Goal: Task Accomplishment & Management: Manage account settings

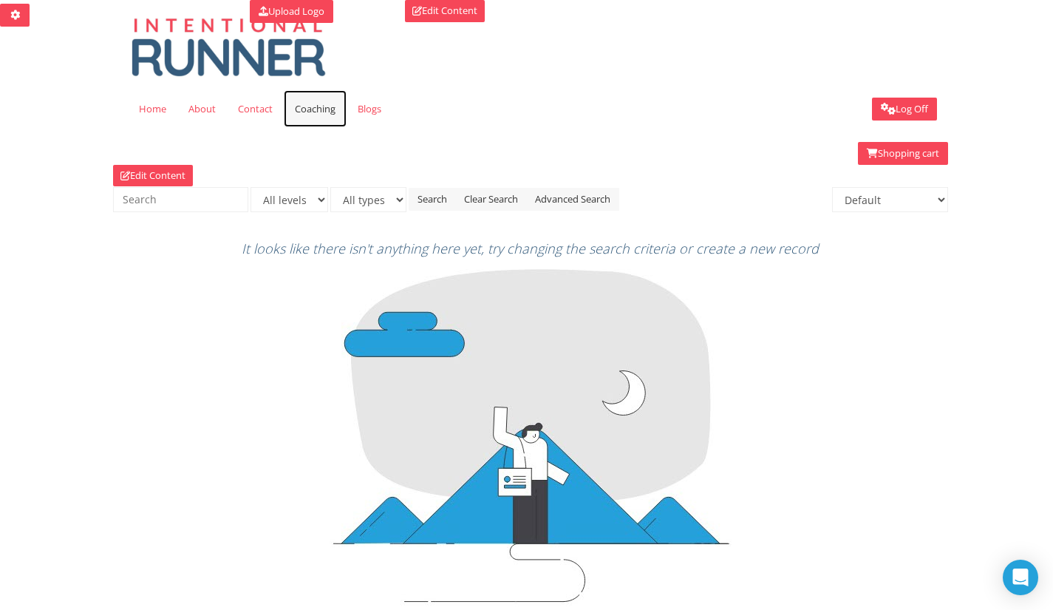
click at [301, 111] on span "Coaching" at bounding box center [315, 108] width 41 height 13
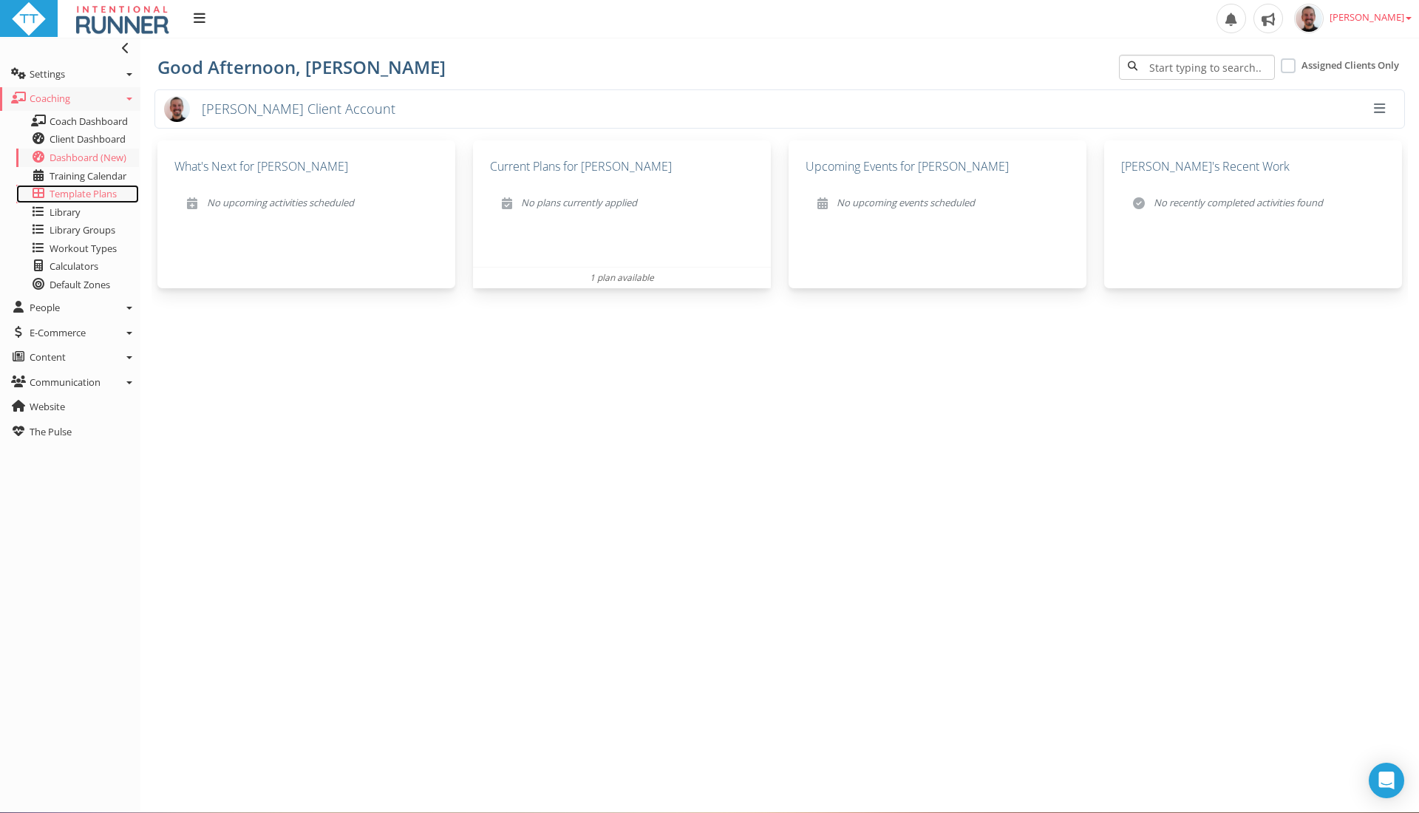
click at [95, 194] on span "Template Plans" at bounding box center [83, 193] width 67 height 13
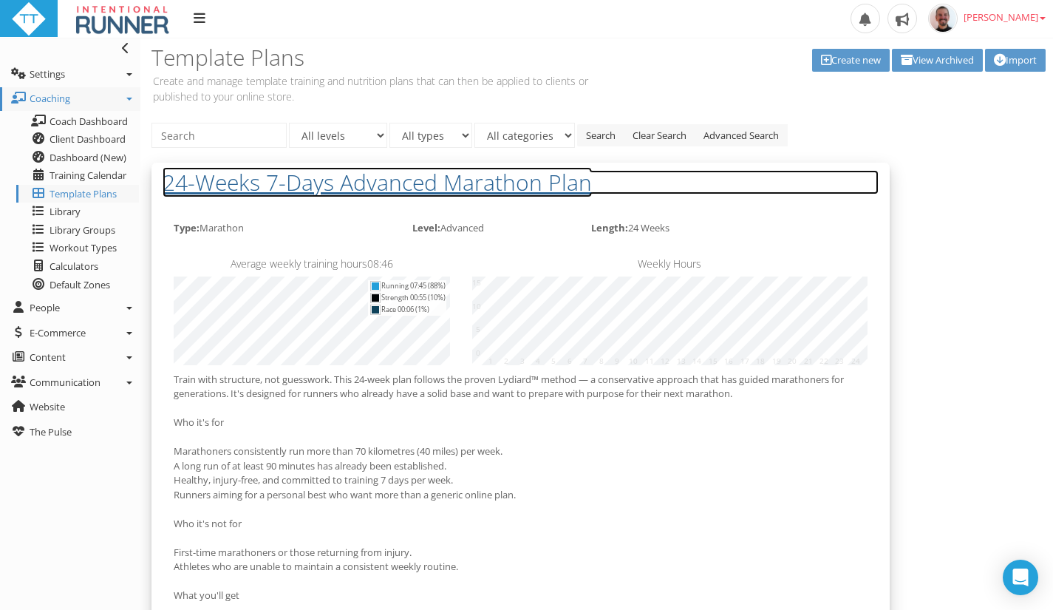
drag, startPoint x: 1337, startPoint y: 5, endPoint x: 706, endPoint y: 191, distance: 657.7
click at [706, 191] on h2 "24-Weeks 7-Days Advanced Marathon Plan" at bounding box center [521, 182] width 716 height 24
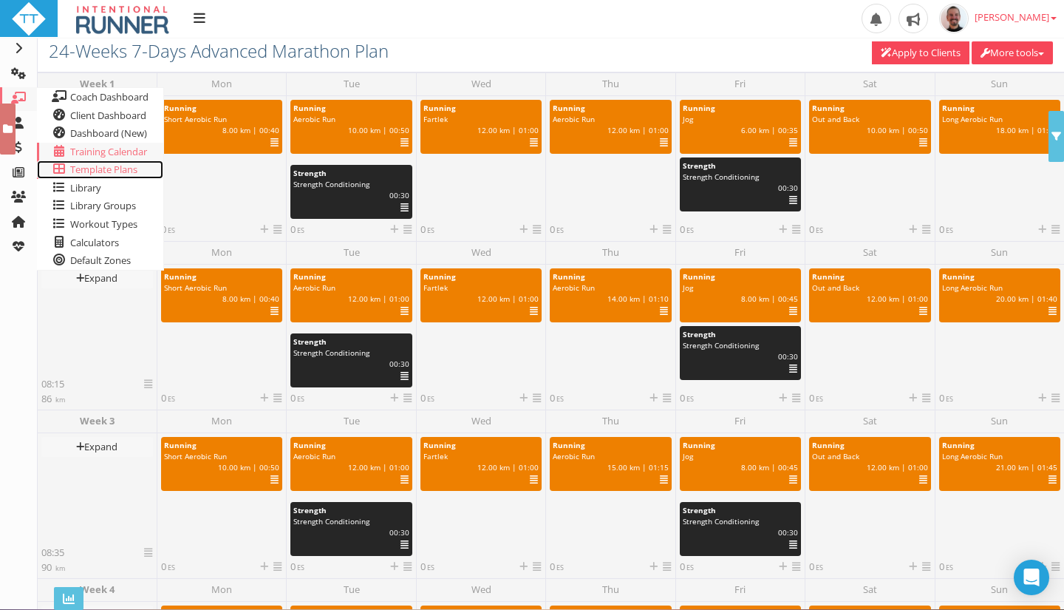
click at [97, 174] on span "Template Plans" at bounding box center [103, 169] width 67 height 13
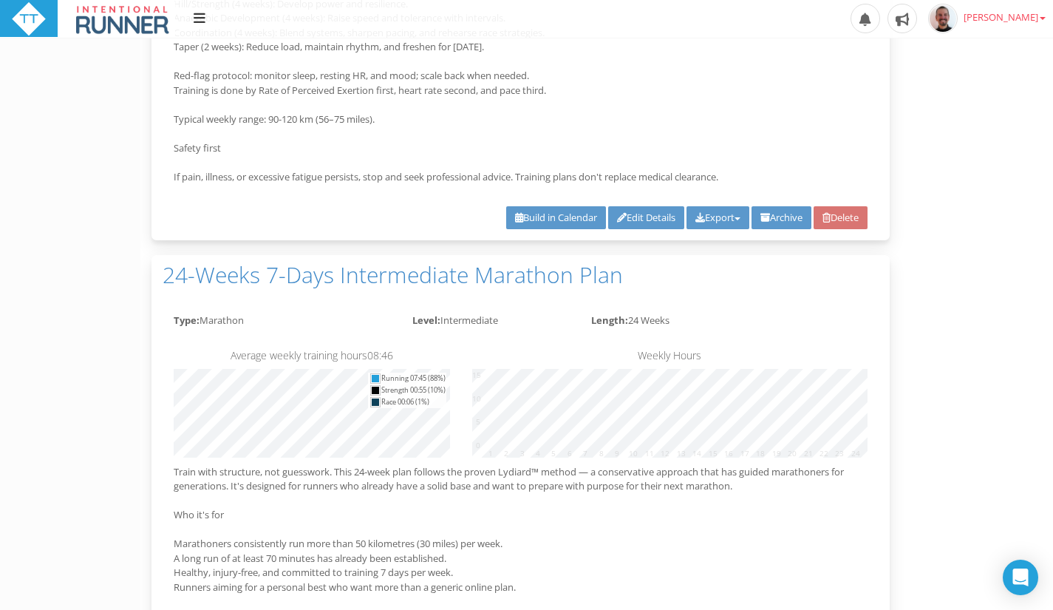
scroll to position [669, 0]
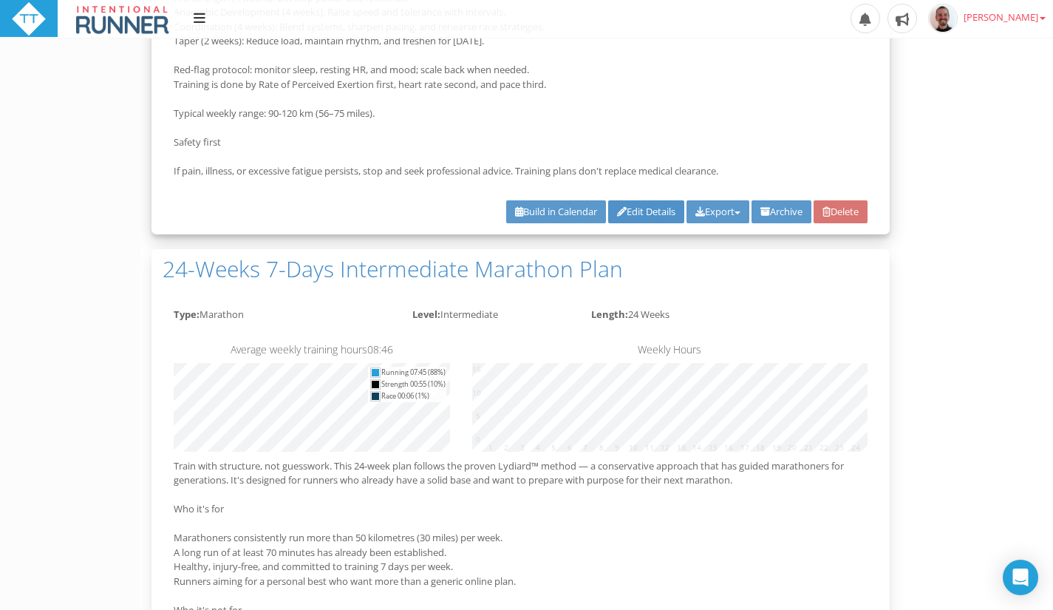
click at [618, 217] on link "Edit Details" at bounding box center [646, 211] width 76 height 23
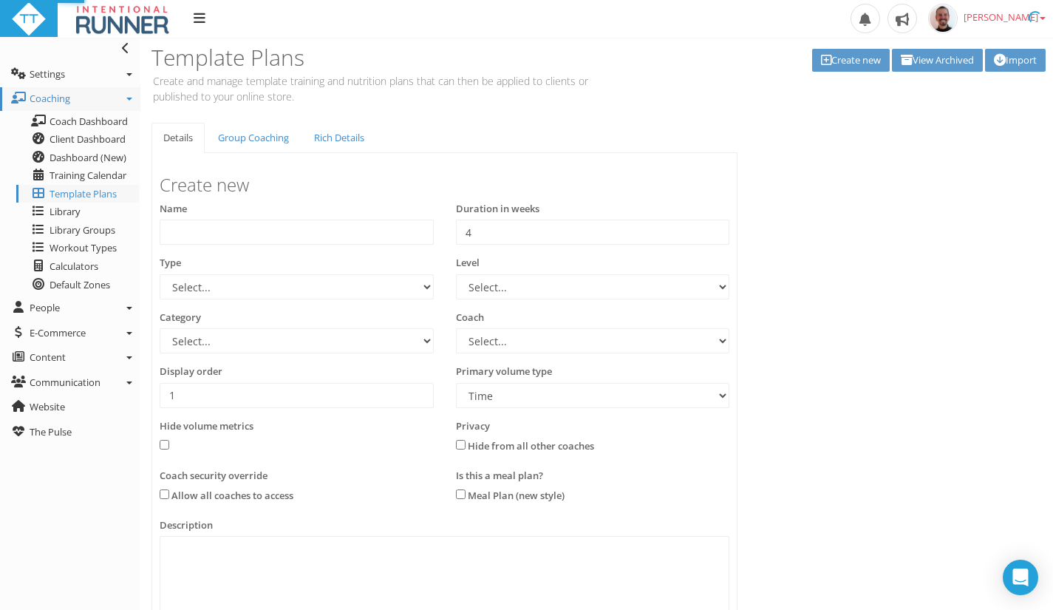
type input "24-Weeks 7-Days Advanced Marathon Plan"
type input "24"
select select "e9f700ef-c7b0-454b-a1c4-b807a94b53fd"
select select "b4a6f3e7-80c3-4d5d-a8e4-55c7883a4233"
select select "83dda298-cc14-45e7-8a93-a341a370ea63"
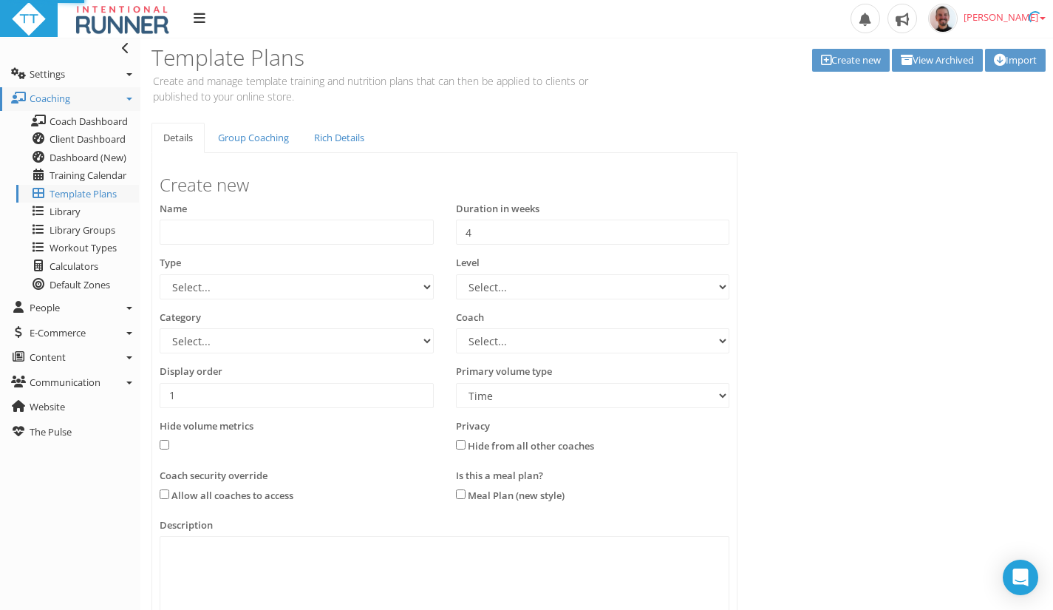
select select "8e01a150-34d1-4ba0-a989-bb0e31ace1ab"
select select "Distance"
type textarea "Train with structure, not guesswork. This 24-week plan follows the proven Lydia…"
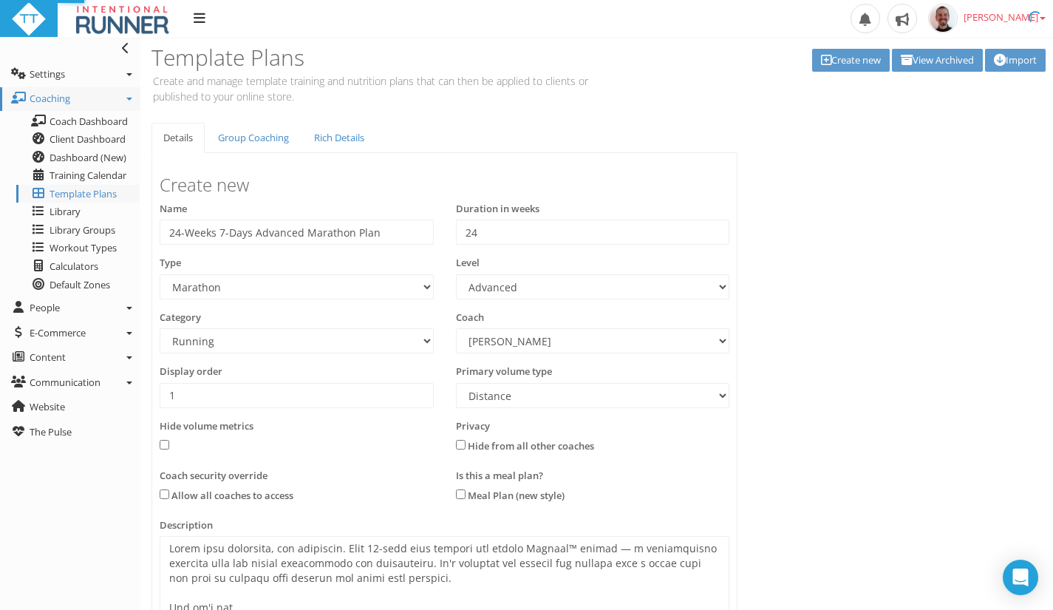
select select "e9f700ef-c7b0-454b-a1c4-b807a94b53fd"
select select "b4a6f3e7-80c3-4d5d-a8e4-55c7883a4233"
select select "83dda298-cc14-45e7-8a93-a341a370ea63"
select select "8e01a150-34d1-4ba0-a989-bb0e31ace1ab"
select select "Distance"
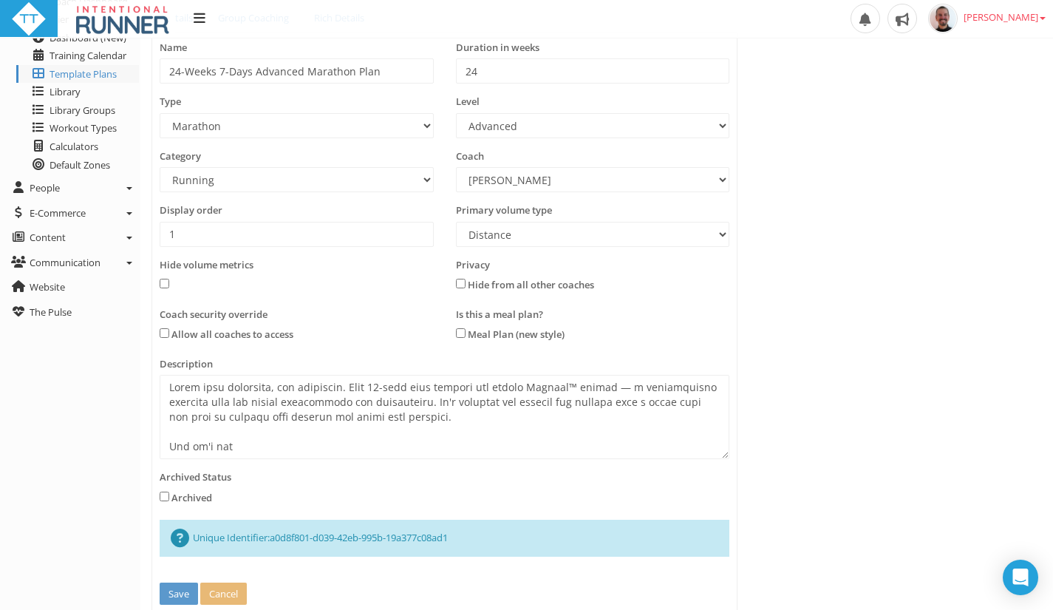
scroll to position [131, 0]
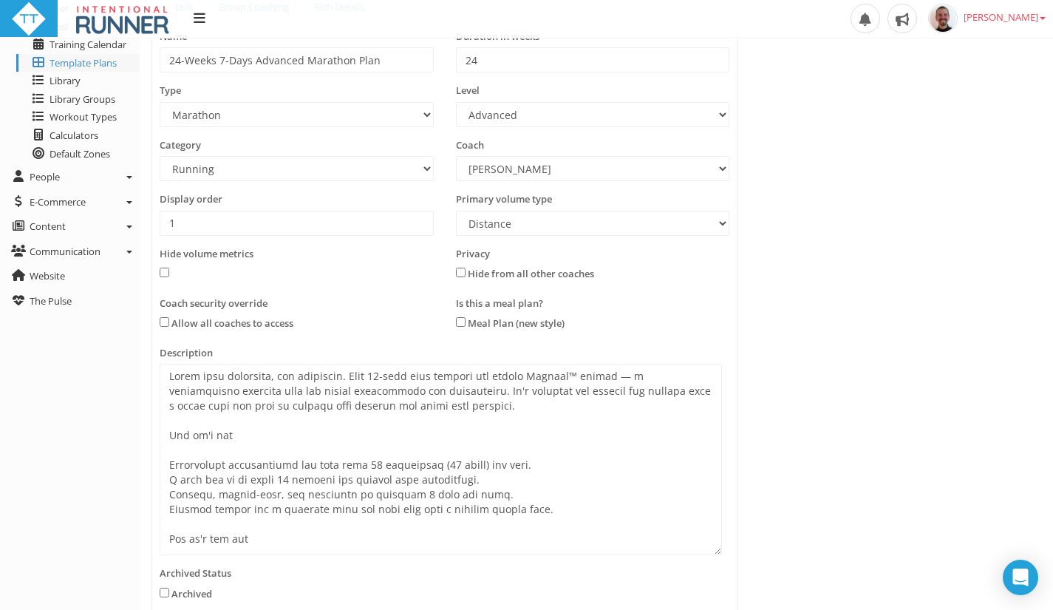
drag, startPoint x: 726, startPoint y: 443, endPoint x: 719, endPoint y: 549, distance: 106.7
click at [719, 549] on textarea at bounding box center [441, 459] width 562 height 191
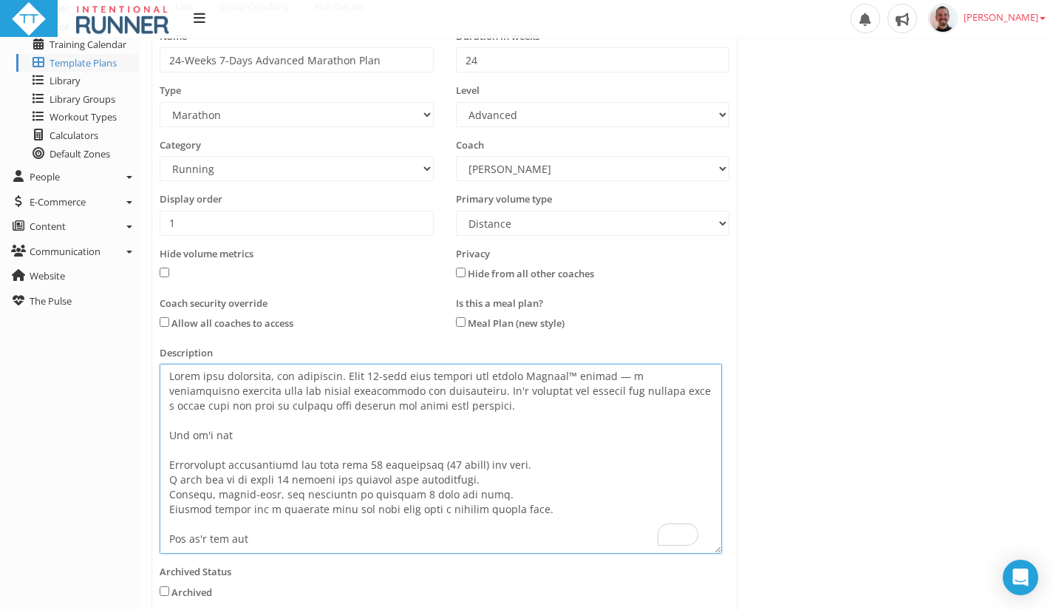
drag, startPoint x: 485, startPoint y: 463, endPoint x: 367, endPoint y: 457, distance: 117.6
click at [367, 457] on textarea at bounding box center [441, 459] width 562 height 190
paste textarea "60 km / 37 mi"
click at [274, 479] on textarea at bounding box center [441, 459] width 562 height 190
paste textarea "22 km / 14 mi / ~1h28"
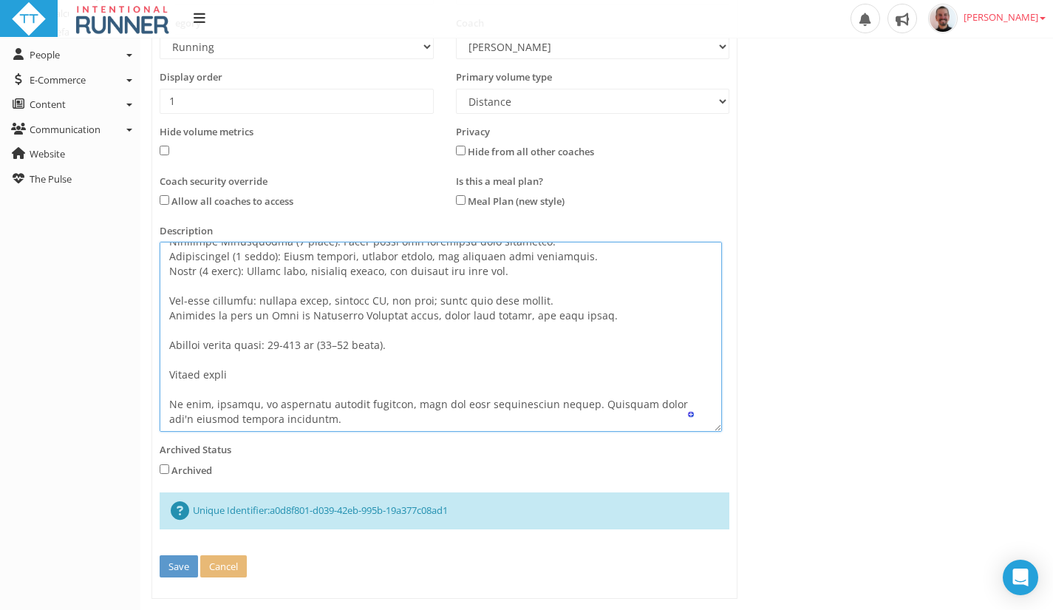
scroll to position [281, 0]
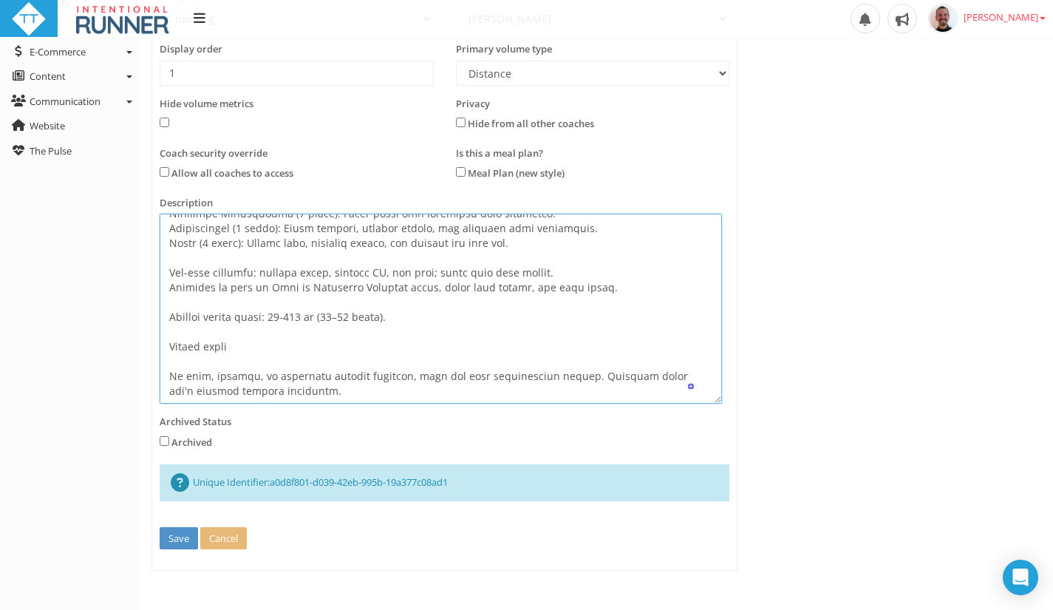
type textarea "Train with structure, not guesswork. This 24-week plan follows the proven Lydia…"
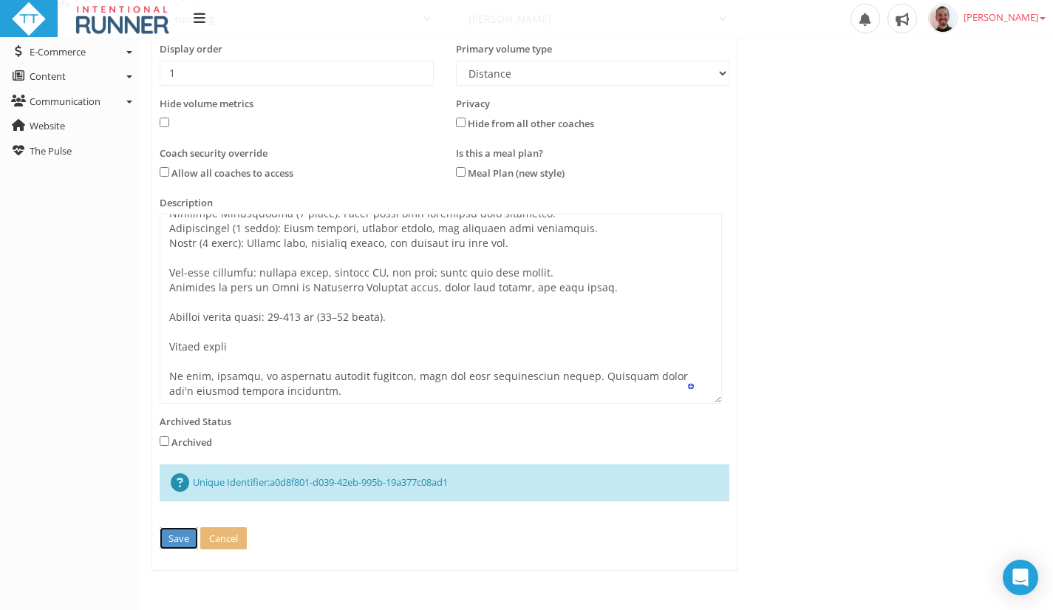
click at [181, 531] on button "Save" at bounding box center [179, 538] width 38 height 23
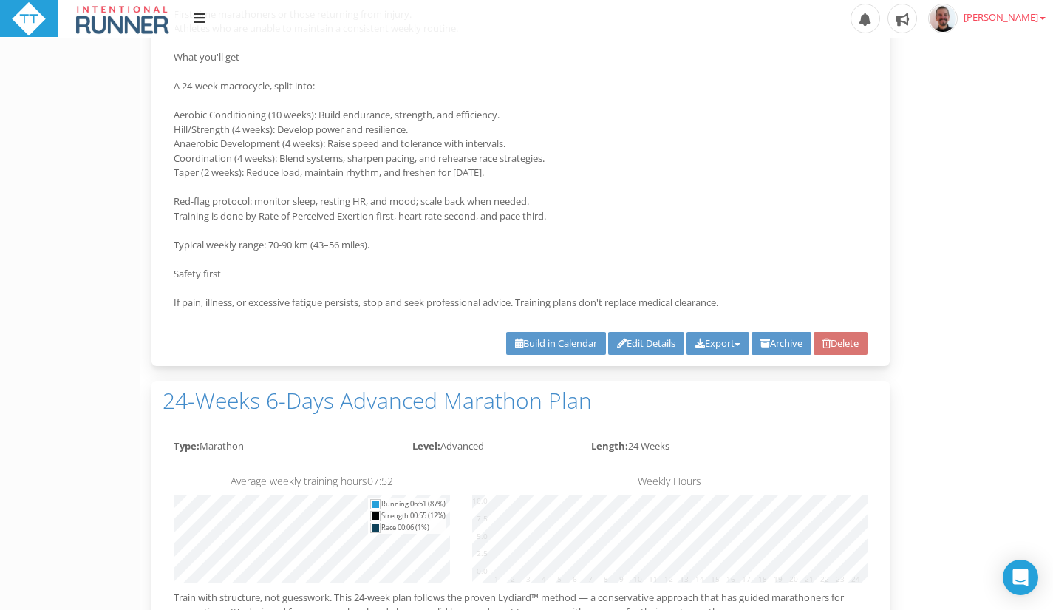
scroll to position [1315, 0]
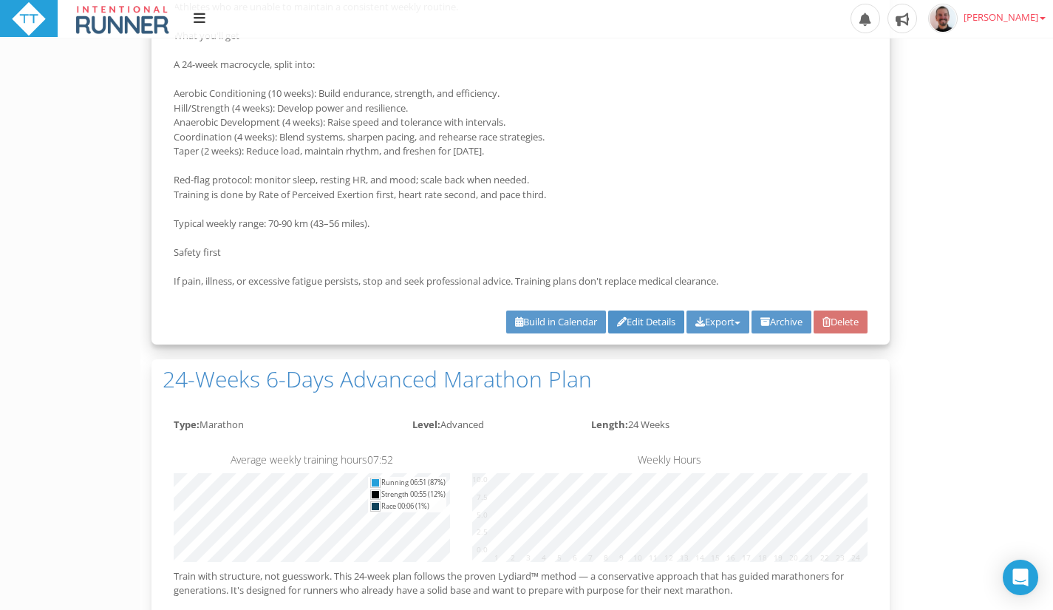
click at [634, 322] on link "Edit Details" at bounding box center [646, 321] width 76 height 23
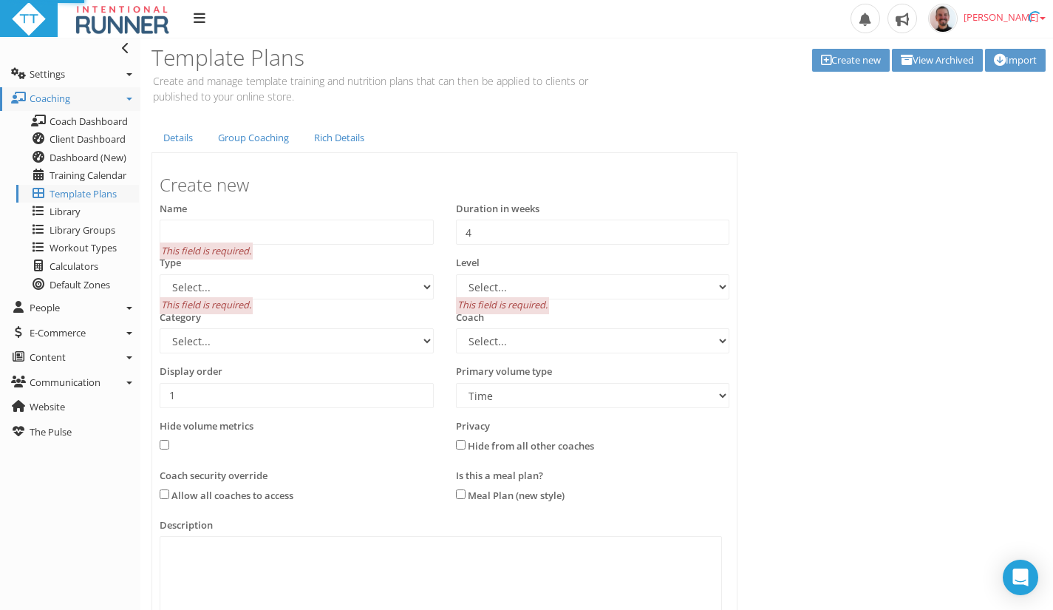
scroll to position [0, 0]
type input "24-Weeks 7-Days Intermediate Marathon Plan"
type input "24"
select select "e9f700ef-c7b0-454b-a1c4-b807a94b53fd"
select select "e8563d30-5faa-4b79-a4d6-0aa4b85e31fb"
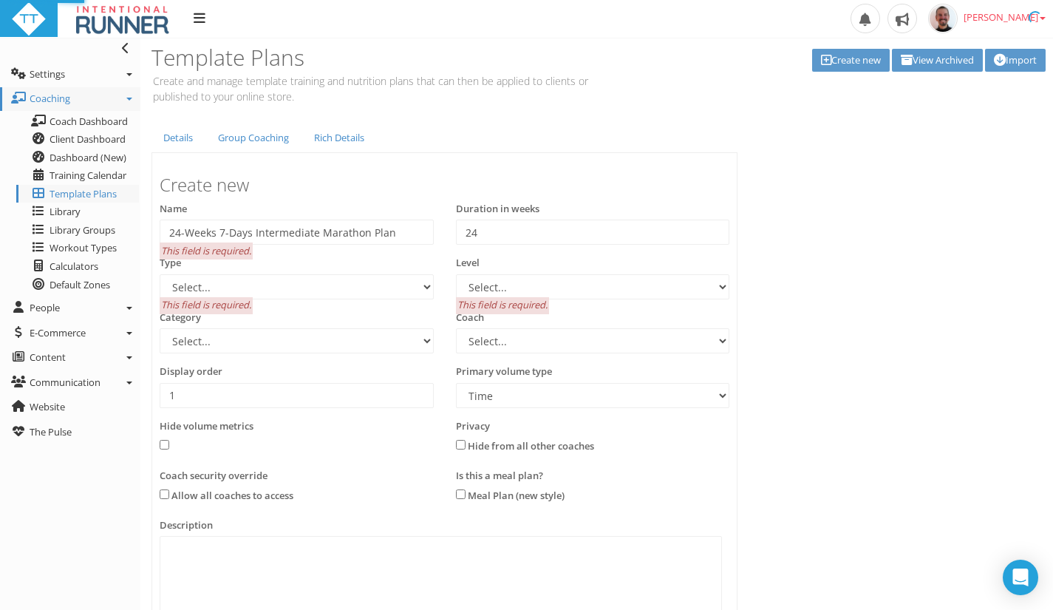
select select "83dda298-cc14-45e7-8a93-a341a370ea63"
select select "8e01a150-34d1-4ba0-a989-bb0e31ace1ab"
type input "2"
select select "Distance"
type textarea "Train with structure, not guesswork. This 24-week plan follows the proven Lydia…"
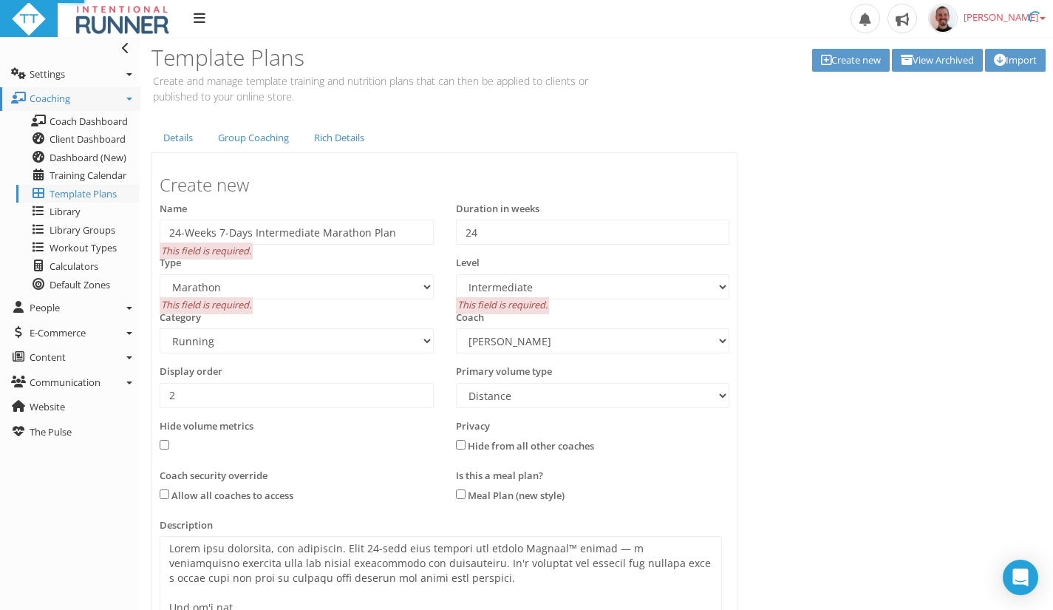
select select "e9f700ef-c7b0-454b-a1c4-b807a94b53fd"
select select "e8563d30-5faa-4b79-a4d6-0aa4b85e31fb"
select select "83dda298-cc14-45e7-8a93-a341a370ea63"
select select "8e01a150-34d1-4ba0-a989-bb0e31ace1ab"
select select "Distance"
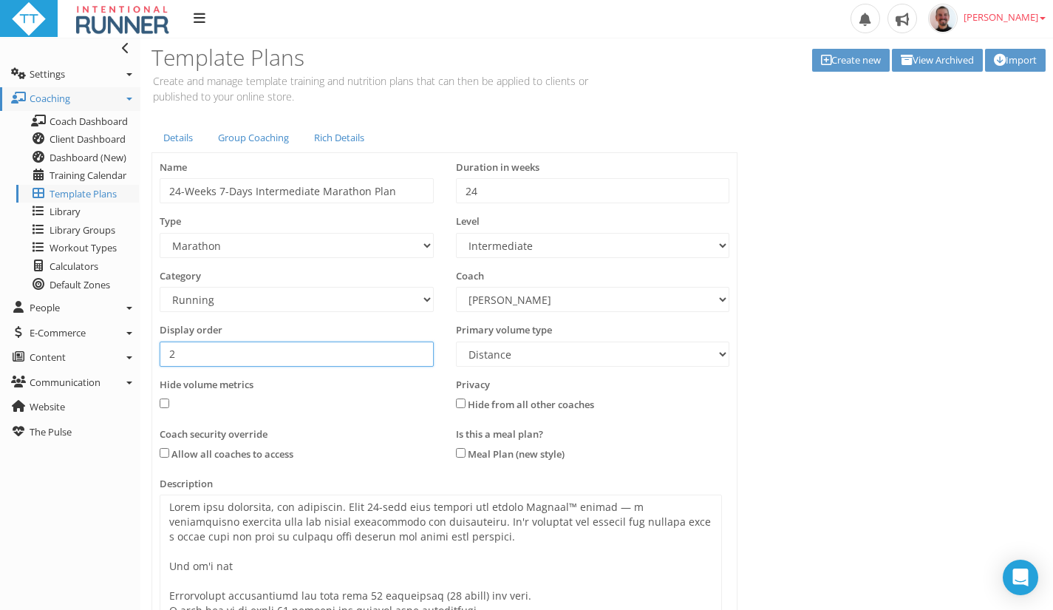
drag, startPoint x: 209, startPoint y: 357, endPoint x: 160, endPoint y: 348, distance: 50.3
click at [160, 348] on input "2" at bounding box center [297, 353] width 274 height 25
type input "4"
type input "3"
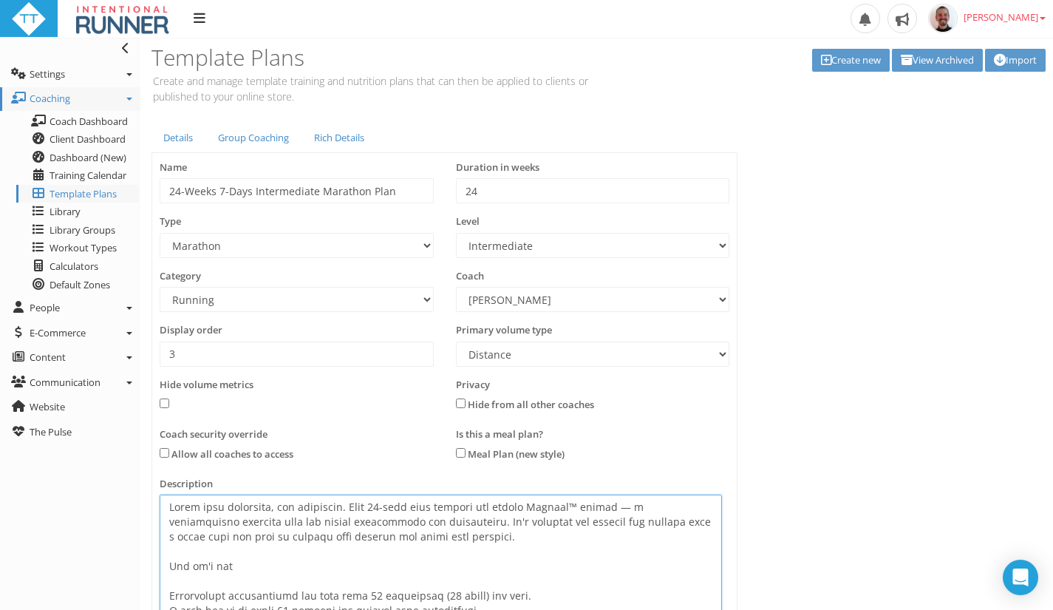
click at [613, 551] on textarea at bounding box center [441, 589] width 562 height 190
click at [448, 596] on textarea at bounding box center [441, 589] width 562 height 190
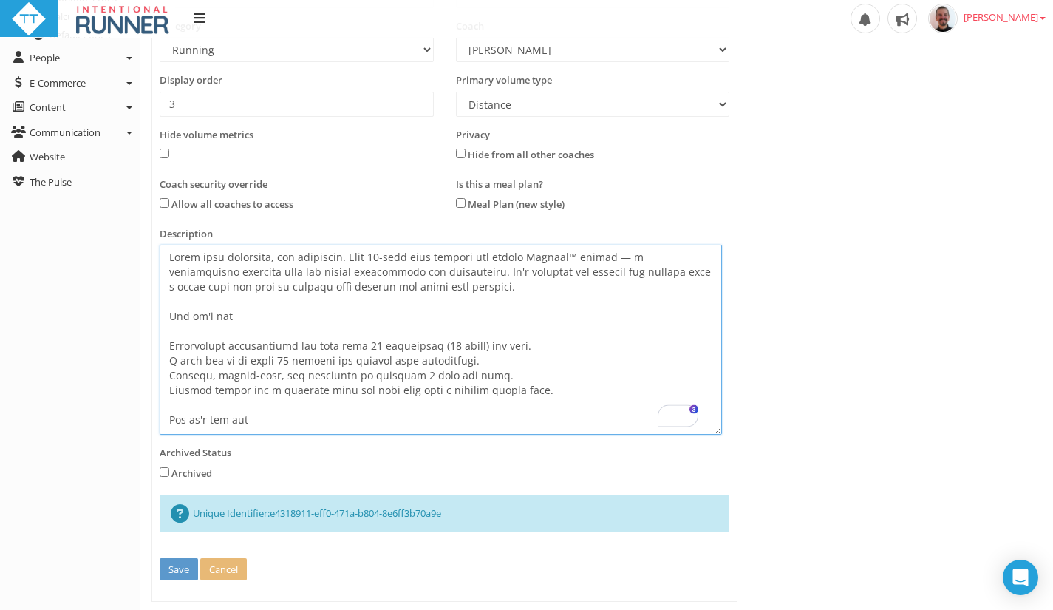
scroll to position [276, 0]
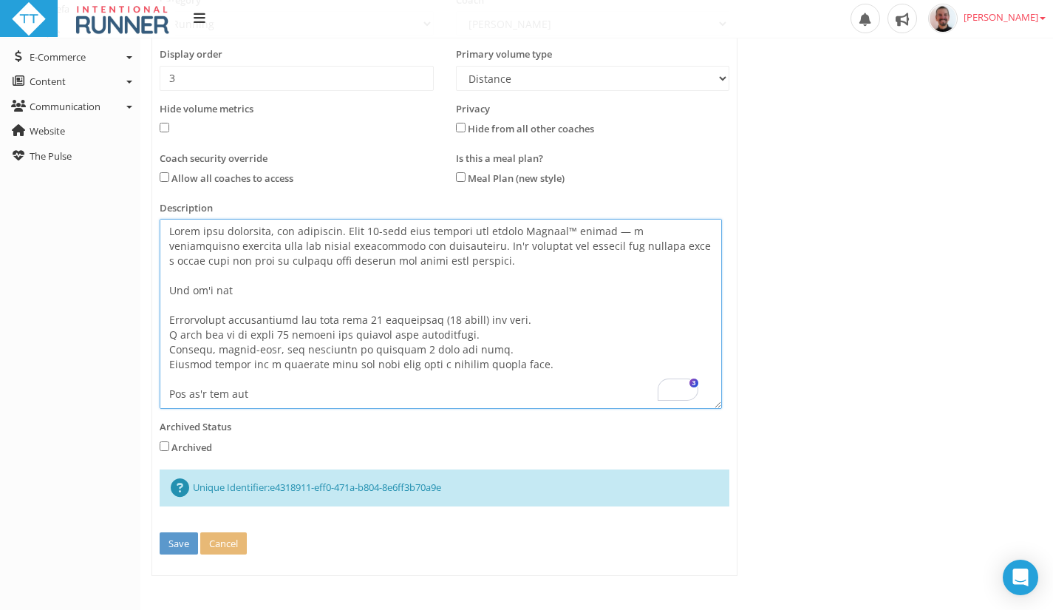
click at [272, 335] on textarea at bounding box center [441, 314] width 562 height 190
paste textarea "18 km / 11 mi / ~1h30"
click at [353, 335] on textarea at bounding box center [441, 314] width 562 height 190
type textarea "Train with structure, not guesswork. This 24-week plan follows the proven Lydia…"
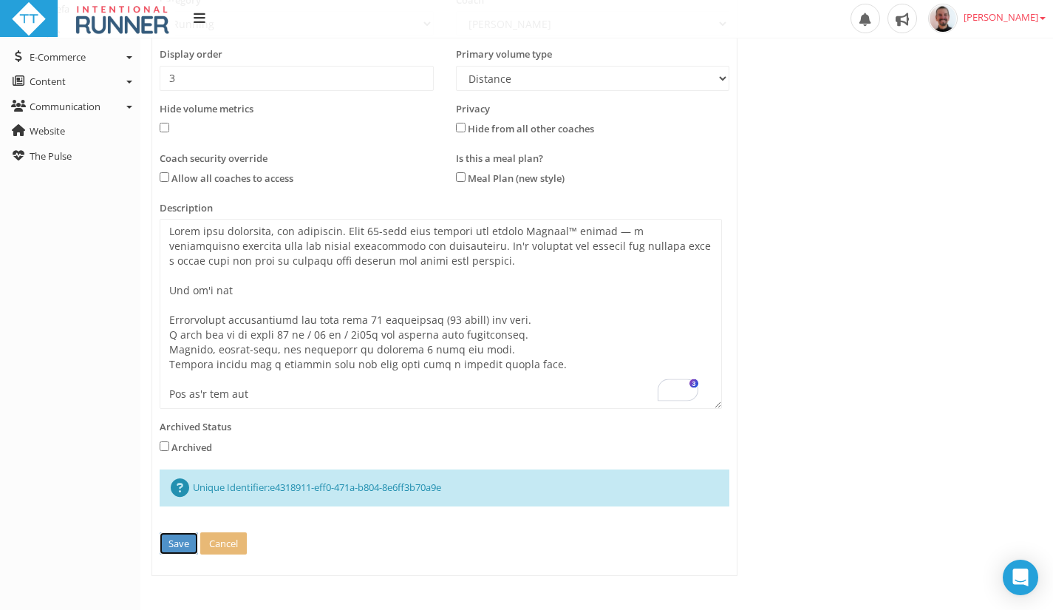
click at [183, 541] on button "Save" at bounding box center [179, 543] width 38 height 23
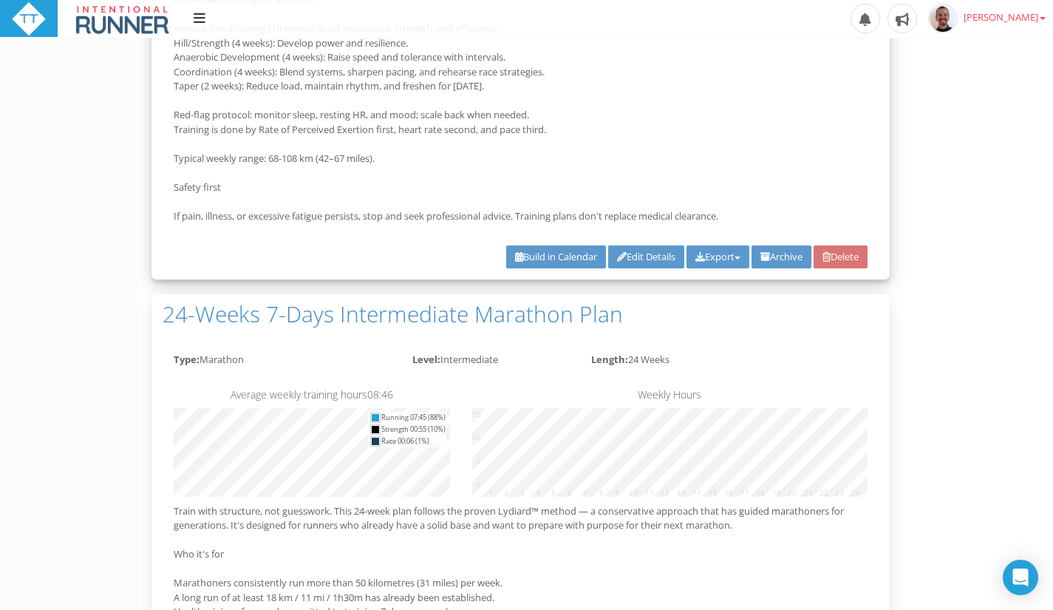
scroll to position [1382, 0]
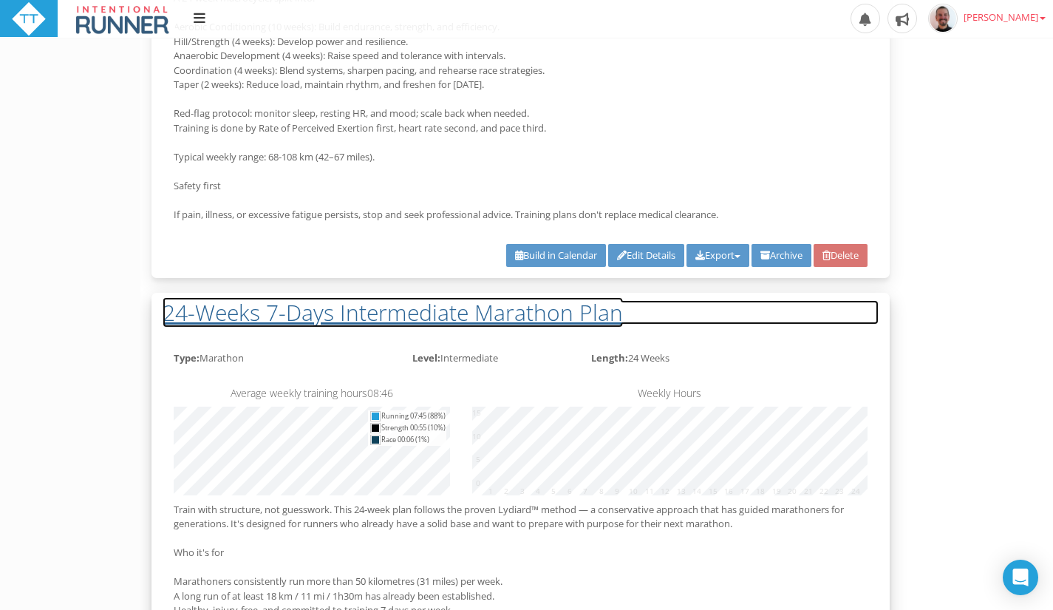
click at [268, 317] on h2 "24-Weeks 7-Days Intermediate Marathon Plan" at bounding box center [521, 312] width 716 height 24
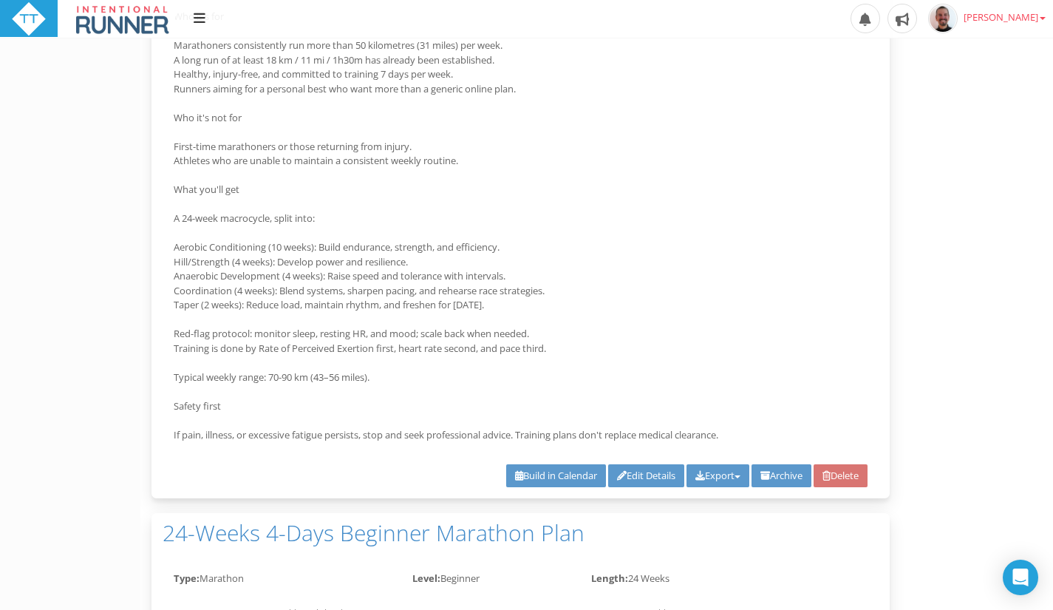
scroll to position [1954, 0]
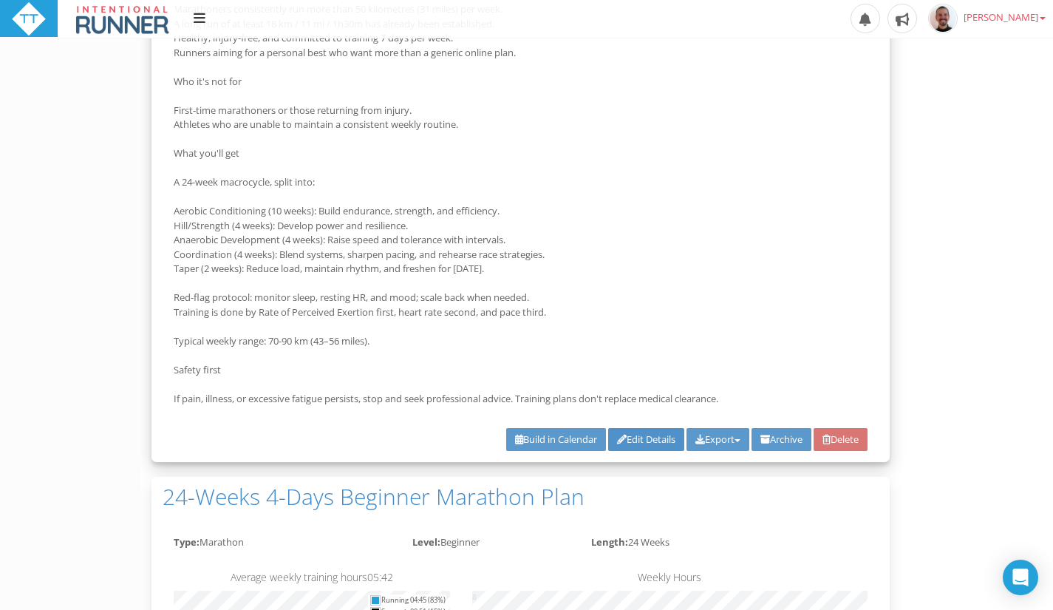
click at [633, 437] on link "Edit Details" at bounding box center [646, 439] width 76 height 23
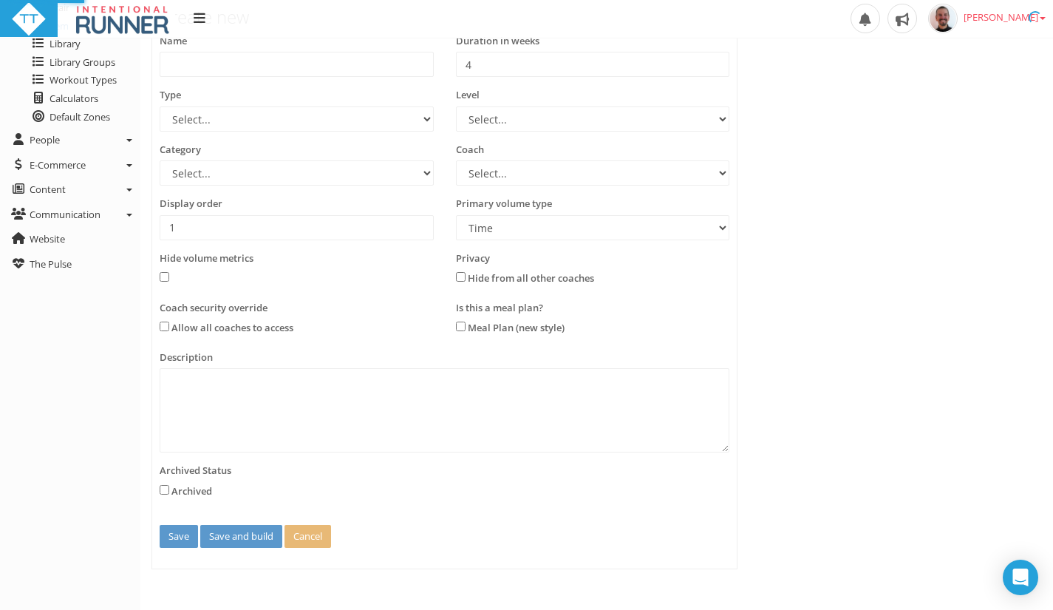
scroll to position [0, 0]
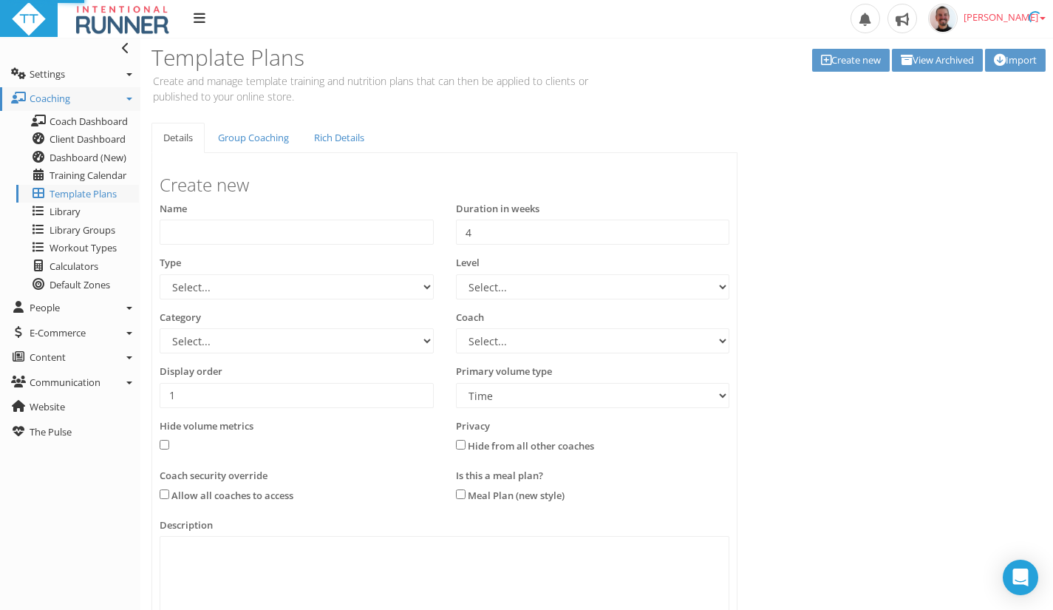
type input "24-Weeks 7-Days Intermediate Marathon Plan"
type input "24"
select select "e9f700ef-c7b0-454b-a1c4-b807a94b53fd"
select select "e8563d30-5faa-4b79-a4d6-0aa4b85e31fb"
select select "83dda298-cc14-45e7-8a93-a341a370ea63"
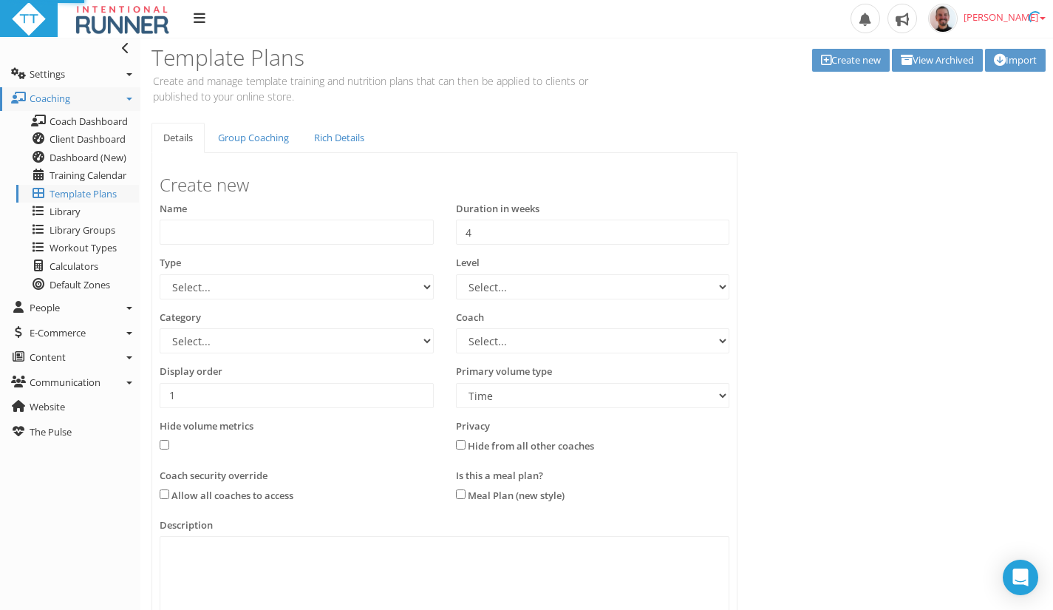
select select "8e01a150-34d1-4ba0-a989-bb0e31ace1ab"
type input "3"
select select "Distance"
type textarea "Lorem ipsu dolorsita, con adipiscin. Elit 78-sedd eius tempori utl etdolo Magna…"
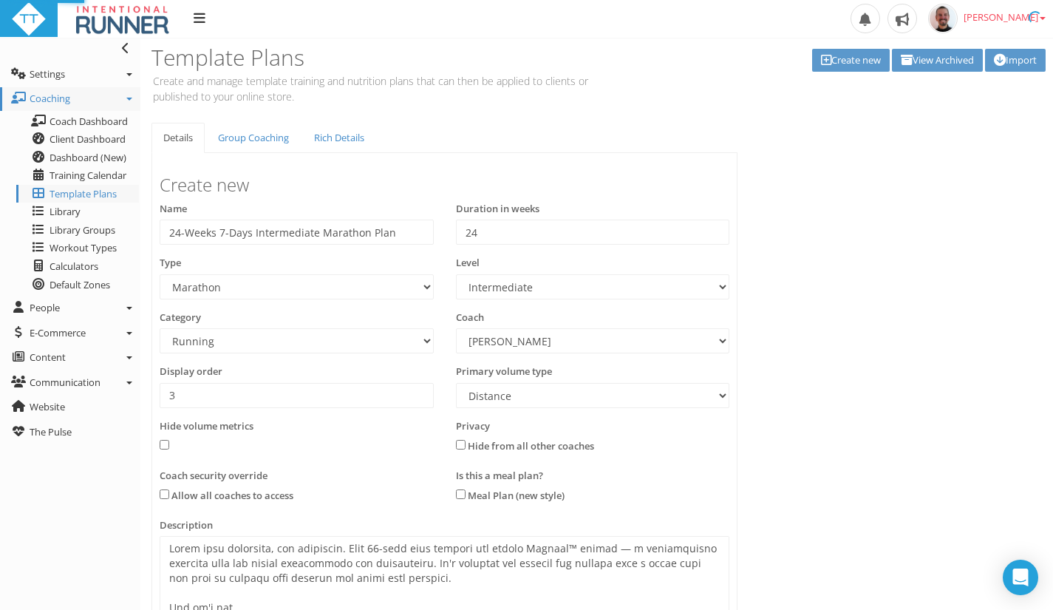
select select "e9f700ef-c7b0-454b-a1c4-b807a94b53fd"
select select "e8563d30-5faa-4b79-a4d6-0aa4b85e31fb"
select select "83dda298-cc14-45e7-8a93-a341a370ea63"
select select "8e01a150-34d1-4ba0-a989-bb0e31ace1ab"
select select "Distance"
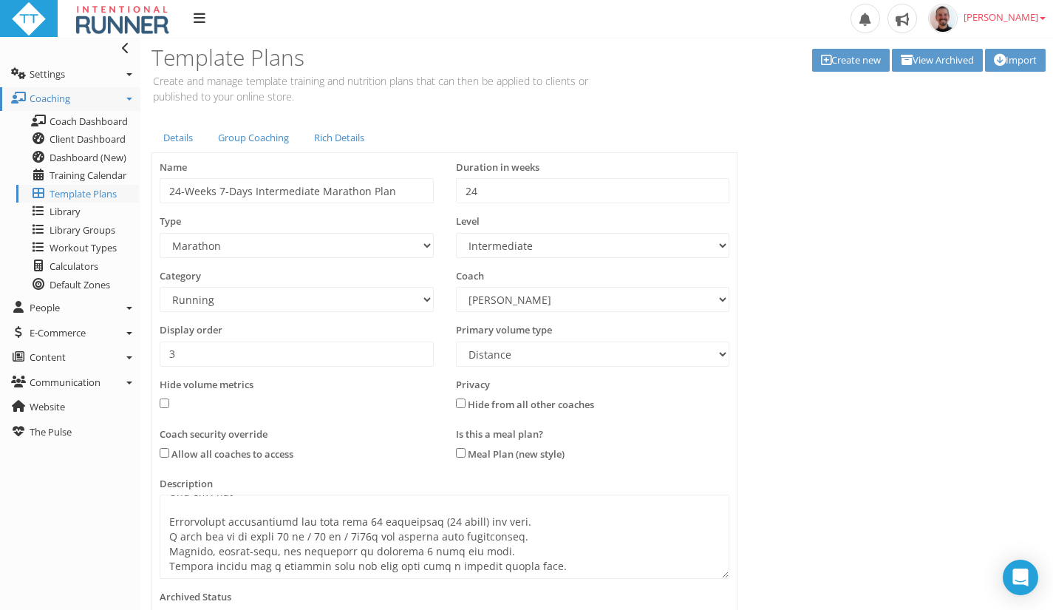
scroll to position [75, 0]
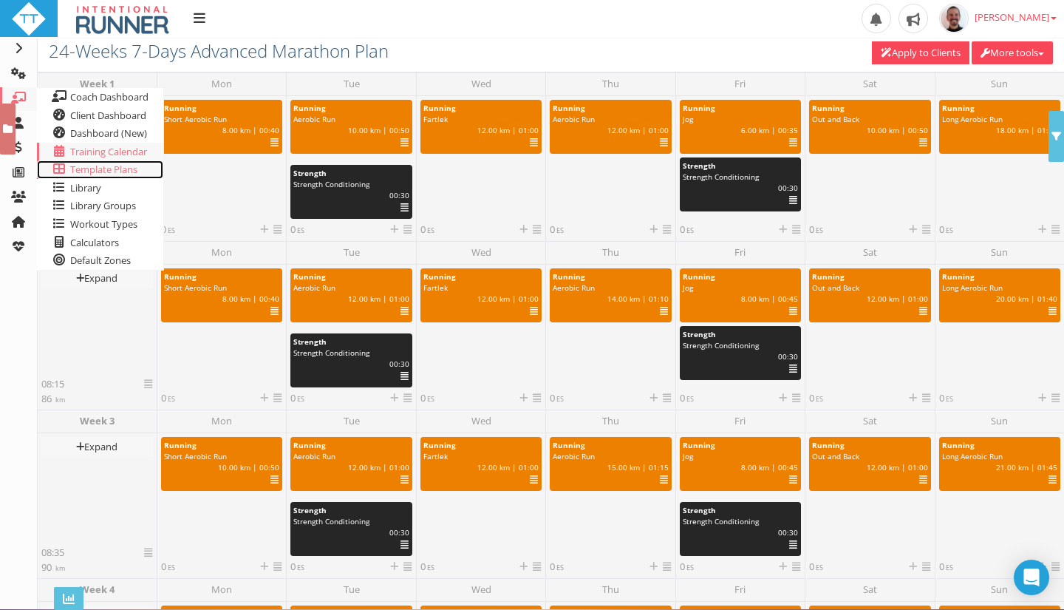
click at [86, 172] on span "Template Plans" at bounding box center [103, 169] width 67 height 13
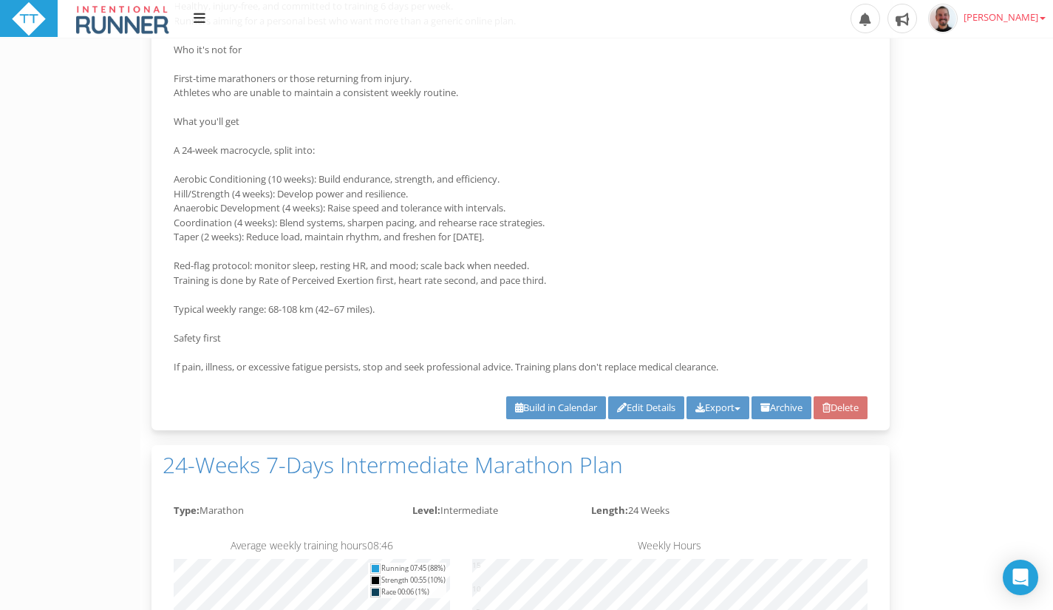
scroll to position [1239, 0]
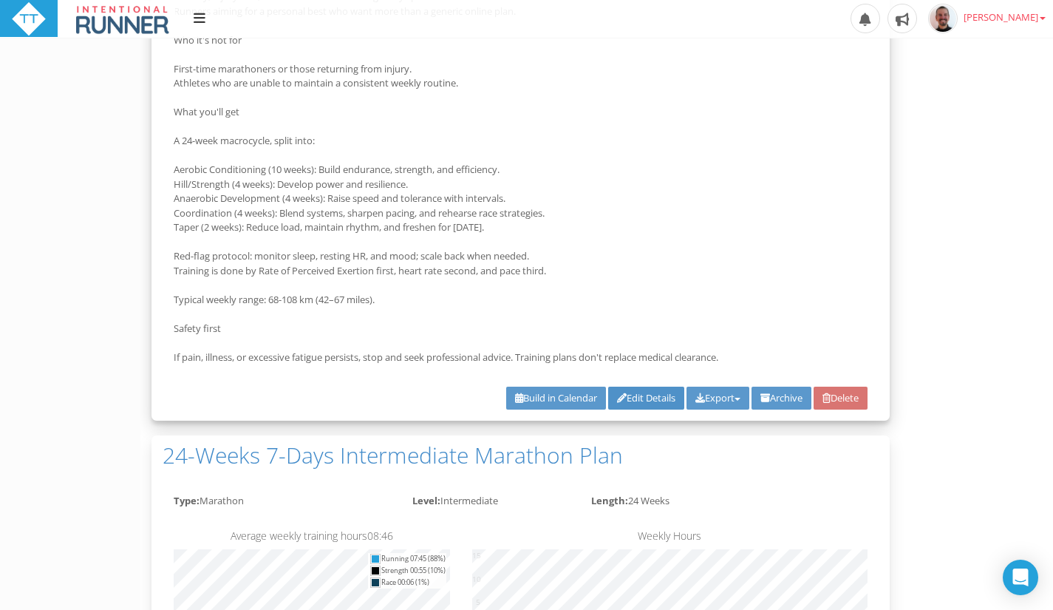
click at [641, 395] on link "Edit Details" at bounding box center [646, 397] width 76 height 23
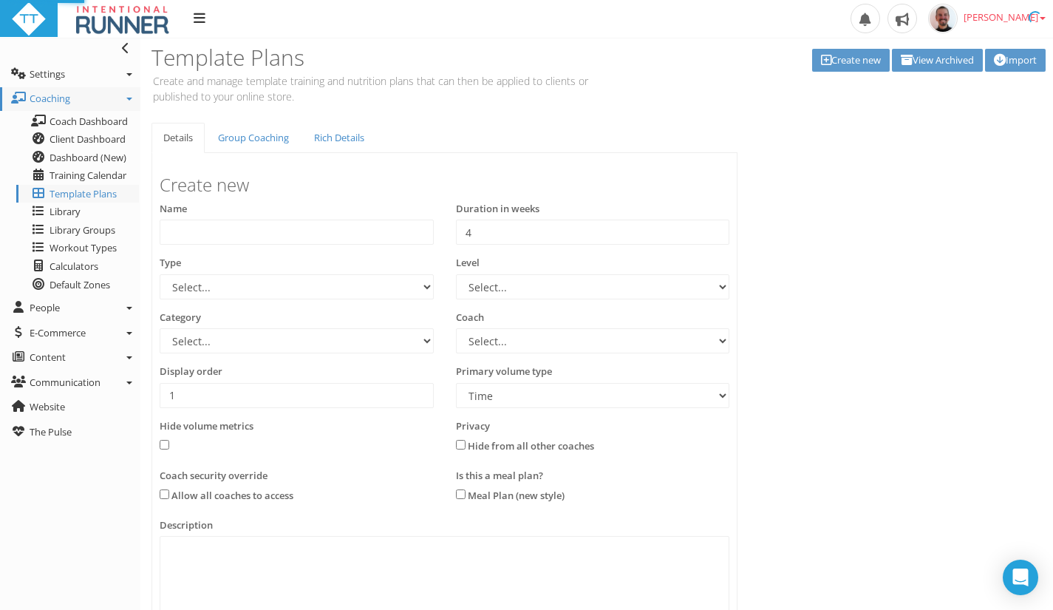
type input "24-Weeks 6-Days Advanced Marathon Plan"
type input "24"
select select "e9f700ef-c7b0-454b-a1c4-b807a94b53fd"
select select "b4a6f3e7-80c3-4d5d-a8e4-55c7883a4233"
select select "83dda298-cc14-45e7-8a93-a341a370ea63"
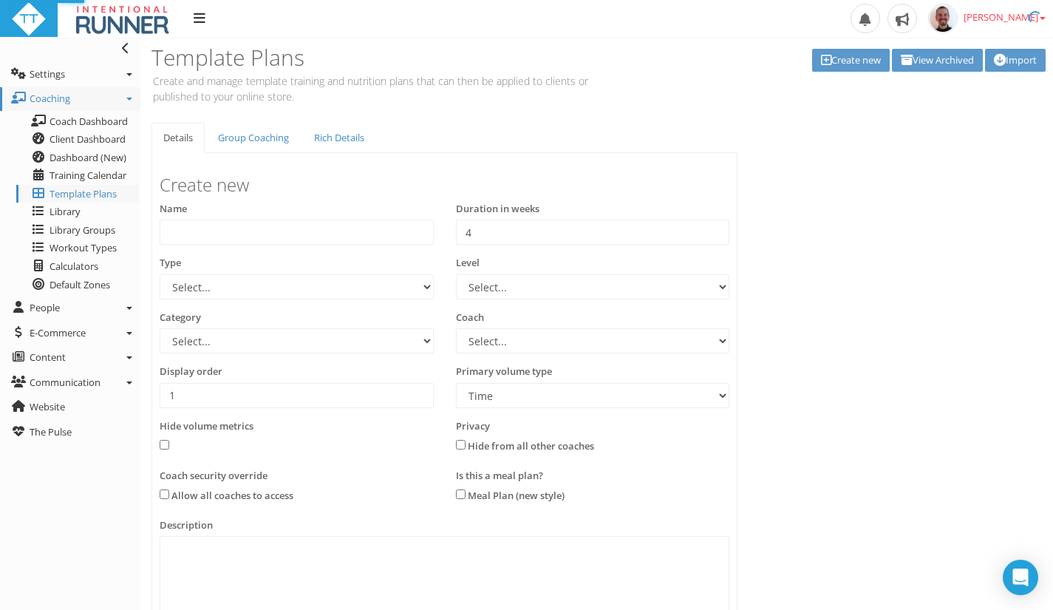
select select "8e01a150-34d1-4ba0-a989-bb0e31ace1ab"
type input "3"
select select "Distance"
type textarea "Train with structure, not guesswork. This 24-week plan follows the proven Lydia…"
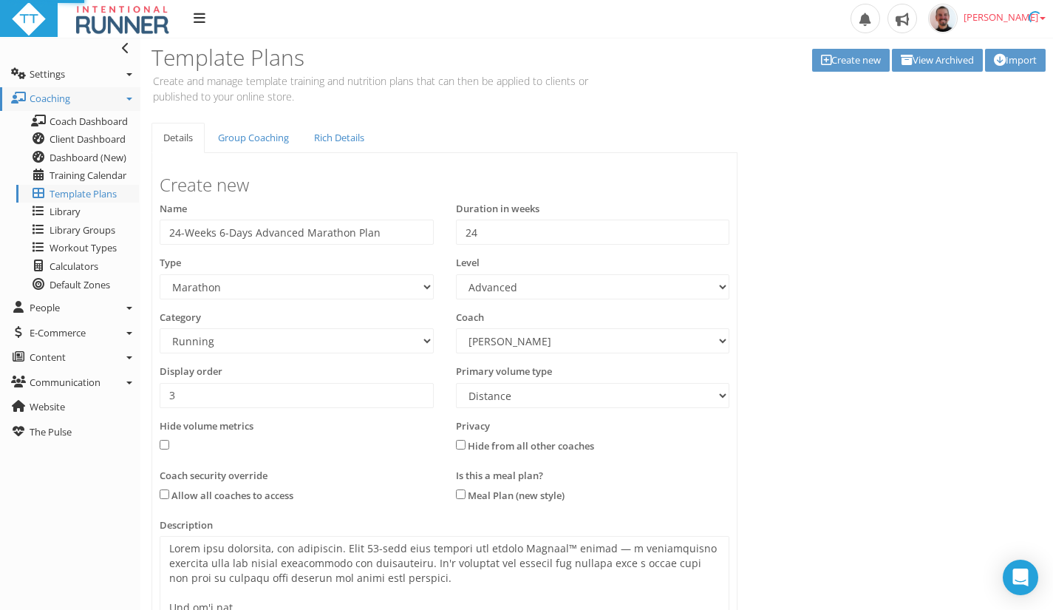
select select "e9f700ef-c7b0-454b-a1c4-b807a94b53fd"
select select "b4a6f3e7-80c3-4d5d-a8e4-55c7883a4233"
select select "83dda298-cc14-45e7-8a93-a341a370ea63"
select select "8e01a150-34d1-4ba0-a989-bb0e31ace1ab"
select select "Distance"
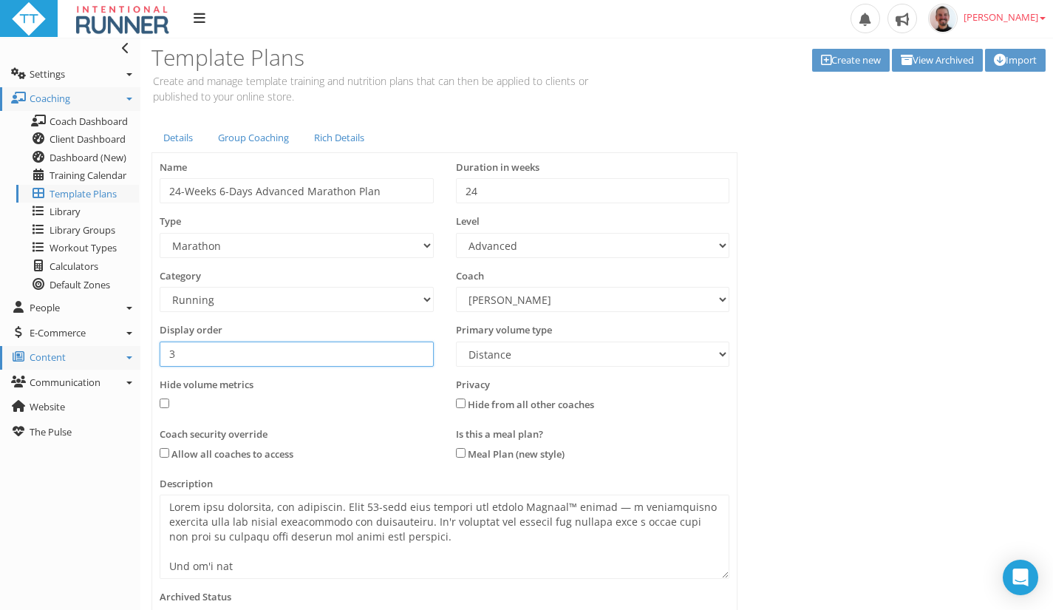
drag, startPoint x: 208, startPoint y: 350, endPoint x: 115, endPoint y: 360, distance: 93.7
click at [115, 360] on div "Toggle navigation Settings Platform Settings Client Settings Signup Settings Fe…" at bounding box center [526, 412] width 1053 height 749
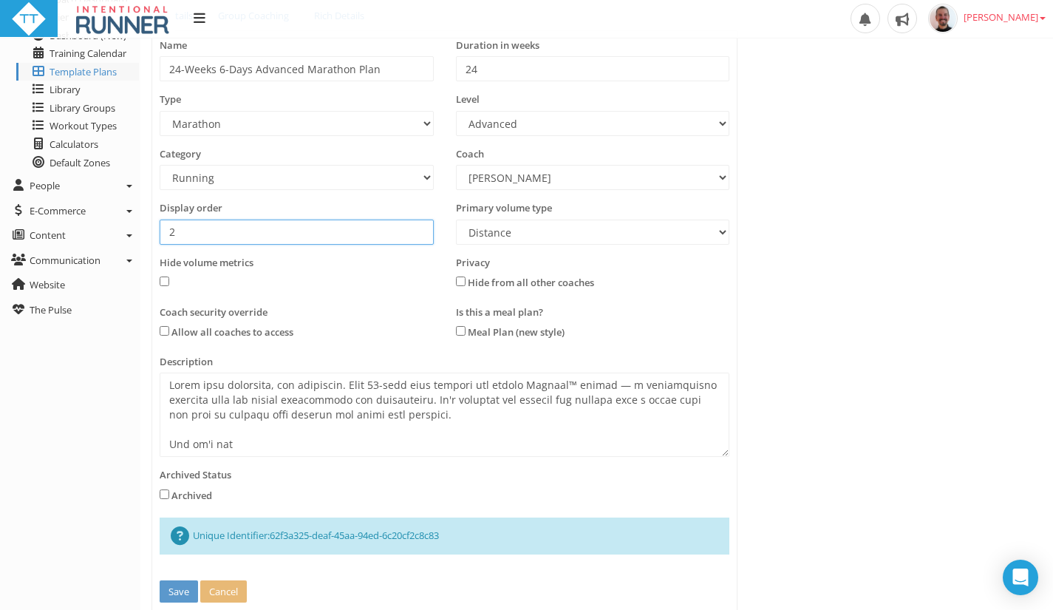
scroll to position [128, 0]
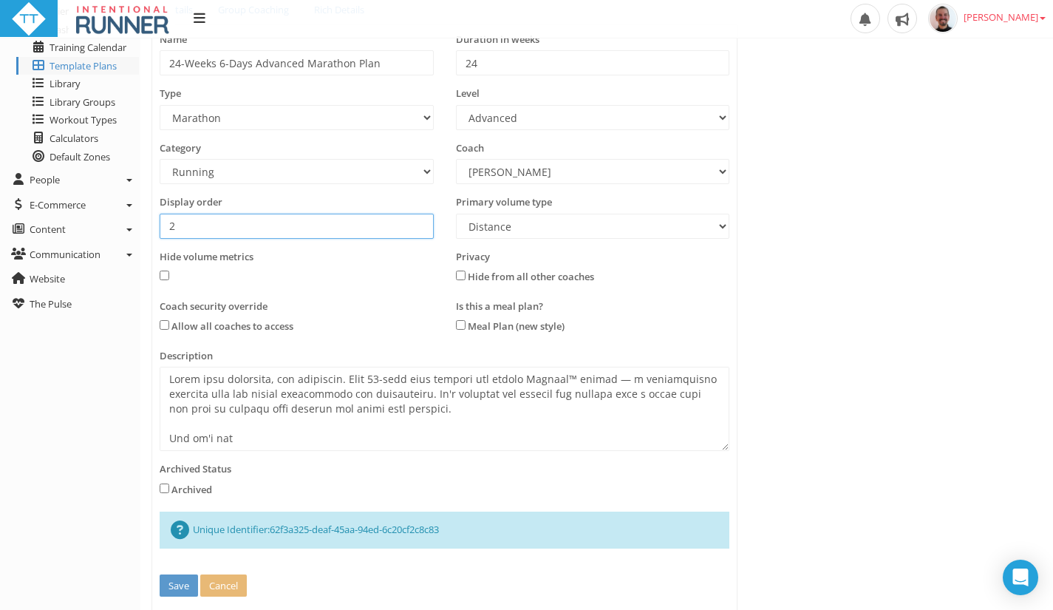
type input "2"
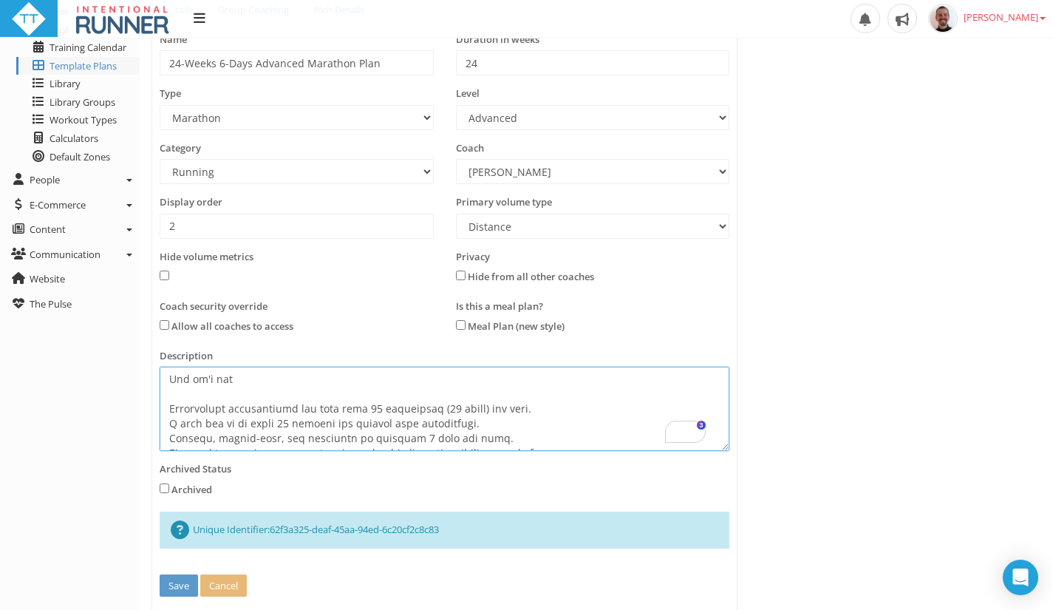
scroll to position [59, 0]
click at [369, 403] on textarea at bounding box center [445, 409] width 570 height 84
paste textarea "55 km / 34 mi"
click at [275, 424] on textarea at bounding box center [445, 409] width 570 height 84
paste textarea "20 km / 12 mi / ~1h20"
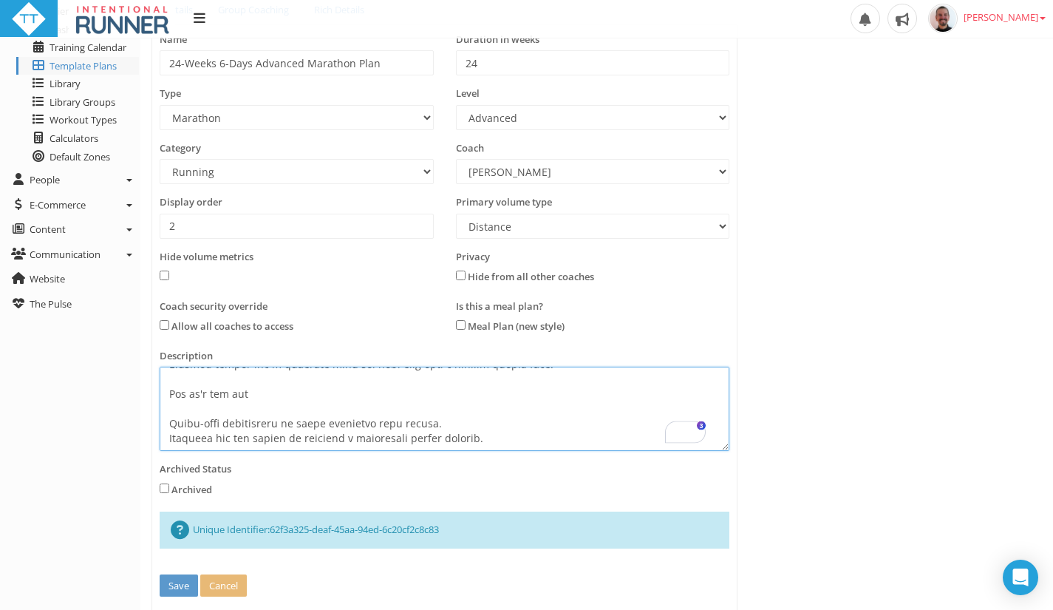
scroll to position [177, 0]
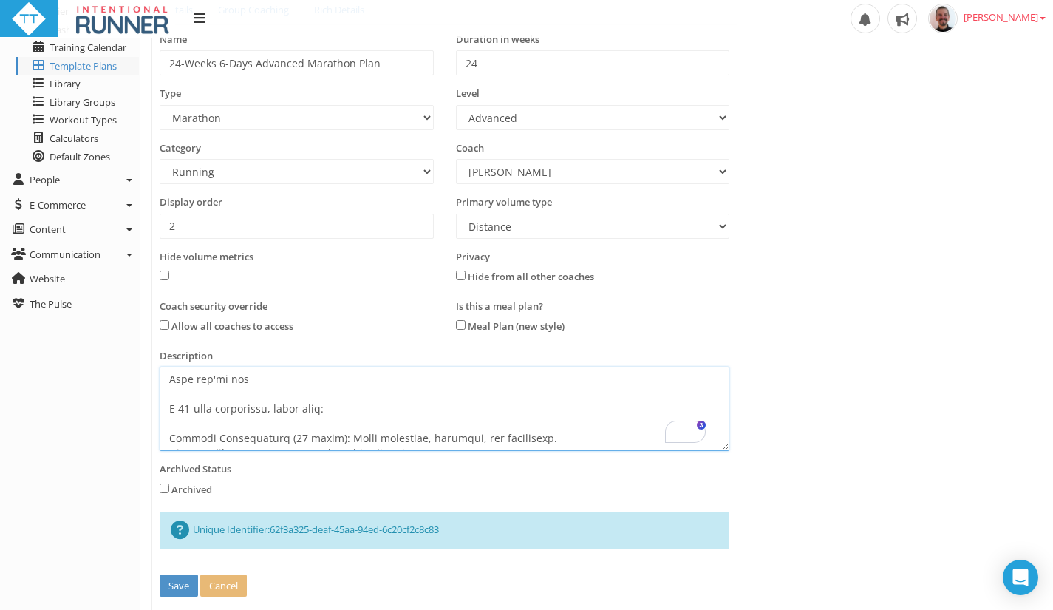
type textarea "Train with structure, not guesswork. This 24-week plan follows the proven Lydia…"
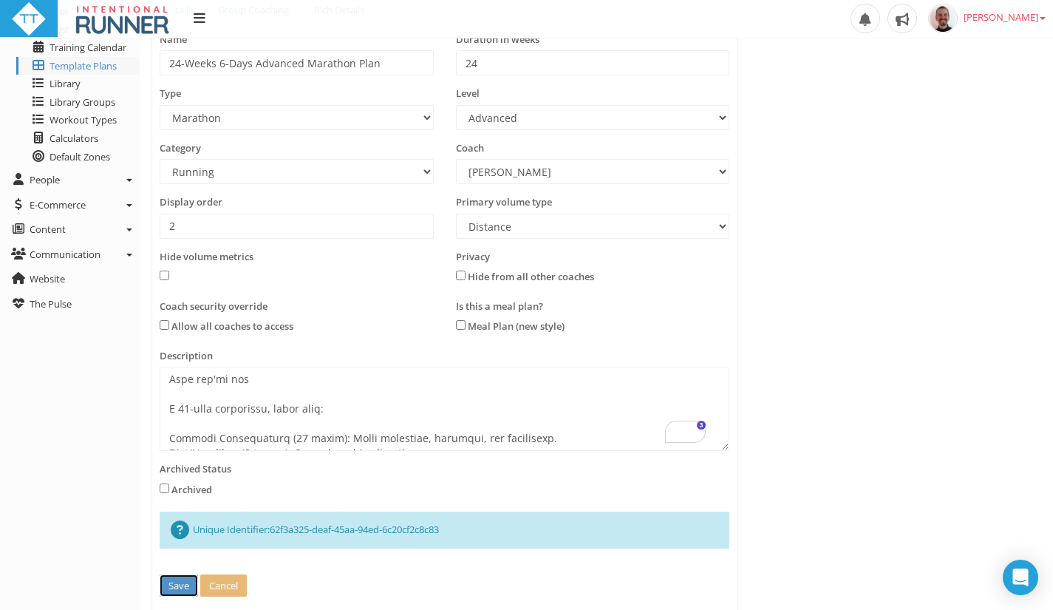
click at [171, 589] on button "Save" at bounding box center [179, 585] width 38 height 23
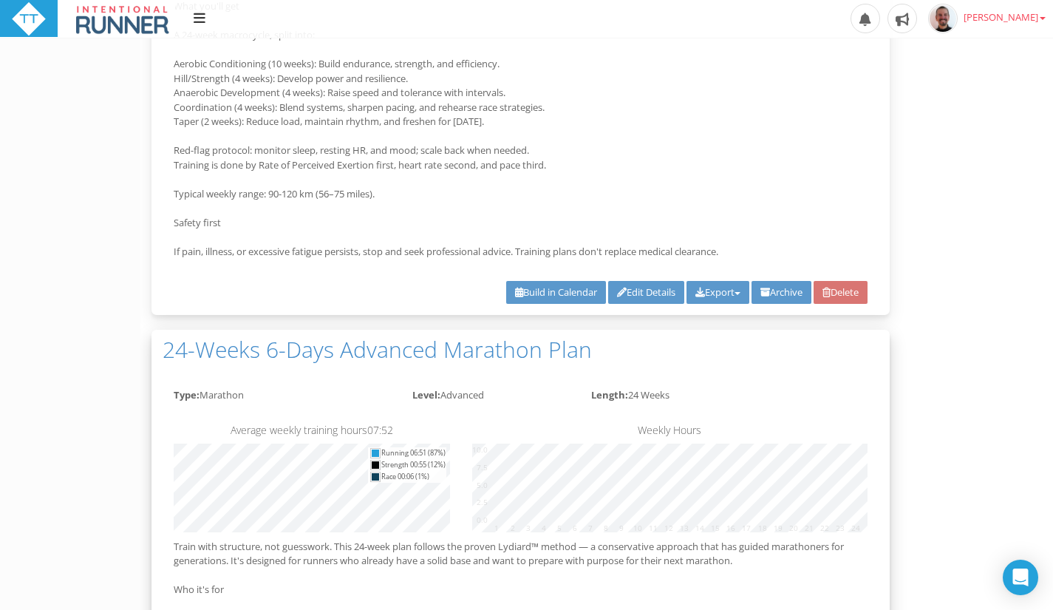
scroll to position [588, 0]
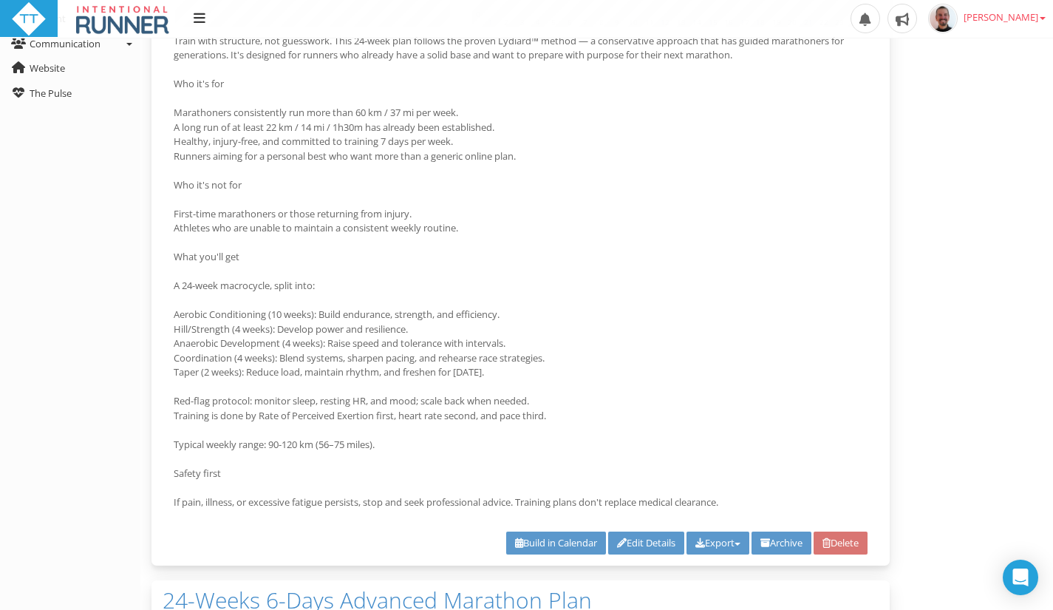
scroll to position [340, 0]
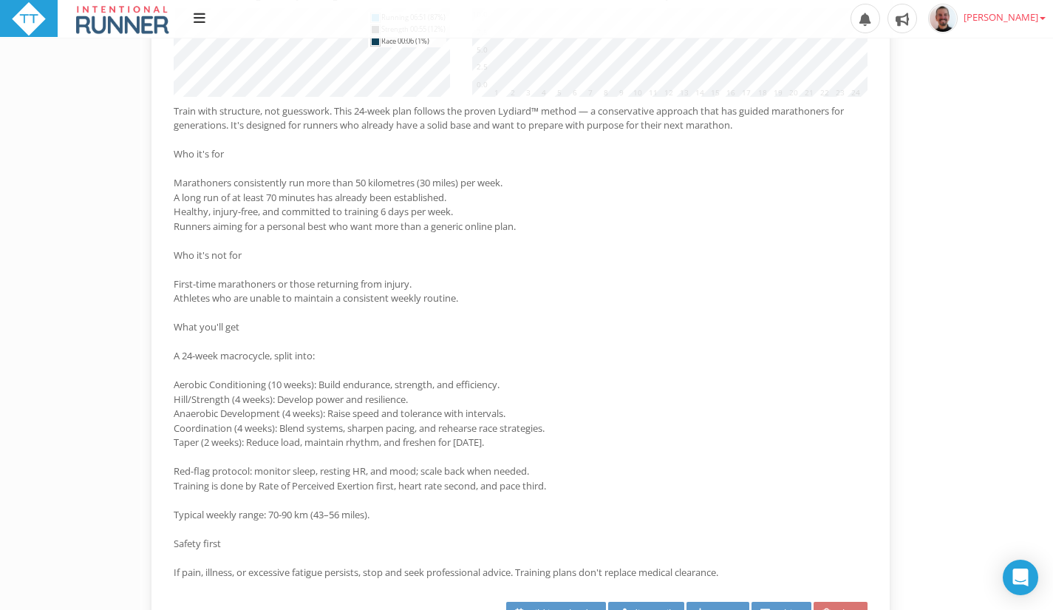
scroll to position [4024, 0]
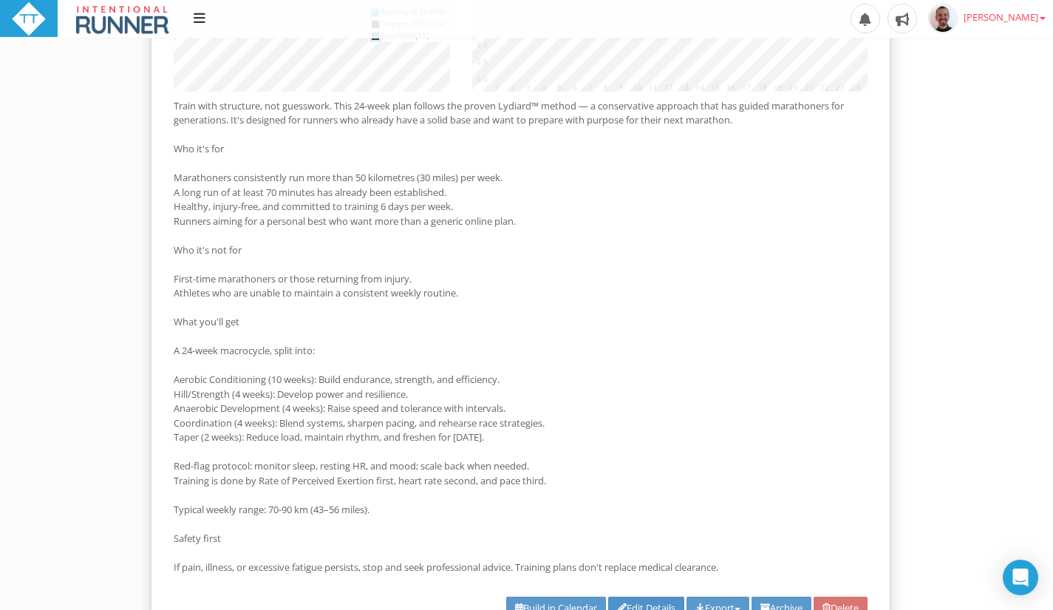
click at [642, 604] on link "Edit Details" at bounding box center [646, 607] width 76 height 23
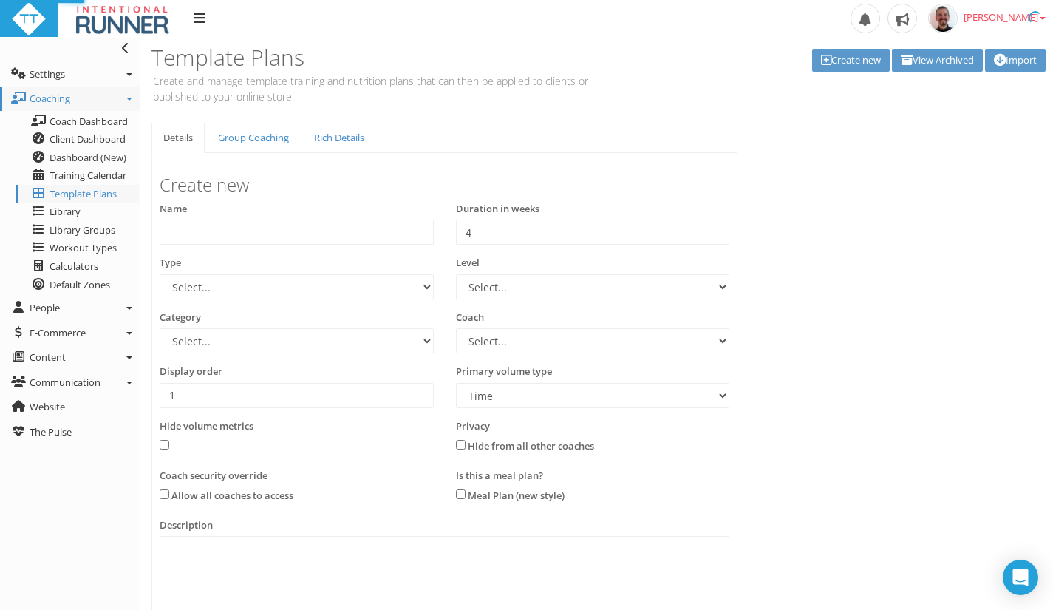
type input "24-Weeks 6-Days Intermediate Marathon Plan"
type input "24"
select select "e9f700ef-c7b0-454b-a1c4-b807a94b53fd"
select select "e8563d30-5faa-4b79-a4d6-0aa4b85e31fb"
select select "83dda298-cc14-45e7-8a93-a341a370ea63"
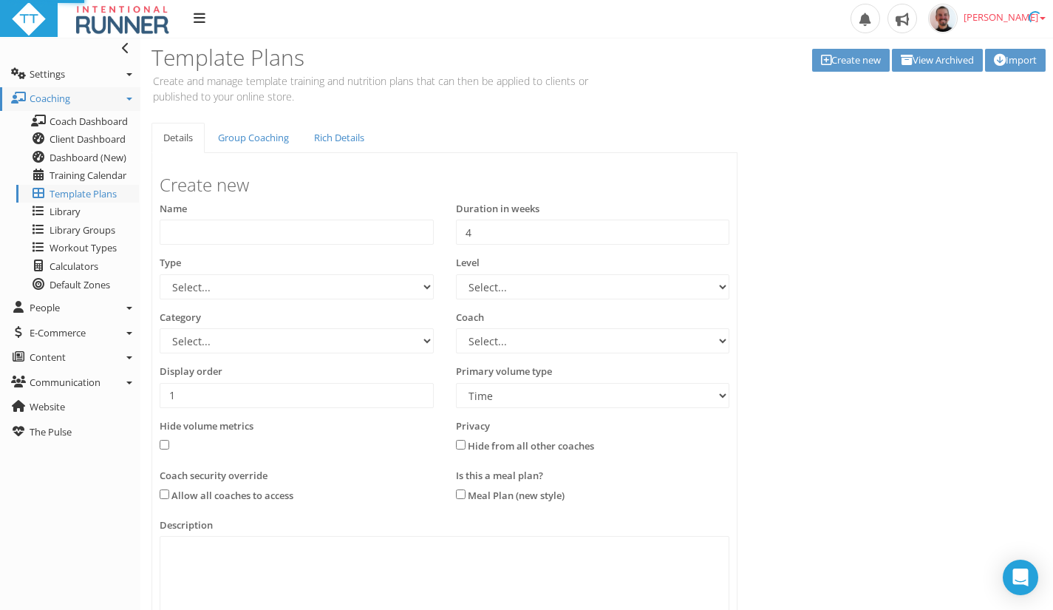
select select "8e01a150-34d1-4ba0-a989-bb0e31ace1ab"
type input "4"
select select "Distance"
type textarea "Lorem ipsu dolorsita, con adipiscin. Elit 92-sedd eius tempori utl etdolo Magna…"
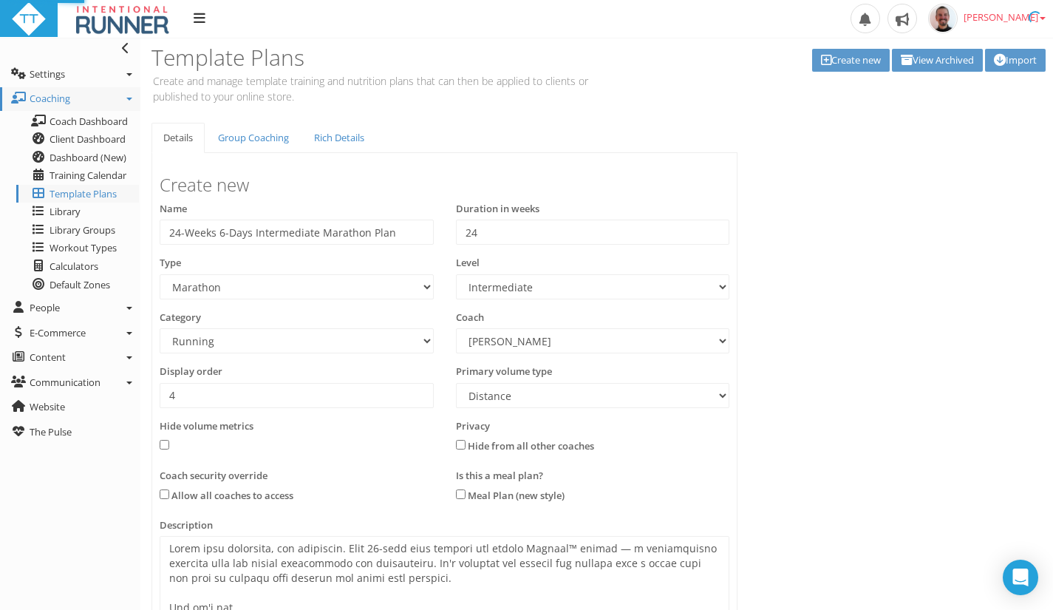
select select "e9f700ef-c7b0-454b-a1c4-b807a94b53fd"
select select "e8563d30-5faa-4b79-a4d6-0aa4b85e31fb"
select select "83dda298-cc14-45e7-8a93-a341a370ea63"
select select "8e01a150-34d1-4ba0-a989-bb0e31ace1ab"
select select "Distance"
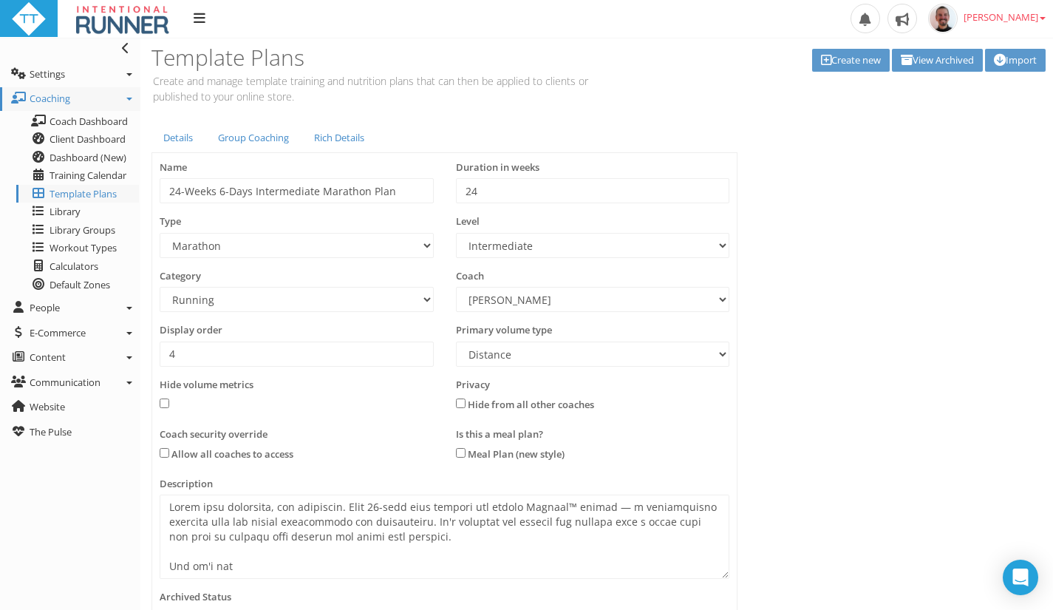
click at [230, 344] on input "4" at bounding box center [297, 353] width 274 height 25
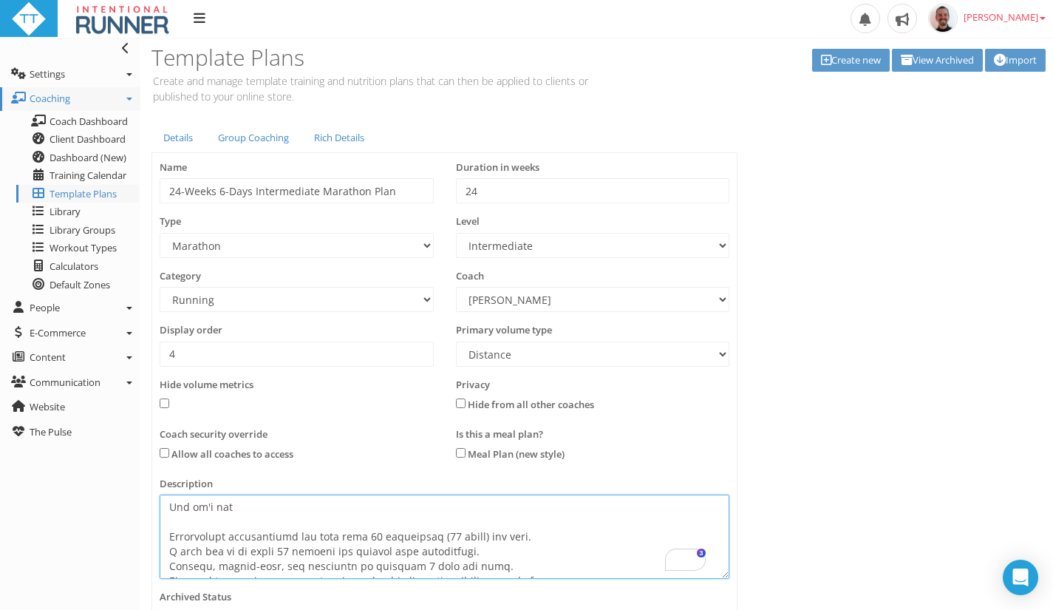
scroll to position [59, 0]
drag, startPoint x: 367, startPoint y: 536, endPoint x: 482, endPoint y: 539, distance: 114.6
click at [482, 539] on textarea at bounding box center [445, 536] width 570 height 84
paste textarea "45 km / 28 mi"
click at [279, 548] on textarea at bounding box center [445, 536] width 570 height 84
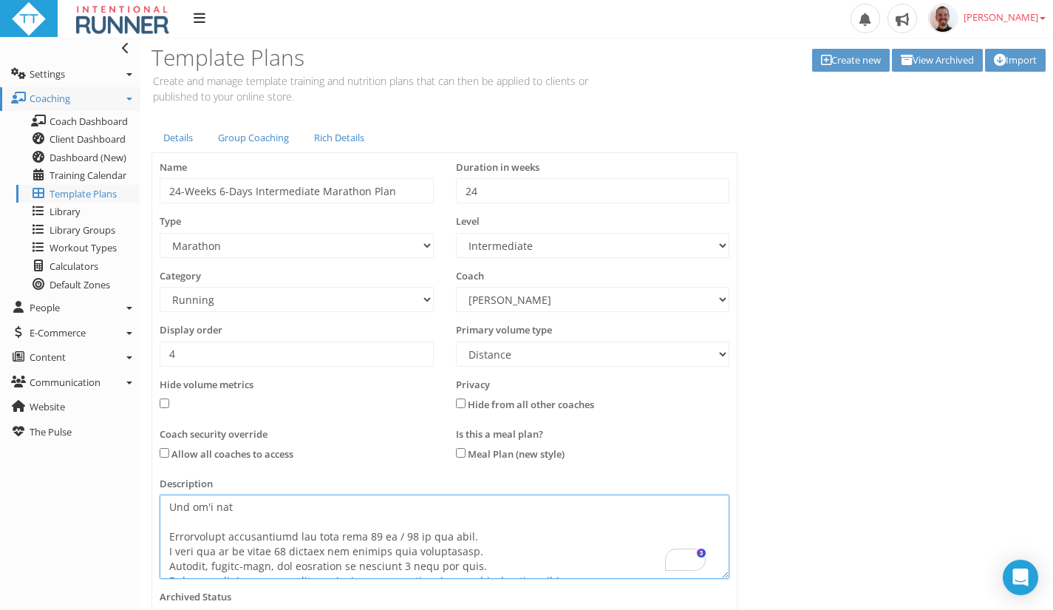
click at [279, 548] on textarea at bounding box center [445, 536] width 570 height 84
paste textarea "16 km / 10 mi / ~1h20"
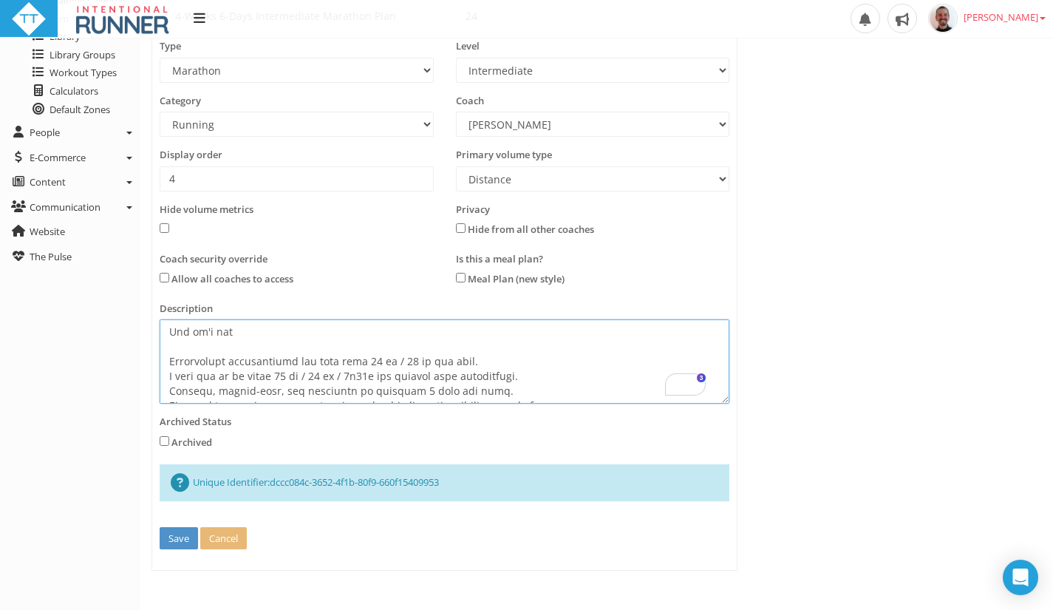
type textarea "Lorem ipsu dolorsita, con adipiscin. Elit 02-sedd eius tempori utl etdolo Magna…"
click at [174, 536] on button "Save" at bounding box center [179, 538] width 38 height 23
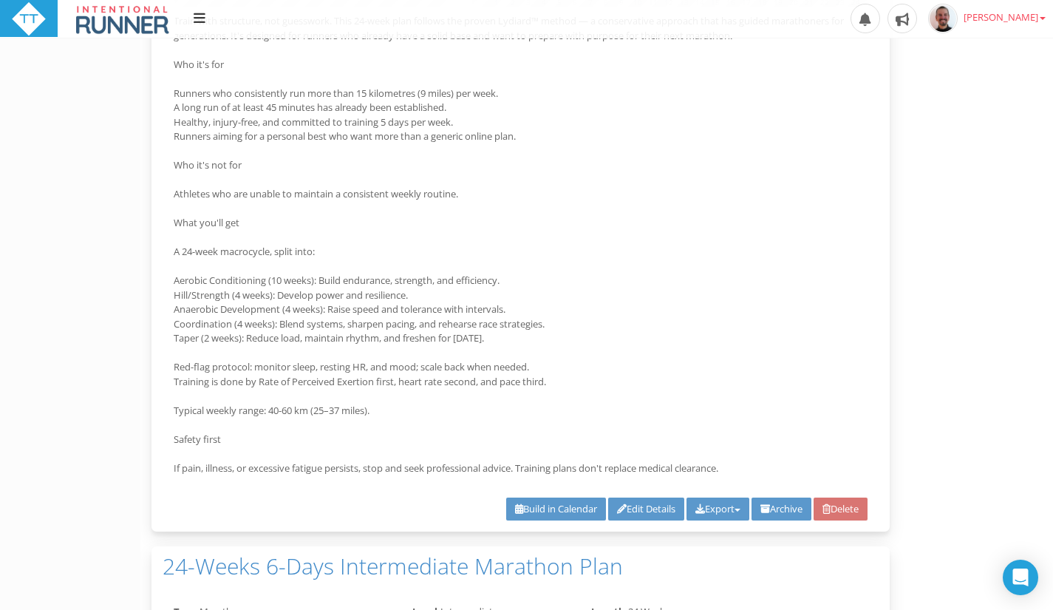
scroll to position [3352, 0]
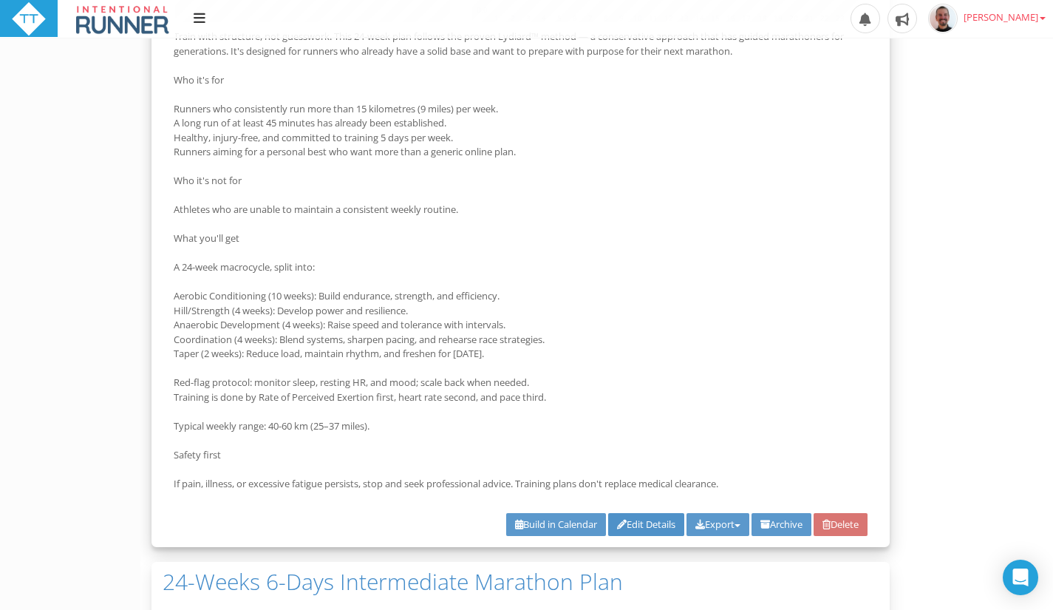
click at [621, 525] on link "Edit Details" at bounding box center [646, 524] width 76 height 23
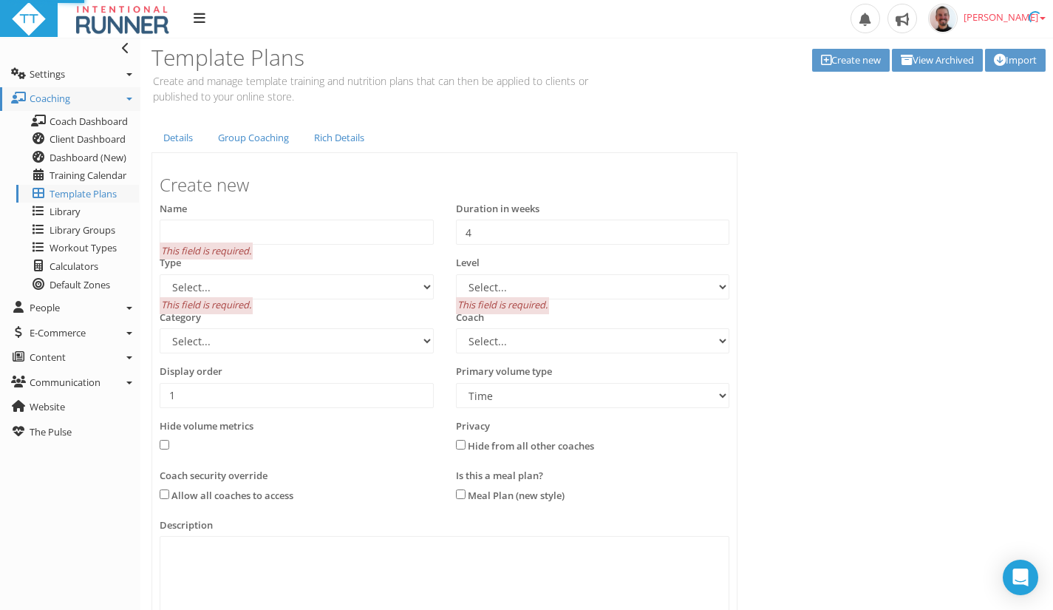
scroll to position [0, 0]
type input "24-Weeks 5-Days Beginner Marathon Plan"
type input "24"
select select "e9f700ef-c7b0-454b-a1c4-b807a94b53fd"
select select "b3cec207-dbfe-46fc-ab9c-c4f430f91ad8"
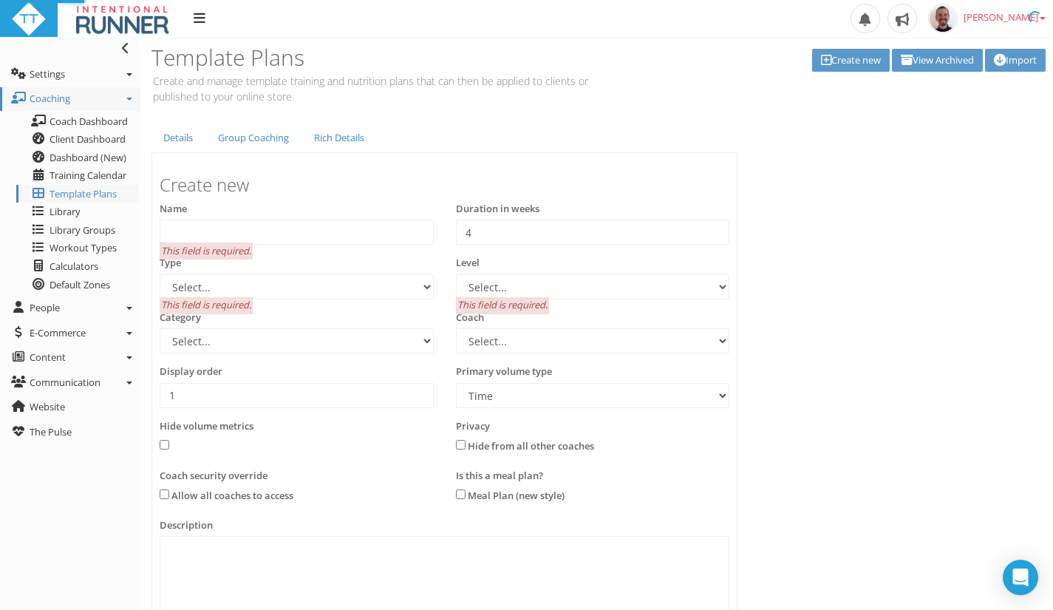
select select "83dda298-cc14-45e7-8a93-a341a370ea63"
select select "8e01a150-34d1-4ba0-a989-bb0e31ace1ab"
type input "4"
select select "Distance"
type textarea "Train with structure, not guesswork. This 24-week plan follows the proven Lydia…"
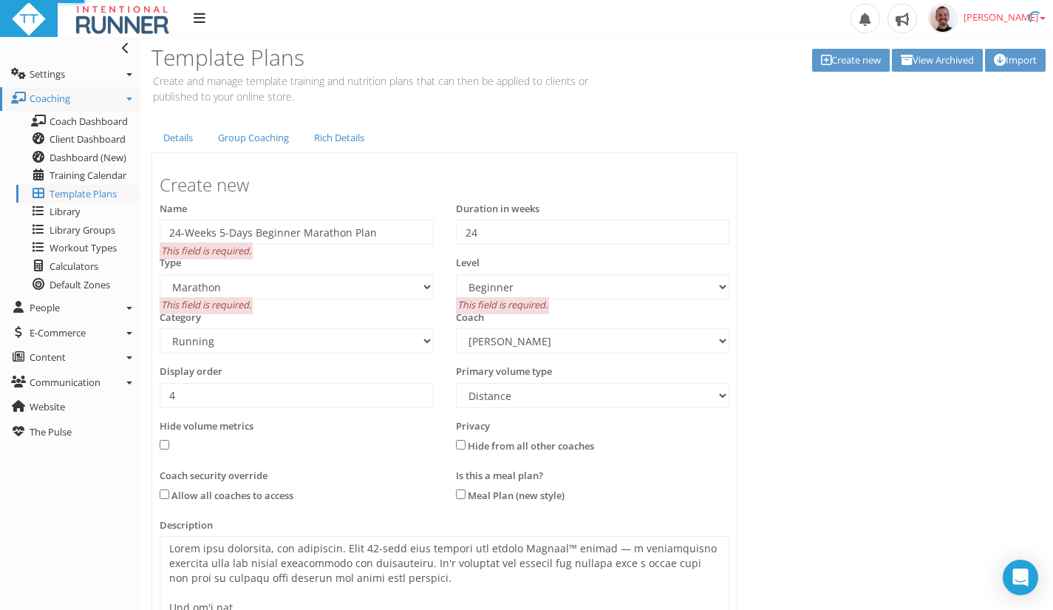
select select "e9f700ef-c7b0-454b-a1c4-b807a94b53fd"
select select "b3cec207-dbfe-46fc-ab9c-c4f430f91ad8"
select select "83dda298-cc14-45e7-8a93-a341a370ea63"
select select "8e01a150-34d1-4ba0-a989-bb0e31ace1ab"
select select "Distance"
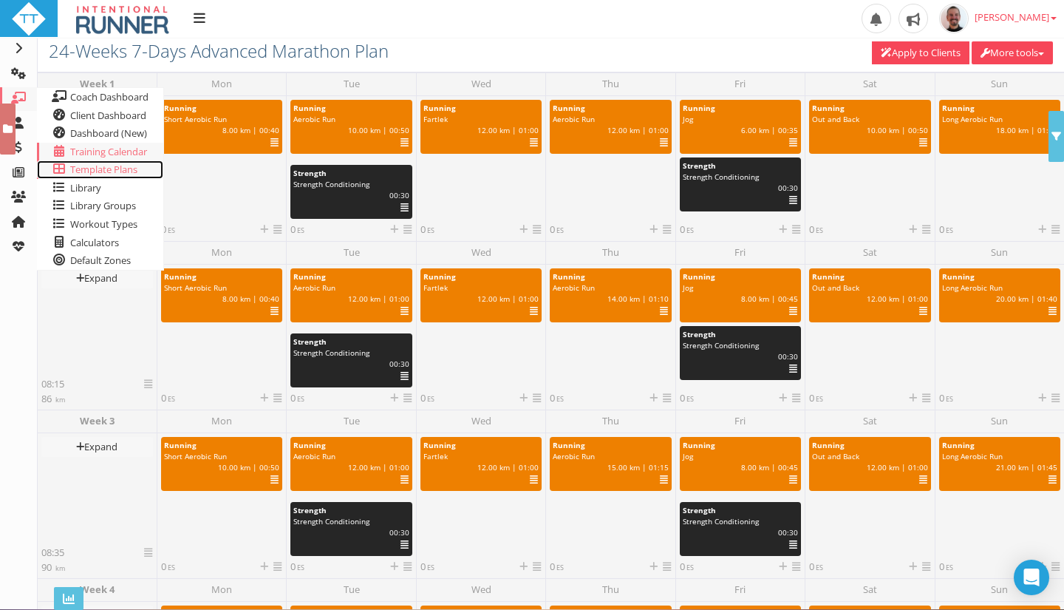
click at [98, 169] on span "Template Plans" at bounding box center [103, 169] width 67 height 13
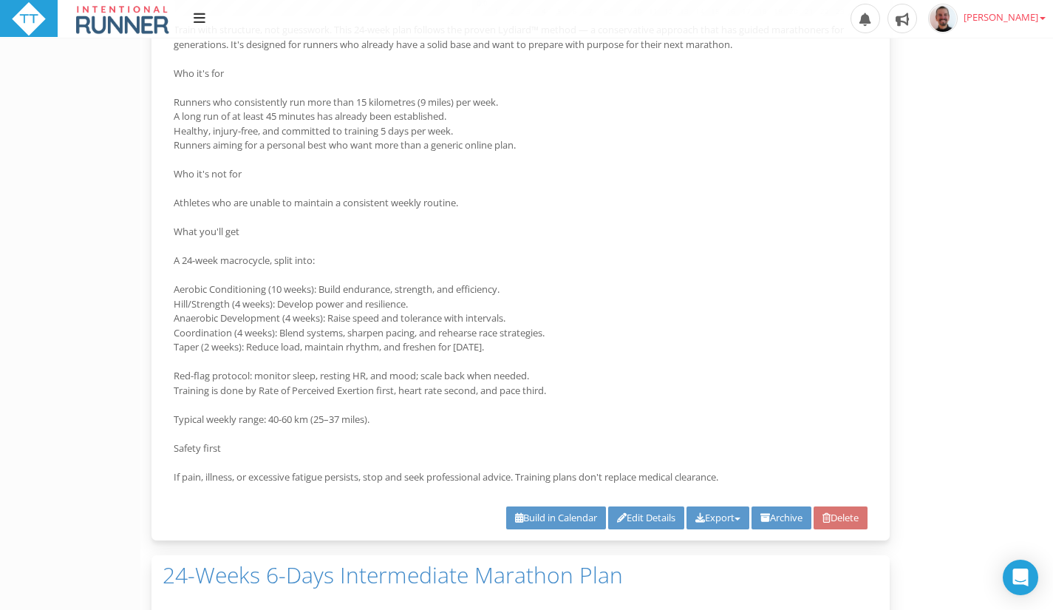
scroll to position [3373, 0]
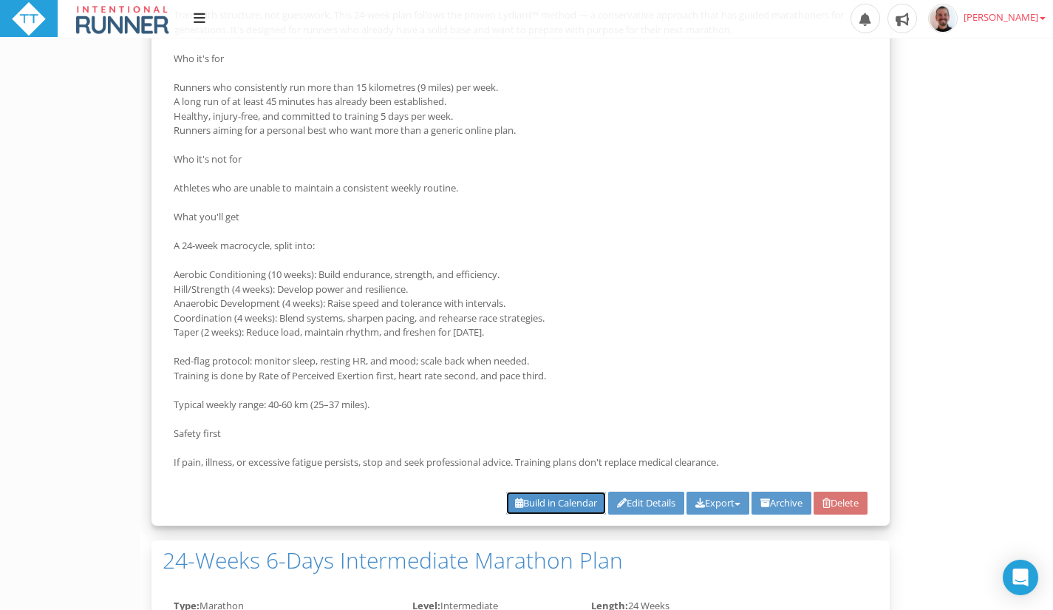
click at [517, 503] on link "Build in Calendar" at bounding box center [556, 502] width 100 height 23
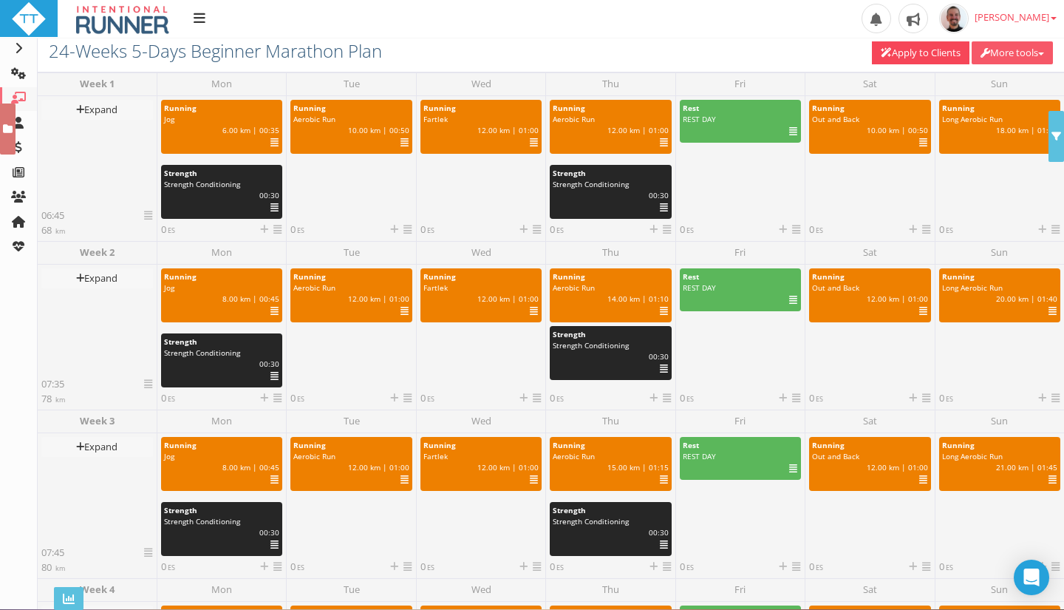
click at [1034, 51] on button "More tools" at bounding box center [1012, 52] width 81 height 23
click at [983, 118] on link "Create a copy" at bounding box center [993, 118] width 117 height 18
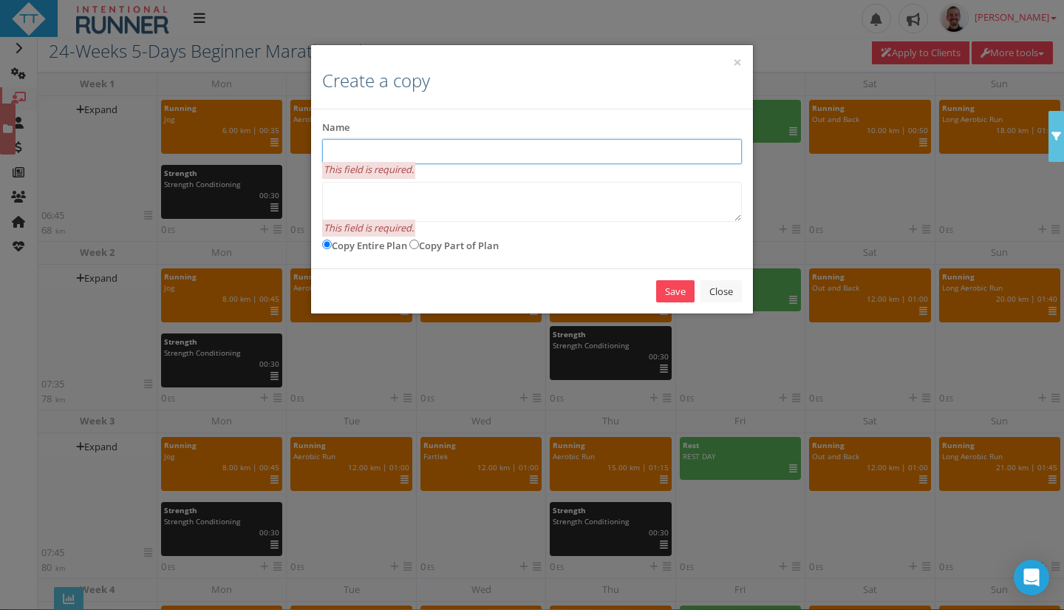
click at [570, 154] on input "text" at bounding box center [532, 151] width 420 height 25
click at [461, 154] on input "24 Weeks 5-Days Intermediate Marathon" at bounding box center [532, 151] width 420 height 25
type input "24 Weeks 5-Days Intermediate Marathon"
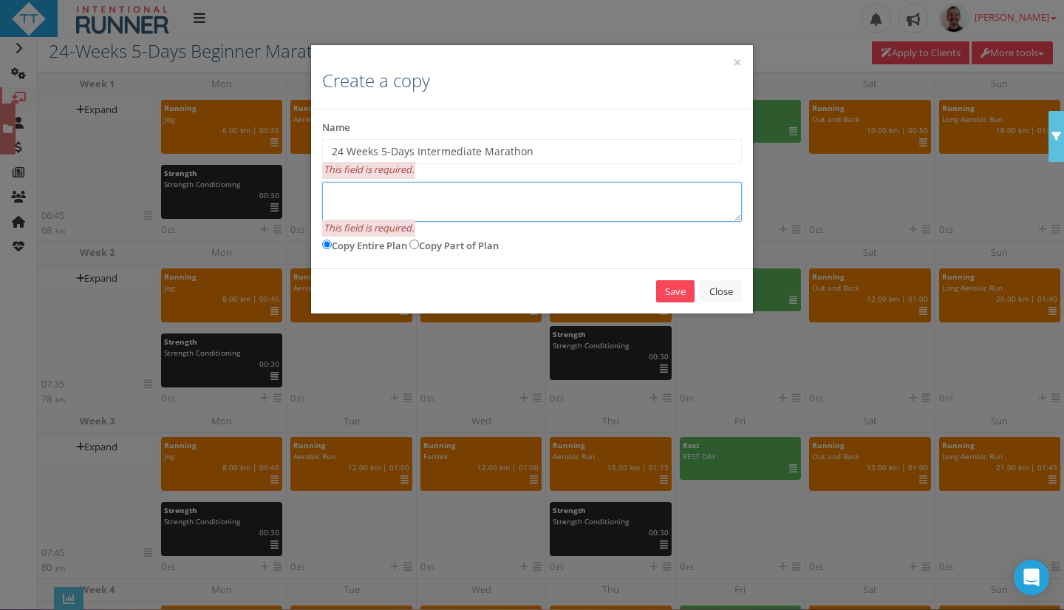
click at [494, 205] on textarea at bounding box center [532, 202] width 420 height 40
paste textarea "24 Weeks 5-Days Intermediate Marathon"
type textarea "24 Weeks 5-Days Intermediate Marathon"
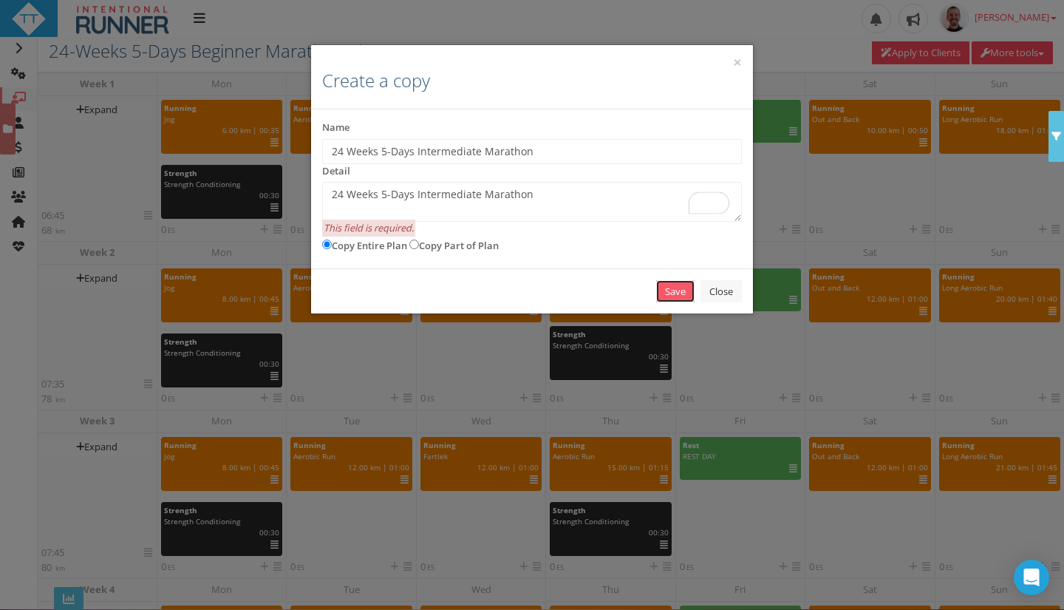
click at [681, 291] on link "Save" at bounding box center [675, 291] width 38 height 23
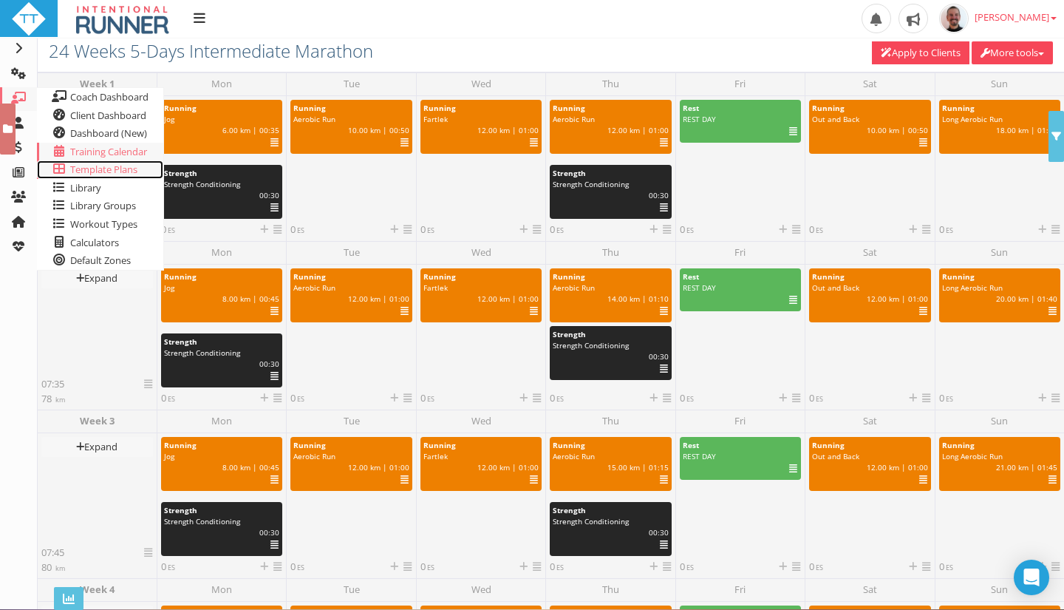
click at [103, 171] on span "Template Plans" at bounding box center [103, 169] width 67 height 13
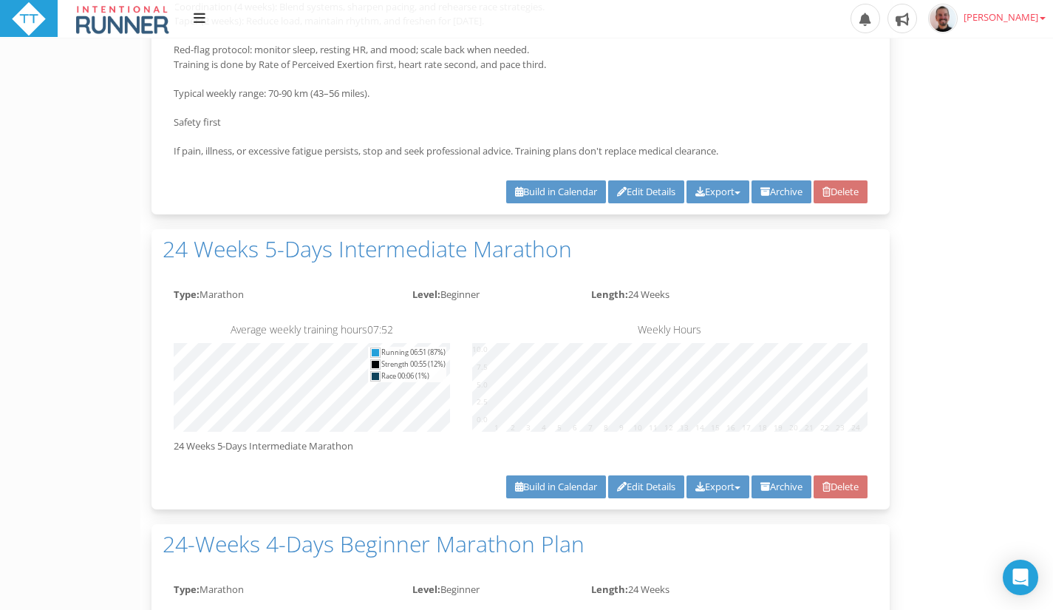
scroll to position [2217, 0]
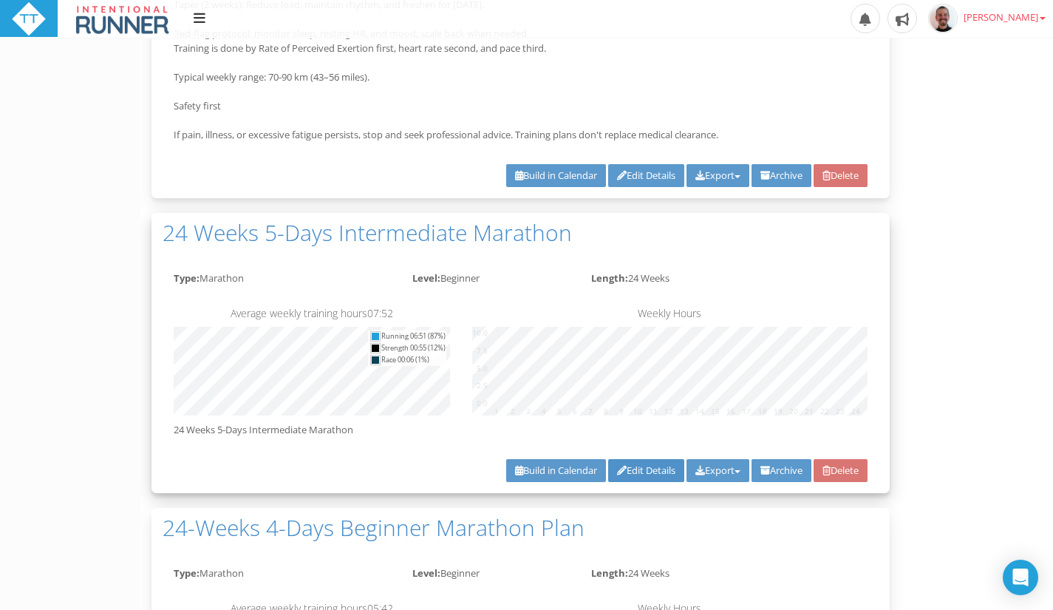
click at [628, 475] on link "Edit Details" at bounding box center [646, 470] width 76 height 23
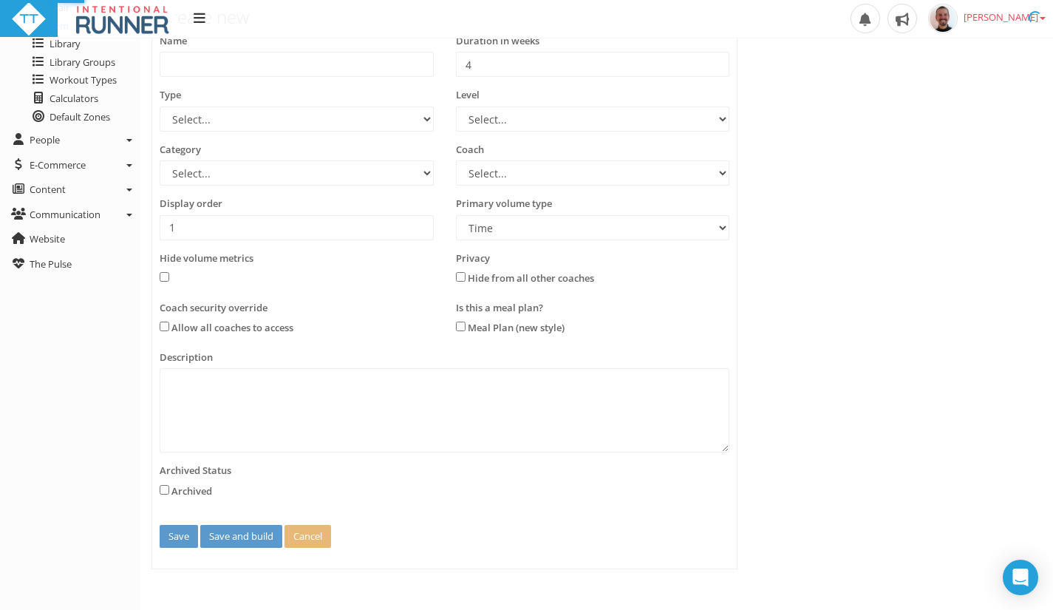
scroll to position [0, 0]
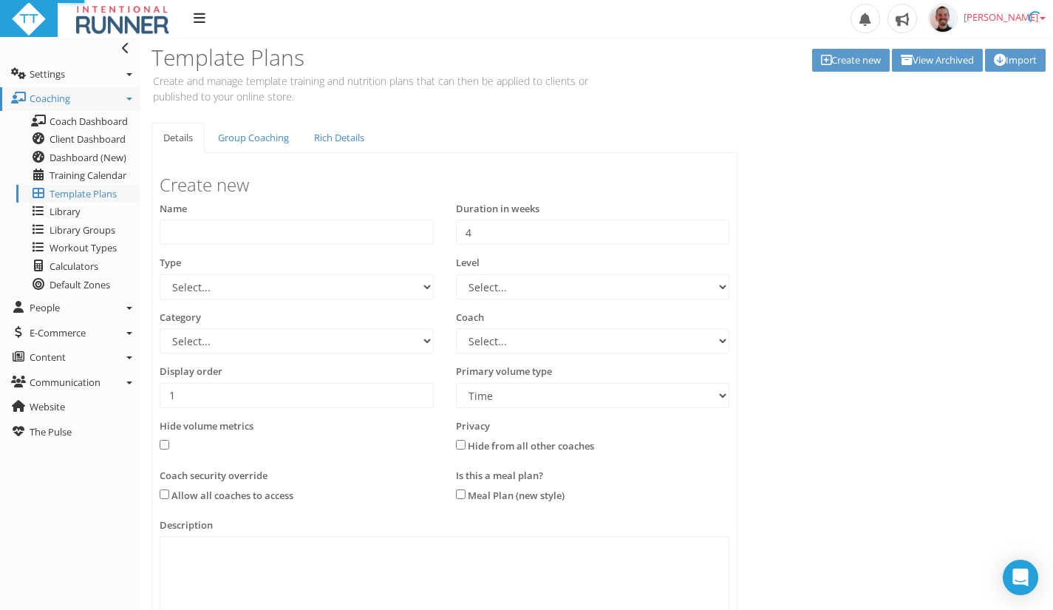
type input "24 Weeks 5-Days Intermediate Marathon"
type input "24"
select select "e9f700ef-c7b0-454b-a1c4-b807a94b53fd"
select select "b3cec207-dbfe-46fc-ab9c-c4f430f91ad8"
select select "83dda298-cc14-45e7-8a93-a341a370ea63"
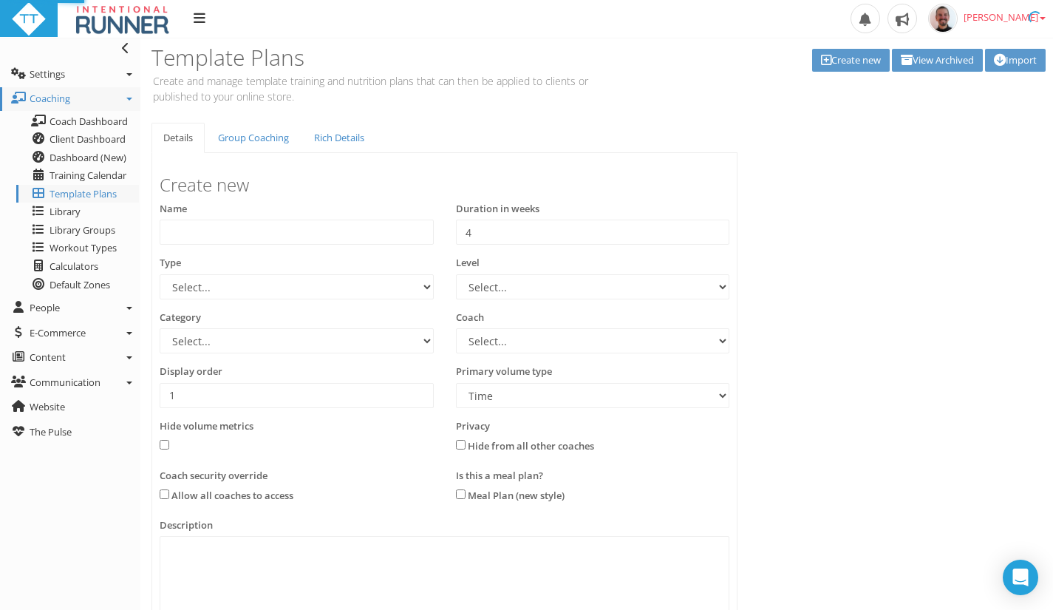
select select "8e01a150-34d1-4ba0-a989-bb0e31ace1ab"
type input "4"
select select "Distance"
type textarea "24 Weeks 5-Days Intermediate Marathon"
select select "e9f700ef-c7b0-454b-a1c4-b807a94b53fd"
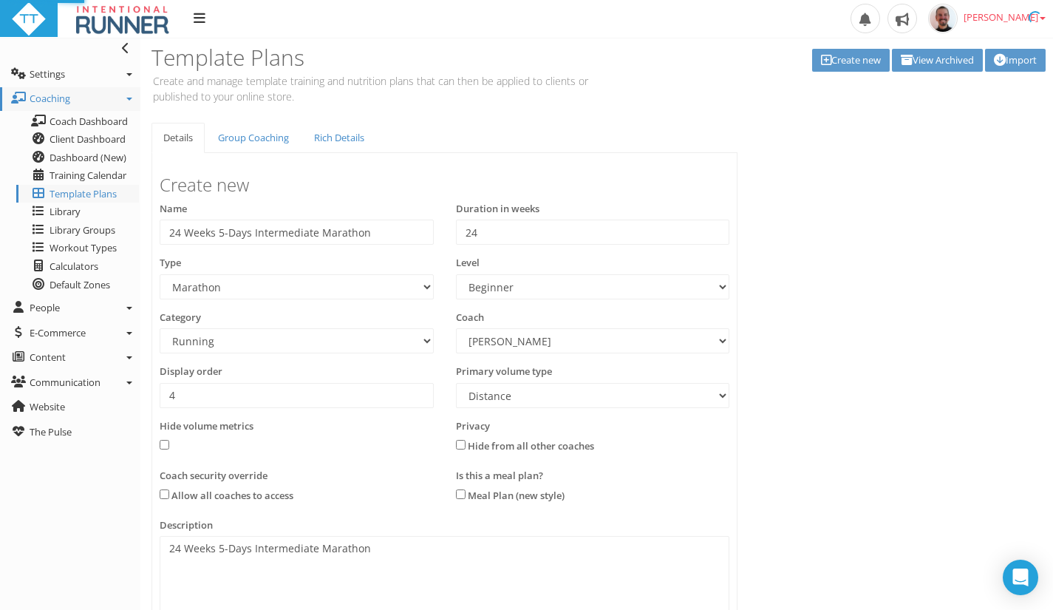
select select "b3cec207-dbfe-46fc-ab9c-c4f430f91ad8"
select select "83dda298-cc14-45e7-8a93-a341a370ea63"
select select "8e01a150-34d1-4ba0-a989-bb0e31ace1ab"
select select "Distance"
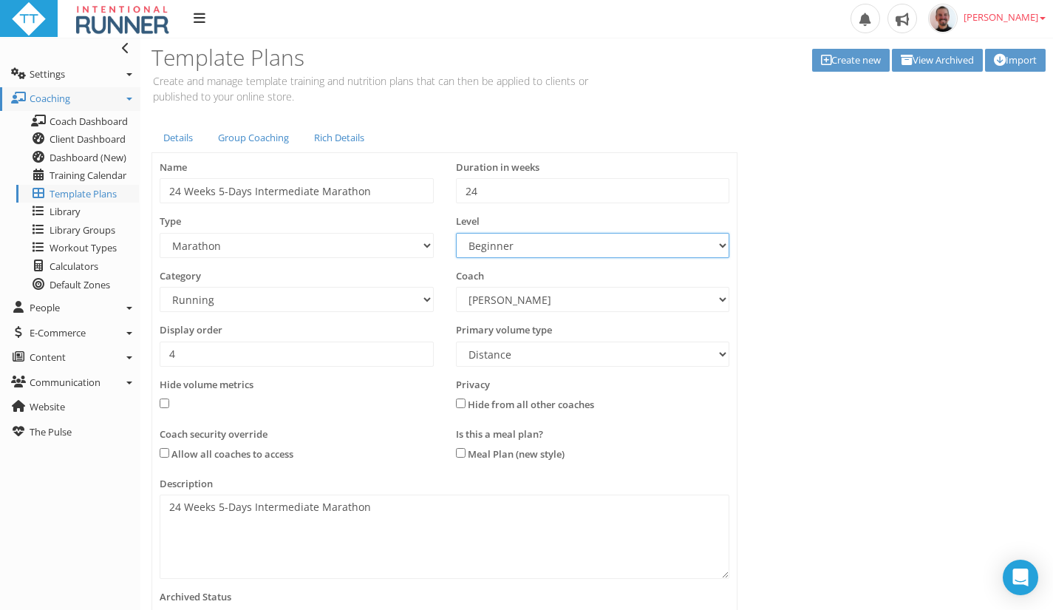
click at [504, 246] on select "Select... Advanced Any Beginner Beginner/Intermediate Intermediate Intermediate…" at bounding box center [593, 245] width 274 height 25
select select "e8563d30-5faa-4b79-a4d6-0aa4b85e31fb"
click at [456, 233] on select "Select... Advanced Any Beginner Beginner/Intermediate Intermediate Intermediate…" at bounding box center [593, 245] width 274 height 25
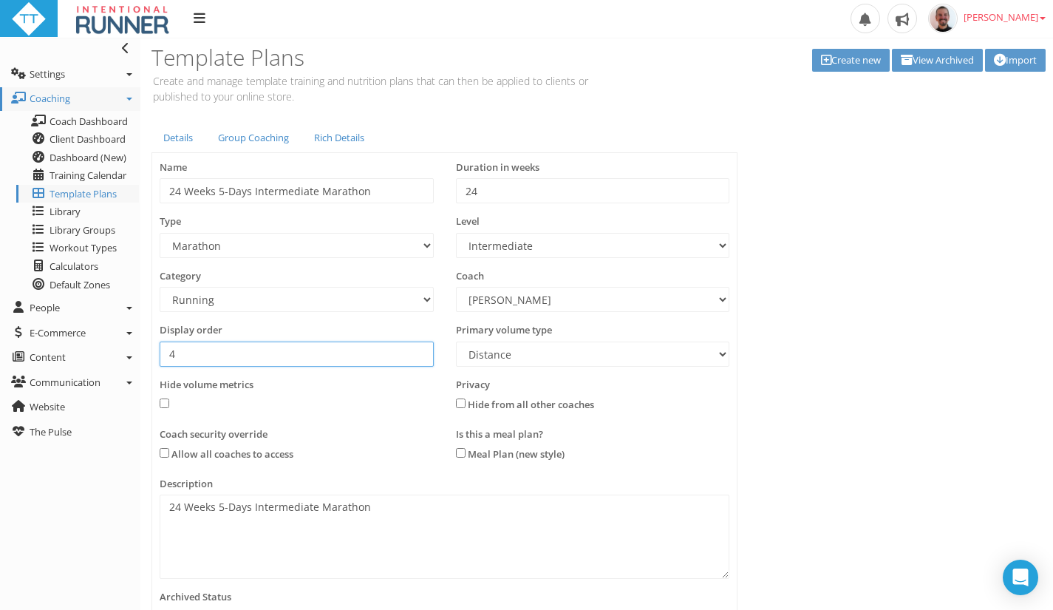
click at [267, 358] on input "4" at bounding box center [297, 353] width 274 height 25
drag, startPoint x: 267, startPoint y: 358, endPoint x: 138, endPoint y: 354, distance: 129.4
click at [138, 354] on div "Toggle navigation Settings Platform Settings Client Settings Signup Settings Fe…" at bounding box center [526, 412] width 1053 height 749
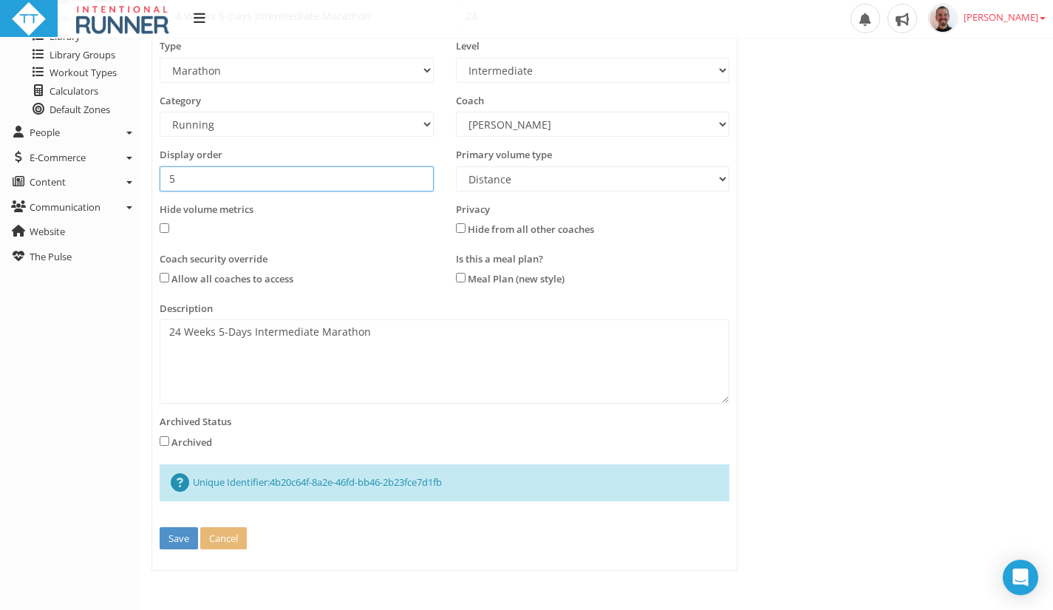
type input "5"
click at [169, 537] on button "Save" at bounding box center [179, 538] width 38 height 23
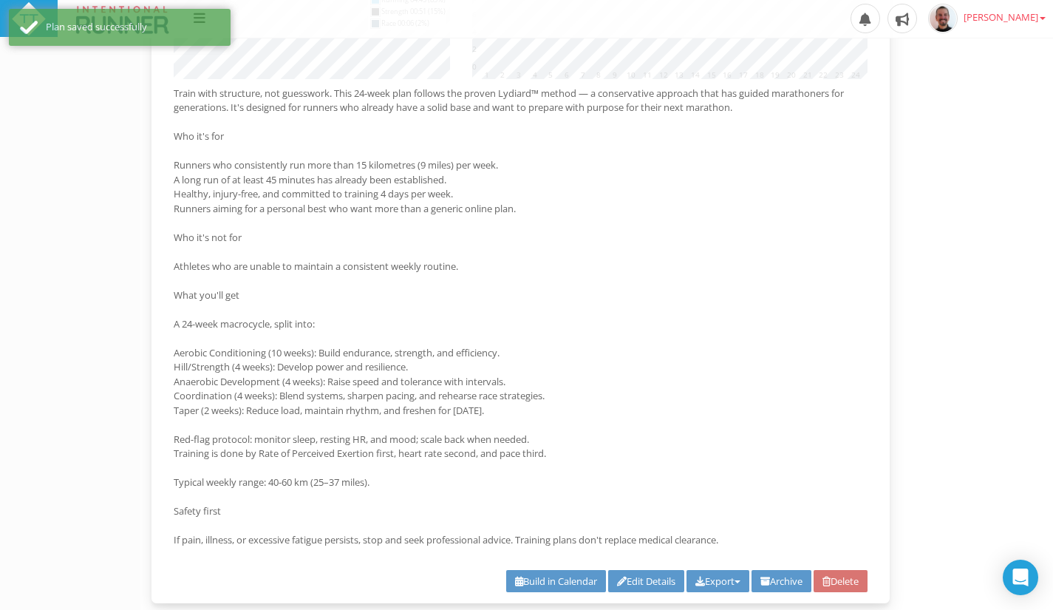
scroll to position [2557, 0]
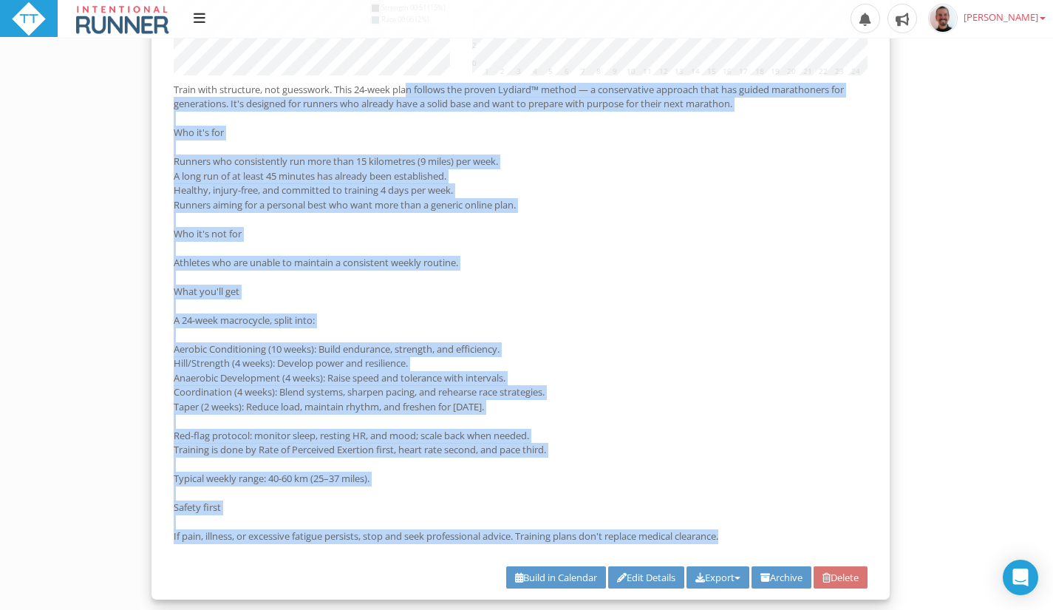
drag, startPoint x: 763, startPoint y: 534, endPoint x: 170, endPoint y: 88, distance: 741.9
click at [170, 88] on div "Train with structure, not guesswork. This 24-week plan follows the proven Lydia…" at bounding box center [521, 317] width 716 height 468
copy p "Train with structure, not guesswork. This 24-week plan follows the proven Lydia…"
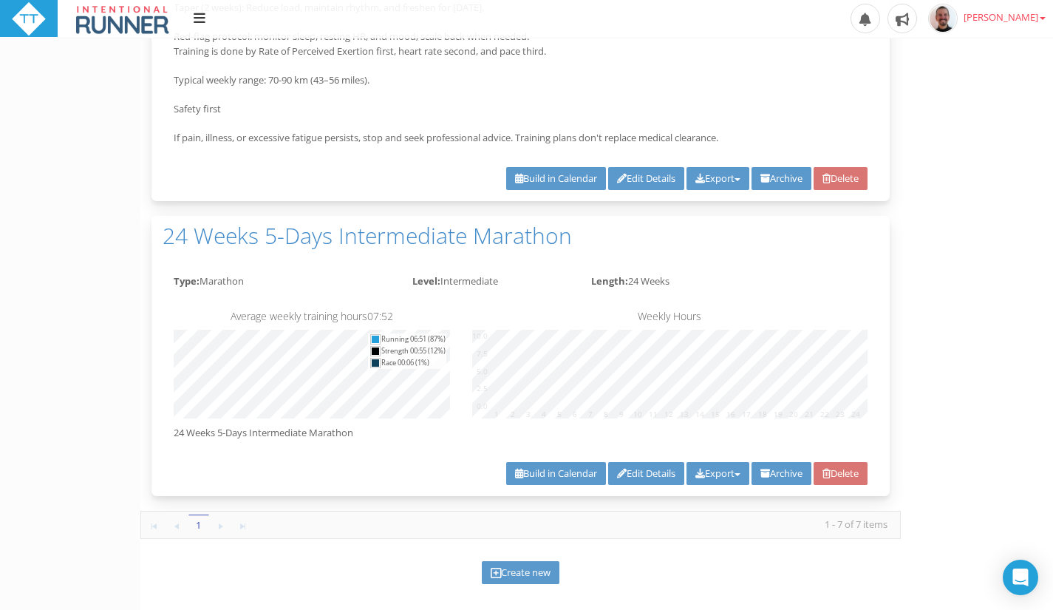
scroll to position [4490, 0]
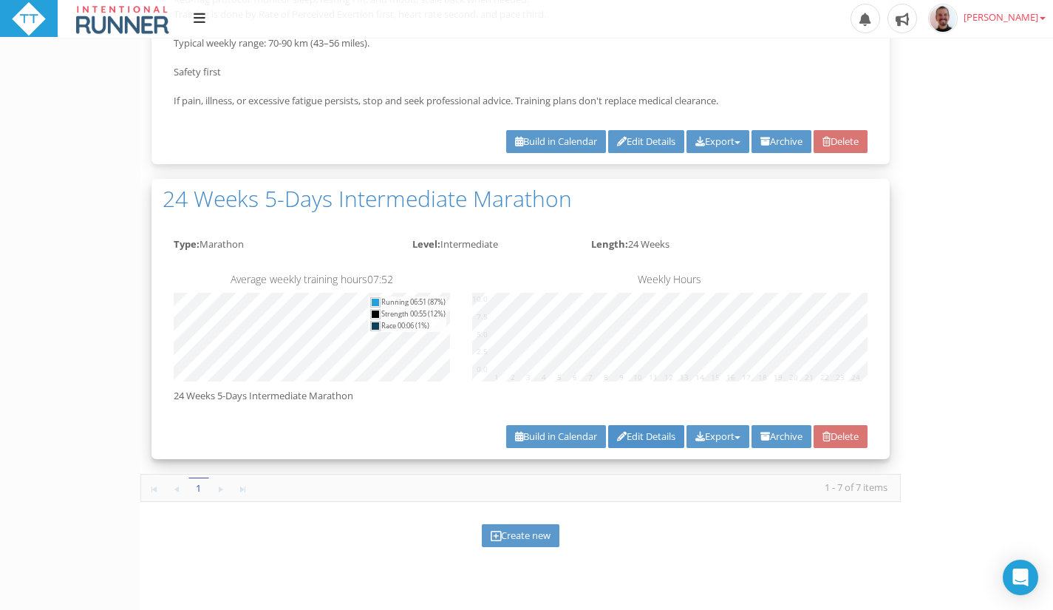
click at [635, 437] on link "Edit Details" at bounding box center [646, 436] width 76 height 23
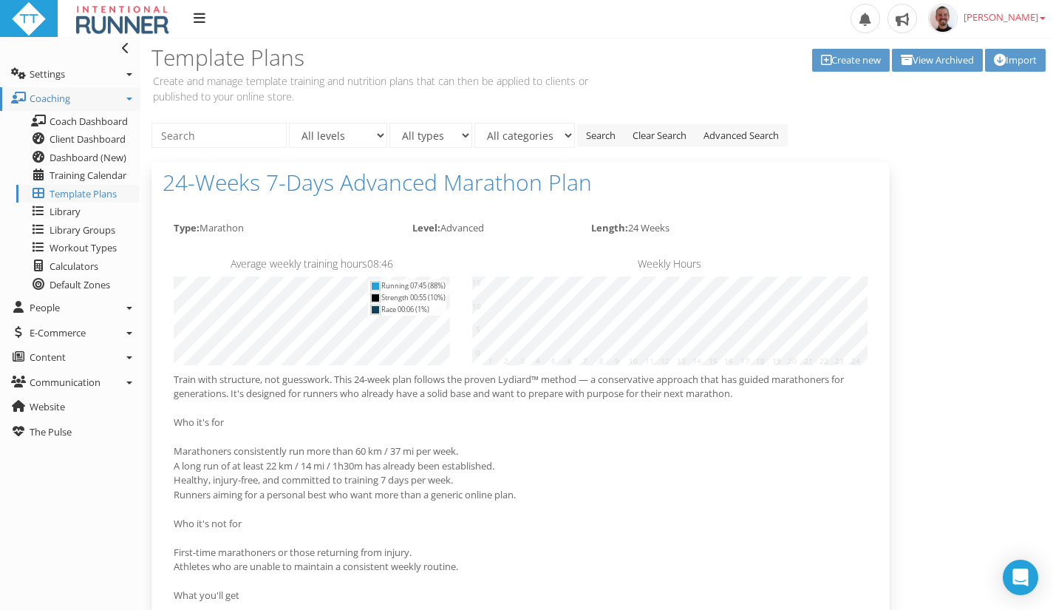
type input "24 Weeks 5-Days Intermediate Marathon"
type input "24"
select select "e9f700ef-c7b0-454b-a1c4-b807a94b53fd"
select select "e8563d30-5faa-4b79-a4d6-0aa4b85e31fb"
select select "83dda298-cc14-45e7-8a93-a341a370ea63"
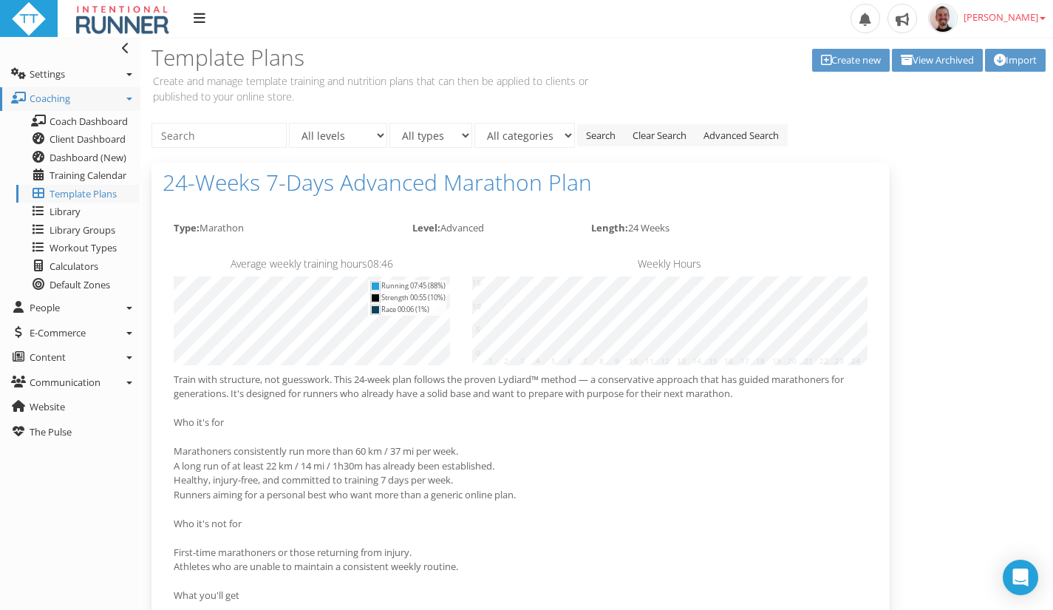
select select "8e01a150-34d1-4ba0-a989-bb0e31ace1ab"
type input "5"
select select "Distance"
type textarea "24 Weeks 5-Days Intermediate Marathon"
select select "e9f700ef-c7b0-454b-a1c4-b807a94b53fd"
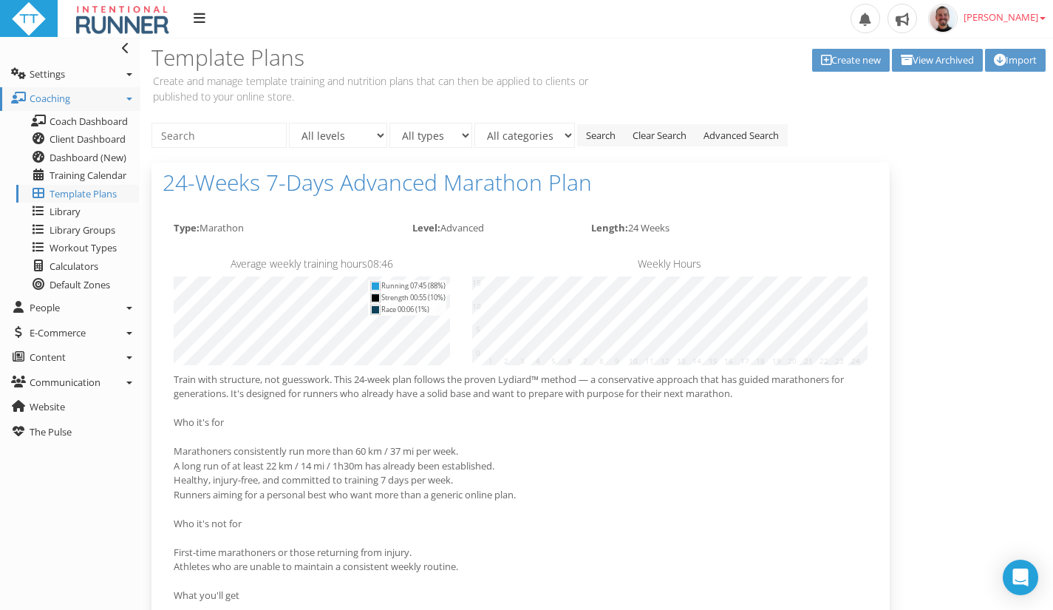
select select "e8563d30-5faa-4b79-a4d6-0aa4b85e31fb"
select select "83dda298-cc14-45e7-8a93-a341a370ea63"
select select "8e01a150-34d1-4ba0-a989-bb0e31ace1ab"
select select "Distance"
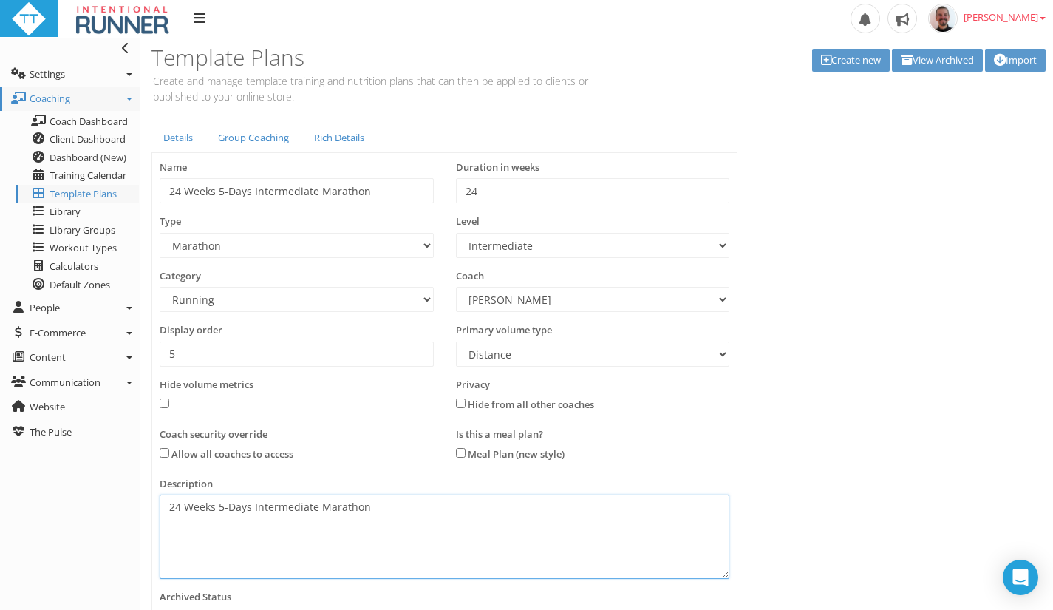
click at [394, 521] on textarea "24 Weeks 5-Days Intermediate Marathon" at bounding box center [445, 536] width 570 height 84
paste textarea "Lorem ipsu dolorsita, con adipiscin. Elit 16-sedd eius tempori utl etdolo Magna…"
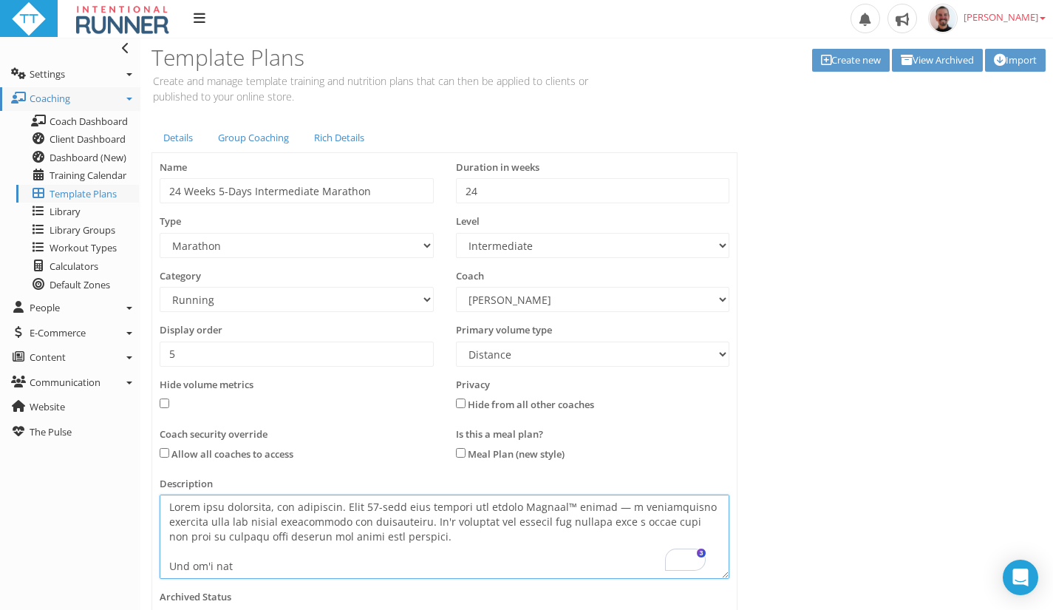
click at [441, 536] on textarea at bounding box center [445, 536] width 570 height 84
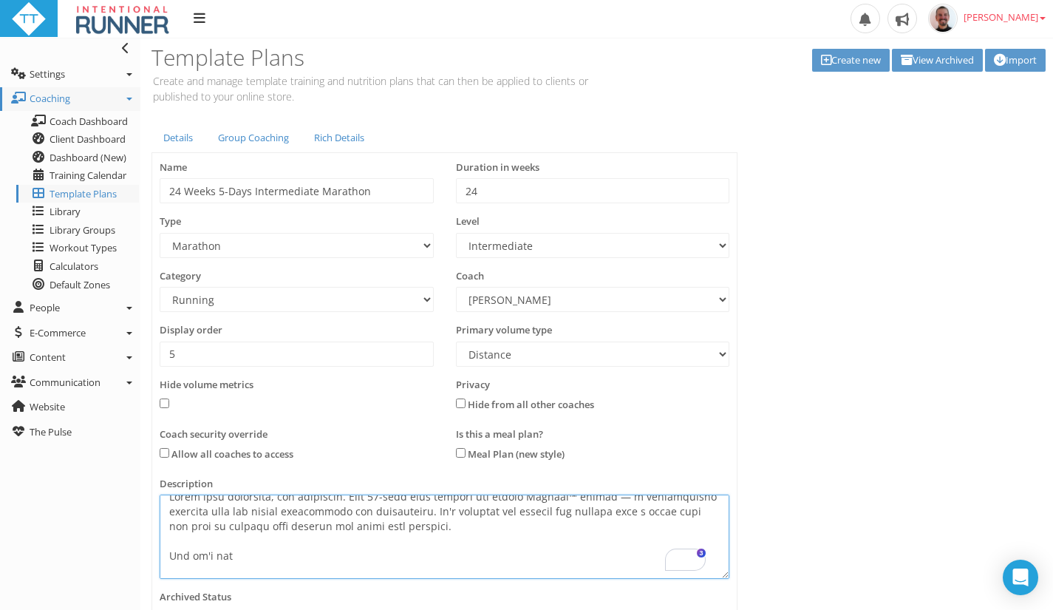
scroll to position [25, 0]
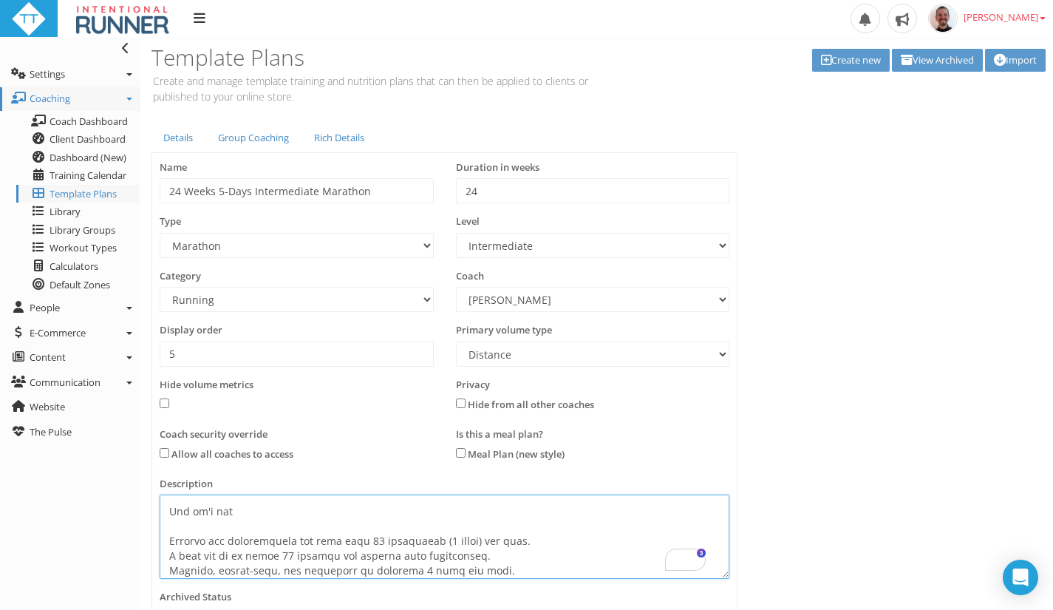
drag, startPoint x: 476, startPoint y: 539, endPoint x: 370, endPoint y: 535, distance: 105.7
click at [370, 535] on textarea at bounding box center [445, 536] width 570 height 84
paste textarea "40 km / 25 mi"
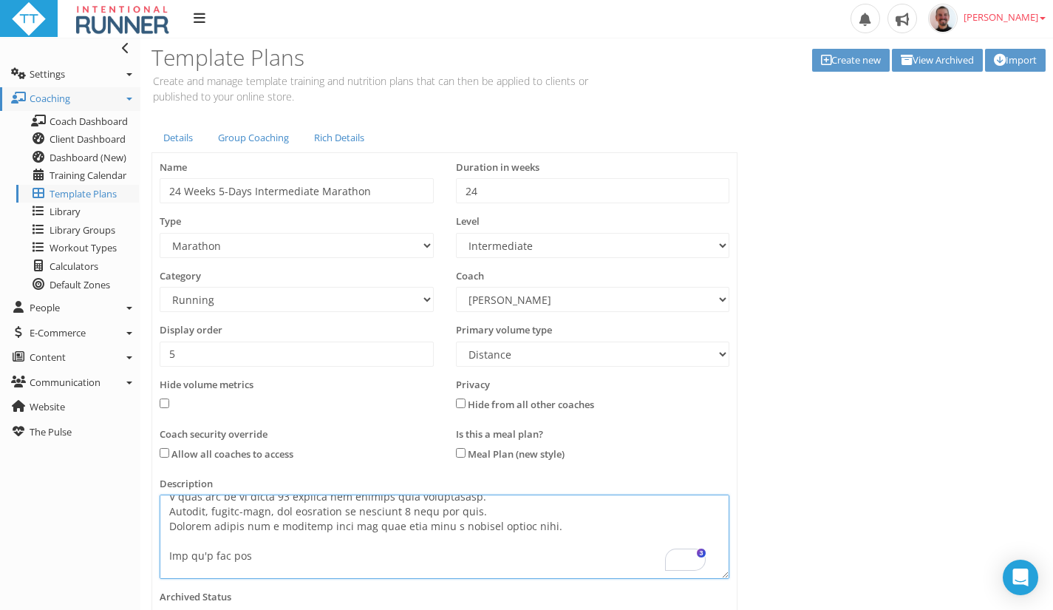
click at [329, 497] on textarea at bounding box center [445, 536] width 570 height 84
paste textarea "14 km / 9 mi / ~1h10"
click at [393, 514] on textarea at bounding box center [445, 536] width 570 height 84
click at [403, 516] on textarea at bounding box center [445, 536] width 570 height 84
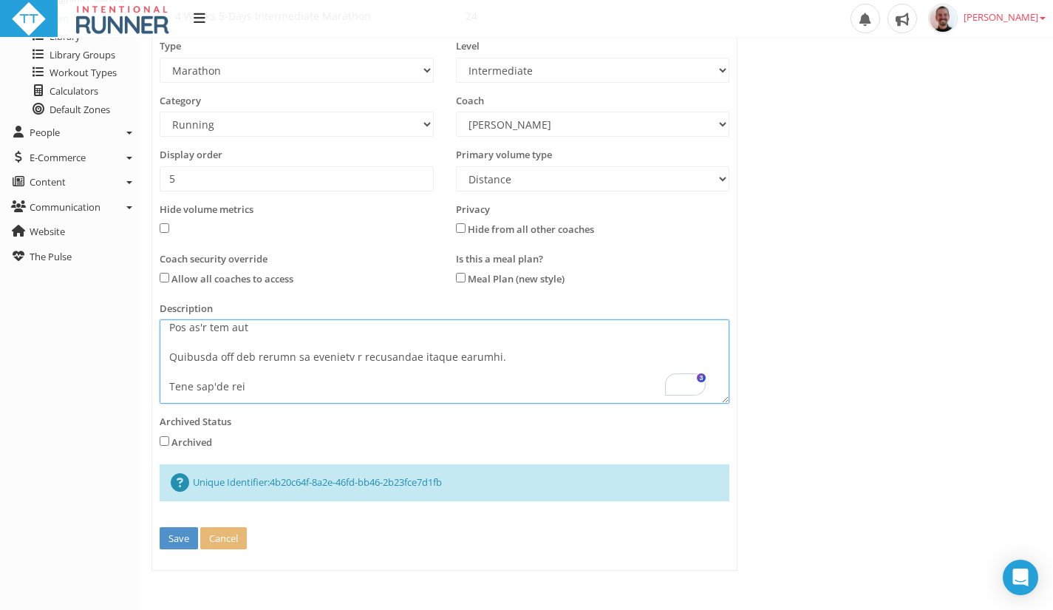
type textarea "Train with structure, not guesswork. This 24-week plan follows the proven Lydia…"
click at [177, 536] on button "Save" at bounding box center [179, 538] width 38 height 23
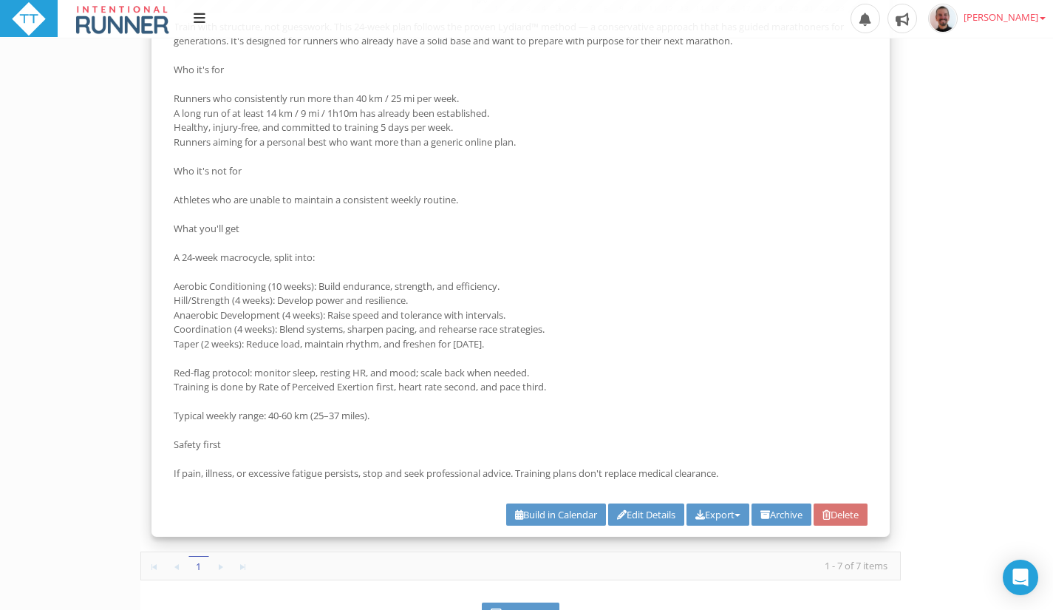
scroll to position [4864, 0]
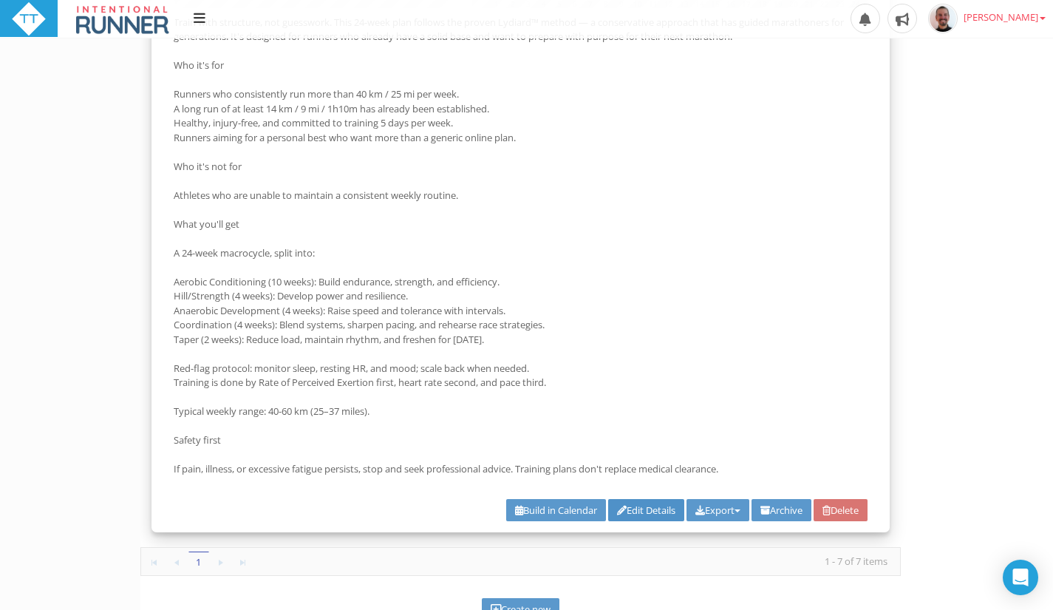
click at [648, 515] on link "Edit Details" at bounding box center [646, 510] width 76 height 23
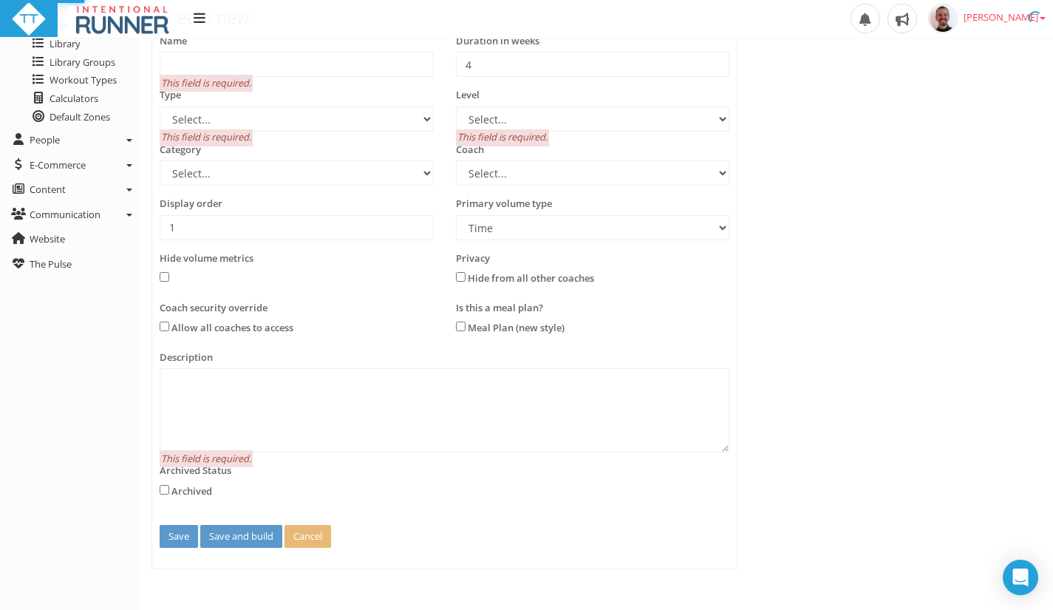
scroll to position [0, 0]
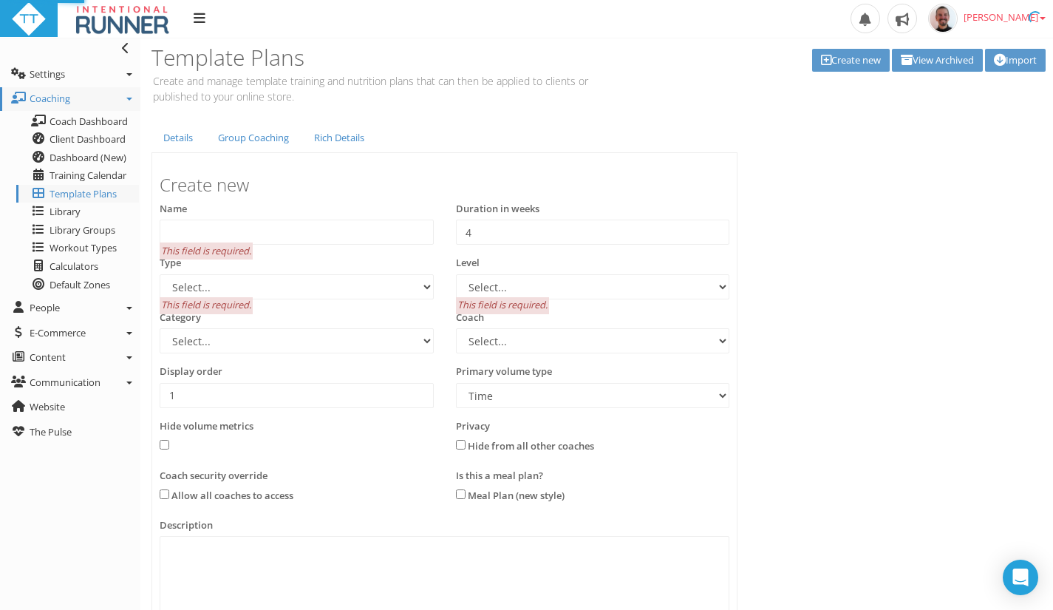
type input "24 Weeks 5-Days Intermediate Marathon"
type input "24"
select select "e9f700ef-c7b0-454b-a1c4-b807a94b53fd"
select select "e8563d30-5faa-4b79-a4d6-0aa4b85e31fb"
select select "83dda298-cc14-45e7-8a93-a341a370ea63"
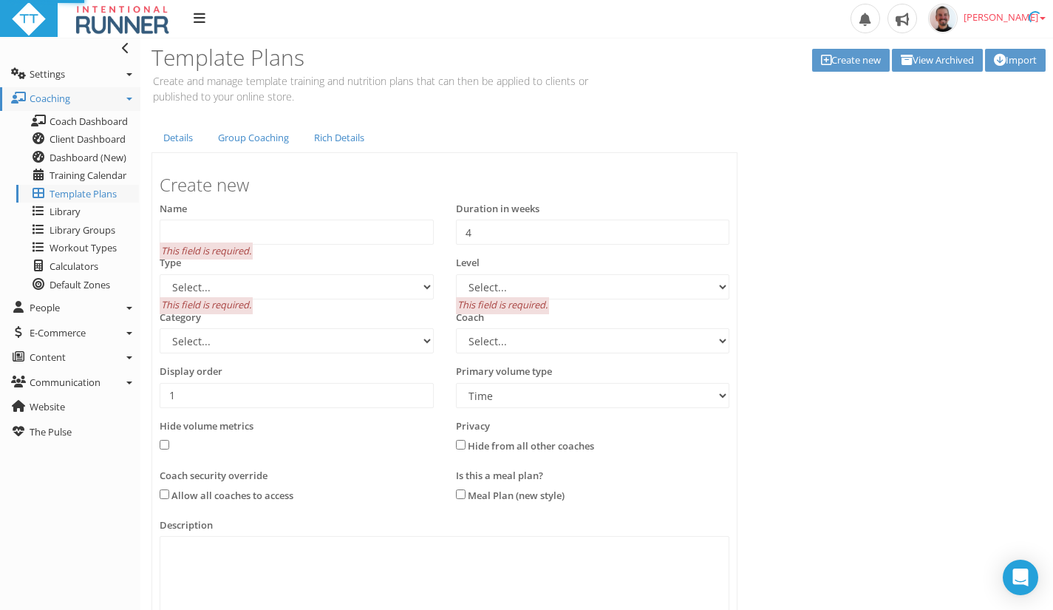
select select "8e01a150-34d1-4ba0-a989-bb0e31ace1ab"
type input "5"
select select "Distance"
type textarea "Train with structure, not guesswork. This 24-week plan follows the proven Lydia…"
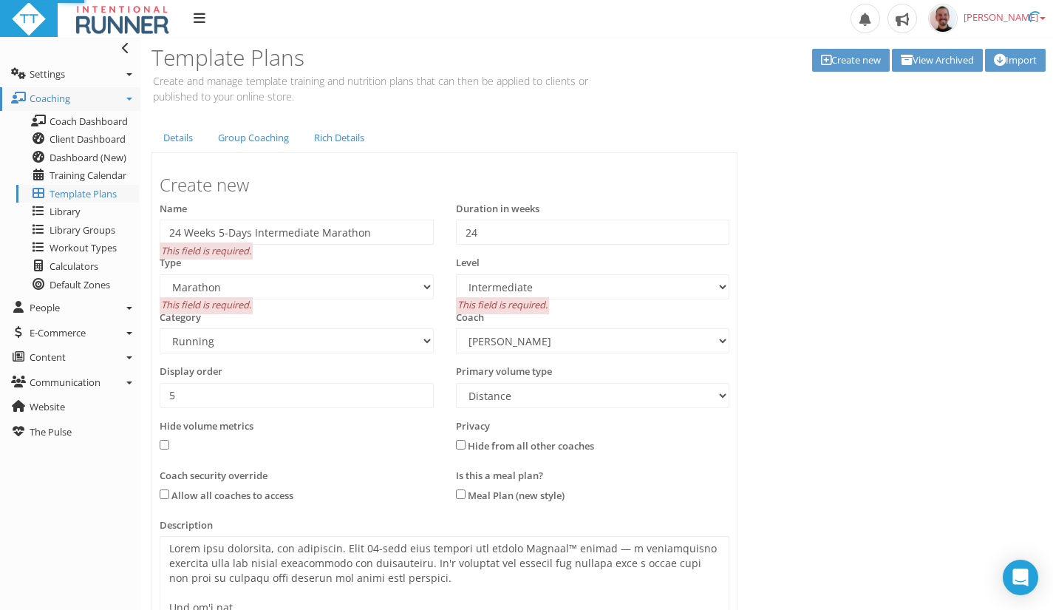
select select "e9f700ef-c7b0-454b-a1c4-b807a94b53fd"
select select "e8563d30-5faa-4b79-a4d6-0aa4b85e31fb"
select select "83dda298-cc14-45e7-8a93-a341a370ea63"
select select "8e01a150-34d1-4ba0-a989-bb0e31ace1ab"
select select "Distance"
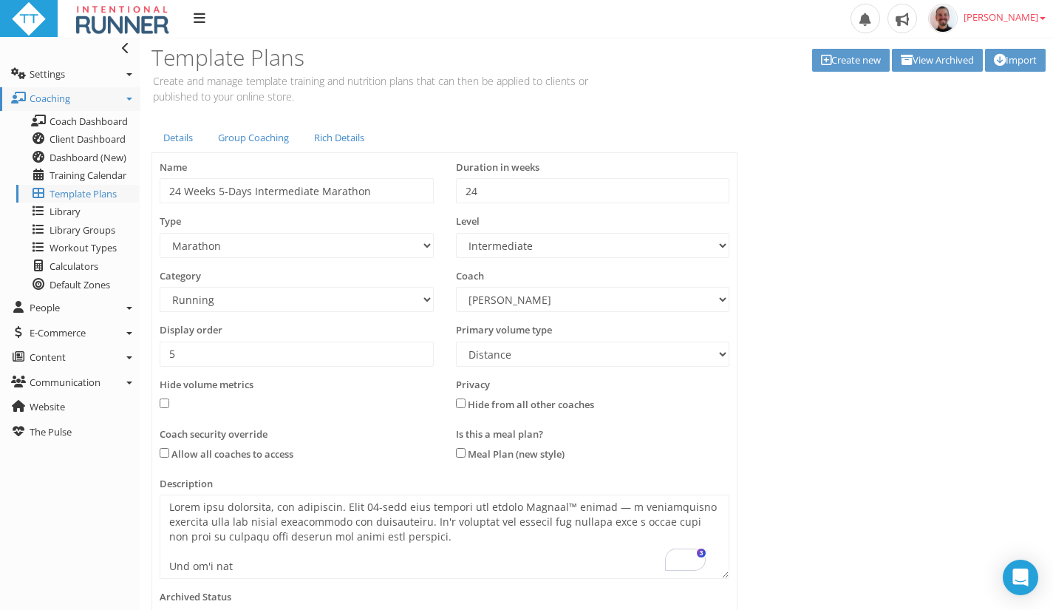
scroll to position [175, 0]
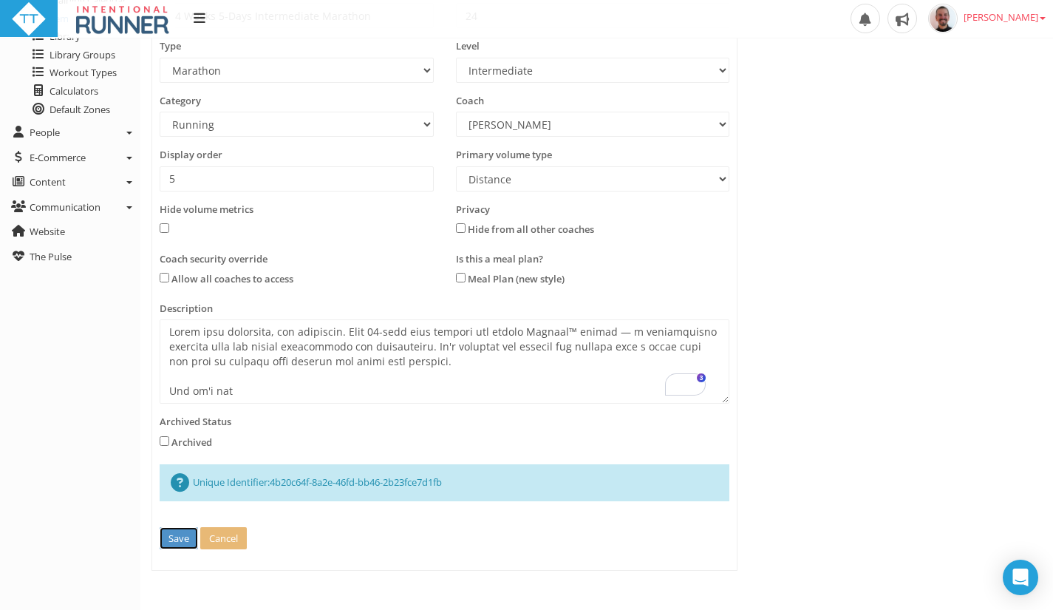
click at [166, 540] on button "Save" at bounding box center [179, 538] width 38 height 23
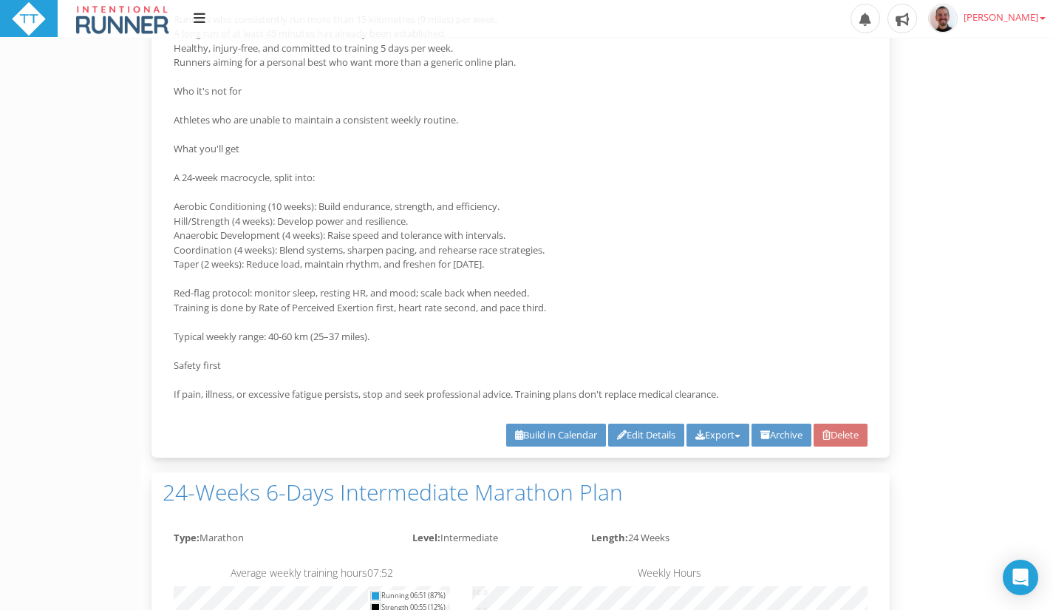
scroll to position [3454, 0]
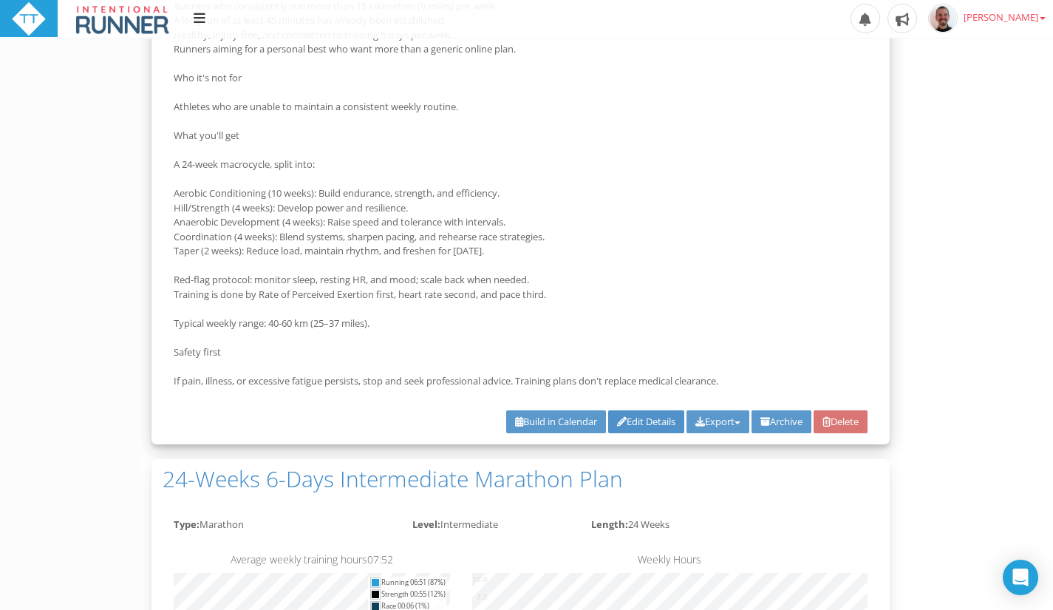
click at [614, 428] on link "Edit Details" at bounding box center [646, 421] width 76 height 23
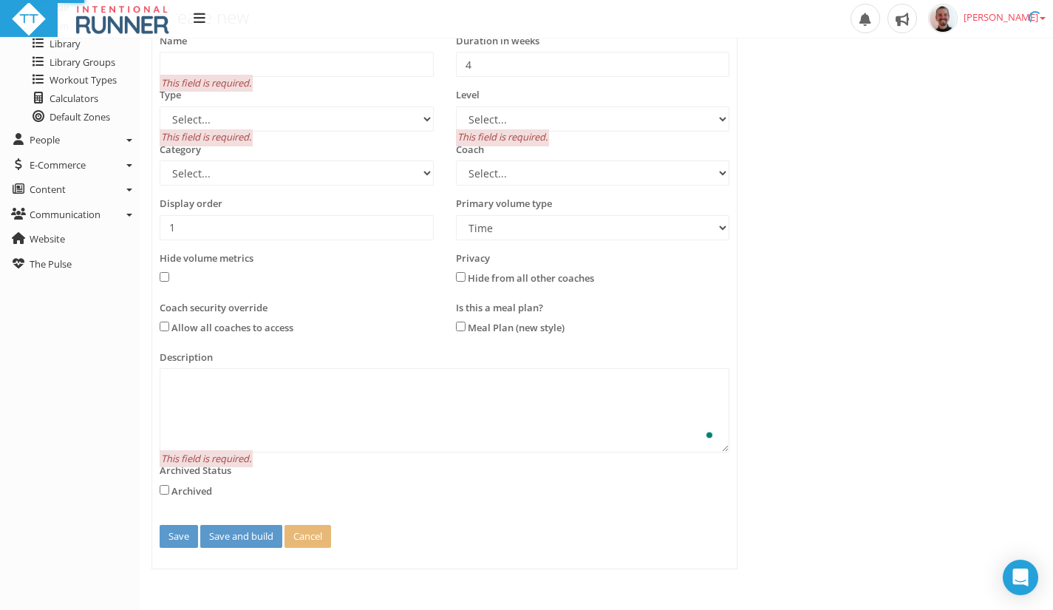
scroll to position [0, 0]
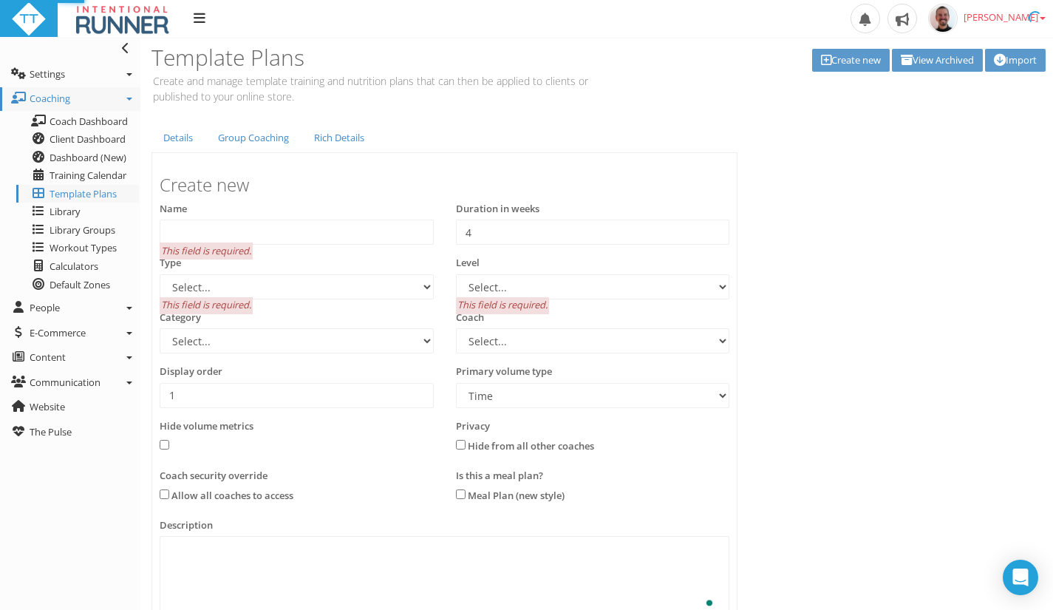
type input "24-Weeks 5-Days Beginner Marathon Plan"
type input "24"
select select "e9f700ef-c7b0-454b-a1c4-b807a94b53fd"
select select "b3cec207-dbfe-46fc-ab9c-c4f430f91ad8"
select select "83dda298-cc14-45e7-8a93-a341a370ea63"
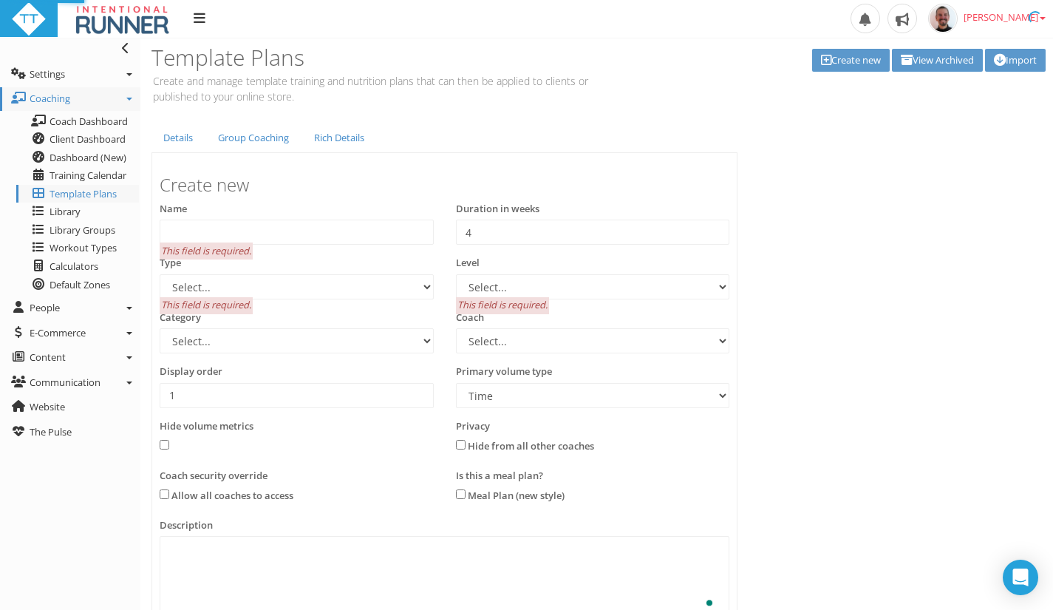
select select "8e01a150-34d1-4ba0-a989-bb0e31ace1ab"
type input "4"
select select "Distance"
type textarea "Train with structure, not guesswork. This 24-week plan follows the proven Lydia…"
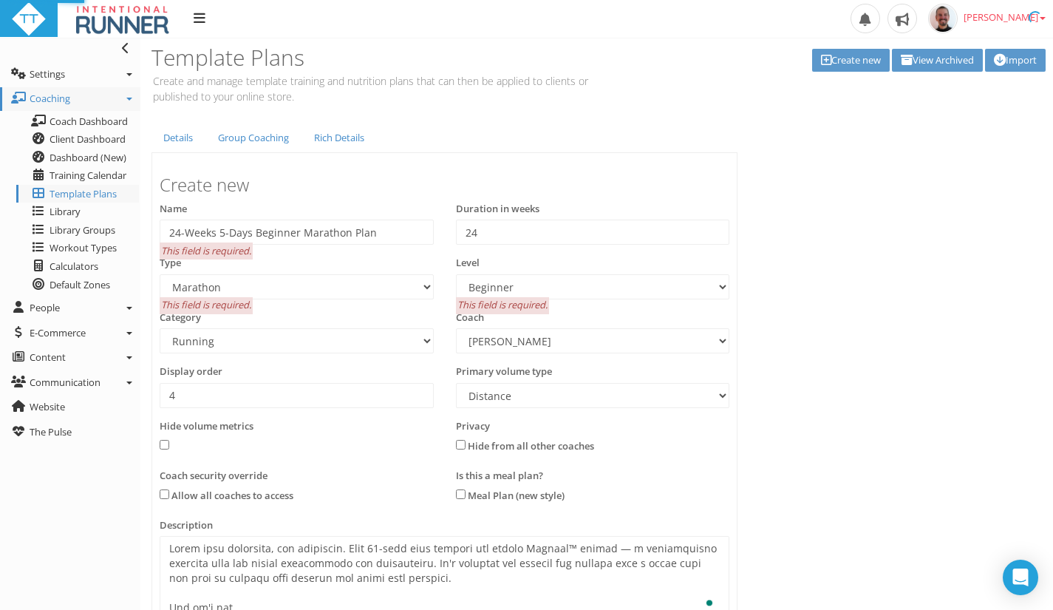
select select "e9f700ef-c7b0-454b-a1c4-b807a94b53fd"
select select "b3cec207-dbfe-46fc-ab9c-c4f430f91ad8"
select select "83dda298-cc14-45e7-8a93-a341a370ea63"
select select "8e01a150-34d1-4ba0-a989-bb0e31ace1ab"
select select "Distance"
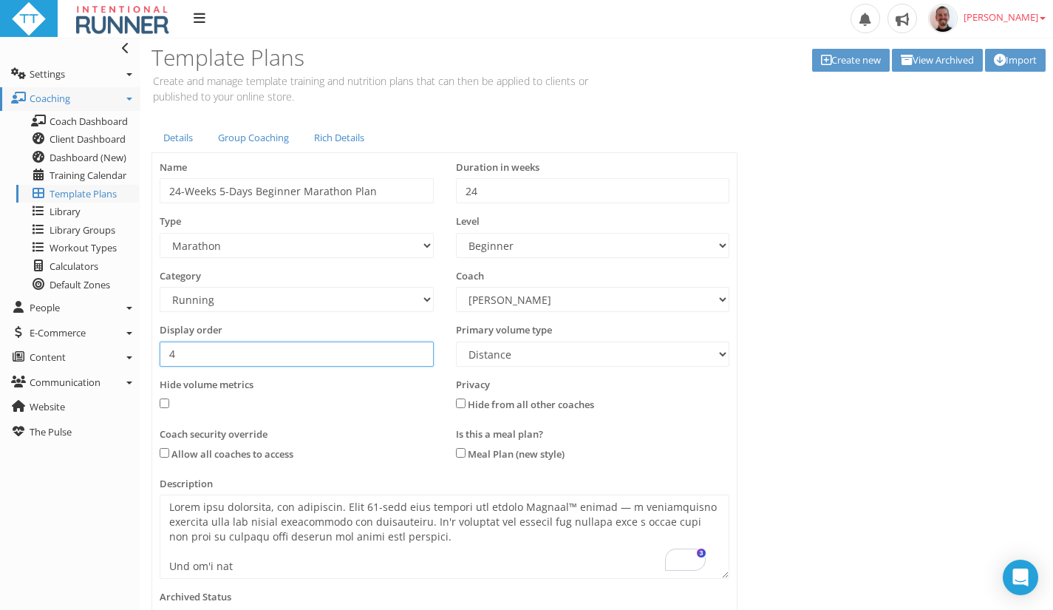
drag, startPoint x: 224, startPoint y: 350, endPoint x: 143, endPoint y: 347, distance: 80.6
click at [143, 347] on div "Details Group Coaching Rich Details Create new Name 24-Weeks 5-Days Beginner Ma…" at bounding box center [444, 434] width 608 height 623
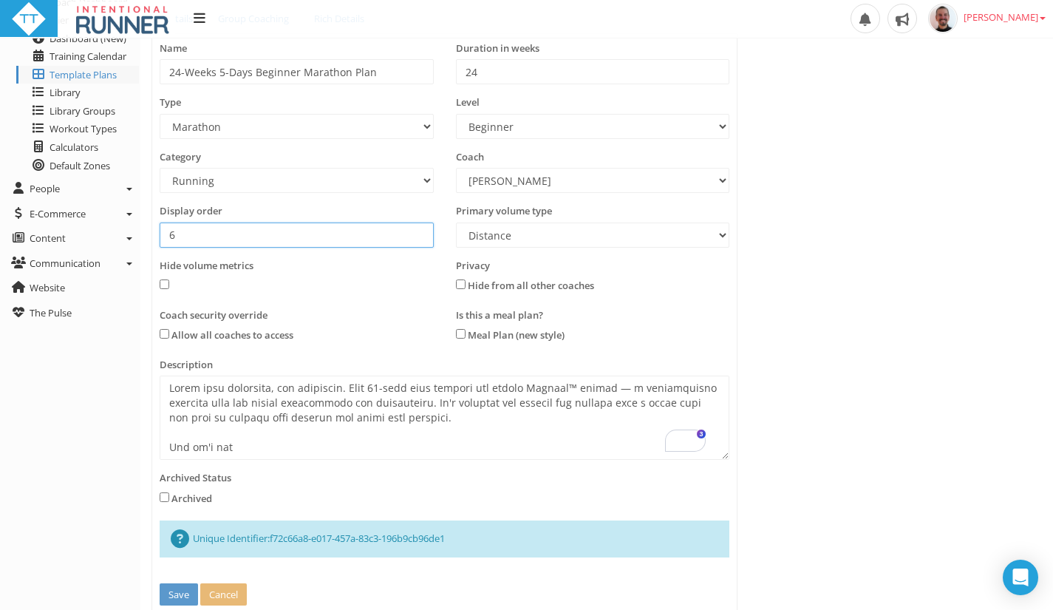
scroll to position [148, 0]
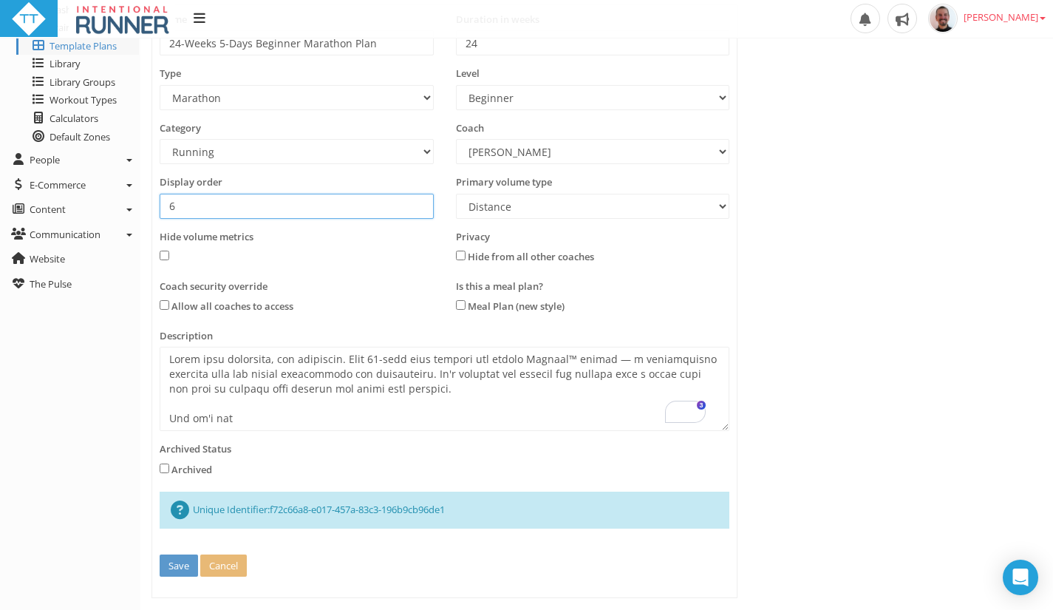
type input "6"
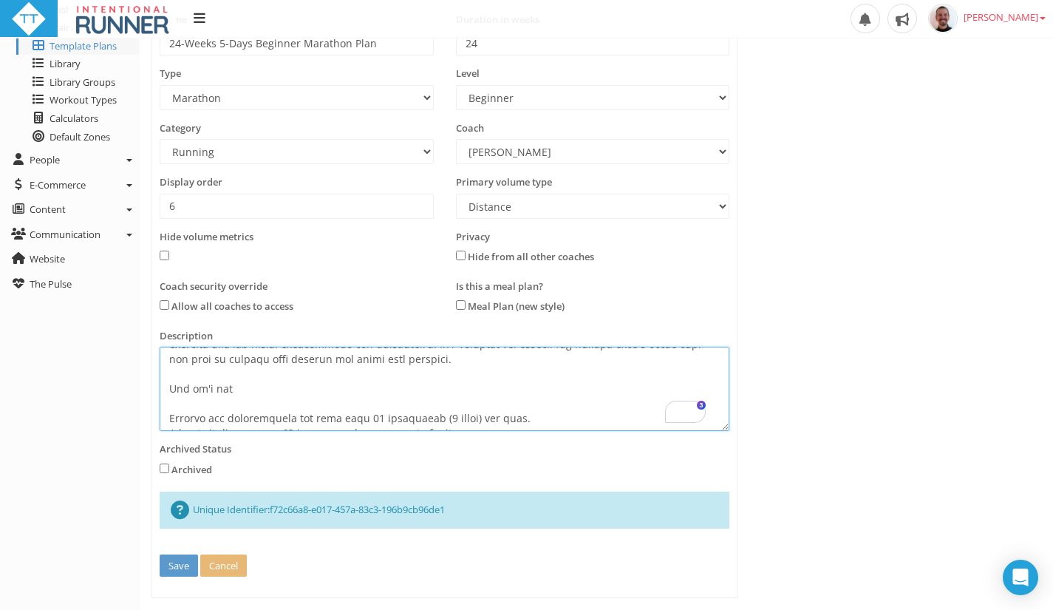
scroll to position [59, 0]
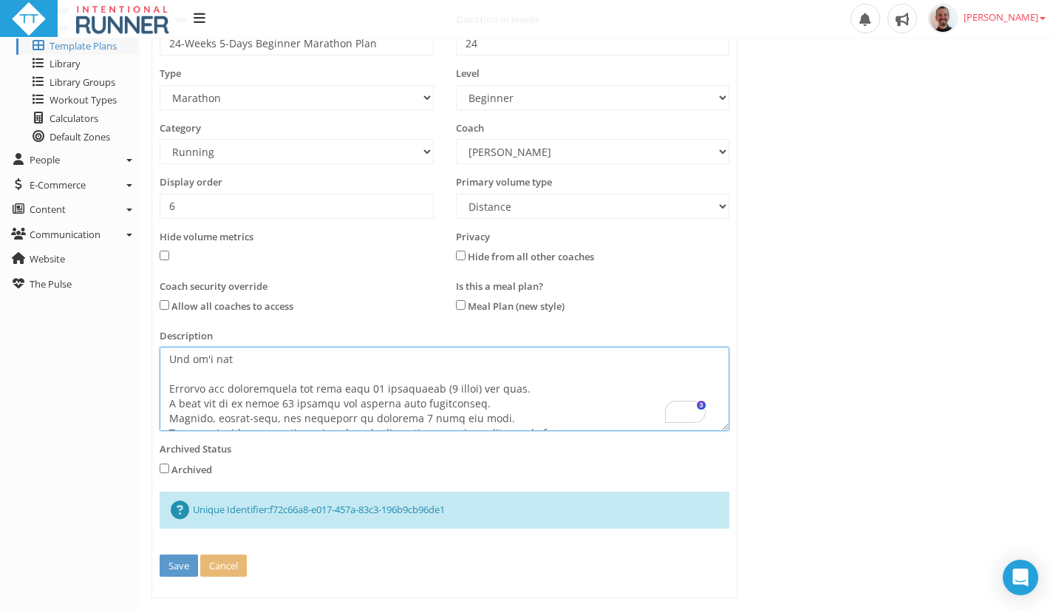
drag, startPoint x: 370, startPoint y: 385, endPoint x: 477, endPoint y: 388, distance: 107.2
click at [477, 388] on textarea at bounding box center [445, 389] width 570 height 84
paste textarea "35 km / 22 mi"
click at [274, 404] on textarea at bounding box center [445, 389] width 570 height 84
drag, startPoint x: 274, startPoint y: 404, endPoint x: 327, endPoint y: 405, distance: 52.5
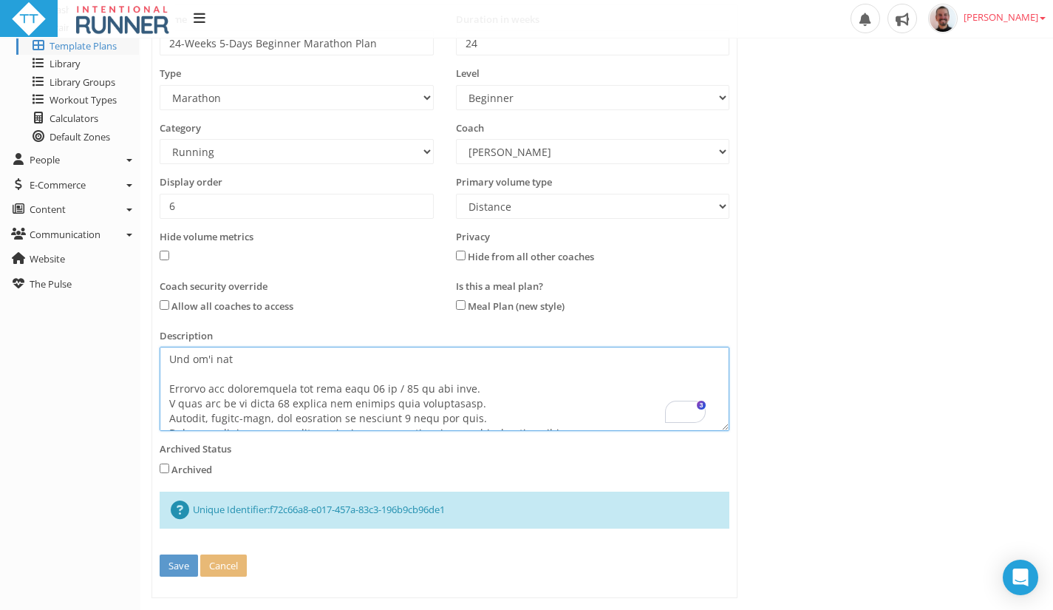
click at [327, 405] on textarea at bounding box center [445, 389] width 570 height 84
paste textarea "12 km / 7 mi / ~1h12"
type textarea "Train with structure, not guesswork. This 24-week plan follows the proven Lydia…"
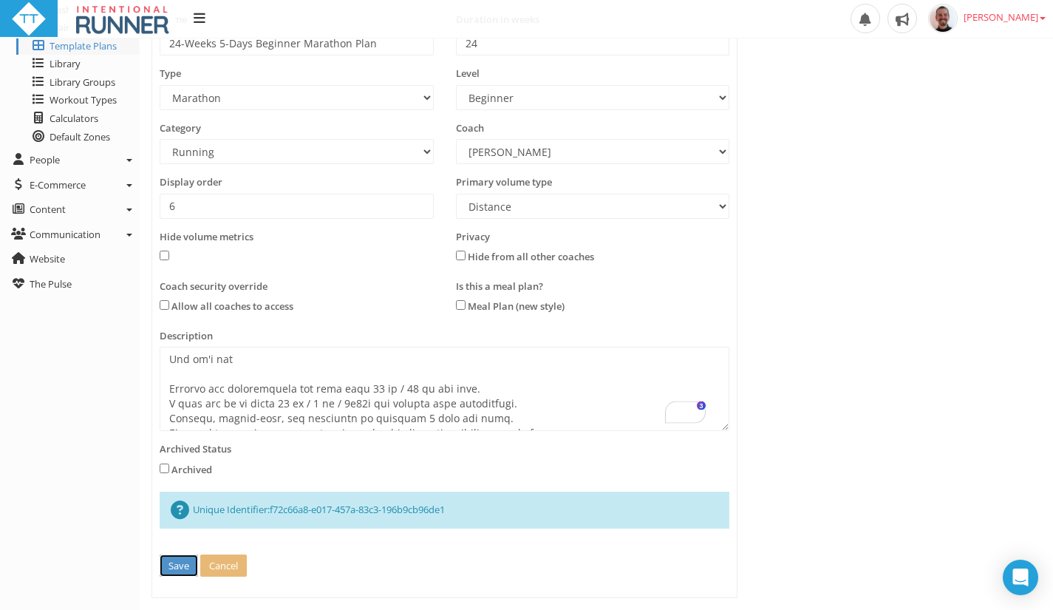
click at [171, 567] on button "Save" at bounding box center [179, 565] width 38 height 23
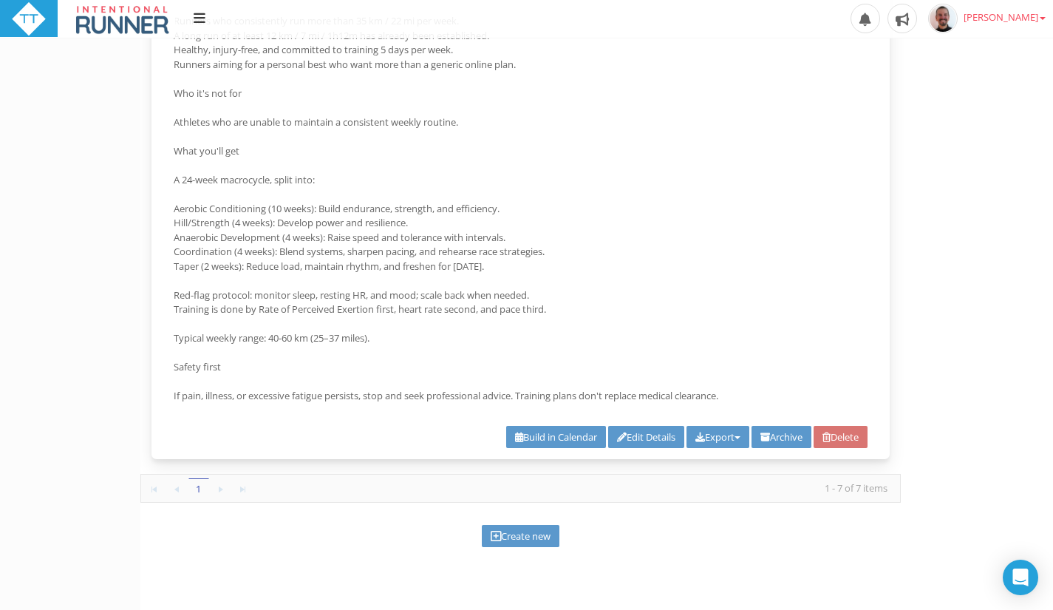
scroll to position [4936, 0]
click at [629, 443] on link "Edit Details" at bounding box center [646, 437] width 76 height 23
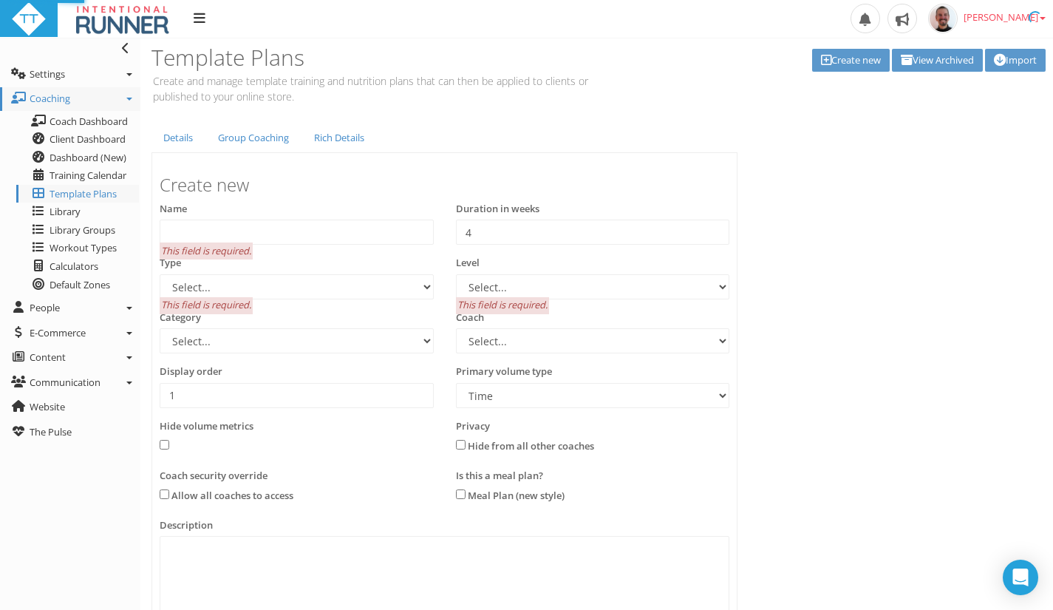
type input "24-Weeks 5-Days Beginner Marathon Plan"
type input "24"
select select "e9f700ef-c7b0-454b-a1c4-b807a94b53fd"
select select "b3cec207-dbfe-46fc-ab9c-c4f430f91ad8"
select select "83dda298-cc14-45e7-8a93-a341a370ea63"
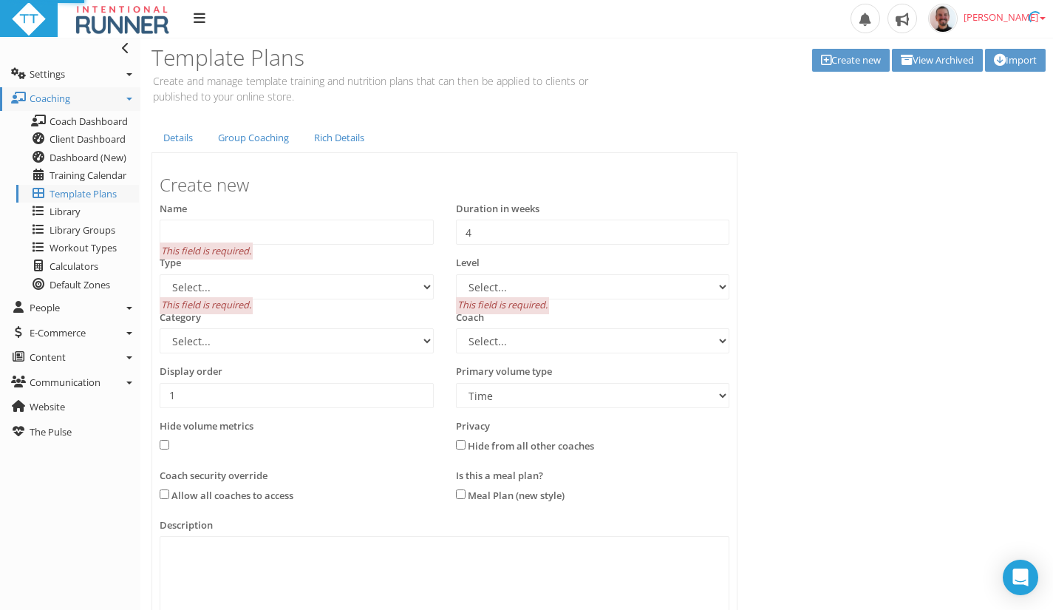
select select "8e01a150-34d1-4ba0-a989-bb0e31ace1ab"
type input "6"
select select "Distance"
type textarea "Train with structure, not guesswork. This 24-week plan follows the proven Lydia…"
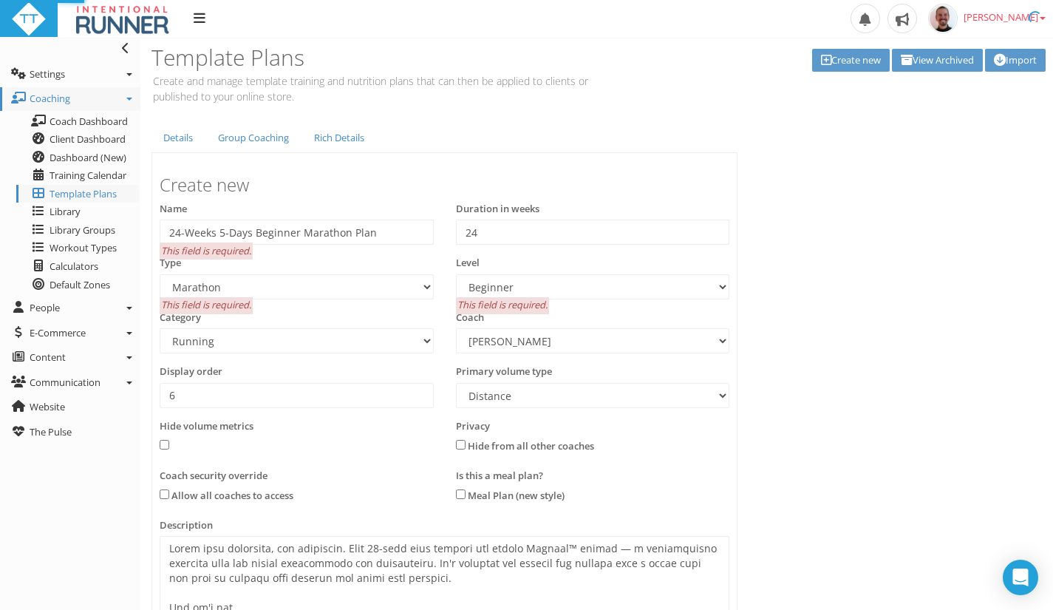
select select "e9f700ef-c7b0-454b-a1c4-b807a94b53fd"
select select "b3cec207-dbfe-46fc-ab9c-c4f430f91ad8"
select select "83dda298-cc14-45e7-8a93-a341a370ea63"
select select "8e01a150-34d1-4ba0-a989-bb0e31ace1ab"
select select "Distance"
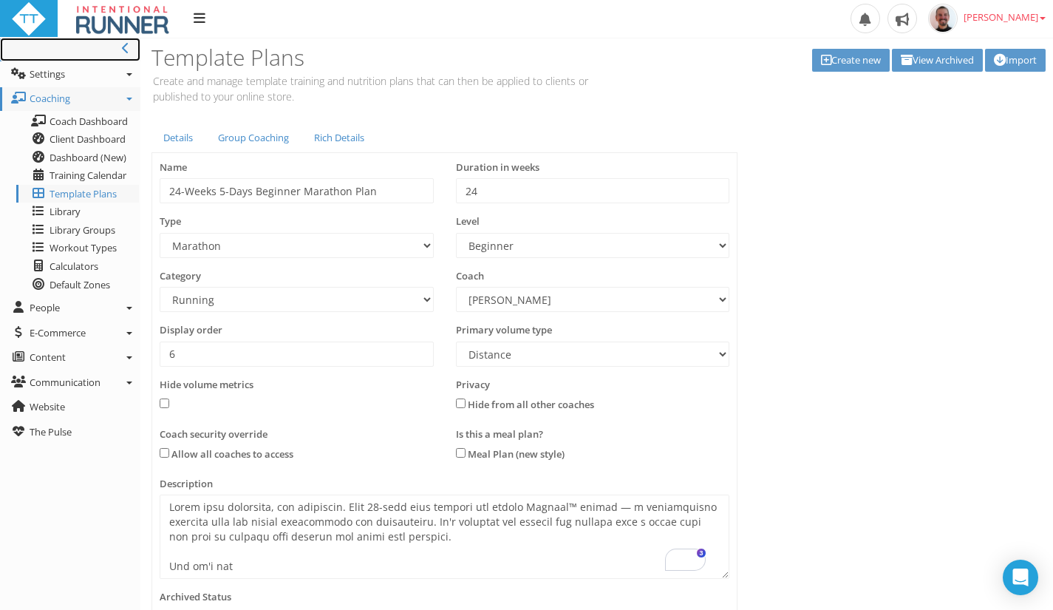
click at [125, 45] on icon at bounding box center [125, 48] width 7 height 12
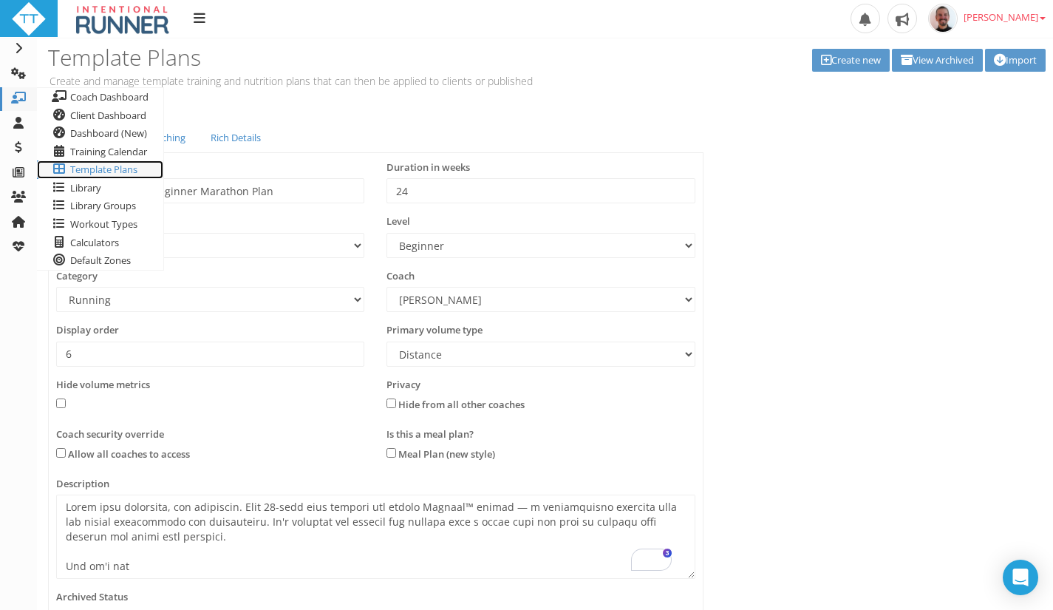
click at [81, 171] on span "Template Plans" at bounding box center [103, 169] width 67 height 13
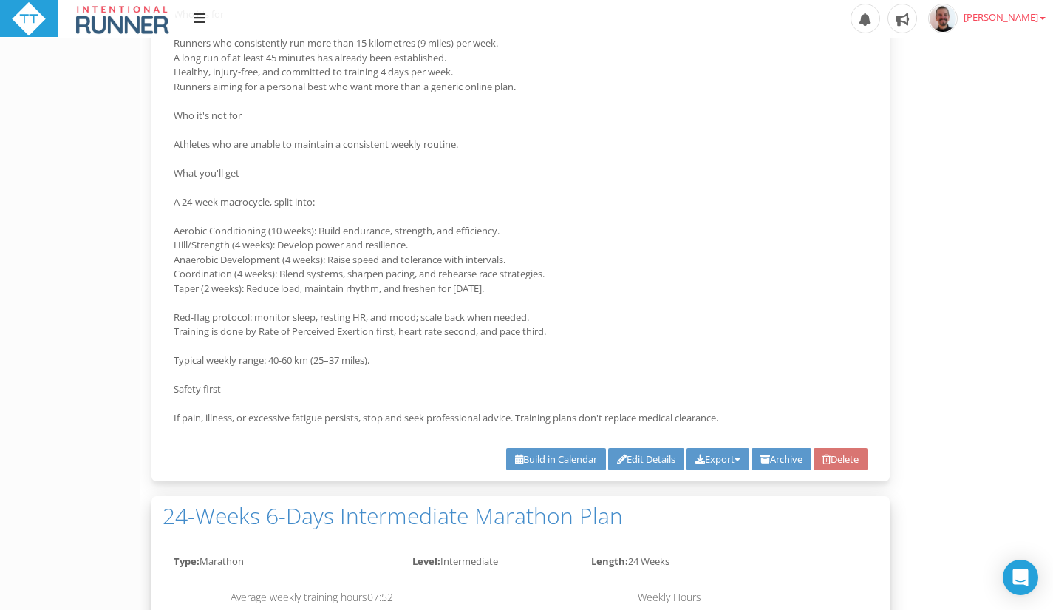
scroll to position [2676, 0]
click at [644, 460] on link "Edit Details" at bounding box center [646, 458] width 76 height 23
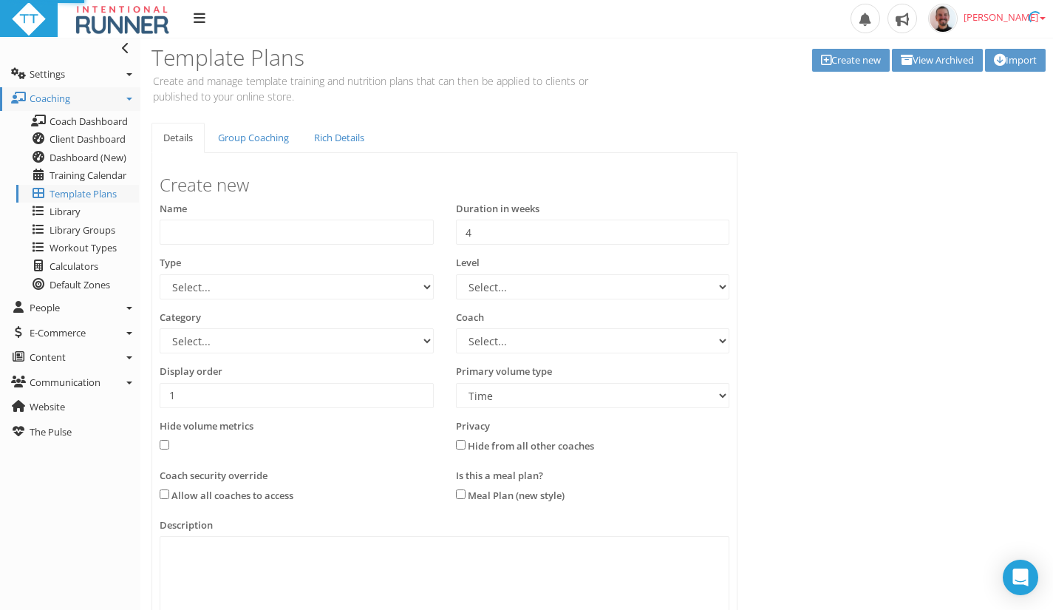
type input "24-Weeks 4-Days Beginner Marathon Plan"
type input "24"
select select "e9f700ef-c7b0-454b-a1c4-b807a94b53fd"
select select "b3cec207-dbfe-46fc-ab9c-c4f430f91ad8"
select select "83dda298-cc14-45e7-8a93-a341a370ea63"
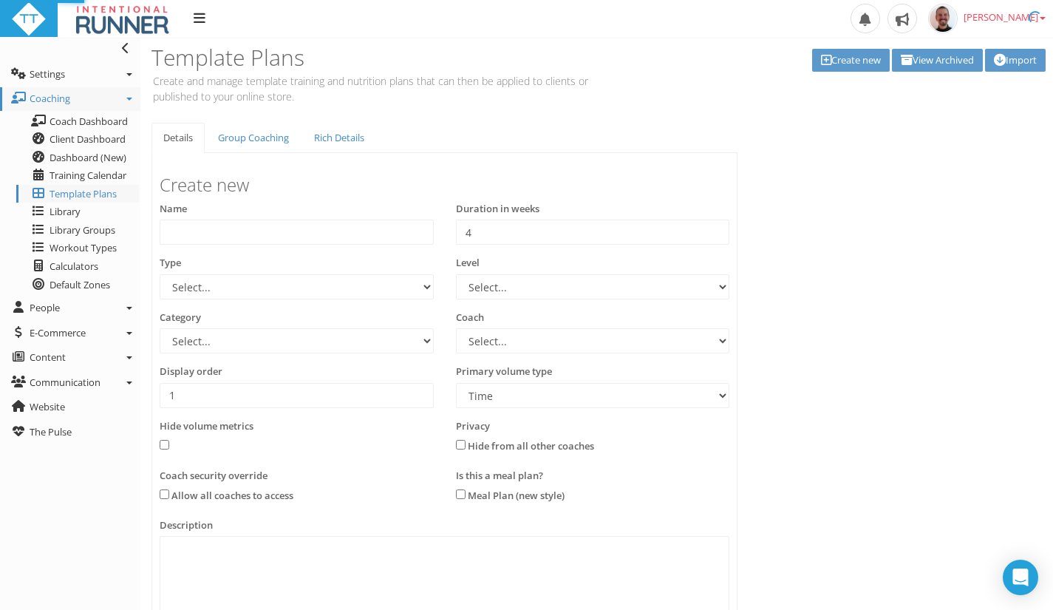
select select "8e01a150-34d1-4ba0-a989-bb0e31ace1ab"
type input "4"
select select "Distance"
type textarea "Lorem ipsu dolorsita, con adipiscin. Elit 16-sedd eius tempori utl etdolo Magna…"
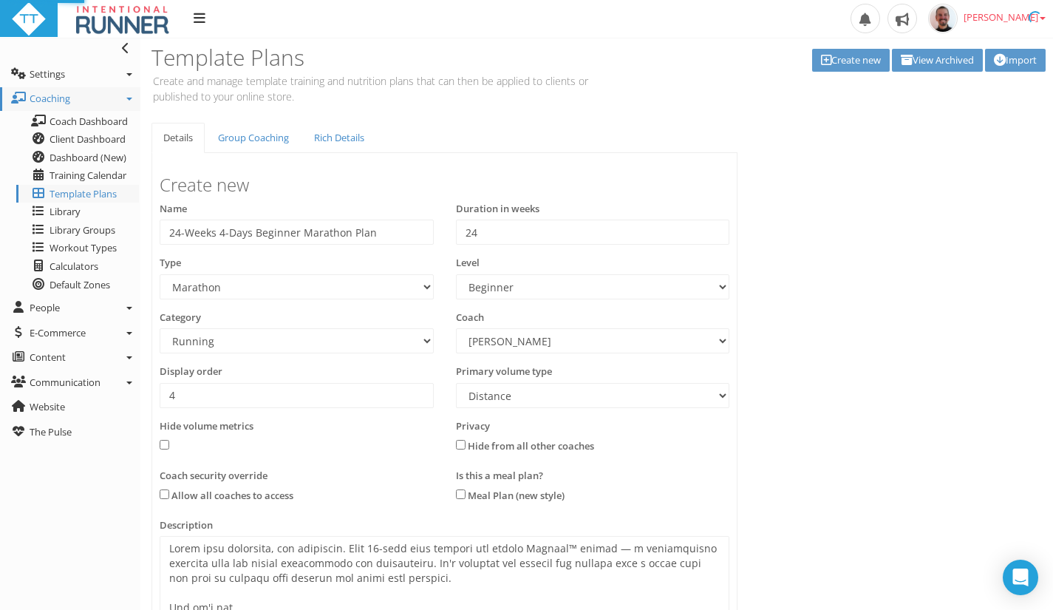
select select "e9f700ef-c7b0-454b-a1c4-b807a94b53fd"
select select "b3cec207-dbfe-46fc-ab9c-c4f430f91ad8"
select select "83dda298-cc14-45e7-8a93-a341a370ea63"
select select "8e01a150-34d1-4ba0-a989-bb0e31ace1ab"
select select "Distance"
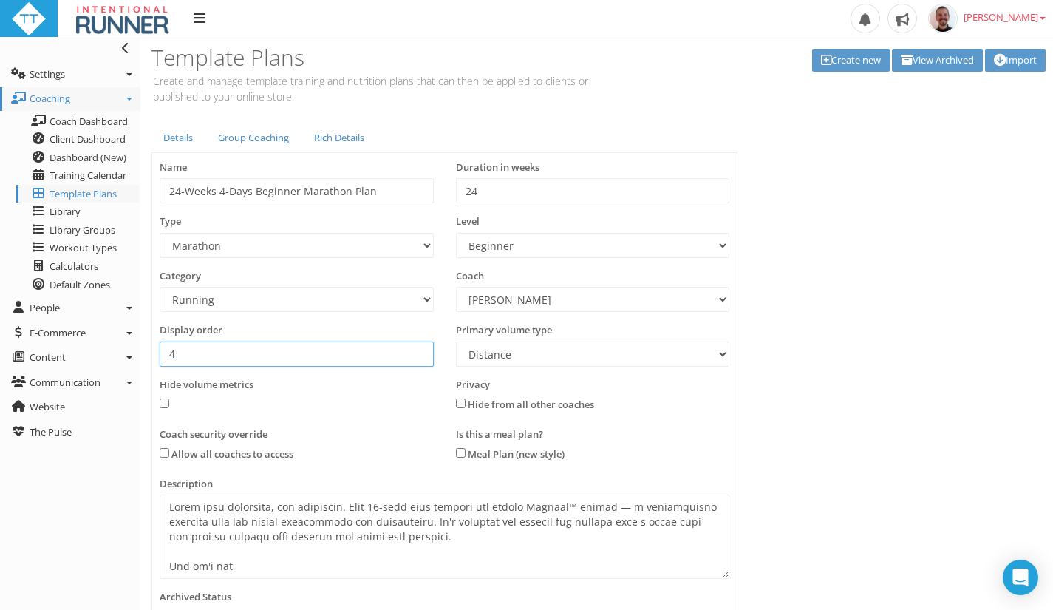
drag, startPoint x: 247, startPoint y: 354, endPoint x: 159, endPoint y: 344, distance: 88.5
click at [159, 344] on div "Display order 4" at bounding box center [297, 350] width 296 height 55
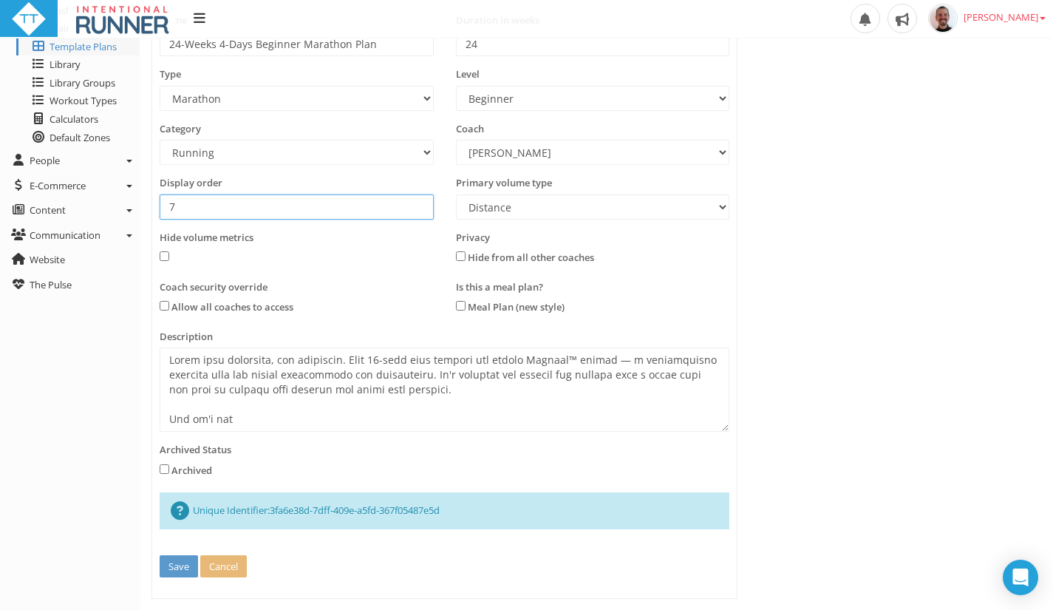
scroll to position [175, 0]
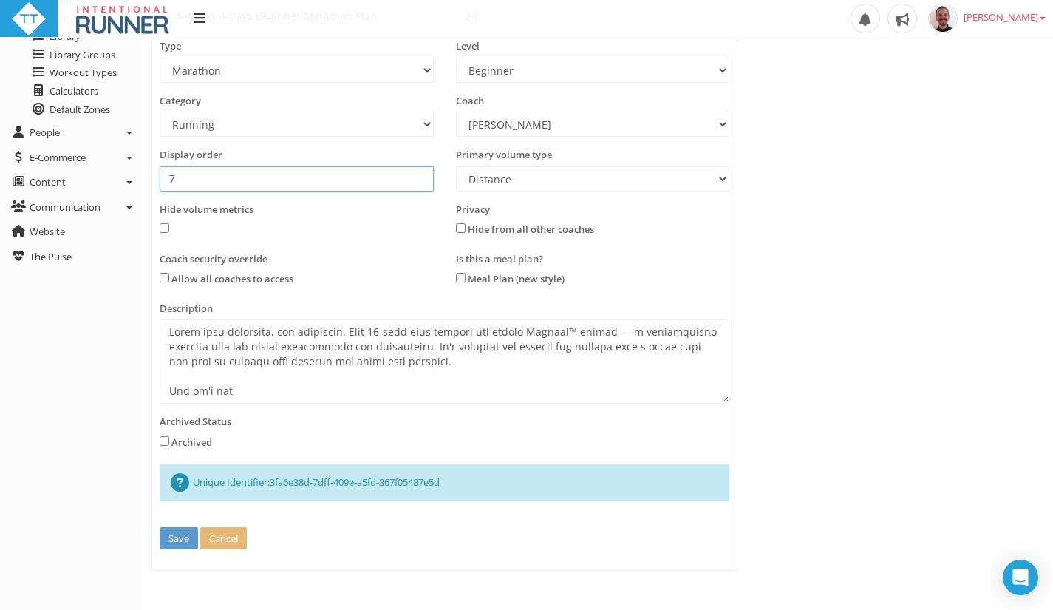
type input "7"
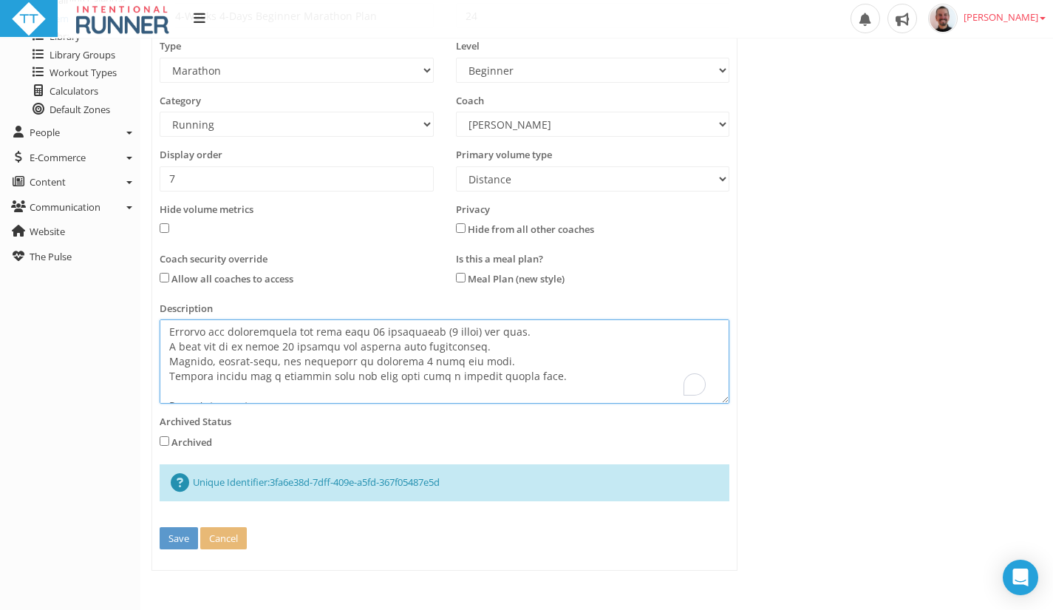
scroll to position [89, 0]
click at [383, 342] on textarea at bounding box center [445, 361] width 570 height 84
click at [369, 325] on textarea at bounding box center [445, 361] width 570 height 84
paste textarea "30 km / 19 mi"
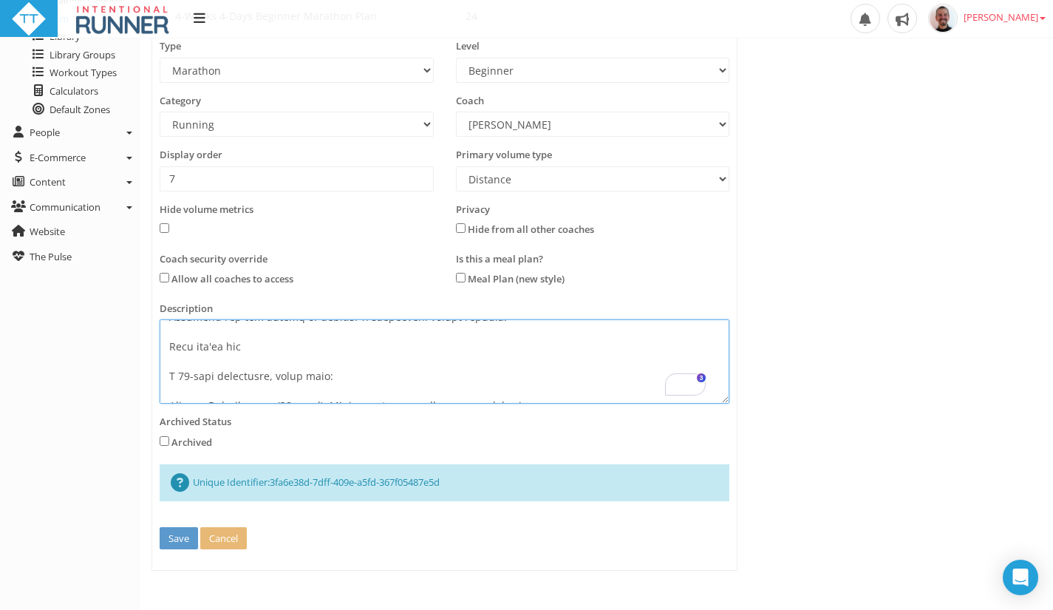
scroll to position [236, 0]
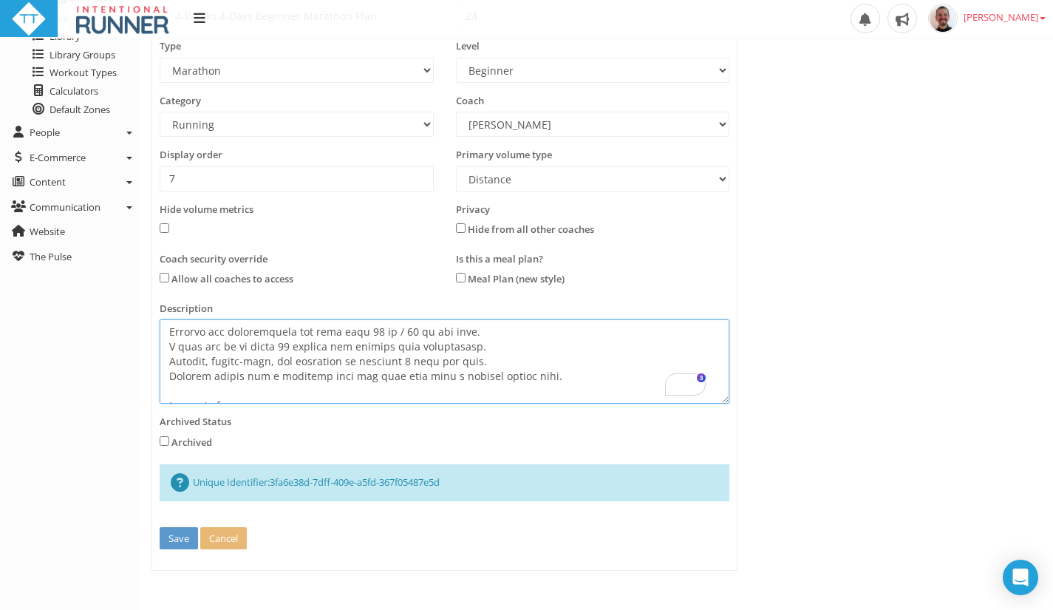
drag, startPoint x: 272, startPoint y: 347, endPoint x: 324, endPoint y: 347, distance: 51.7
click at [324, 347] on textarea at bounding box center [445, 361] width 570 height 84
paste textarea "10 km / 6 mi / ~1h"
click at [355, 346] on textarea at bounding box center [445, 361] width 570 height 84
type textarea "Train with structure, not guesswork. This 24-week plan follows the proven Lydia…"
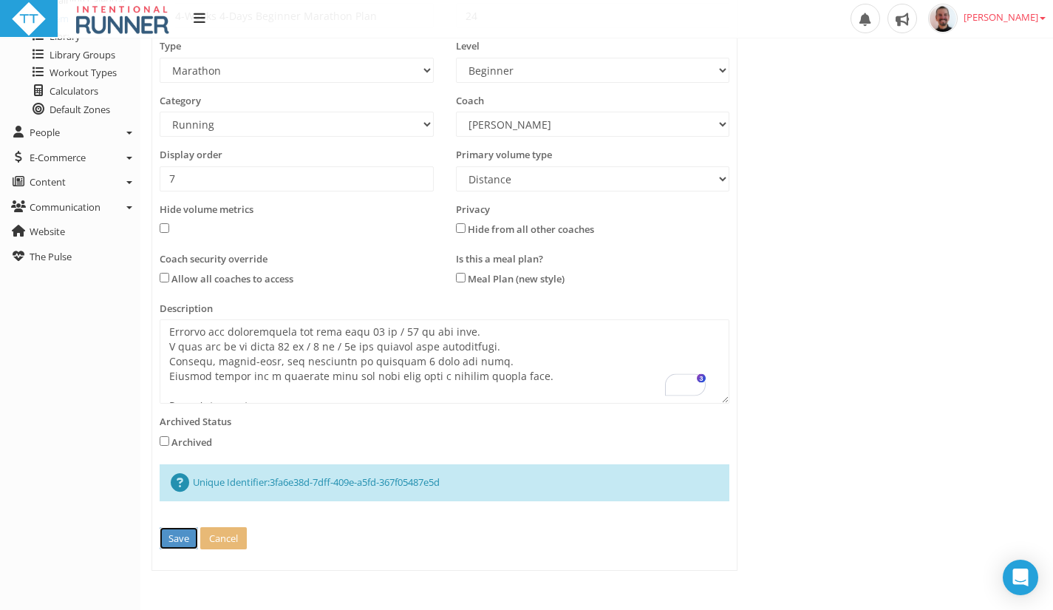
click at [178, 539] on button "Save" at bounding box center [179, 538] width 38 height 23
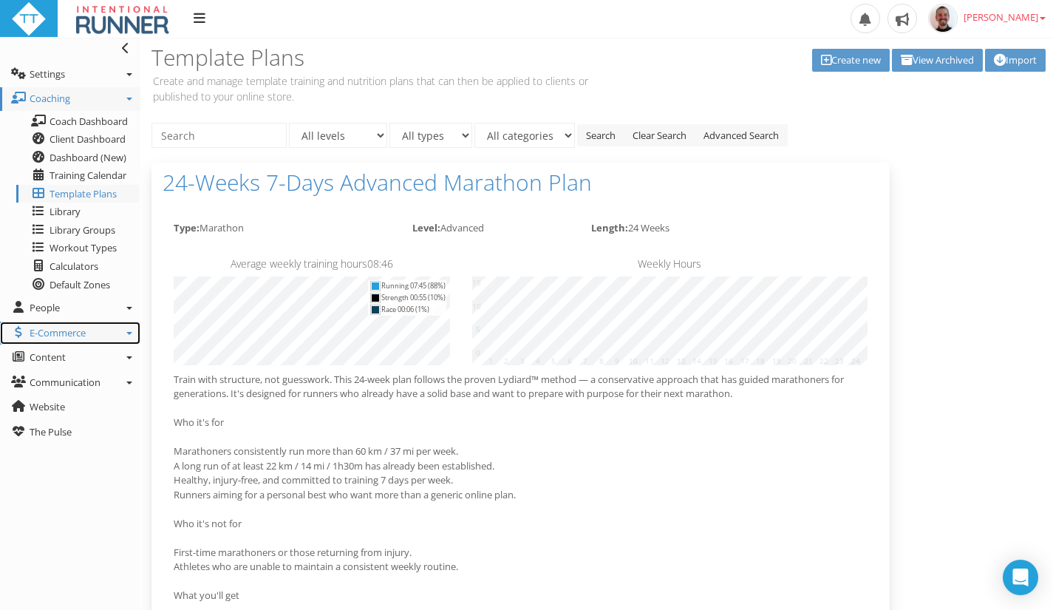
click at [130, 333] on icon at bounding box center [129, 333] width 6 height 3
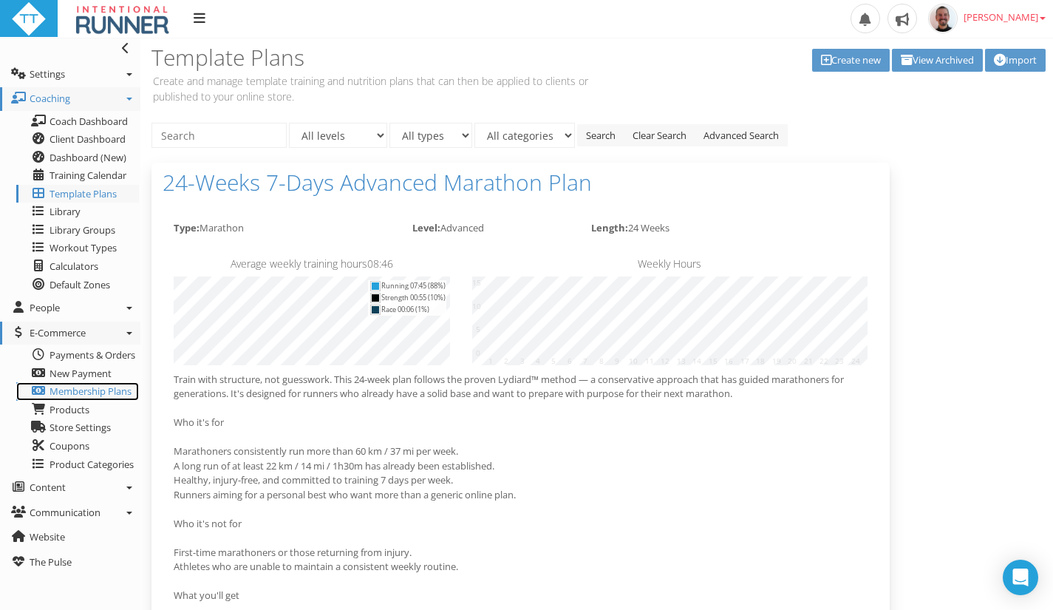
click at [97, 392] on span "Membership Plans" at bounding box center [91, 390] width 82 height 13
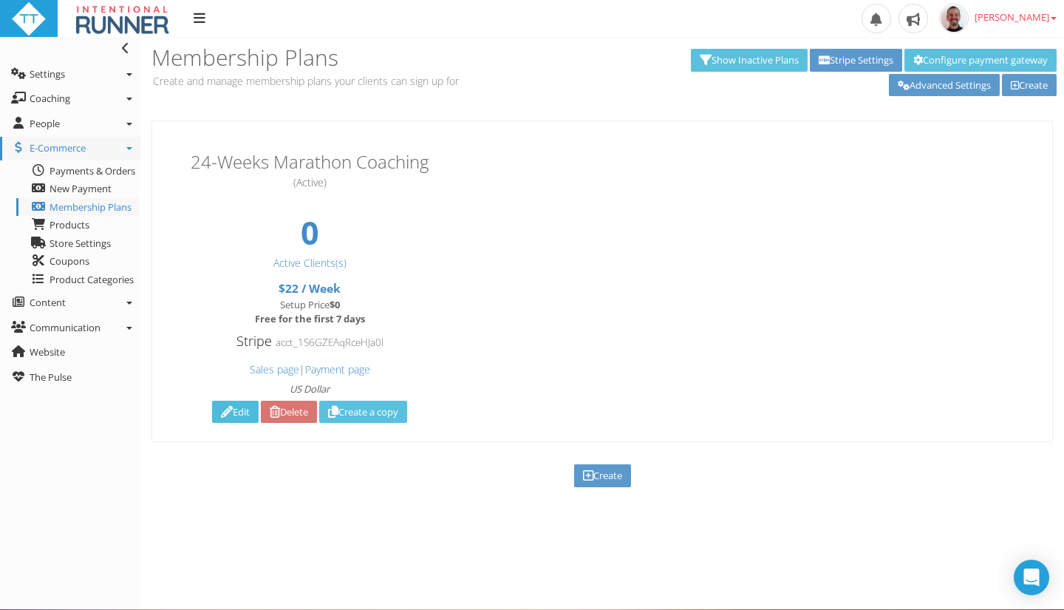
click at [231, 415] on link "Edit" at bounding box center [235, 411] width 47 height 23
type input "24-Weeks Marathon Coaching"
type input "Personalised weekly run coaching with structured plan, feedback, and support — …"
type input "Sign Up"
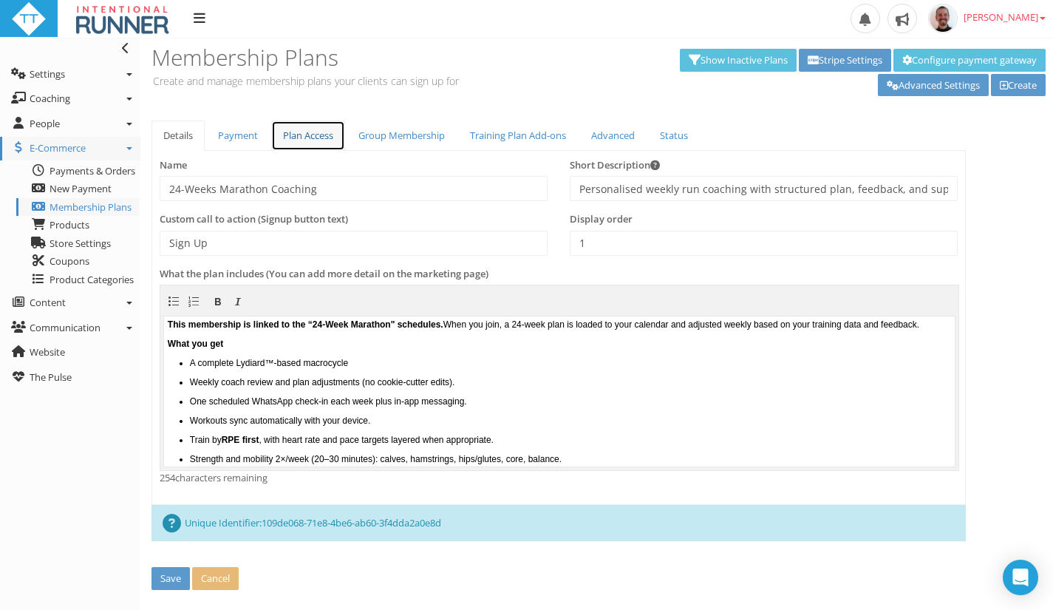
click at [297, 137] on link "Plan Access" at bounding box center [308, 135] width 74 height 30
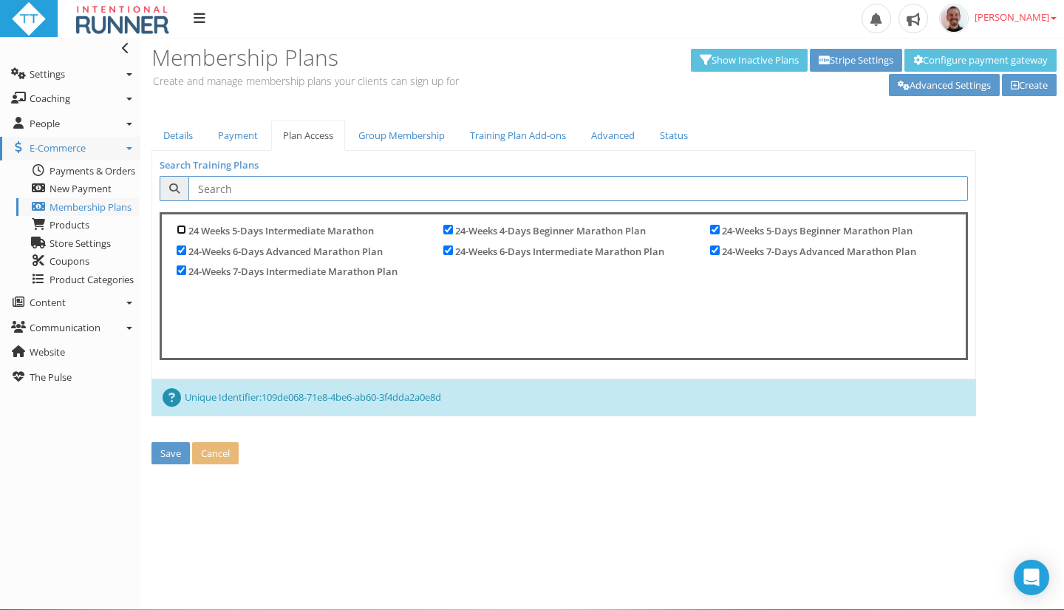
click at [183, 231] on input "24 Weeks 5-Days Intermediate Marathon" at bounding box center [182, 230] width 10 height 10
checkbox input "true"
click at [174, 451] on button "Save" at bounding box center [170, 453] width 38 height 23
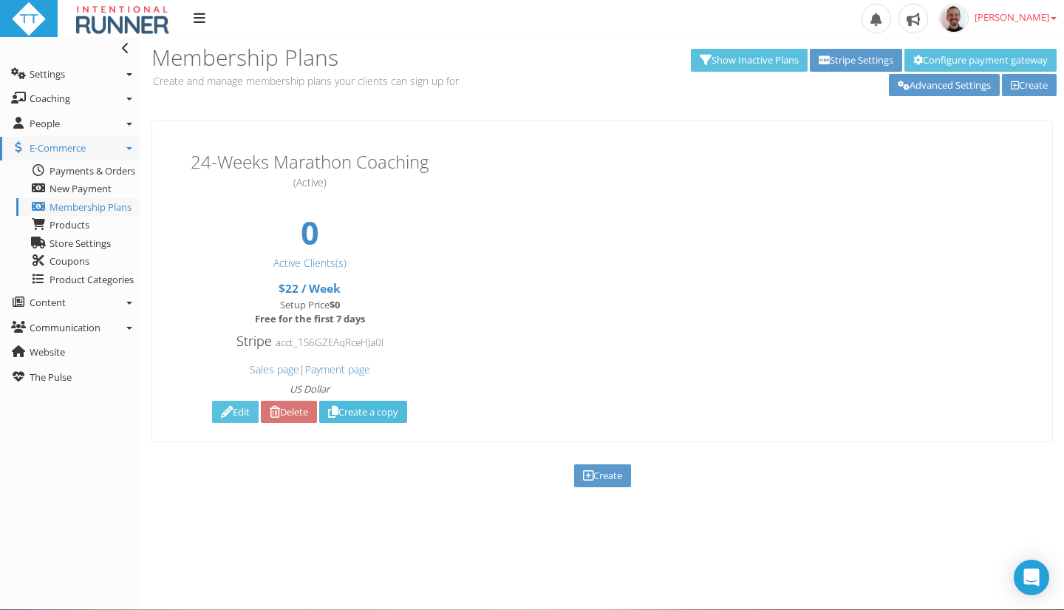
click at [375, 418] on link "Create a copy" at bounding box center [363, 411] width 88 height 23
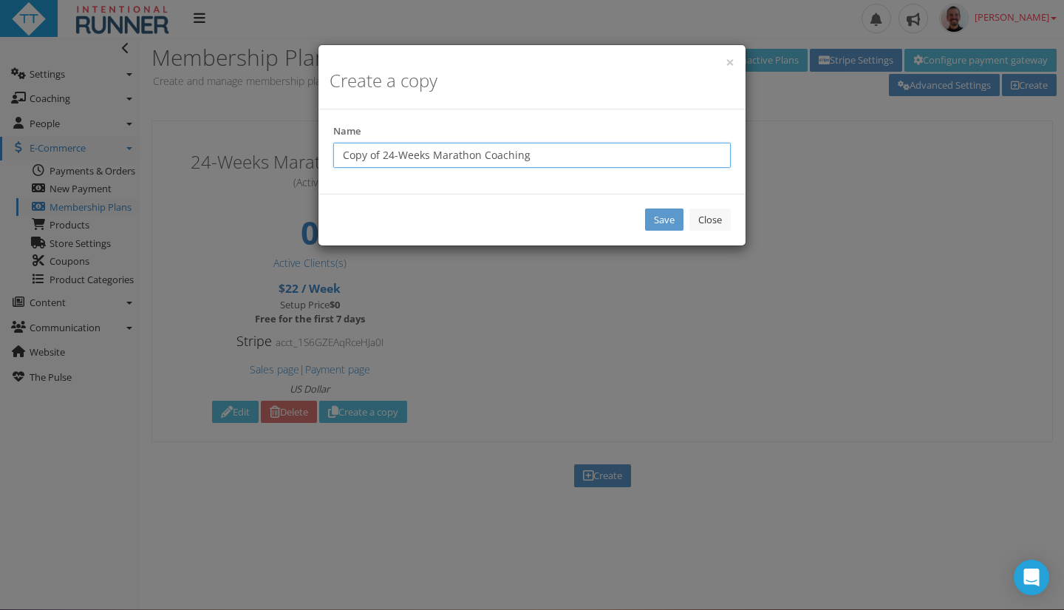
drag, startPoint x: 394, startPoint y: 151, endPoint x: 330, endPoint y: 153, distance: 64.3
click at [330, 153] on div "Name Copy of 24-Weeks Marathon Coaching" at bounding box center [532, 146] width 420 height 44
type input "18-Weeks Marathon Coaching"
click at [655, 216] on link "Save" at bounding box center [664, 219] width 38 height 23
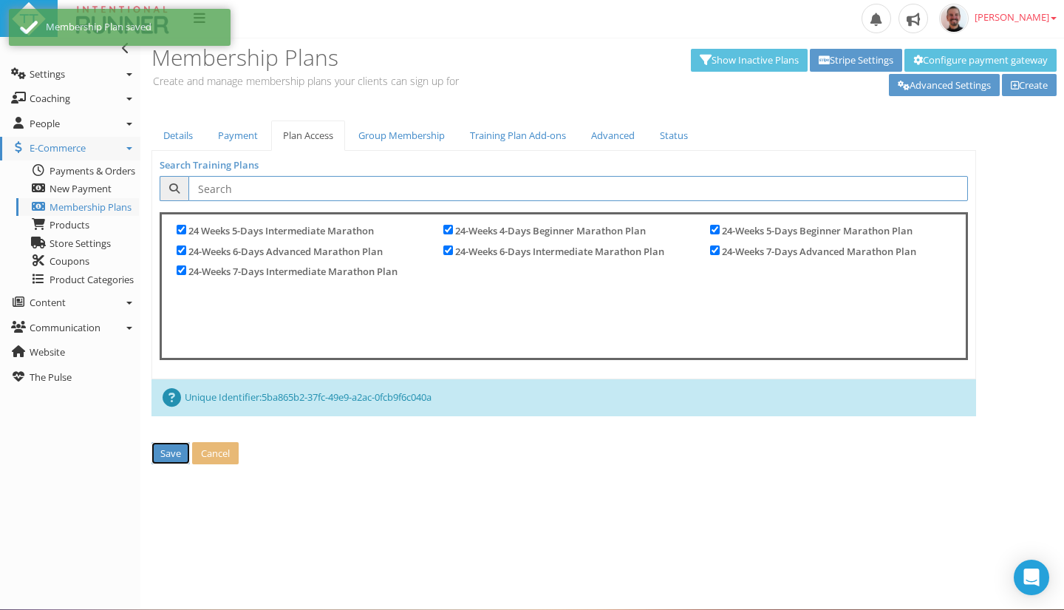
click at [164, 451] on button "Save" at bounding box center [170, 453] width 38 height 23
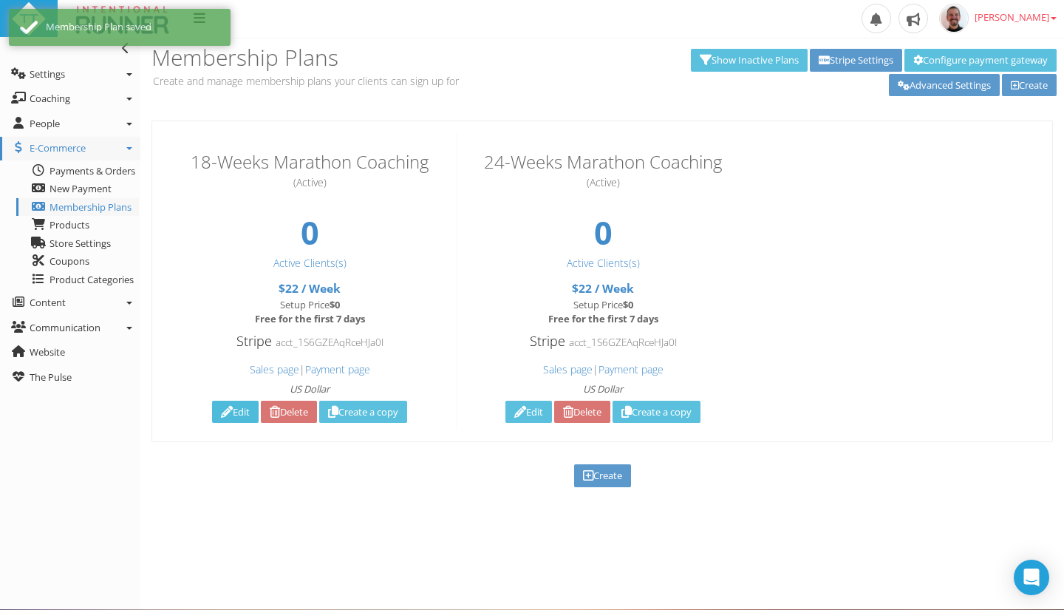
click at [238, 405] on link "Edit" at bounding box center [235, 411] width 47 height 23
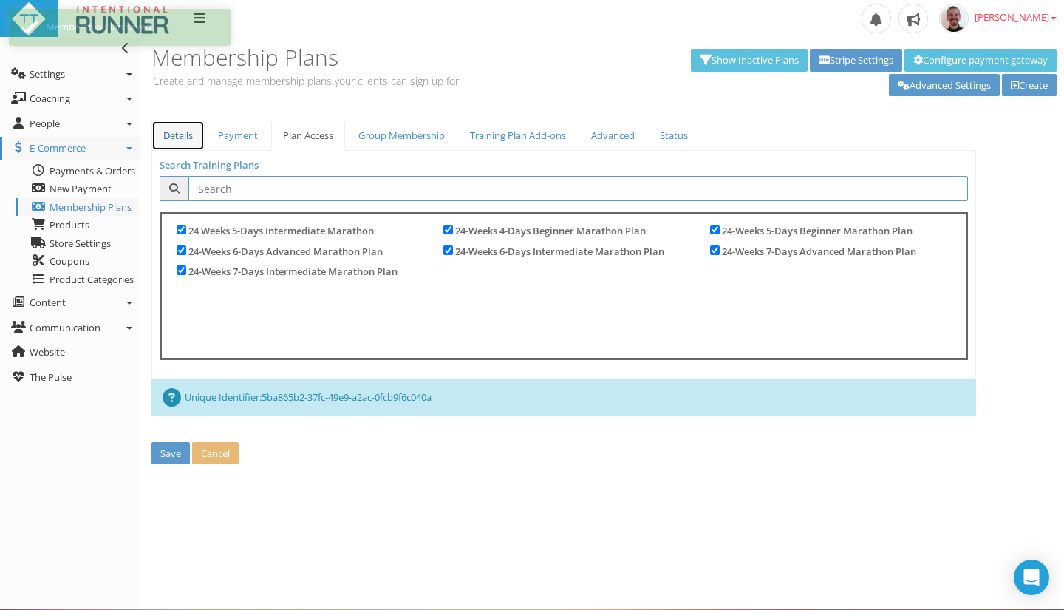
click at [177, 150] on link "Details" at bounding box center [177, 135] width 53 height 30
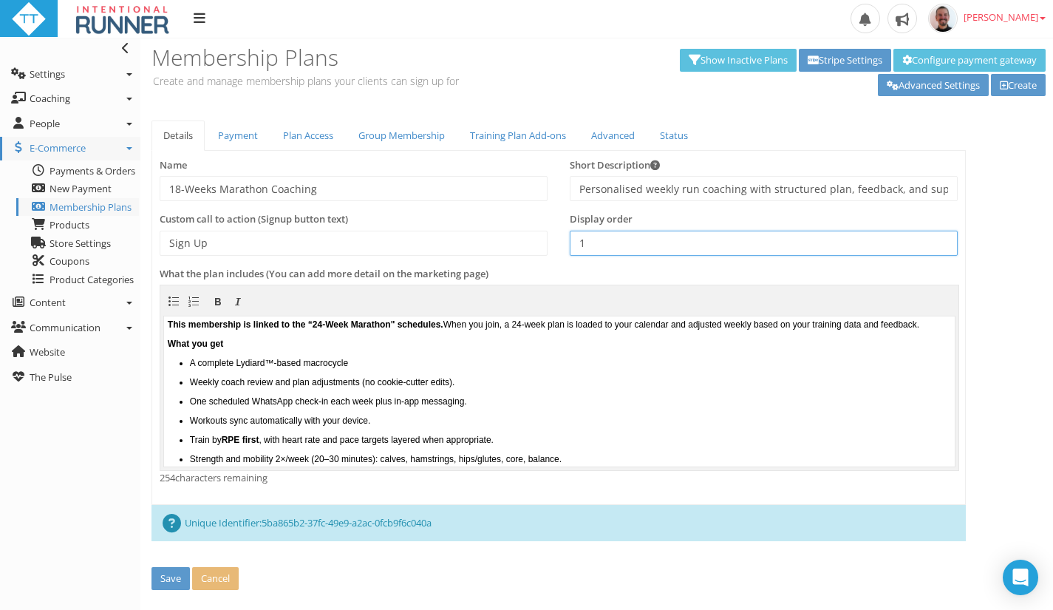
drag, startPoint x: 624, startPoint y: 247, endPoint x: 553, endPoint y: 237, distance: 72.3
click at [553, 237] on div "Name 18-Weeks Marathon Coaching Short Description Personalised weekly run coach…" at bounding box center [559, 212] width 820 height 109
type input "2"
click at [344, 324] on b "This membership is linked to the “24-Week Marathon" schedules." at bounding box center [306, 323] width 276 height 10
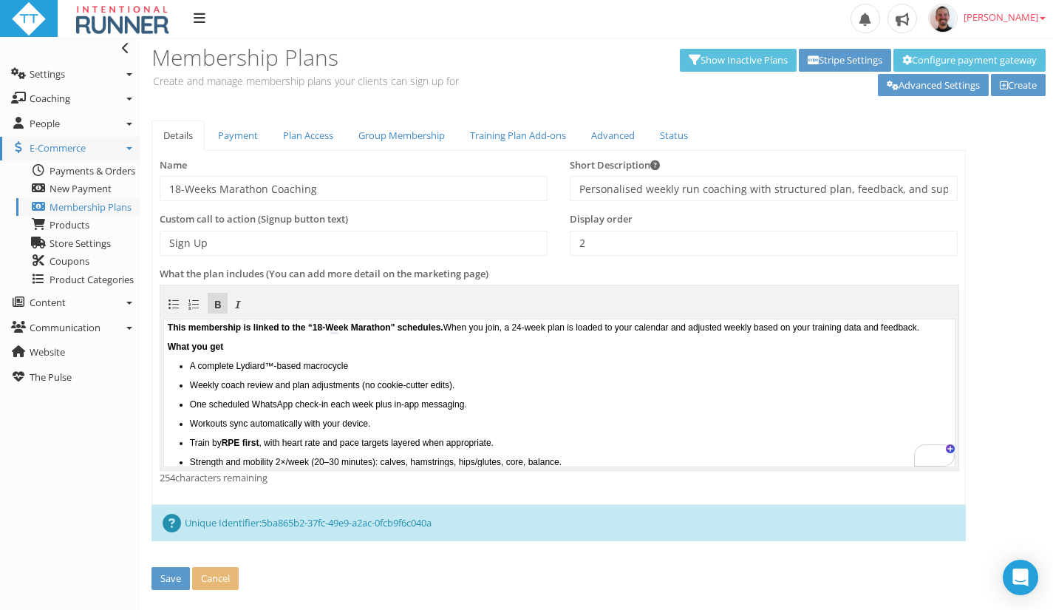
click at [587, 325] on p "This membership is linked to the “18-Week Marathon" schedules. When you join, a…" at bounding box center [559, 326] width 783 height 10
click at [589, 324] on p "This membership is linked to the “18-Week Marathon" schedules. When you join, a…" at bounding box center [559, 326] width 783 height 10
click at [575, 324] on p "This membership is linked to the “18-Week Marathon" schedules. When you join, a…" at bounding box center [559, 326] width 783 height 10
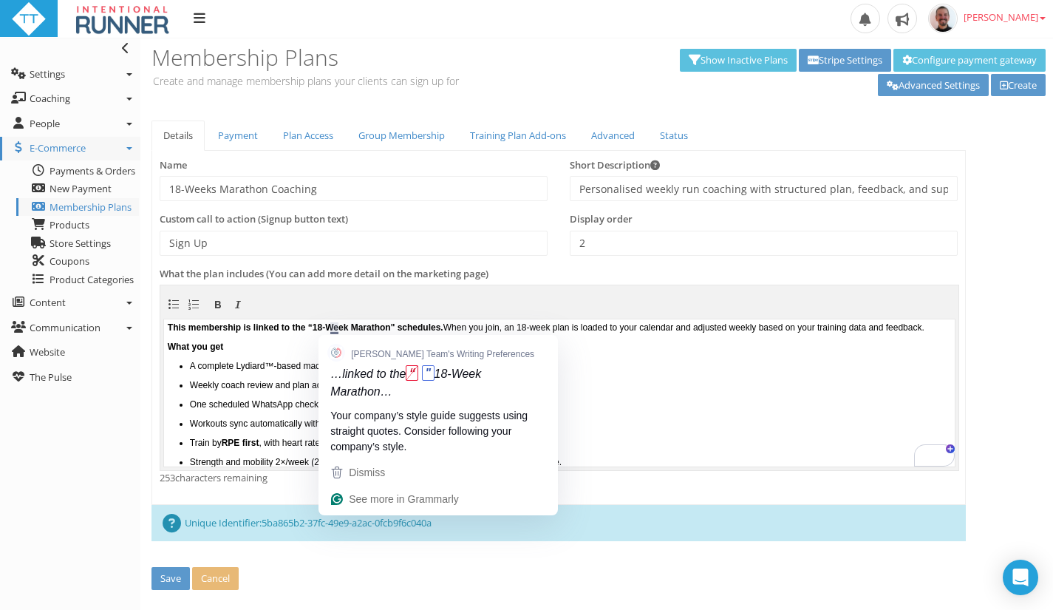
click at [338, 326] on b "This membership is linked to the “18-Week Marathon" schedules." at bounding box center [306, 326] width 276 height 10
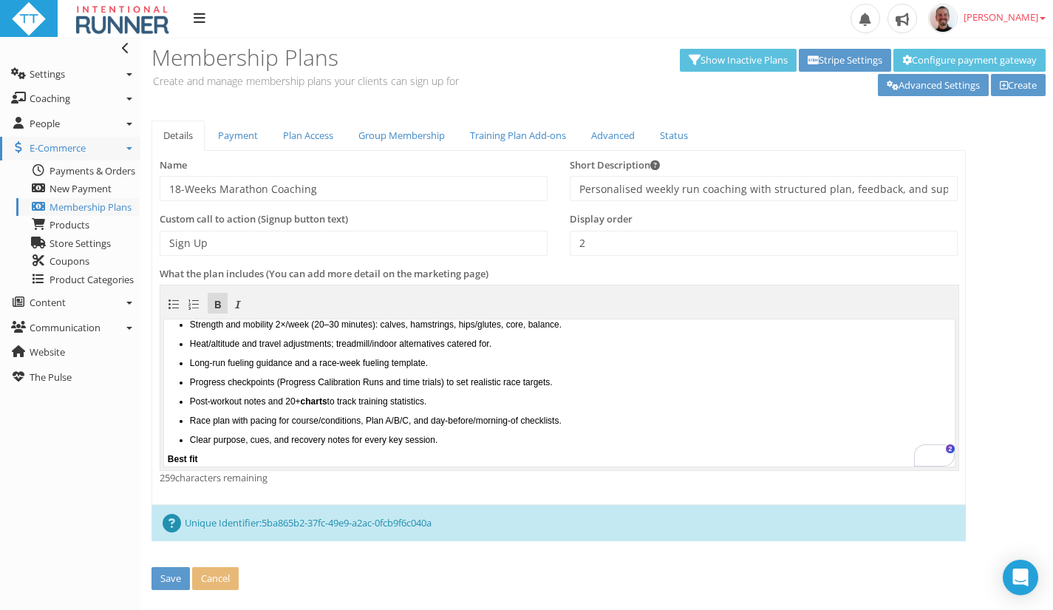
click at [310, 329] on p "Strength and mobility 2×/week (20–30 minutes): calves, hamstrings, hips/glutes,…" at bounding box center [570, 323] width 761 height 10
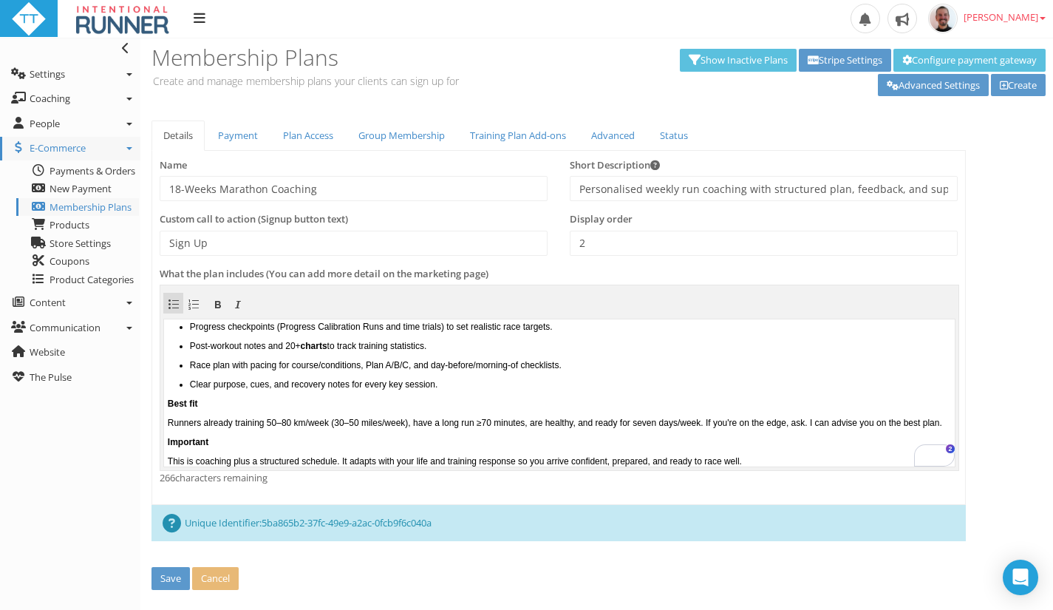
drag, startPoint x: 952, startPoint y: 391, endPoint x: 1121, endPoint y: 740, distance: 388.3
click at [607, 398] on p "Best fit" at bounding box center [559, 403] width 783 height 10
click at [172, 580] on button "Save" at bounding box center [170, 578] width 38 height 23
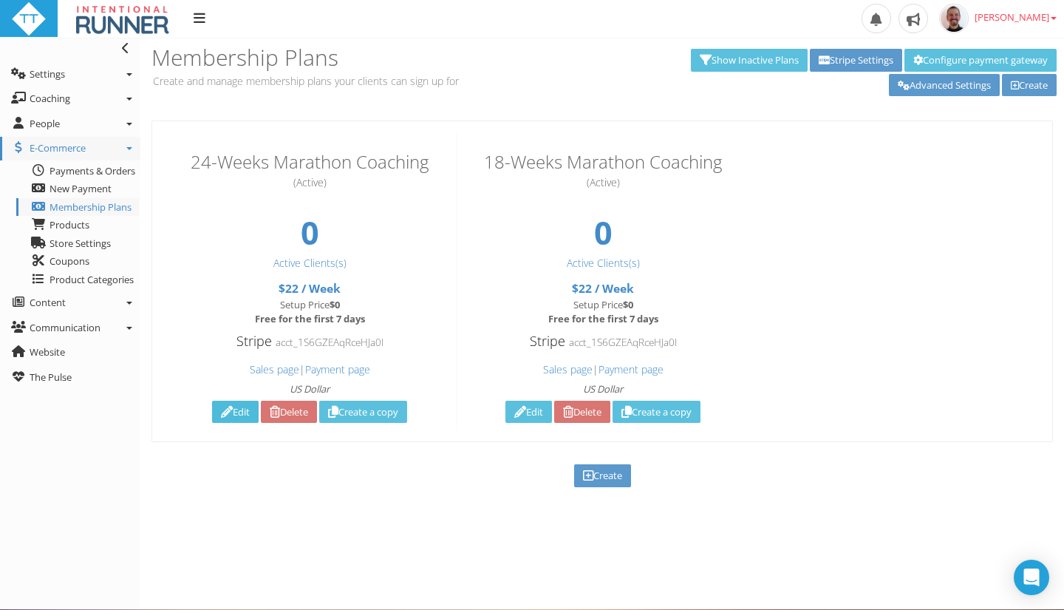
click at [225, 412] on icon at bounding box center [227, 412] width 12 height 1
type input "24-Weeks Marathon Coaching"
type input "1"
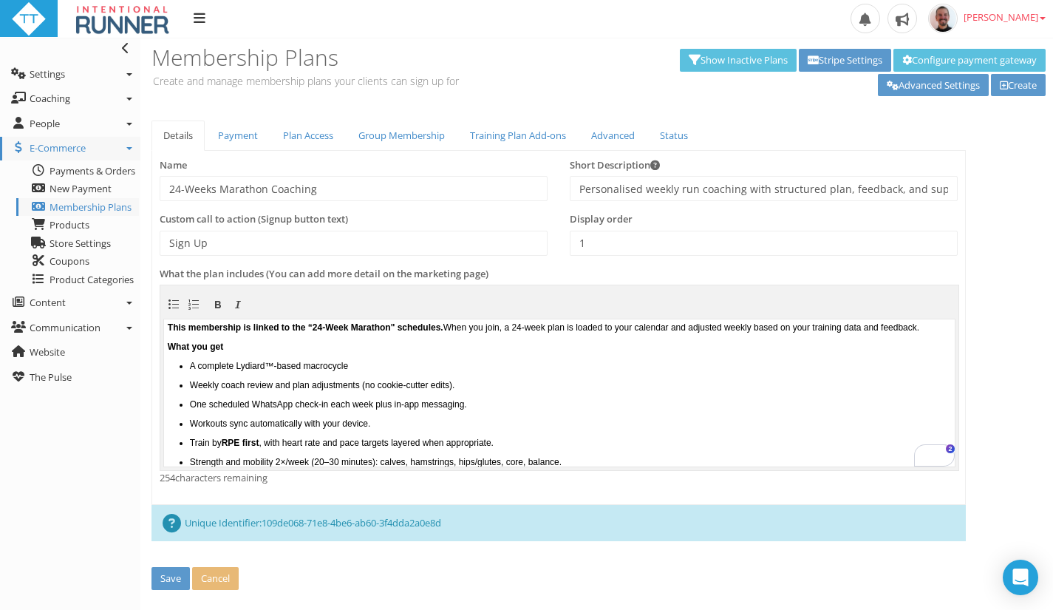
click at [343, 325] on b "This membership is linked to the “24-Week Marathon" schedules." at bounding box center [306, 326] width 276 height 10
click at [172, 579] on button "Save" at bounding box center [170, 578] width 38 height 23
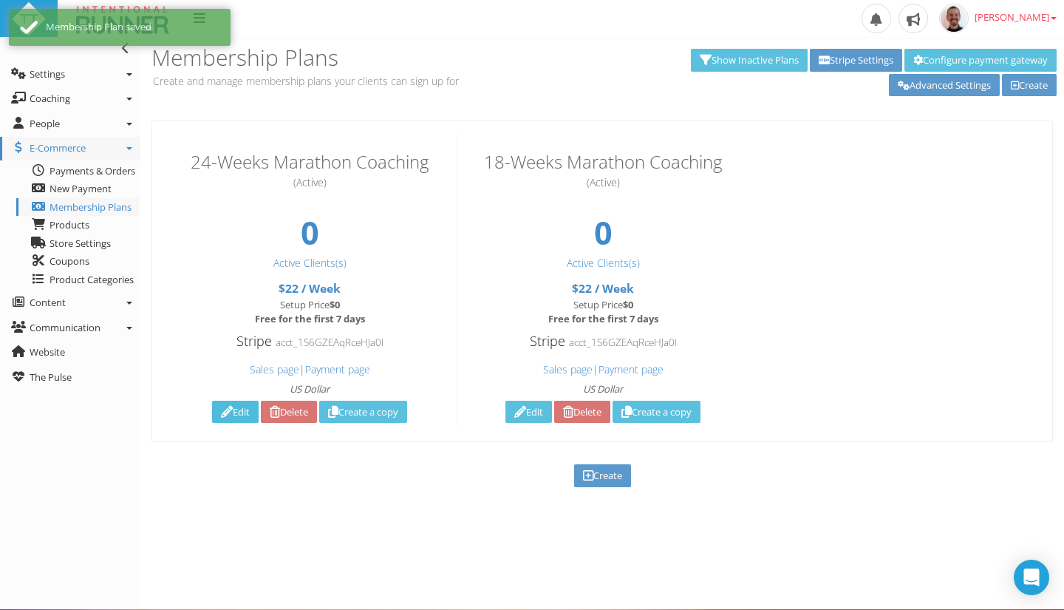
click at [236, 420] on link "Edit" at bounding box center [235, 411] width 47 height 23
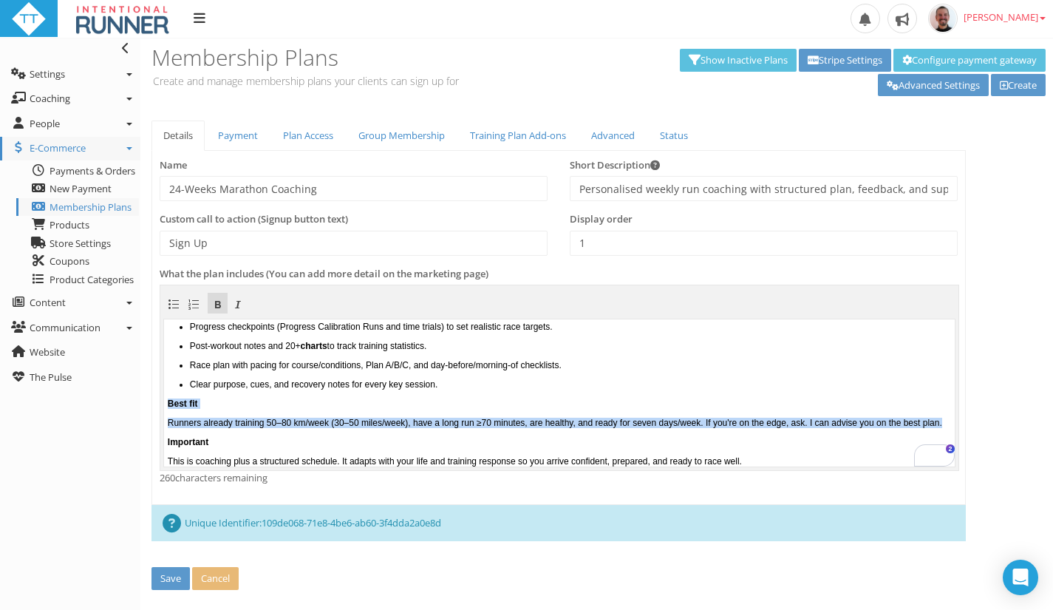
drag, startPoint x: 321, startPoint y: 420, endPoint x: 327, endPoint y: 709, distance: 289.7
click at [164, 273] on html "This membership is linked to the "24-Week Marathon" schedules. When you join, a…" at bounding box center [559, 199] width 791 height 147
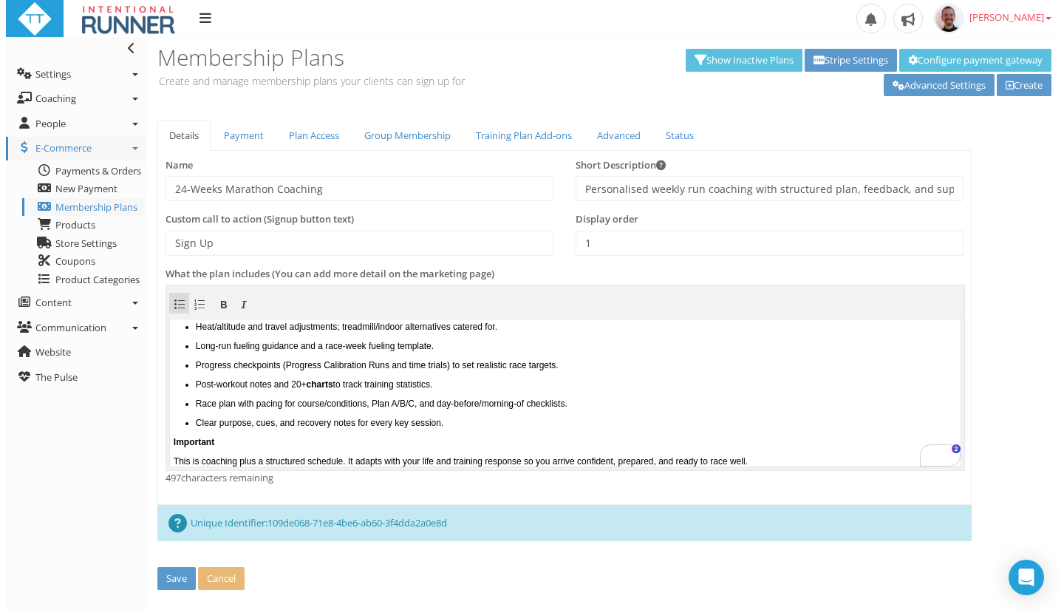
scroll to position [171, 0]
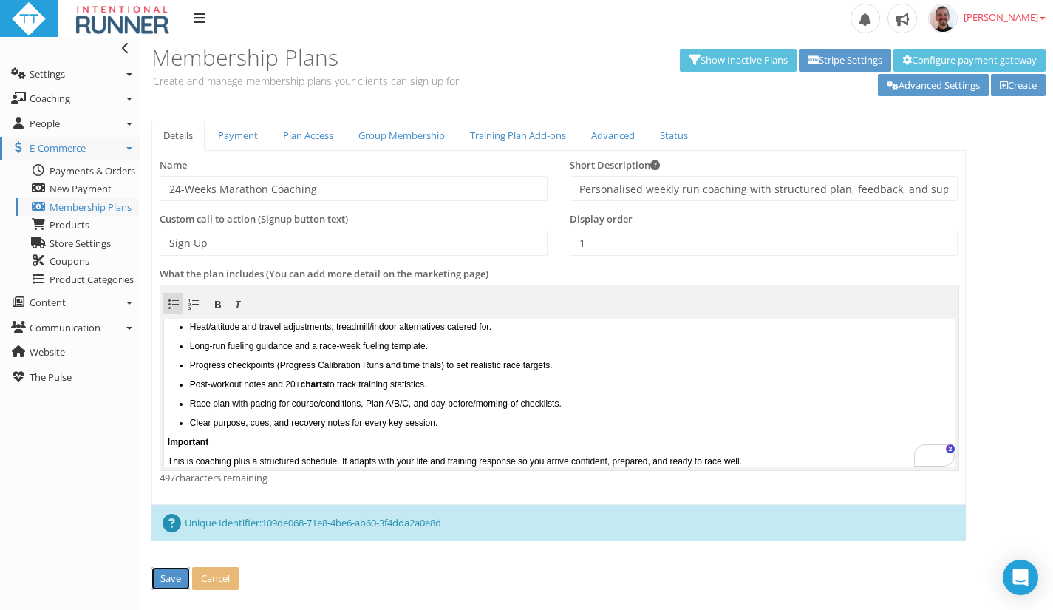
click at [172, 576] on button "Save" at bounding box center [170, 578] width 38 height 23
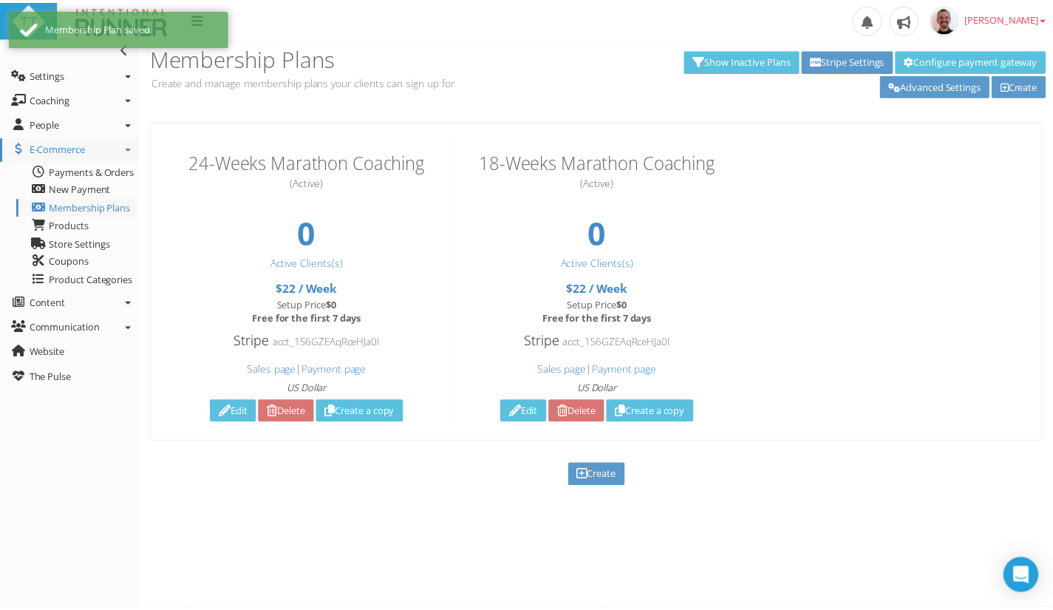
scroll to position [0, 0]
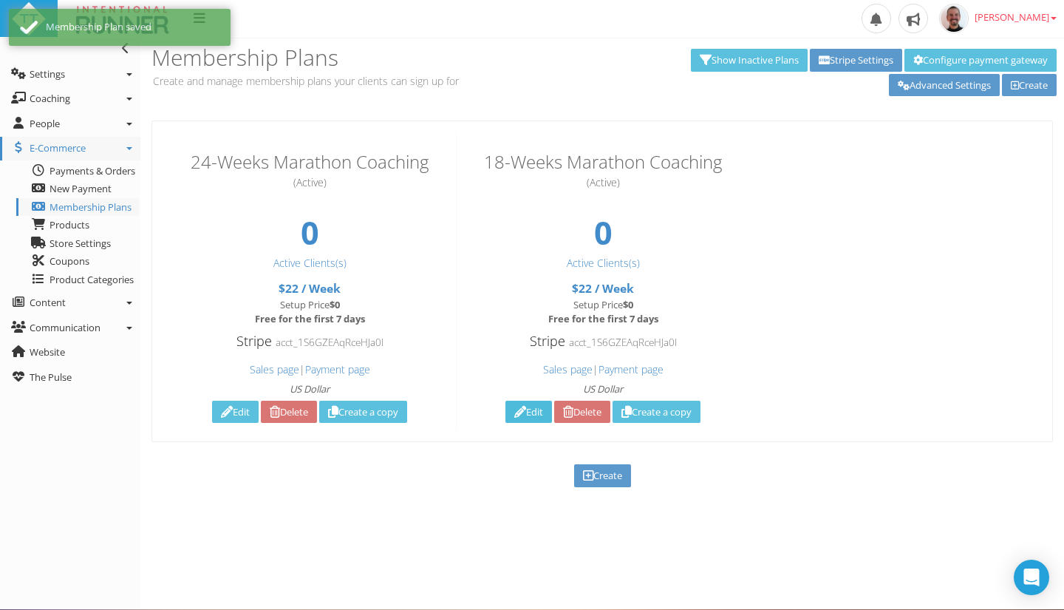
click at [527, 410] on link "Edit" at bounding box center [528, 411] width 47 height 23
type input "18-Weeks Marathon Coaching"
type input "2"
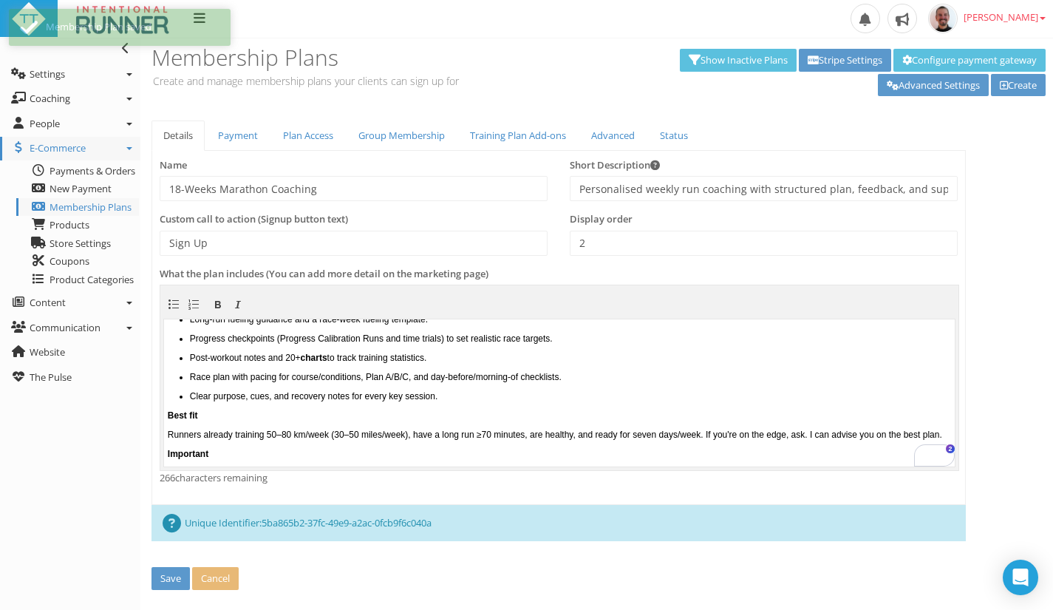
scroll to position [220, 0]
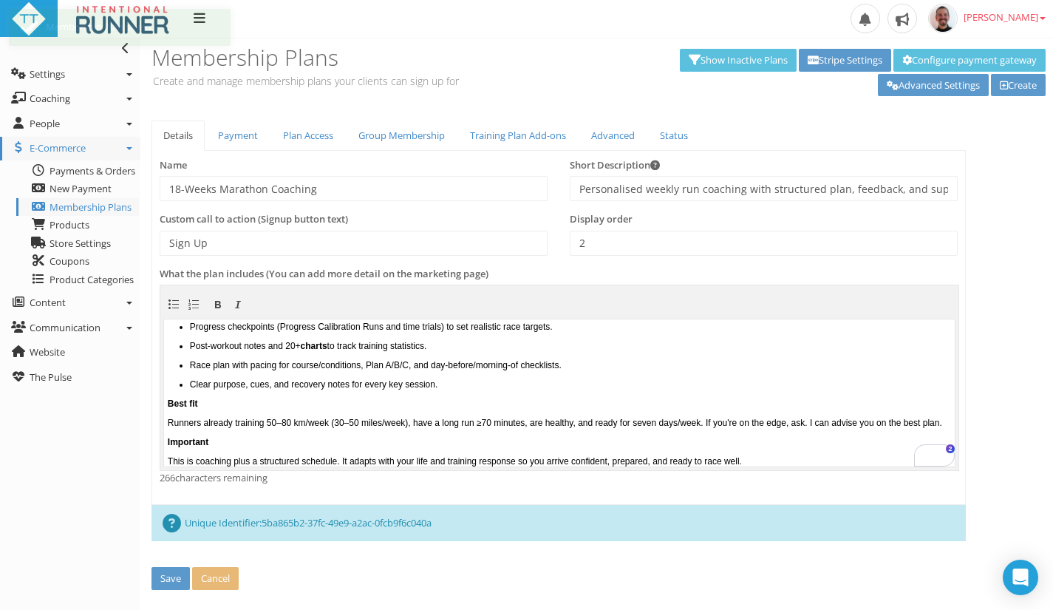
drag, startPoint x: 951, startPoint y: 358, endPoint x: 1122, endPoint y: 764, distance: 441.1
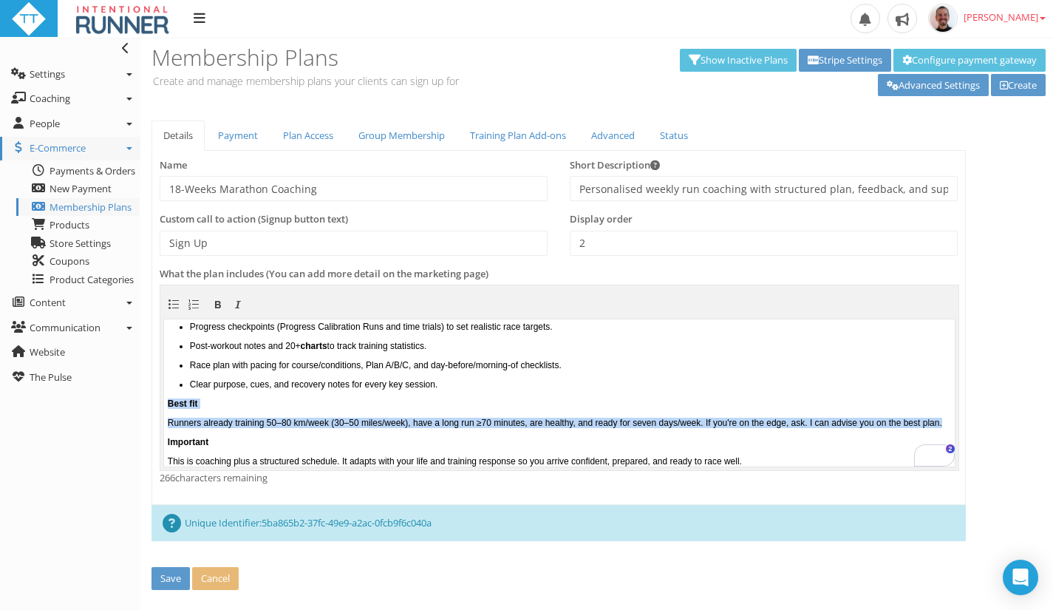
drag, startPoint x: 316, startPoint y: 420, endPoint x: 323, endPoint y: 712, distance: 292.0
click at [164, 273] on html "This membership is linked to the "18-Week Marathon" schedules. When you join, a…" at bounding box center [559, 199] width 791 height 147
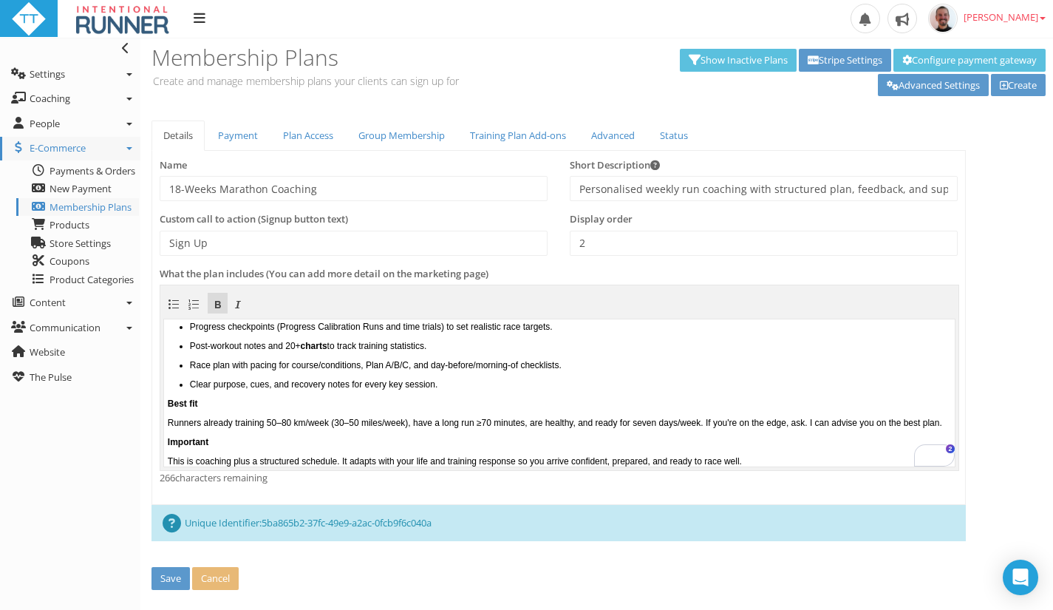
scroll to position [190, 0]
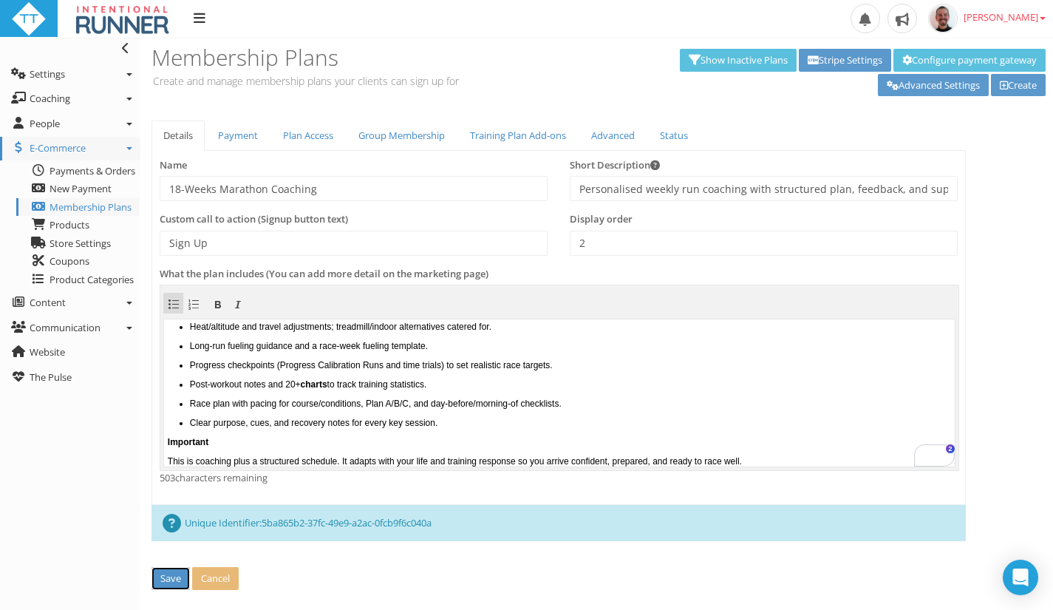
click at [174, 573] on button "Save" at bounding box center [170, 578] width 38 height 23
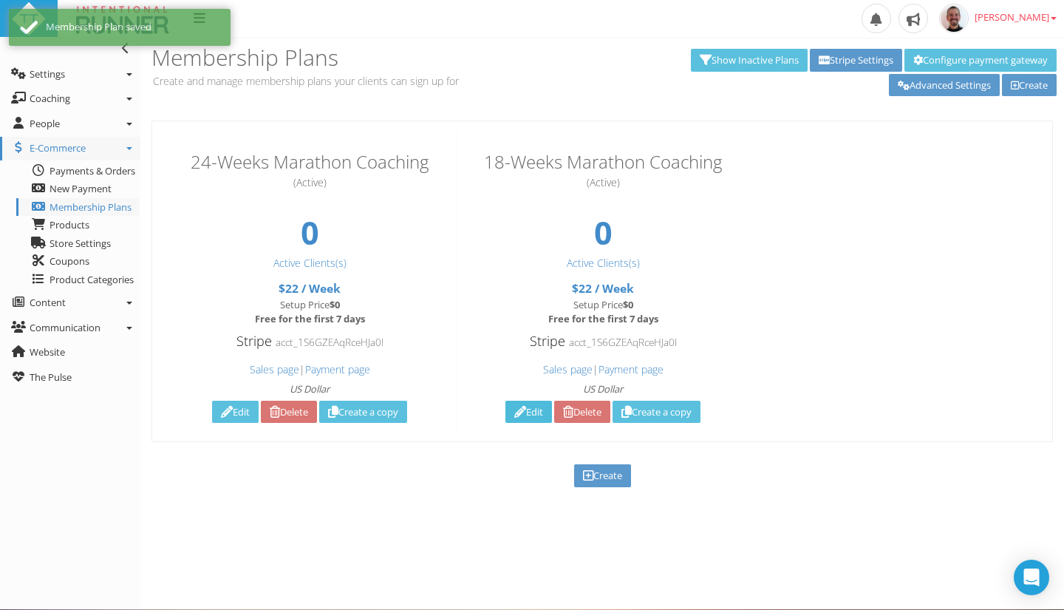
click at [525, 409] on link "Edit" at bounding box center [528, 411] width 47 height 23
type input "0"
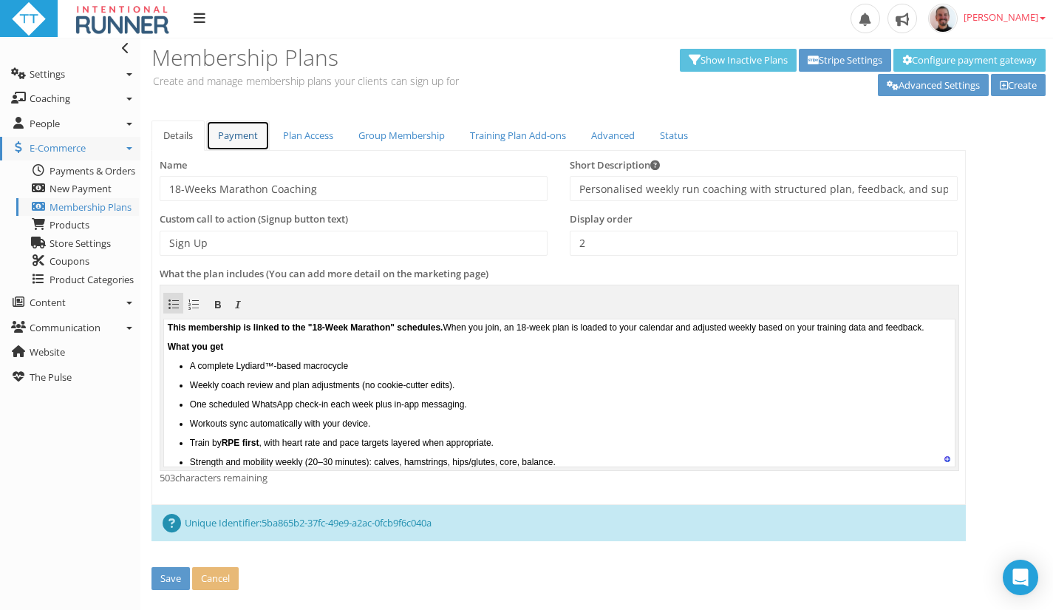
click at [239, 135] on link "Payment" at bounding box center [238, 135] width 64 height 30
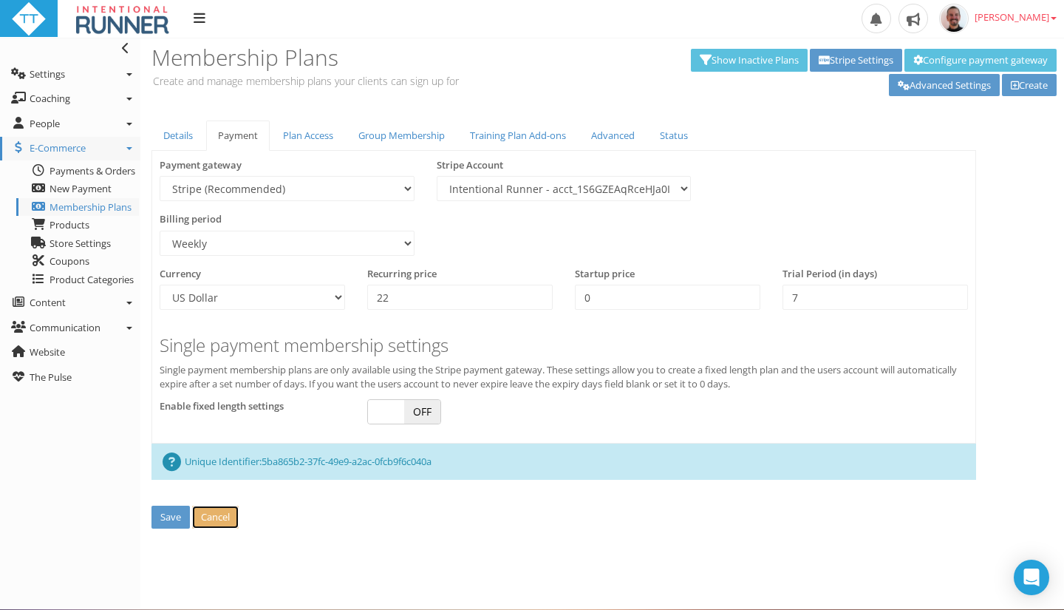
click at [216, 515] on button "Cancel" at bounding box center [215, 516] width 47 height 23
type input "0.00"
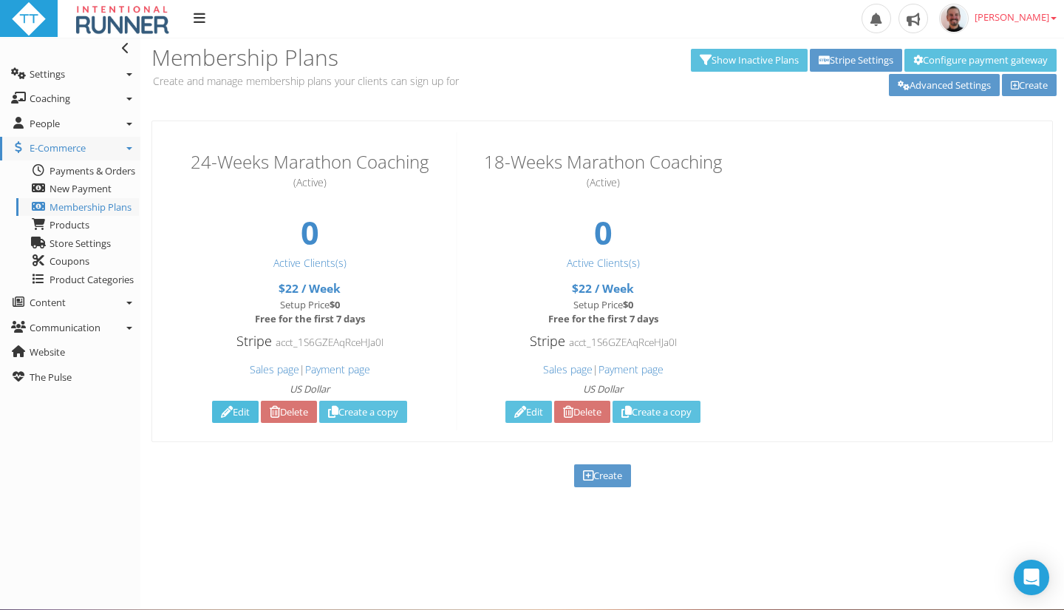
click at [226, 412] on icon at bounding box center [227, 412] width 12 height 1
select select "2"
type input "22"
type input "0"
type input "7"
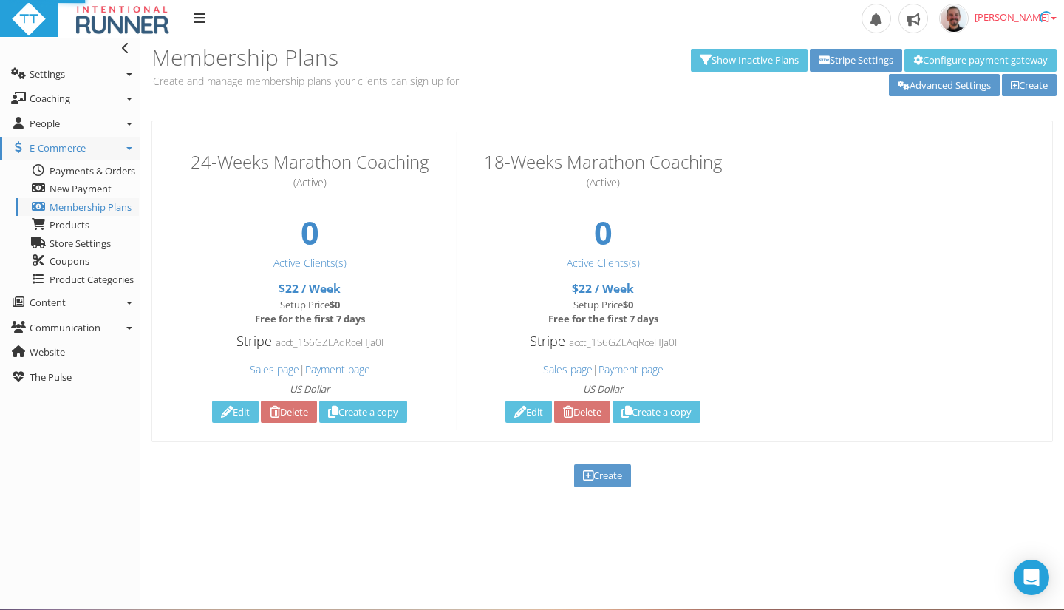
select select "2"
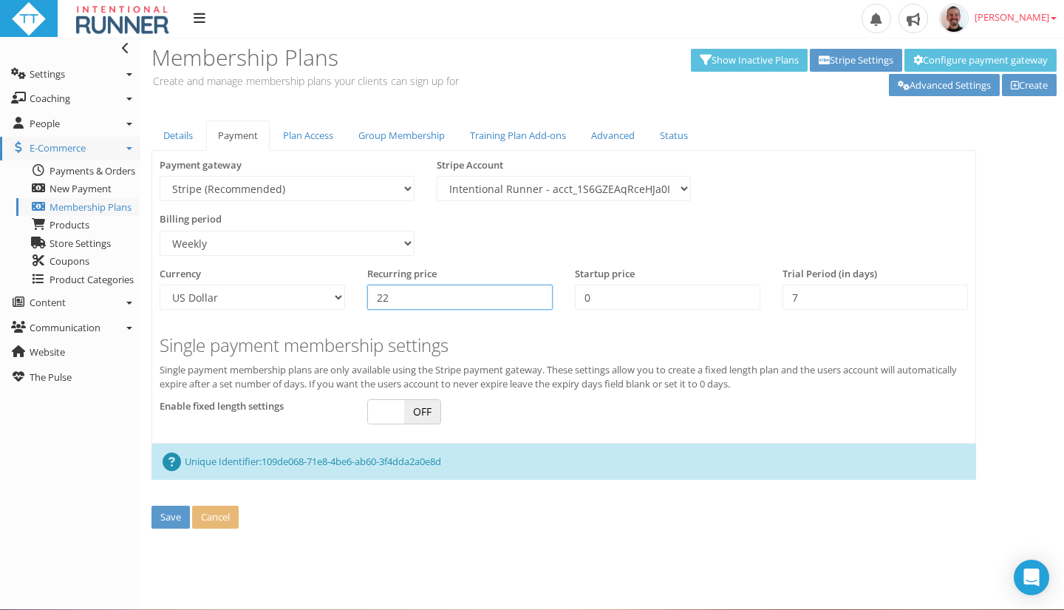
click at [412, 294] on input "22" at bounding box center [459, 296] width 185 height 25
type input "21"
click at [159, 513] on button "Save" at bounding box center [170, 516] width 38 height 23
type input "0.00"
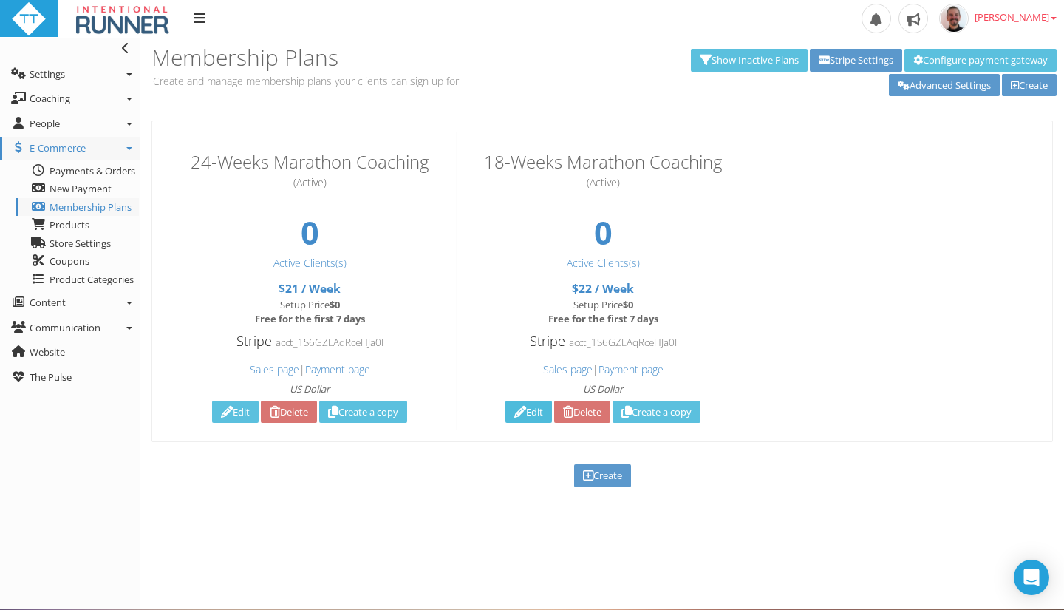
click at [539, 408] on link "Edit" at bounding box center [528, 411] width 47 height 23
type input "22"
type input "0"
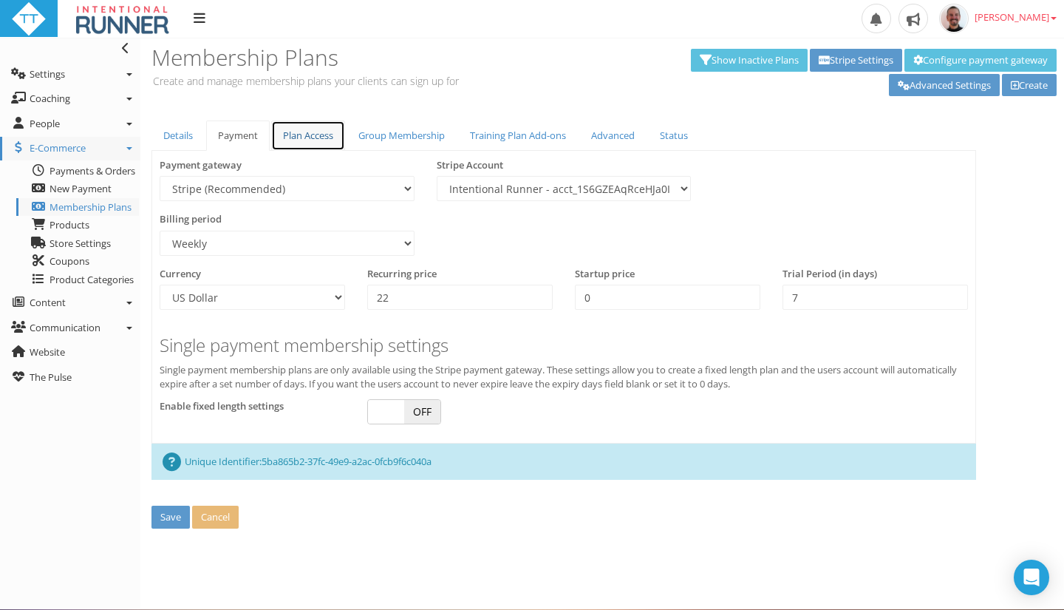
click at [301, 128] on link "Plan Access" at bounding box center [308, 135] width 74 height 30
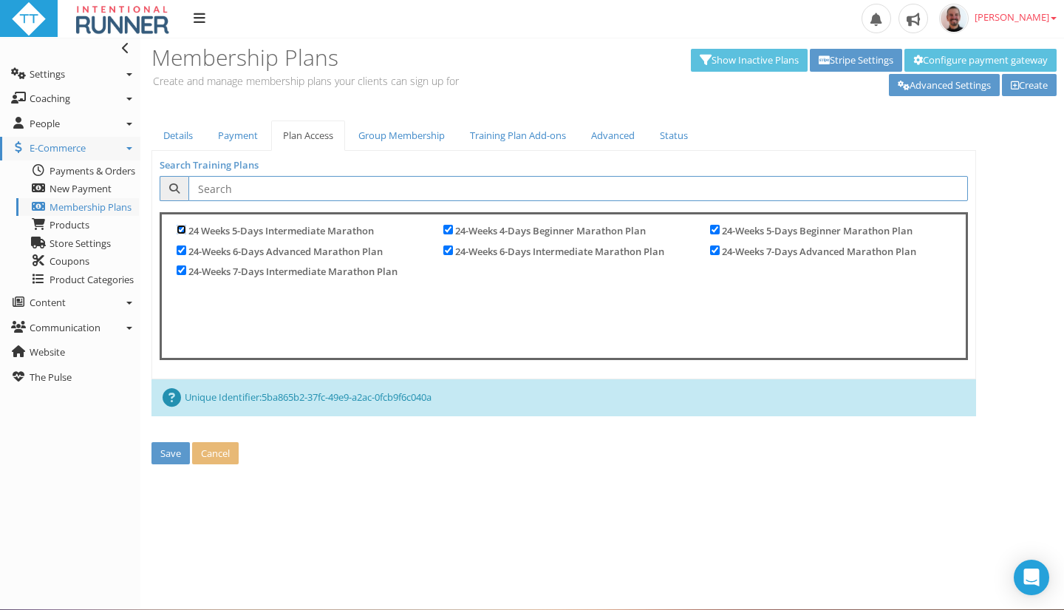
click at [182, 231] on input "24 Weeks 5-Days Intermediate Marathon" at bounding box center [182, 230] width 10 height 10
checkbox input "false"
click at [181, 250] on input "24-Weeks 6-Days Advanced Marathon Plan" at bounding box center [182, 250] width 10 height 10
checkbox input "false"
click at [179, 265] on input "24-Weeks 7-Days Intermediate Marathon Plan" at bounding box center [182, 270] width 10 height 10
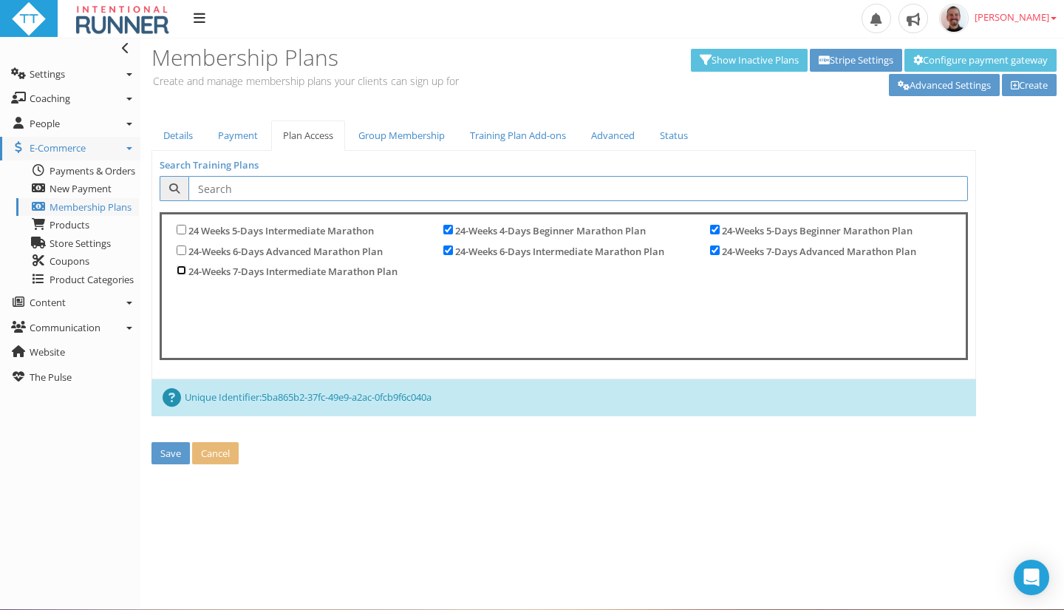
checkbox input "false"
click at [448, 225] on input "24-Weeks 4-Days Beginner Marathon Plan" at bounding box center [448, 230] width 10 height 10
checkbox input "false"
click at [443, 248] on input "24-Weeks 6-Days Intermediate Marathon Plan" at bounding box center [448, 250] width 10 height 10
checkbox input "false"
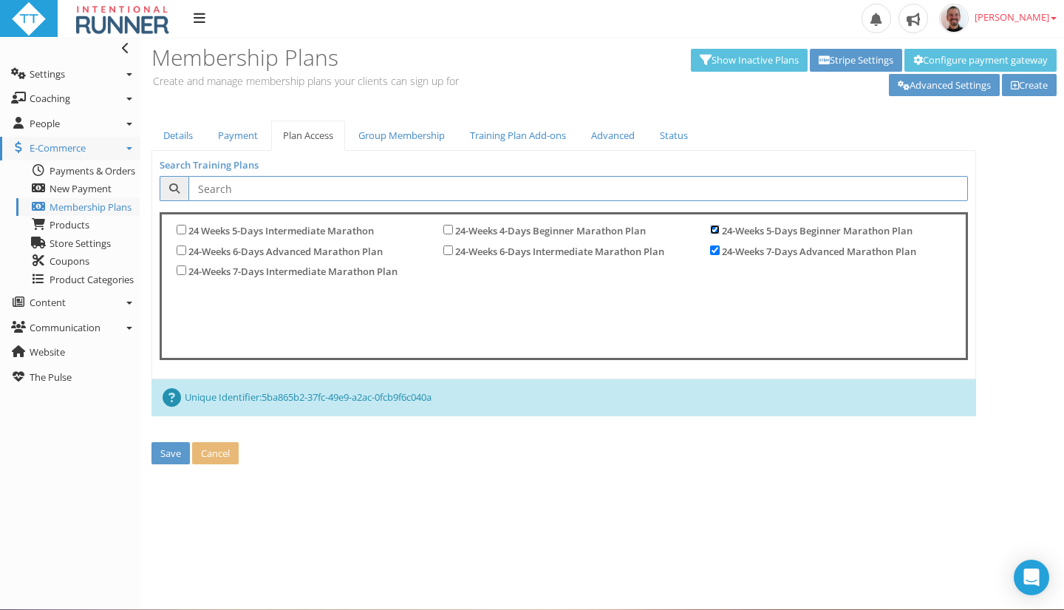
click at [711, 229] on input "24-Weeks 5-Days Beginner Marathon Plan" at bounding box center [715, 230] width 10 height 10
checkbox input "false"
click at [710, 249] on input "24-Weeks 7-Days Advanced Marathon Plan" at bounding box center [715, 250] width 10 height 10
checkbox input "false"
click at [172, 444] on button "Save" at bounding box center [170, 453] width 38 height 23
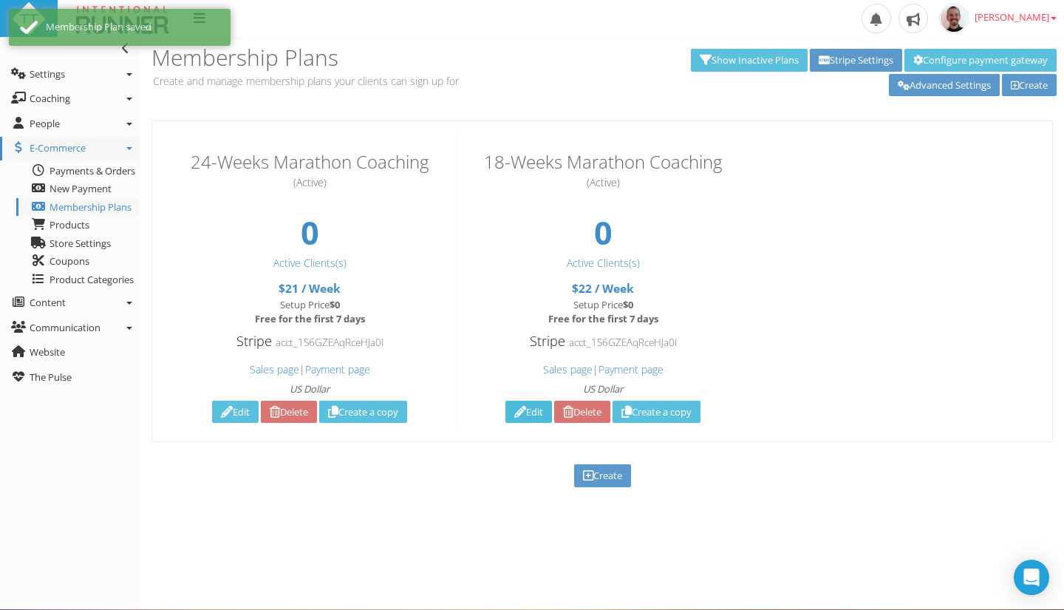
click at [515, 412] on icon at bounding box center [520, 412] width 12 height 1
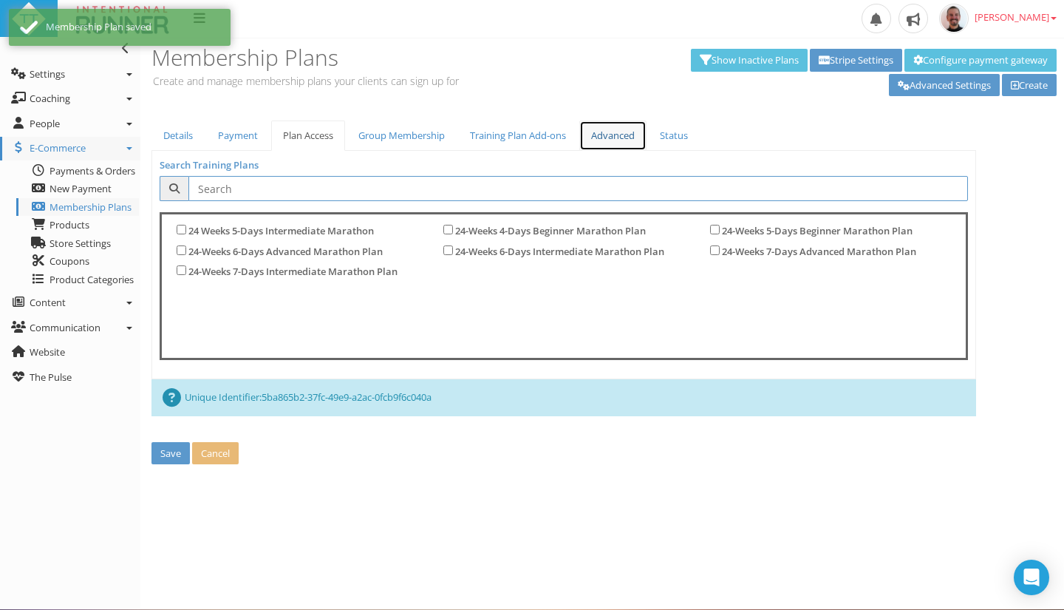
click at [616, 135] on link "Advanced" at bounding box center [612, 135] width 67 height 30
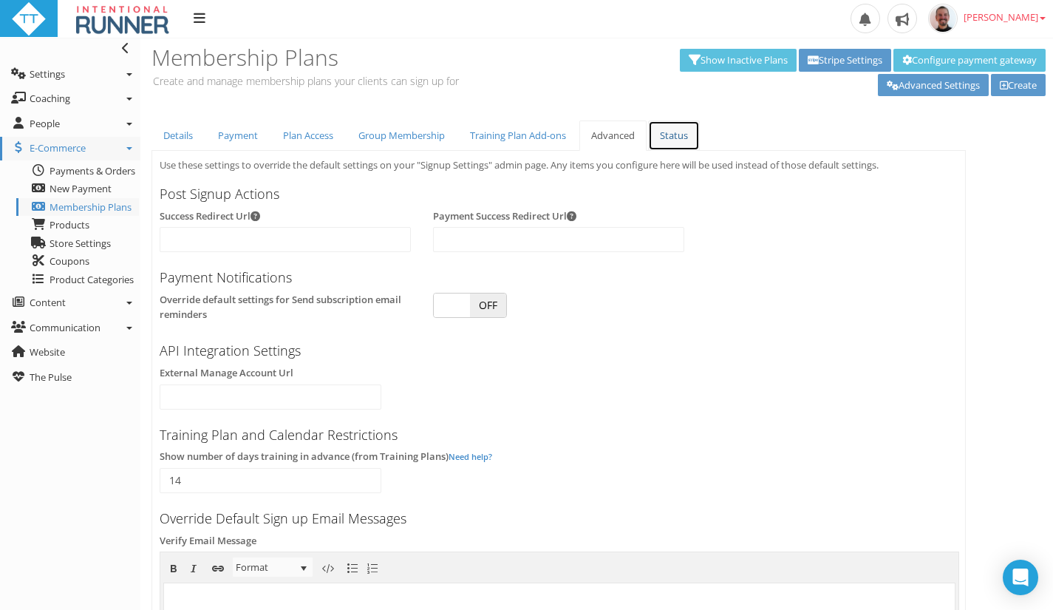
click at [678, 142] on link "Status" at bounding box center [674, 135] width 52 height 30
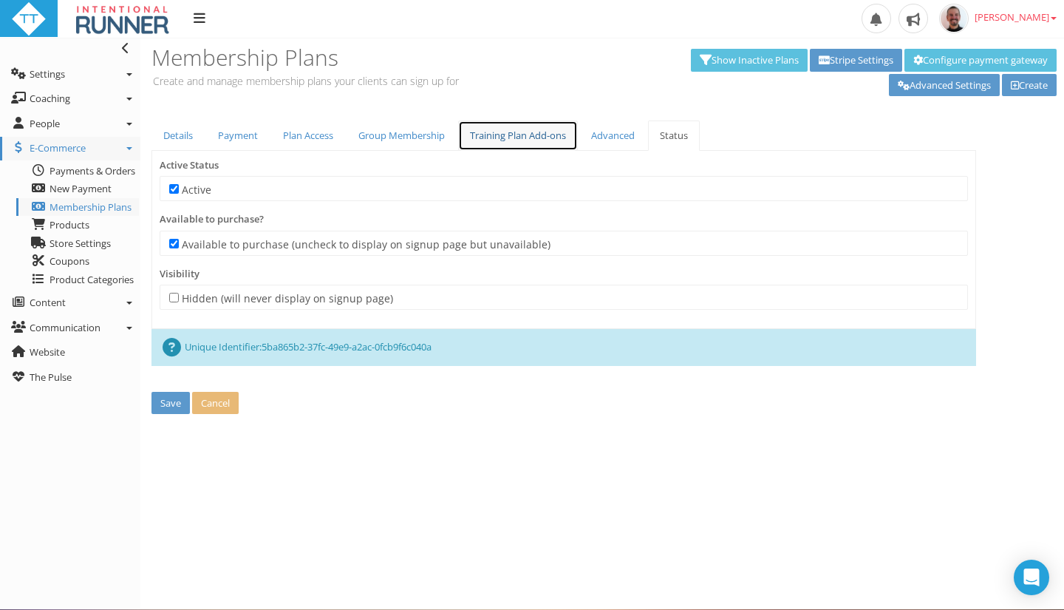
click at [533, 134] on link "Training Plan Add-ons" at bounding box center [518, 135] width 120 height 30
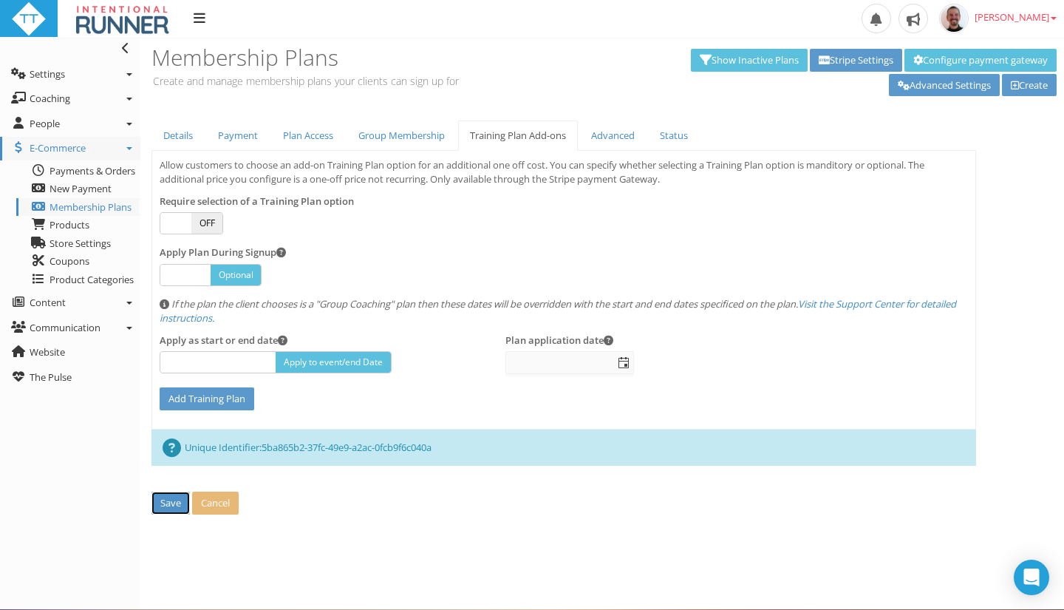
click at [171, 501] on button "Save" at bounding box center [170, 502] width 38 height 23
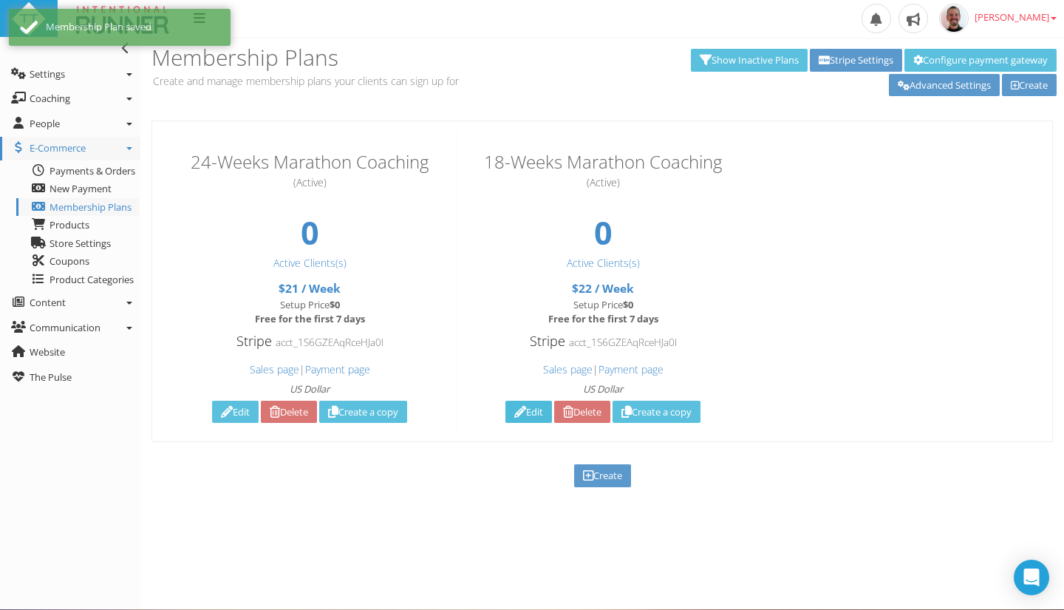
click at [514, 420] on link "Edit" at bounding box center [528, 411] width 47 height 23
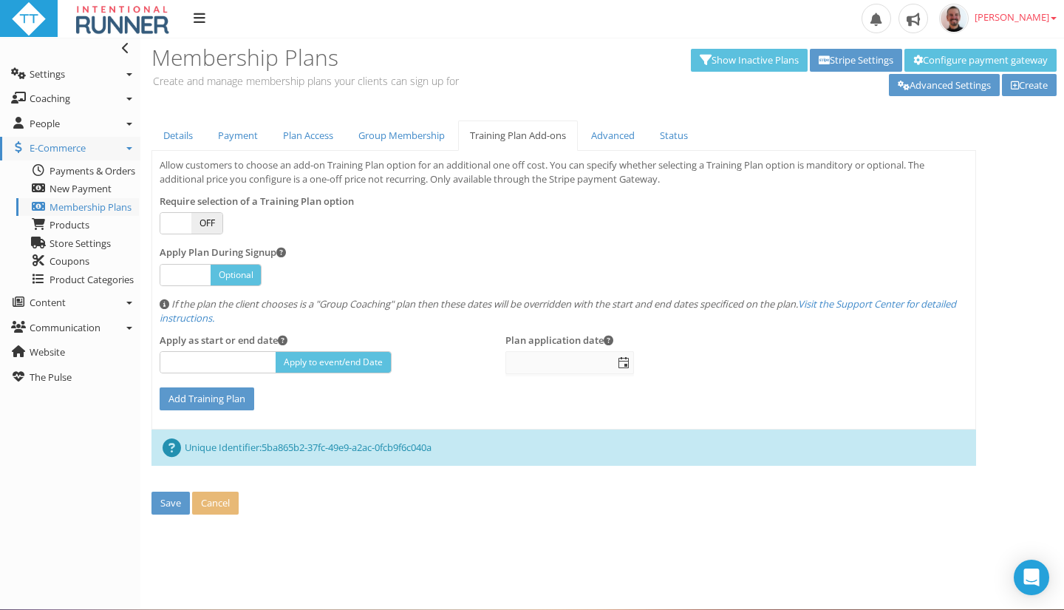
click at [279, 250] on span at bounding box center [281, 253] width 10 height 10
click at [435, 203] on div "Require selection of a Training Plan option ON OFF" at bounding box center [564, 214] width 808 height 41
click at [156, 507] on button "Save" at bounding box center [170, 502] width 38 height 23
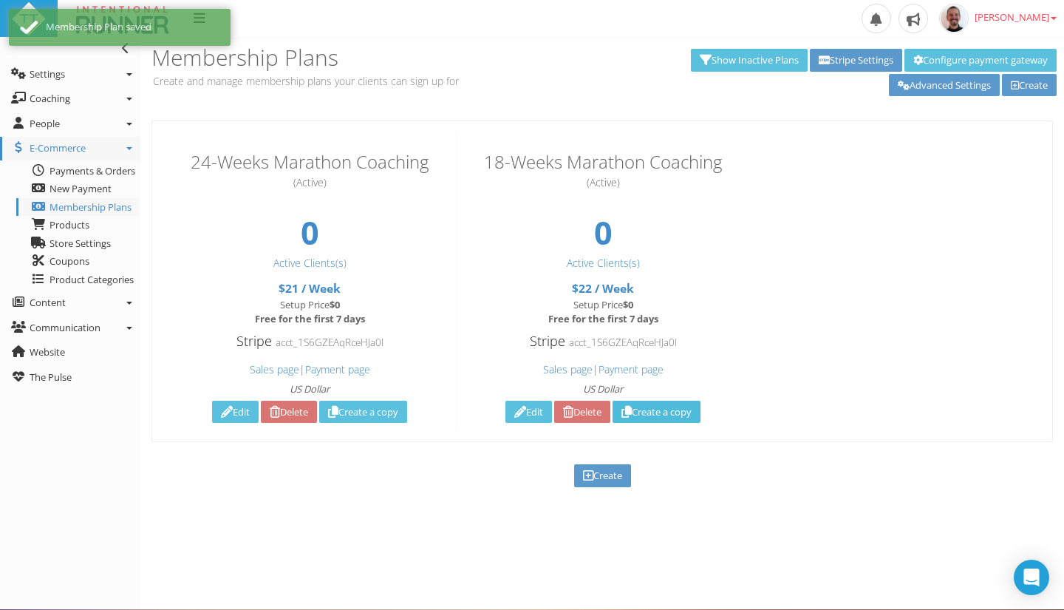
click at [666, 408] on link "Create a copy" at bounding box center [657, 411] width 88 height 23
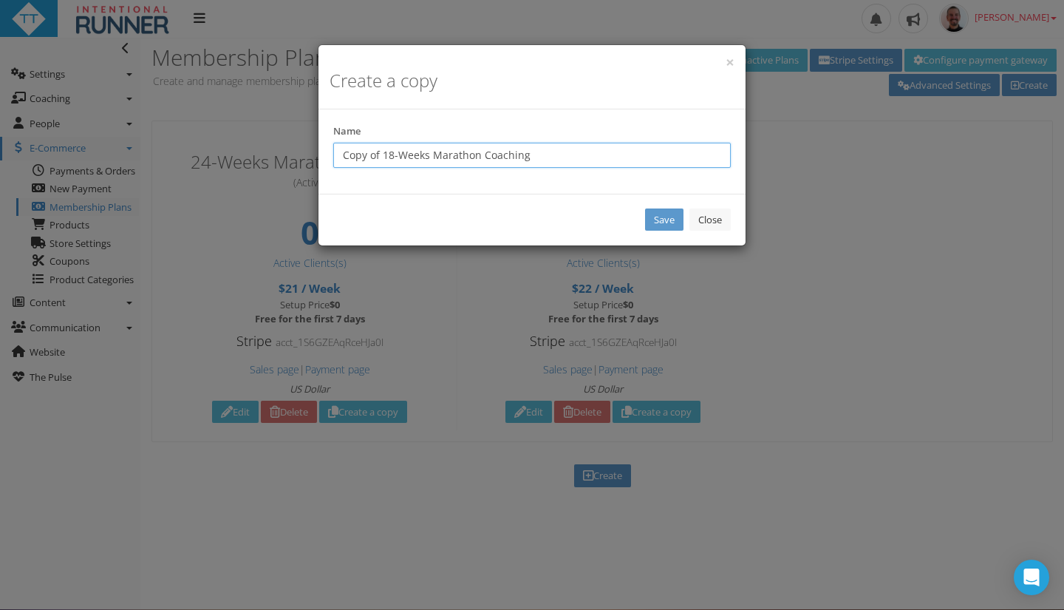
drag, startPoint x: 391, startPoint y: 154, endPoint x: 292, endPoint y: 153, distance: 99.0
click at [292, 153] on div "× Create a copy Name Copy of 18-Weeks Marathon Coaching Save processing... Close" at bounding box center [532, 305] width 1064 height 610
type input "12-Weeks Marathon Coaching"
click at [659, 213] on link "Save" at bounding box center [664, 219] width 38 height 23
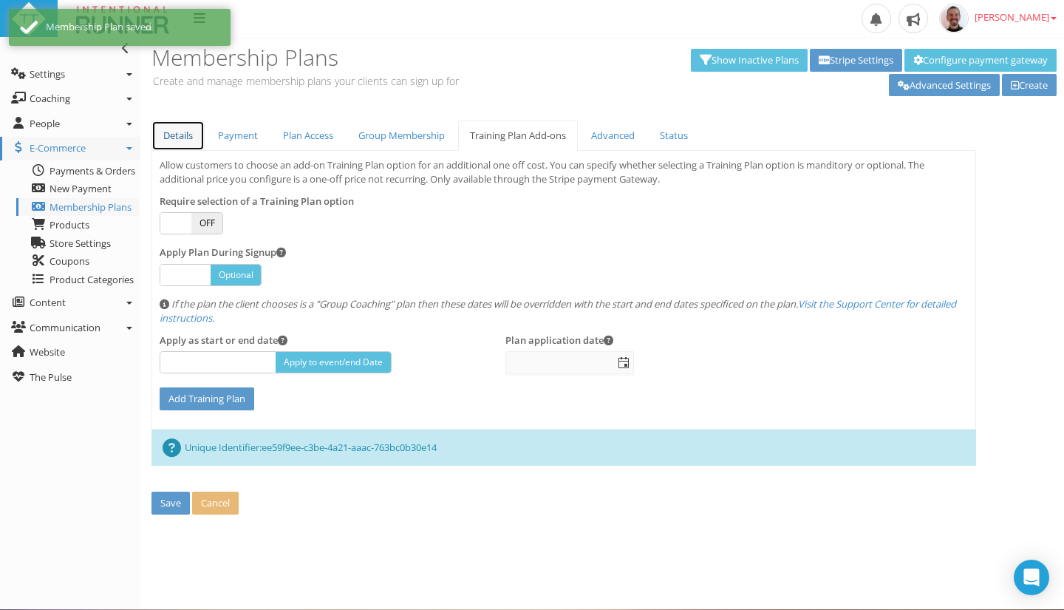
click at [177, 141] on link "Details" at bounding box center [177, 135] width 53 height 30
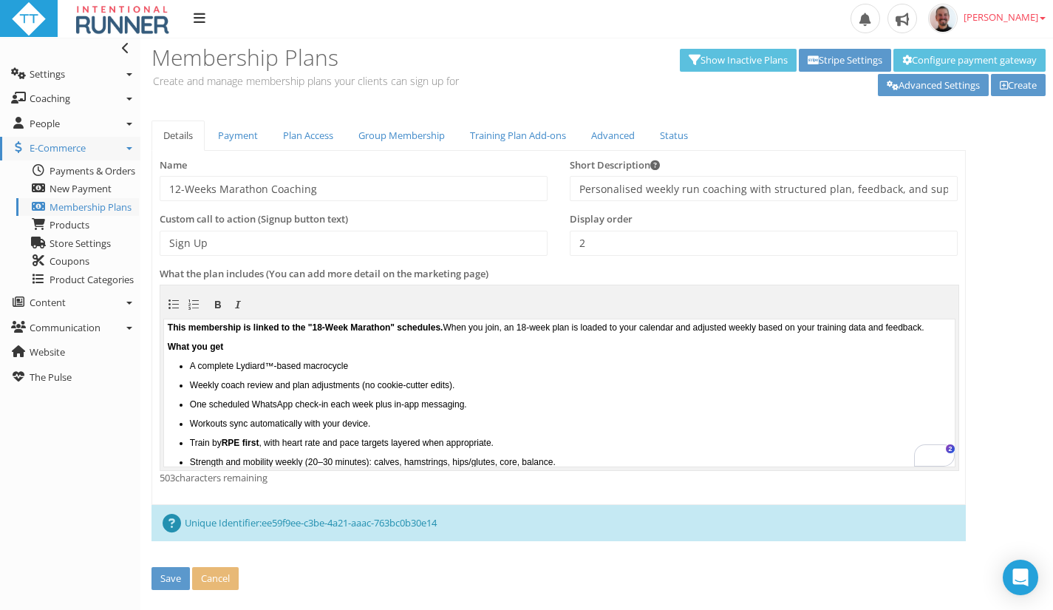
click at [344, 327] on b "This membership is linked to the "18-Week Marathon" schedules." at bounding box center [306, 326] width 276 height 10
click at [587, 327] on p "This membership is linked to the "12-Week Marathon" schedules. When you join, a…" at bounding box center [559, 326] width 783 height 10
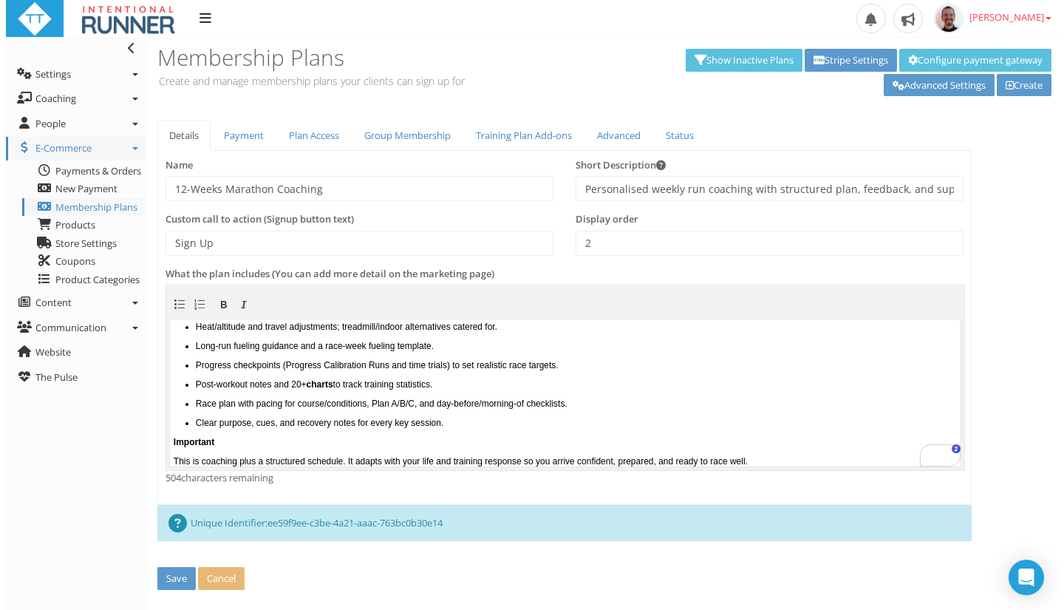
scroll to position [171, 0]
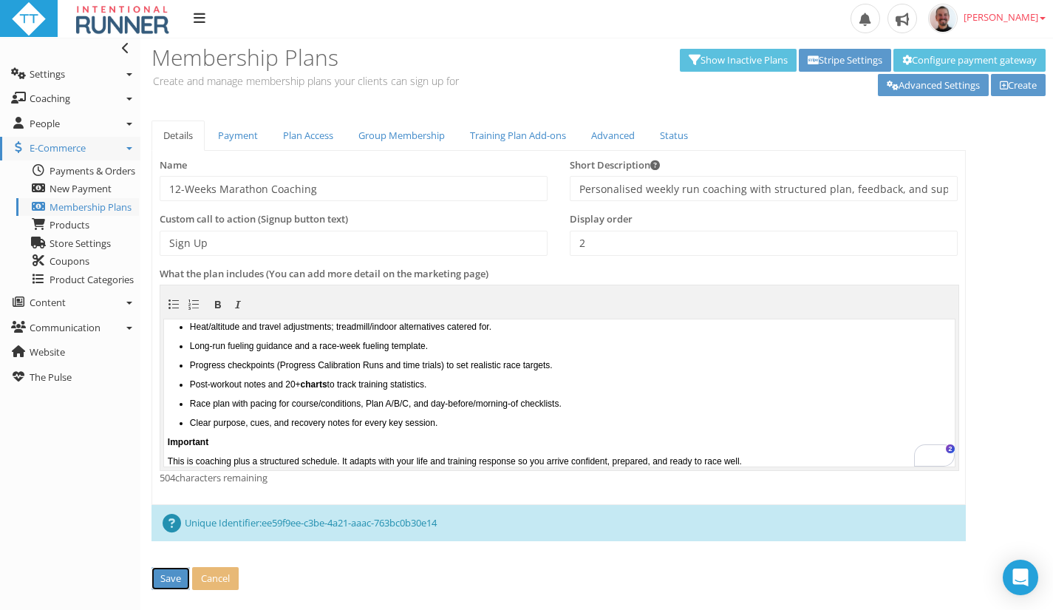
click at [175, 573] on button "Save" at bounding box center [170, 578] width 38 height 23
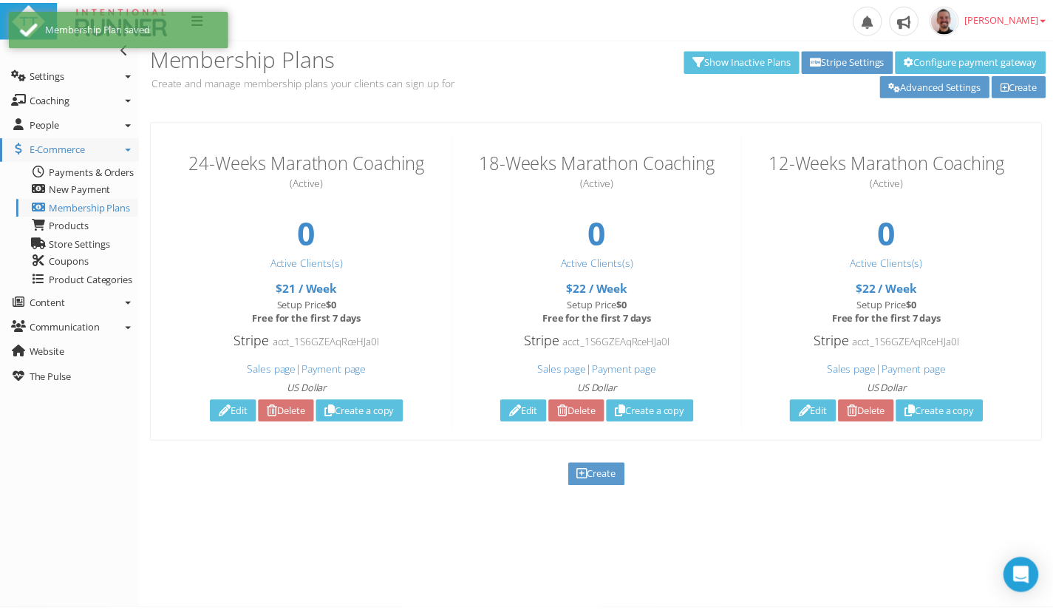
scroll to position [0, 0]
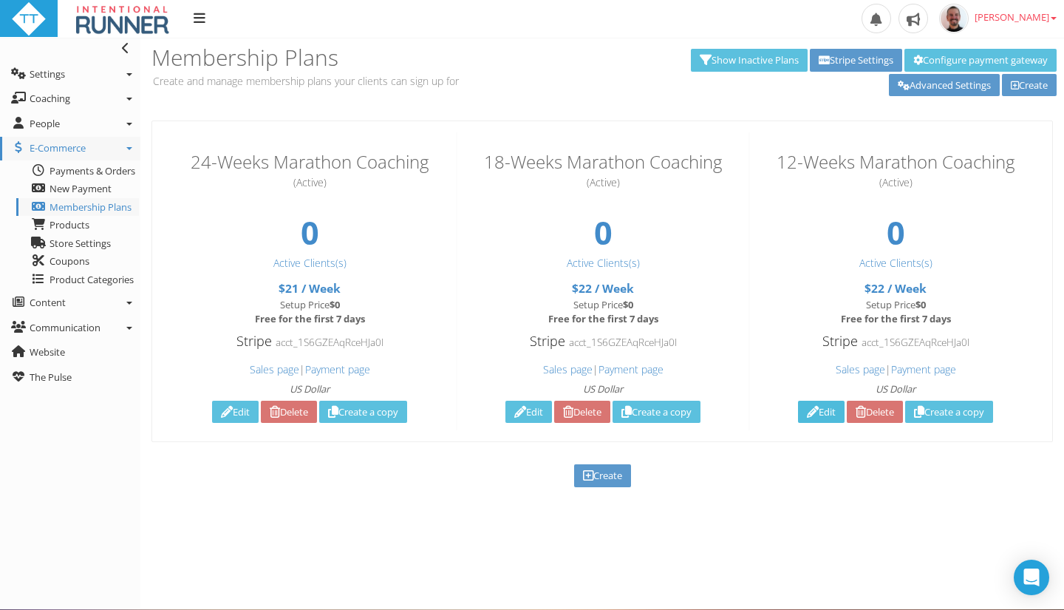
click at [828, 413] on link "Edit" at bounding box center [821, 411] width 47 height 23
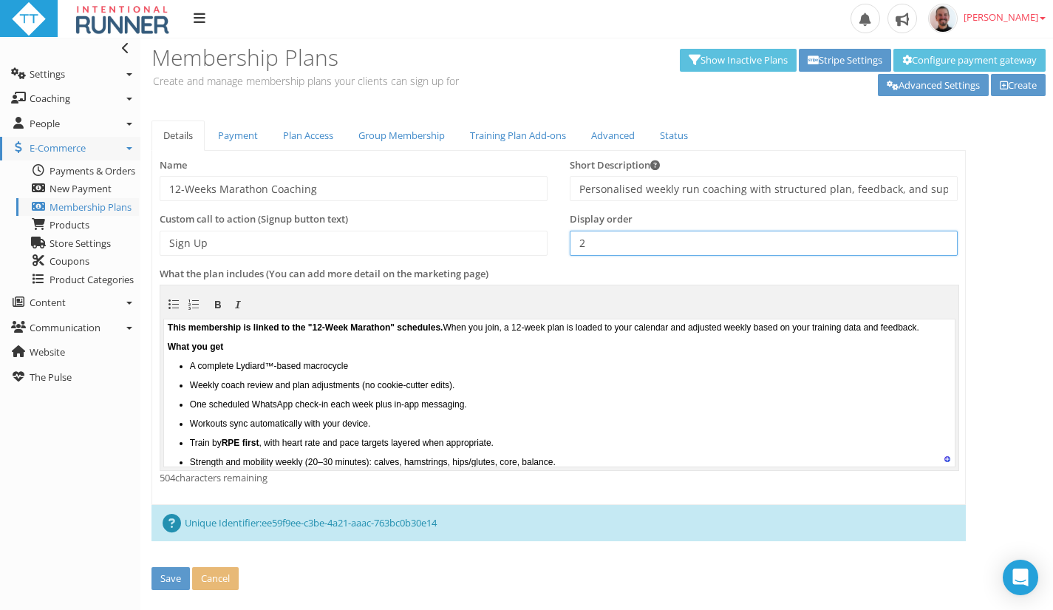
drag, startPoint x: 616, startPoint y: 250, endPoint x: 570, endPoint y: 245, distance: 46.1
click at [570, 245] on input "2" at bounding box center [764, 243] width 388 height 25
type input "3"
click at [167, 581] on button "Save" at bounding box center [170, 578] width 38 height 23
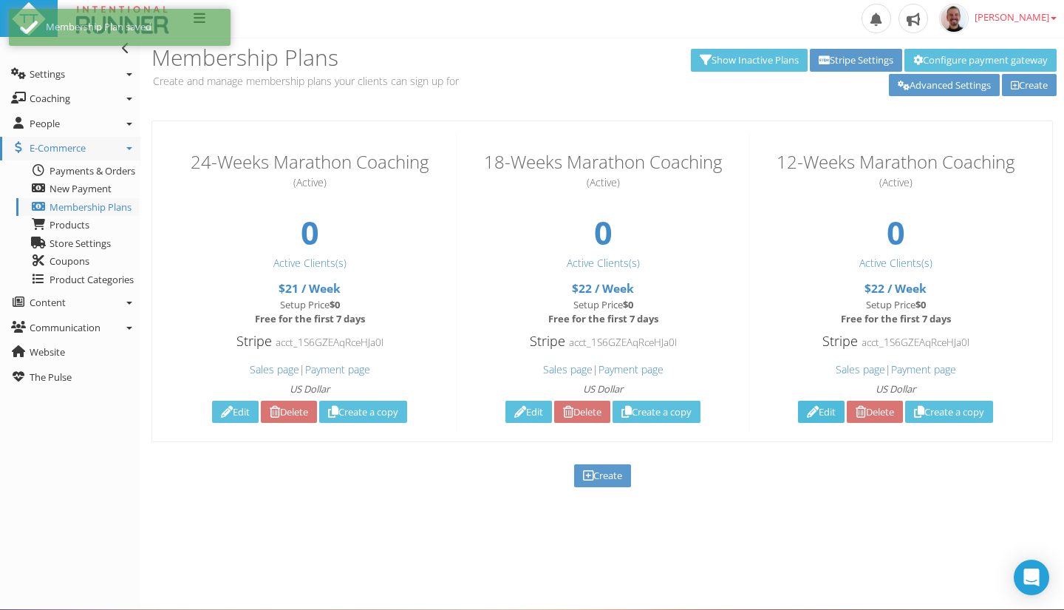
click at [814, 414] on link "Edit" at bounding box center [821, 411] width 47 height 23
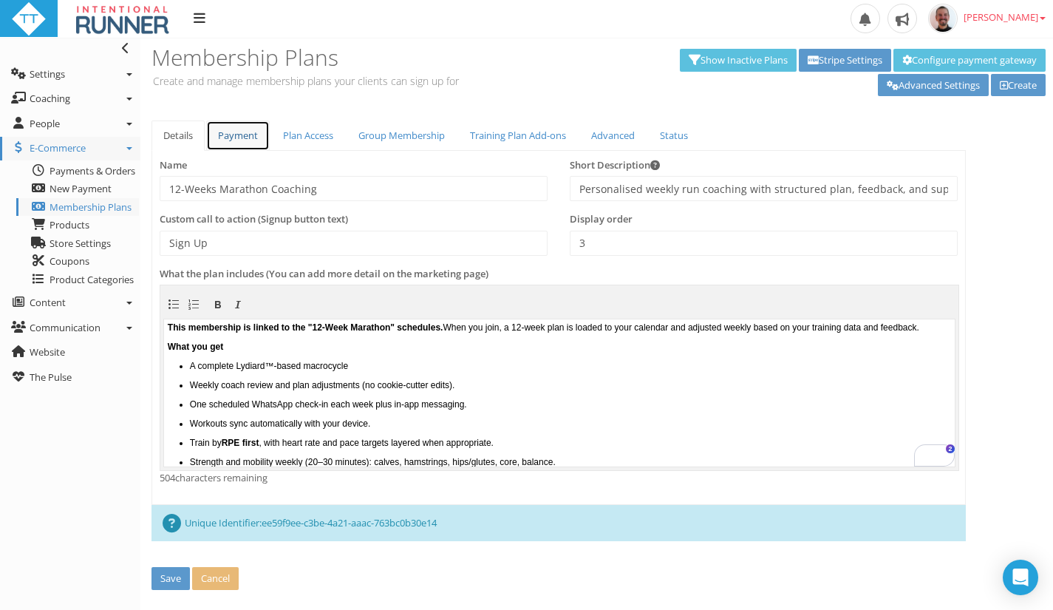
click at [234, 138] on link "Payment" at bounding box center [238, 135] width 64 height 30
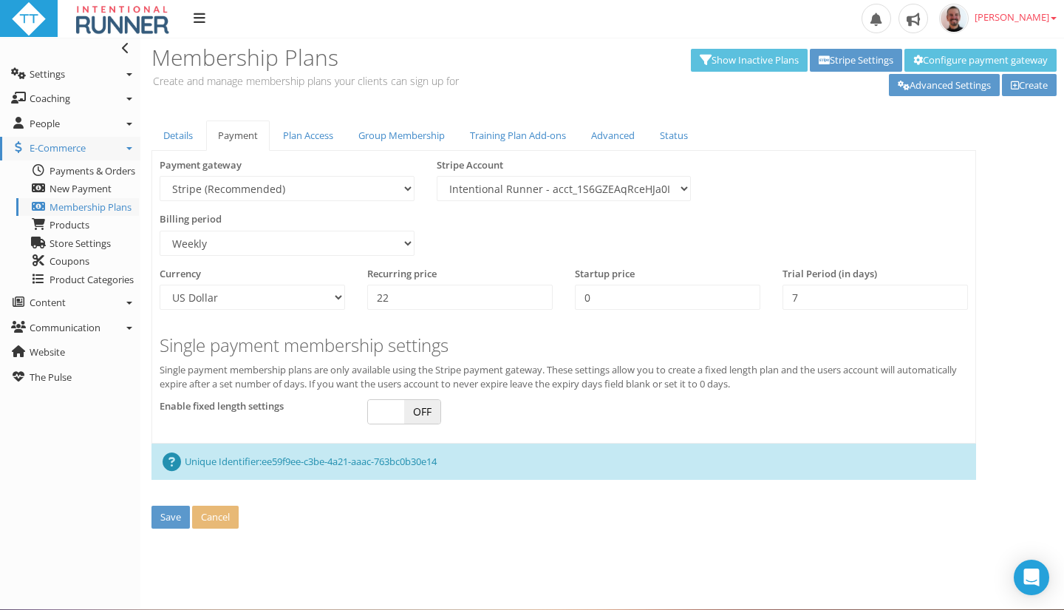
drag, startPoint x: 391, startPoint y: 317, endPoint x: 401, endPoint y: 311, distance: 11.9
click at [401, 311] on div "Recurring price 22" at bounding box center [460, 294] width 208 height 55
click at [429, 301] on input "22" at bounding box center [459, 296] width 185 height 25
type input "23"
click at [180, 515] on button "Save" at bounding box center [170, 516] width 38 height 23
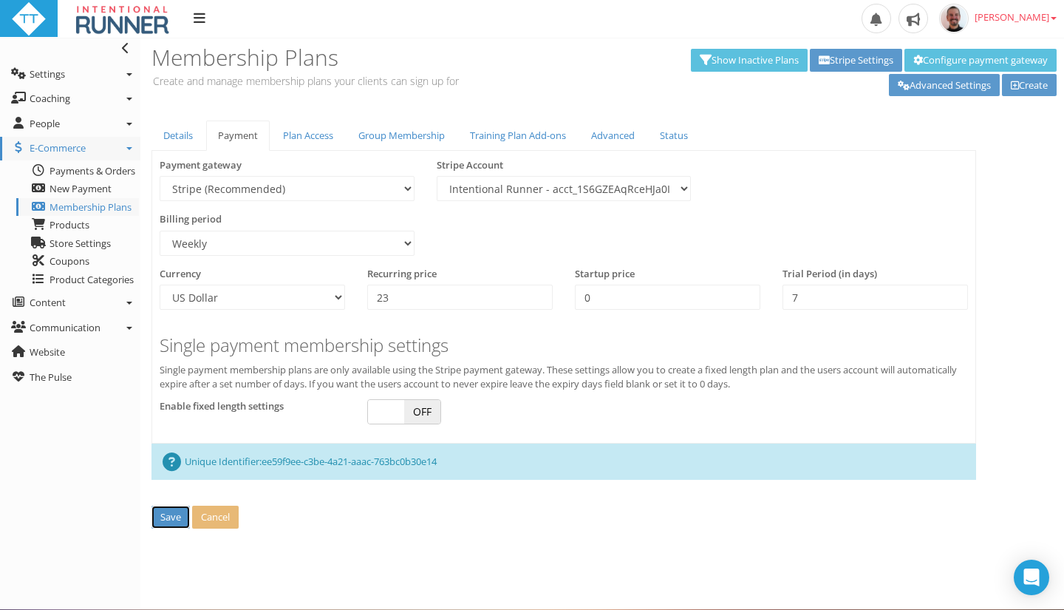
type input "0.00"
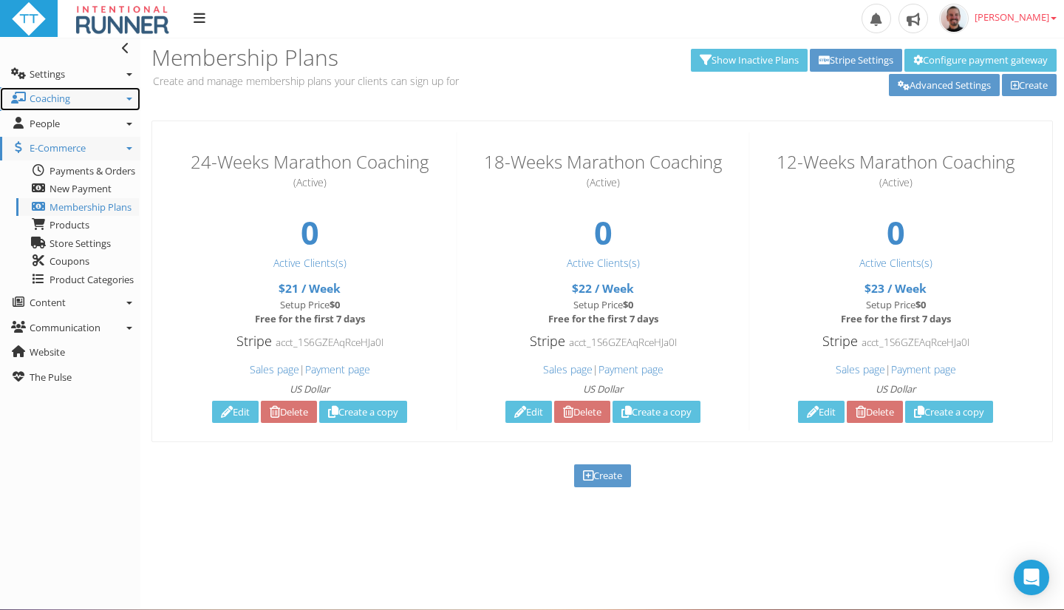
click at [134, 100] on link "Coaching" at bounding box center [70, 99] width 140 height 24
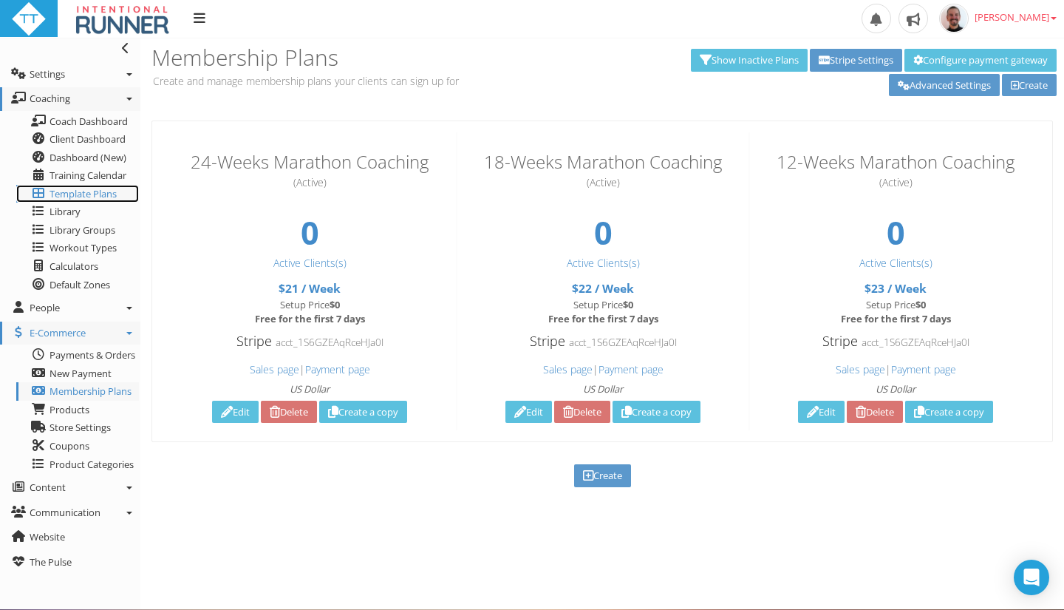
click at [79, 192] on span "Template Plans" at bounding box center [83, 193] width 67 height 13
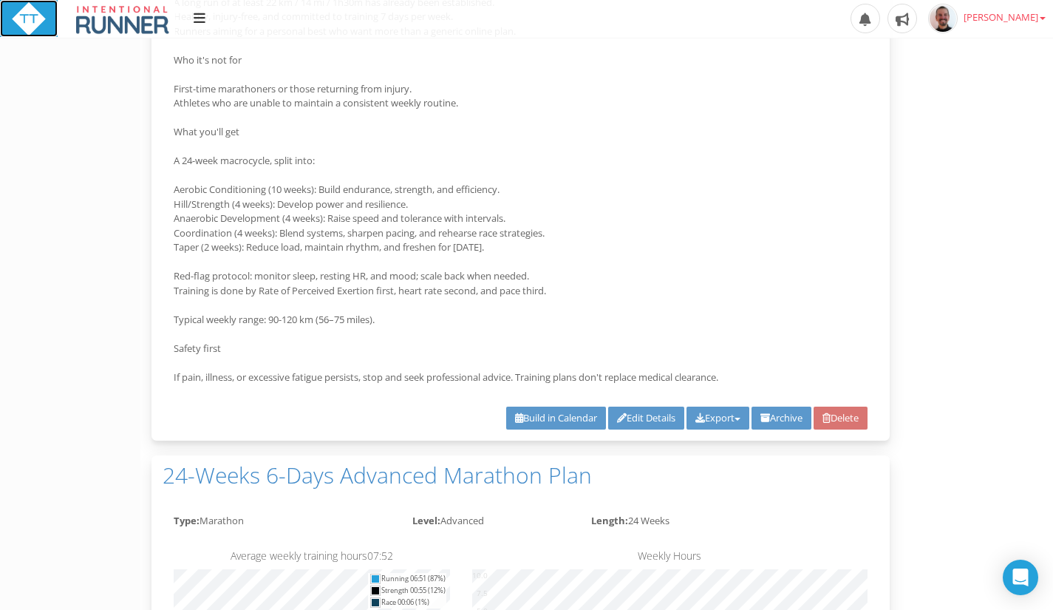
scroll to position [492, 0]
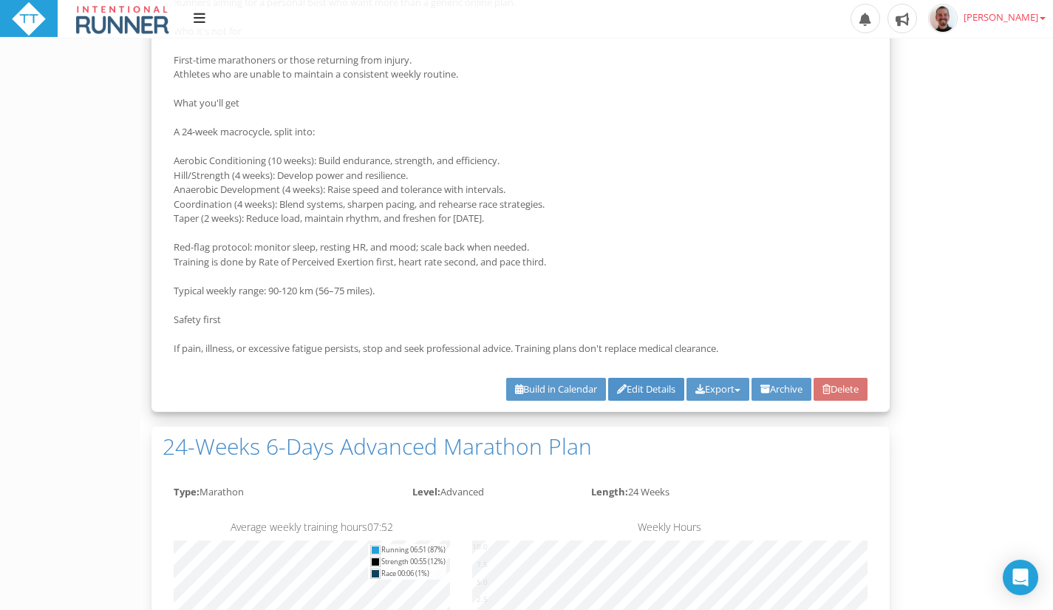
click at [634, 388] on link "Edit Details" at bounding box center [646, 389] width 76 height 23
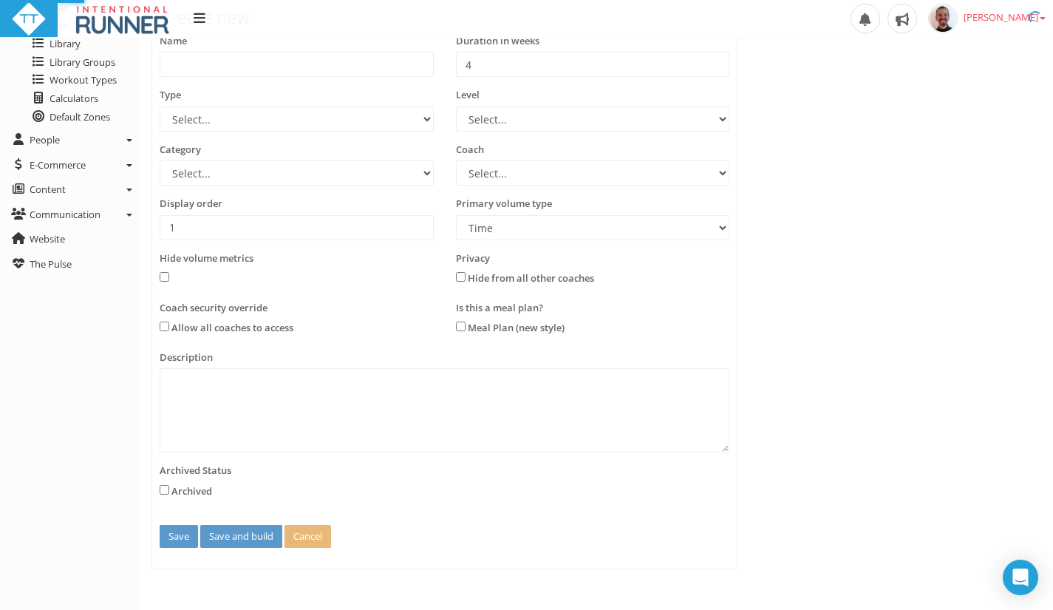
scroll to position [0, 0]
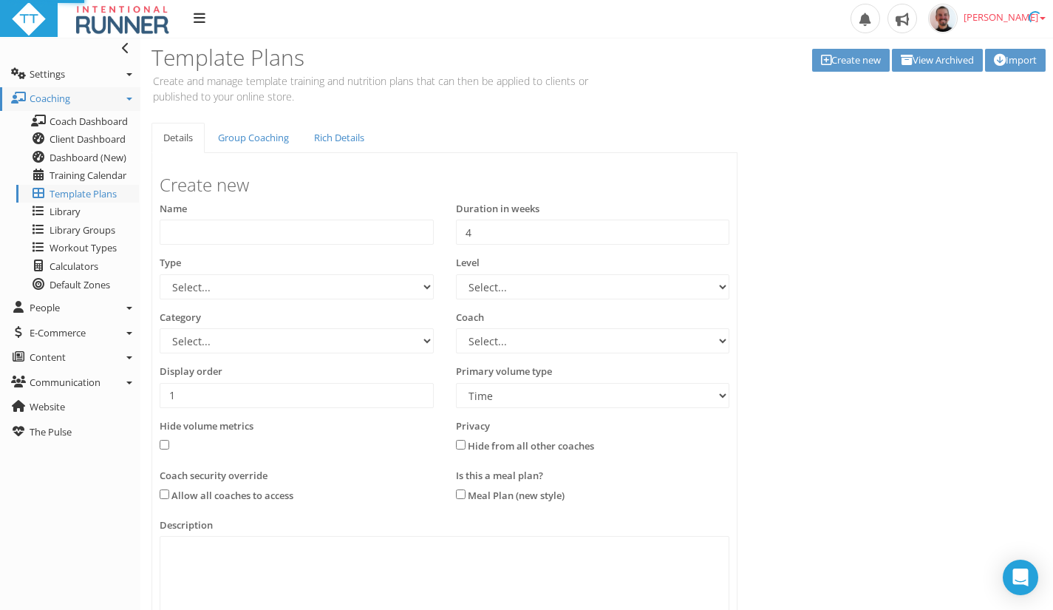
type input "24-Weeks 7-Days Advanced Marathon Plan"
type input "24"
select select "e9f700ef-c7b0-454b-a1c4-b807a94b53fd"
select select "b4a6f3e7-80c3-4d5d-a8e4-55c7883a4233"
select select "83dda298-cc14-45e7-8a93-a341a370ea63"
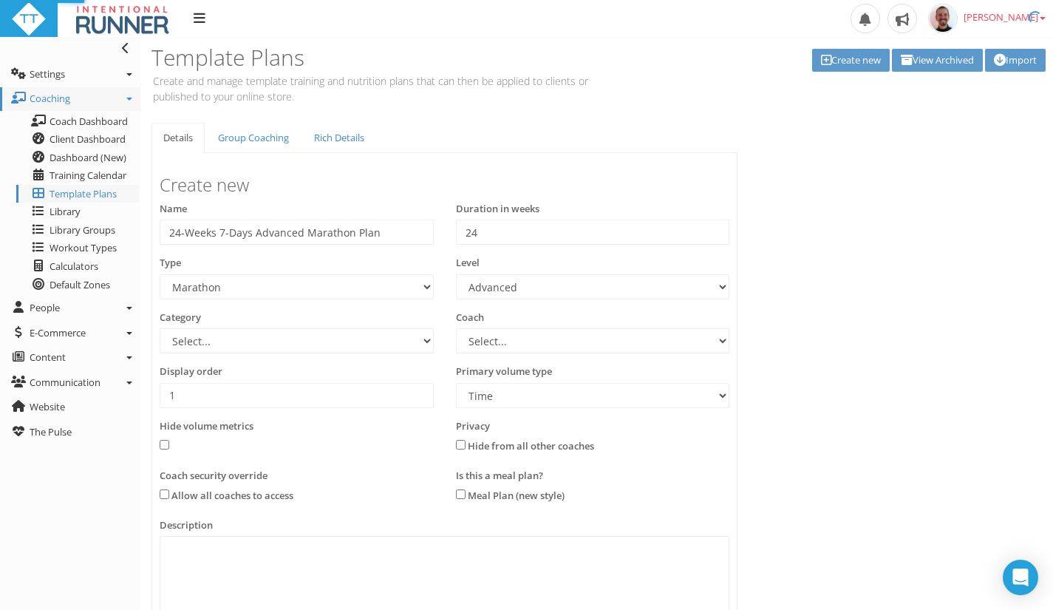
select select "8e01a150-34d1-4ba0-a989-bb0e31ace1ab"
select select "Distance"
type textarea "Lorem ipsu dolorsita, con adipiscin. Elit 76-sedd eius tempori utl etdolo Magna…"
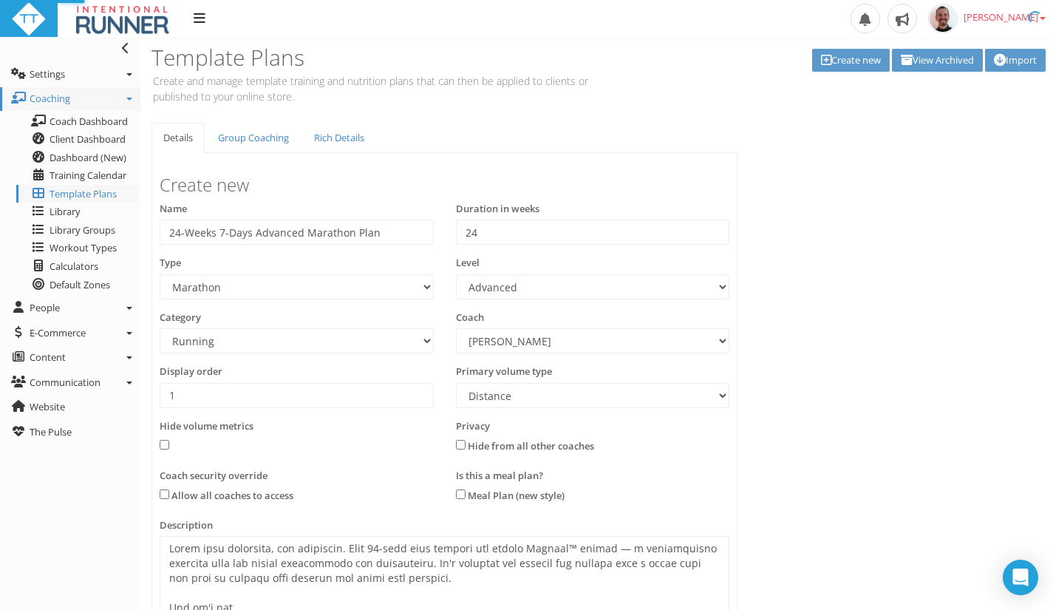
select select "e9f700ef-c7b0-454b-a1c4-b807a94b53fd"
select select "b4a6f3e7-80c3-4d5d-a8e4-55c7883a4233"
select select "83dda298-cc14-45e7-8a93-a341a370ea63"
select select "8e01a150-34d1-4ba0-a989-bb0e31ace1ab"
select select "Distance"
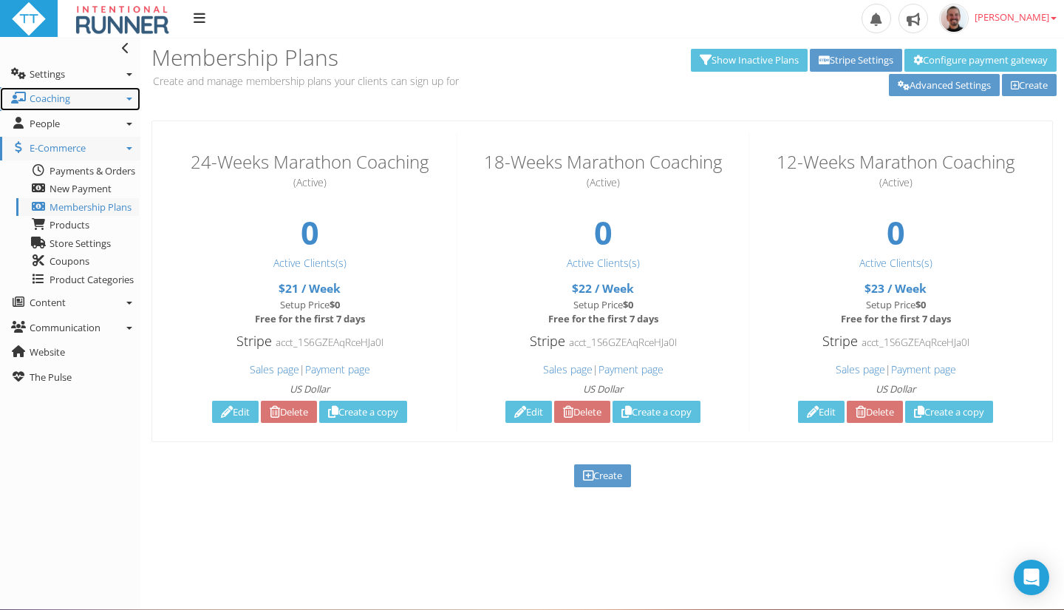
click at [131, 102] on link "Coaching" at bounding box center [70, 99] width 140 height 24
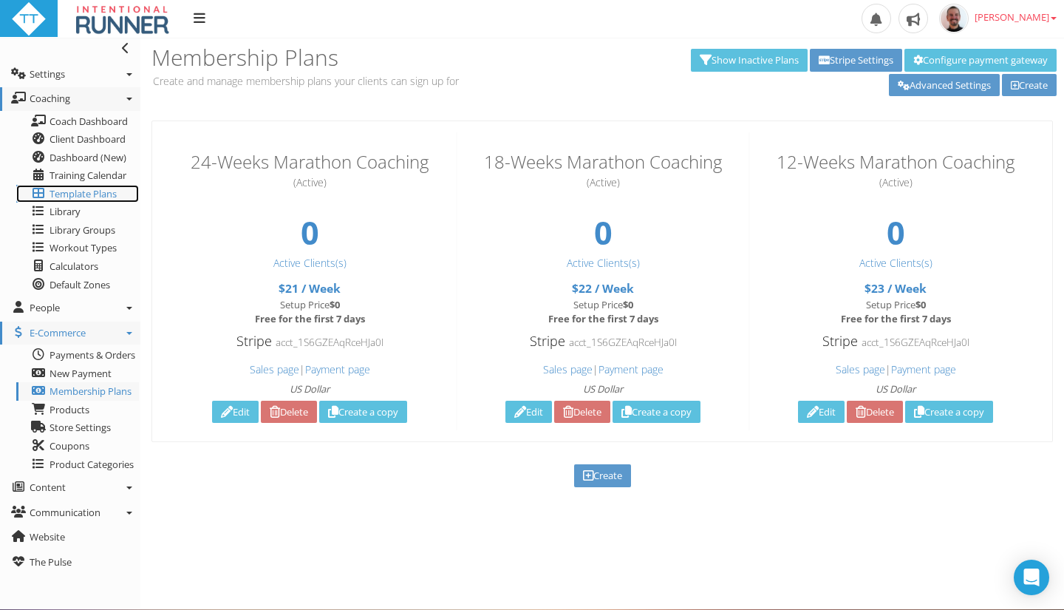
click at [80, 194] on span "Template Plans" at bounding box center [83, 193] width 67 height 13
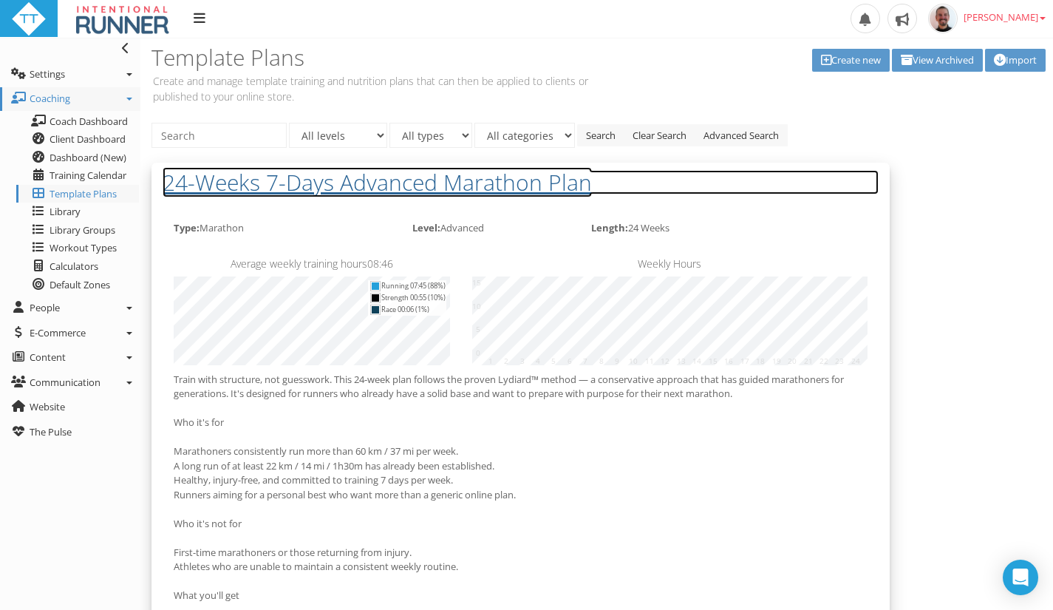
click at [305, 187] on h2 "24-Weeks 7-Days Advanced Marathon Plan" at bounding box center [521, 182] width 716 height 24
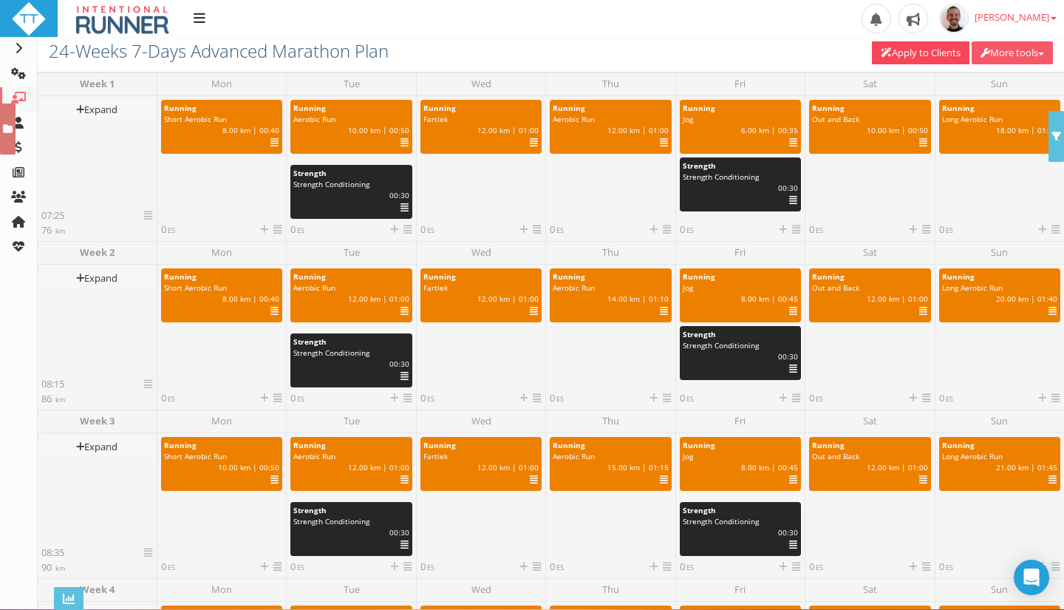
click at [1027, 55] on button "More tools" at bounding box center [1012, 52] width 81 height 23
click at [989, 118] on link "Create a copy" at bounding box center [993, 118] width 117 height 18
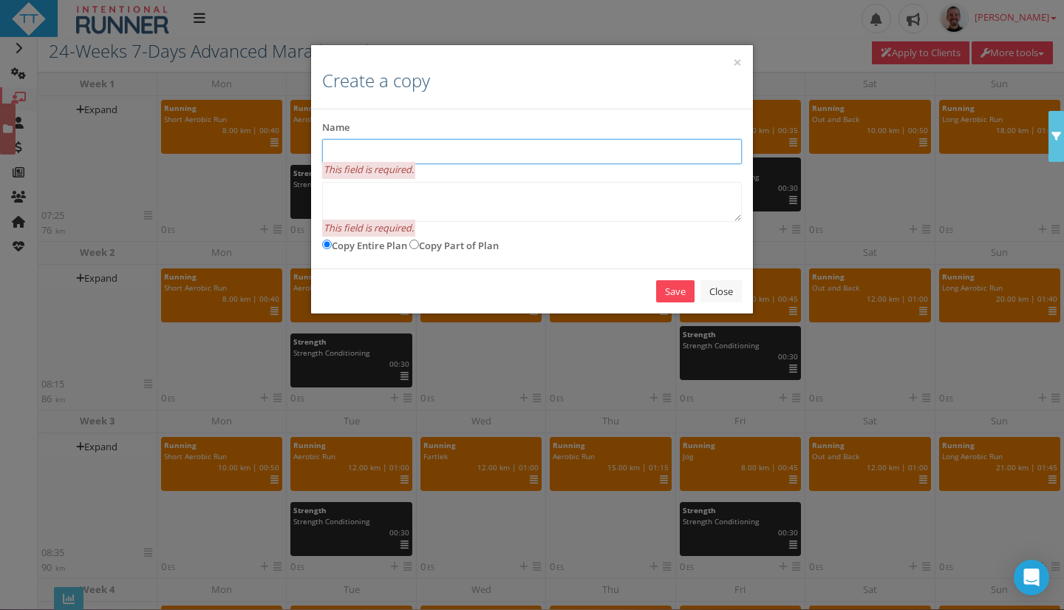
click at [452, 157] on input "text" at bounding box center [532, 151] width 420 height 25
type input "18-Weeks 7-Days Advanced Marathon"
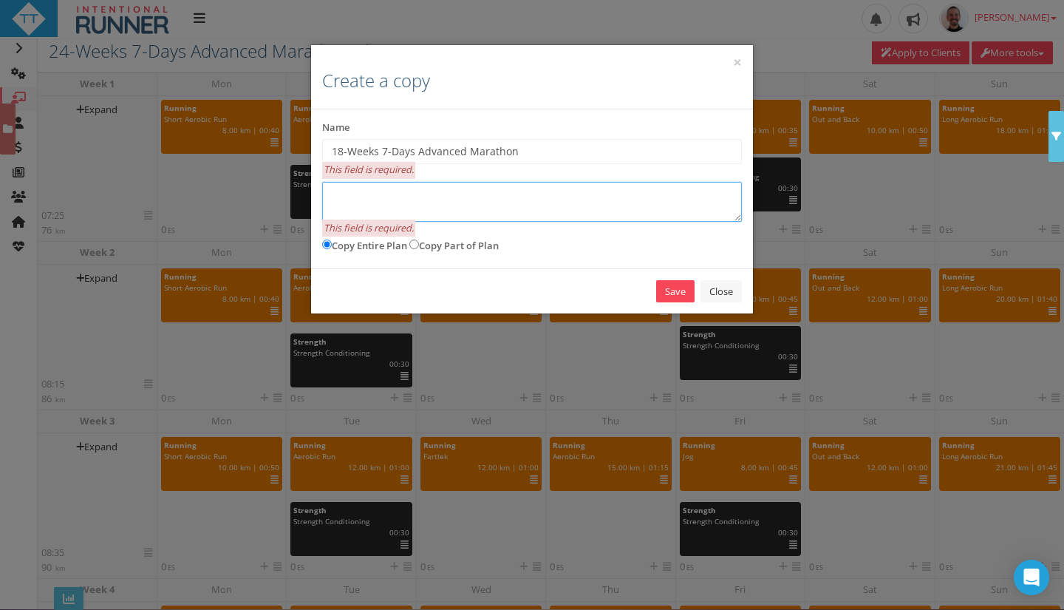
click at [423, 216] on textarea at bounding box center [532, 202] width 420 height 40
paste textarea "18-Weeks 7-Days Advanced Marathon"
type textarea "18-Weeks 7-Days Advanced Marathon"
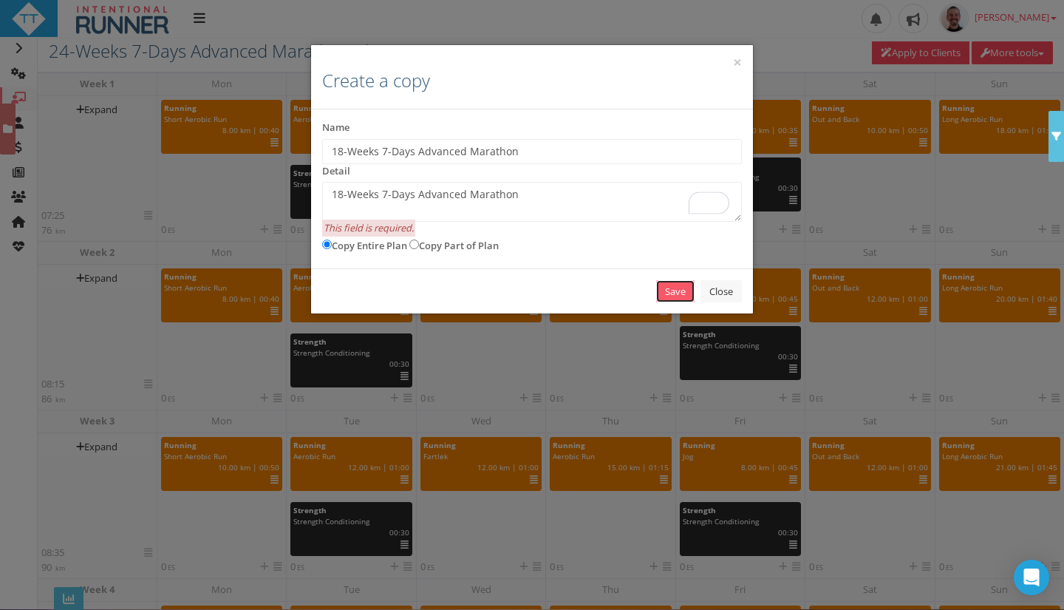
click at [681, 287] on link "Save" at bounding box center [675, 291] width 38 height 23
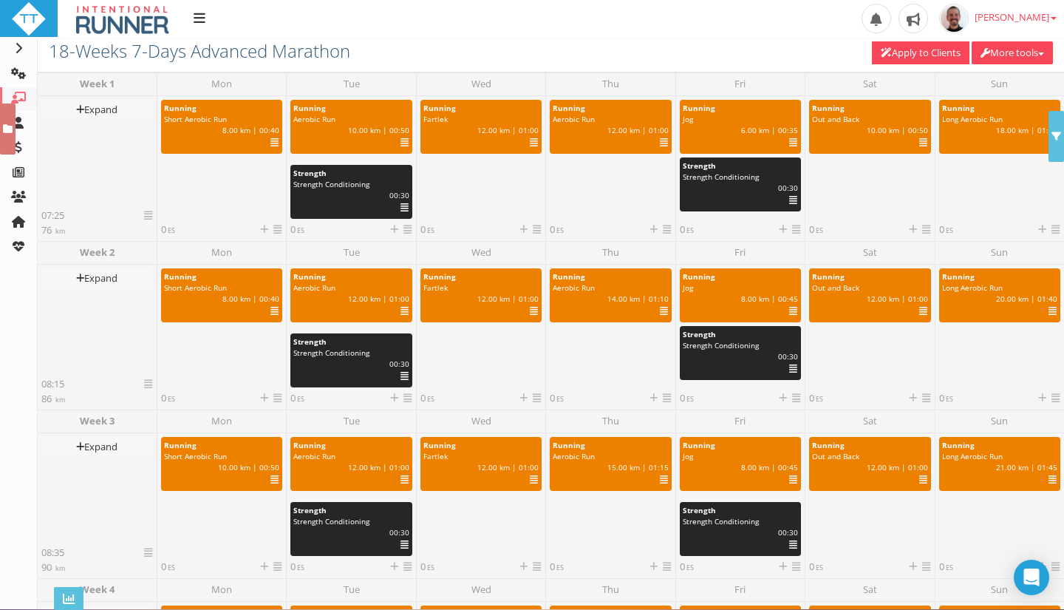
click at [149, 220] on link at bounding box center [148, 214] width 8 height 13
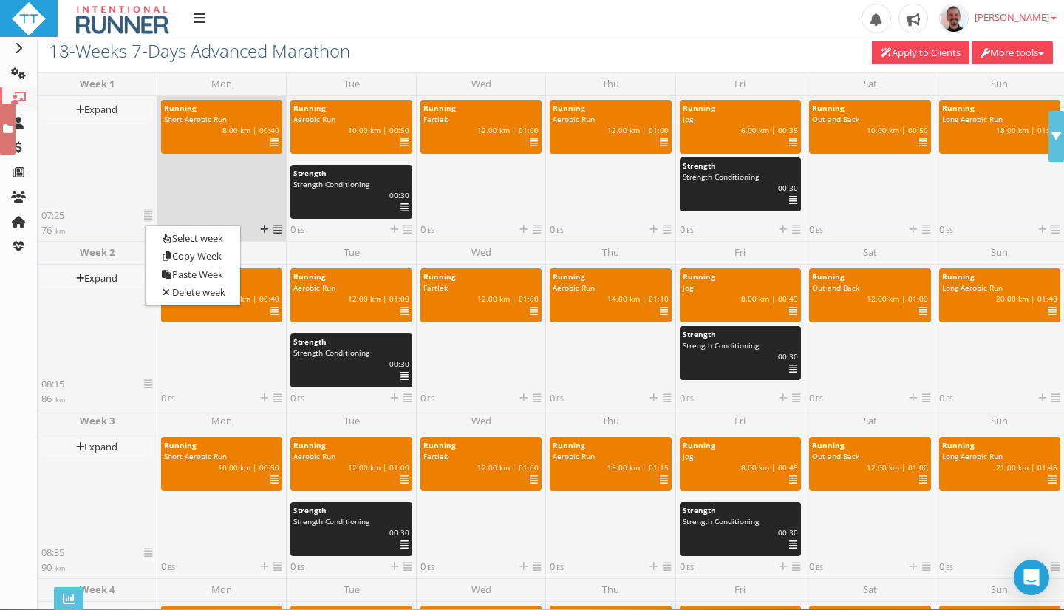
click at [274, 229] on icon at bounding box center [277, 230] width 8 height 10
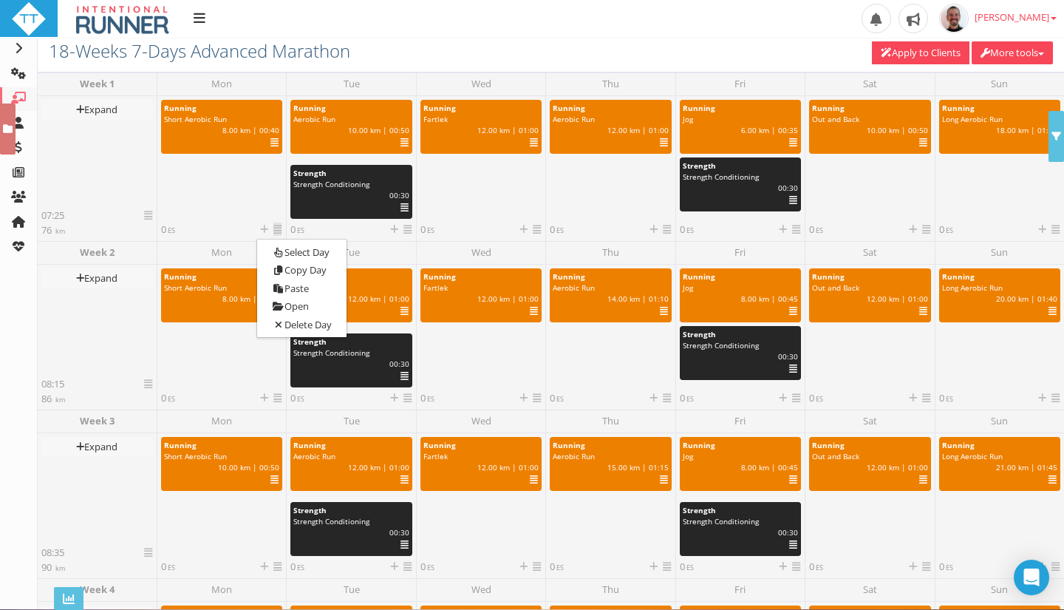
click at [148, 216] on icon at bounding box center [148, 216] width 8 height 10
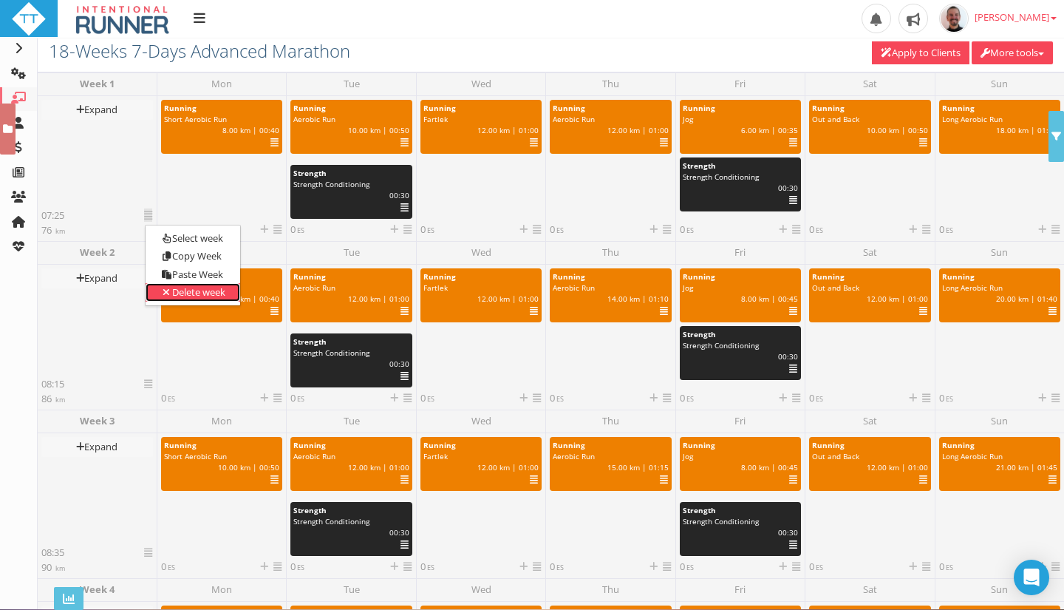
click at [180, 296] on link "Delete week" at bounding box center [193, 292] width 95 height 18
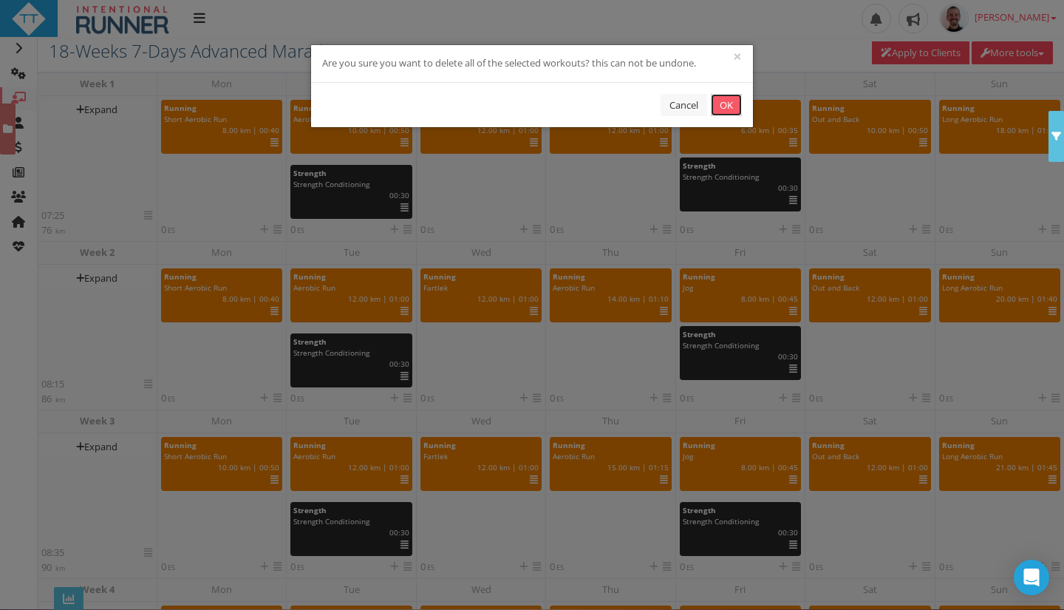
click at [729, 102] on button "OK" at bounding box center [726, 105] width 31 height 23
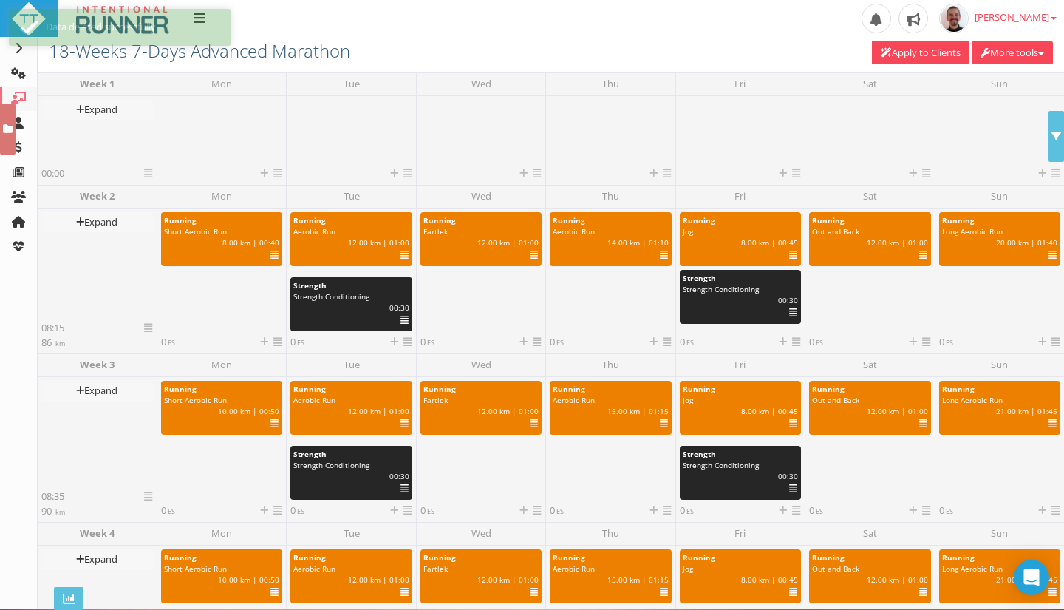
click at [149, 172] on icon at bounding box center [148, 173] width 8 height 10
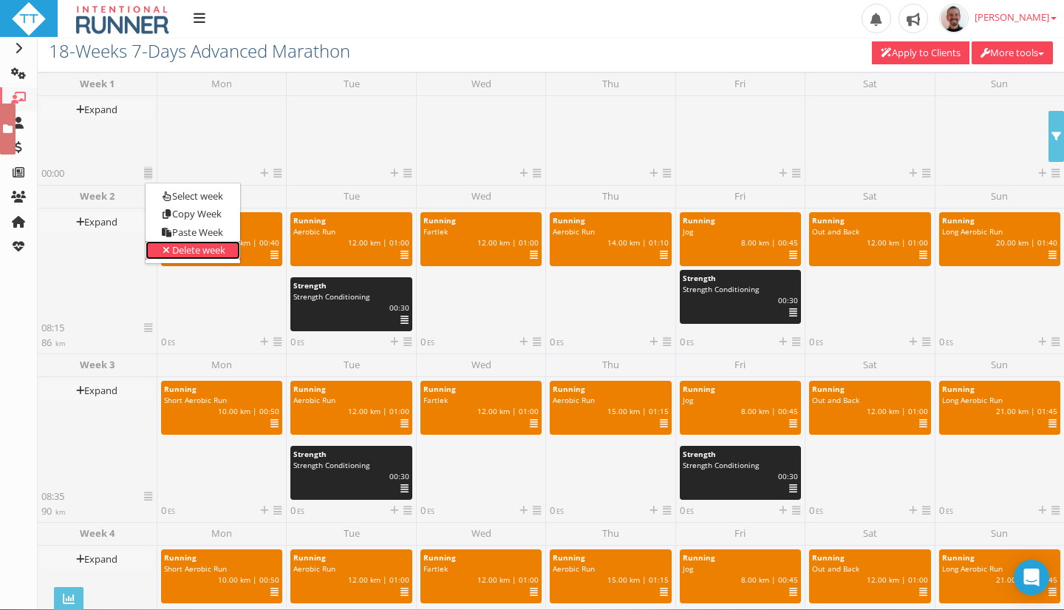
click at [176, 249] on link "Delete week" at bounding box center [193, 250] width 95 height 18
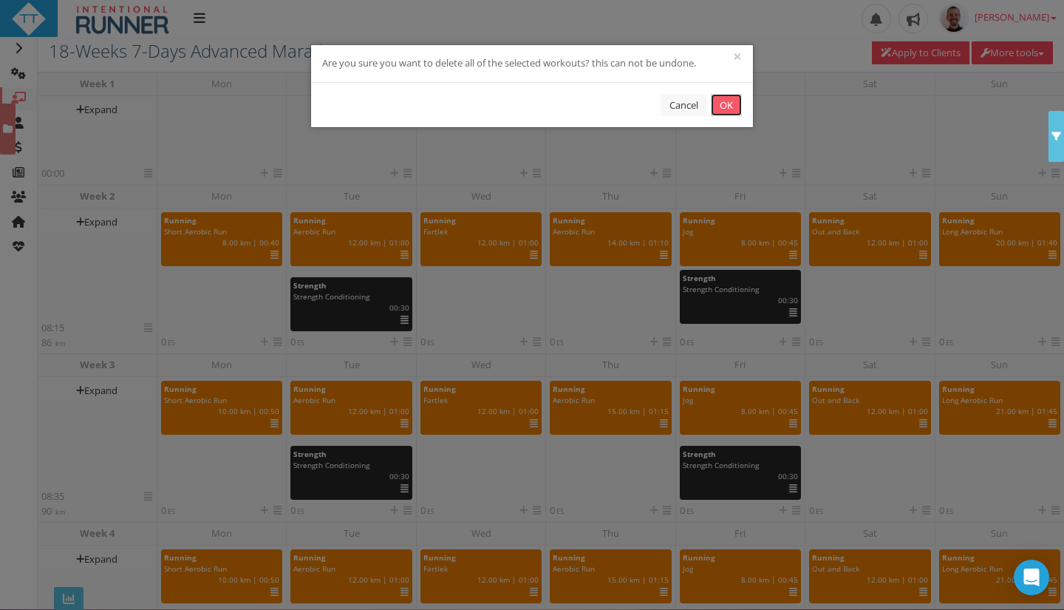
click at [727, 108] on button "OK" at bounding box center [726, 105] width 31 height 23
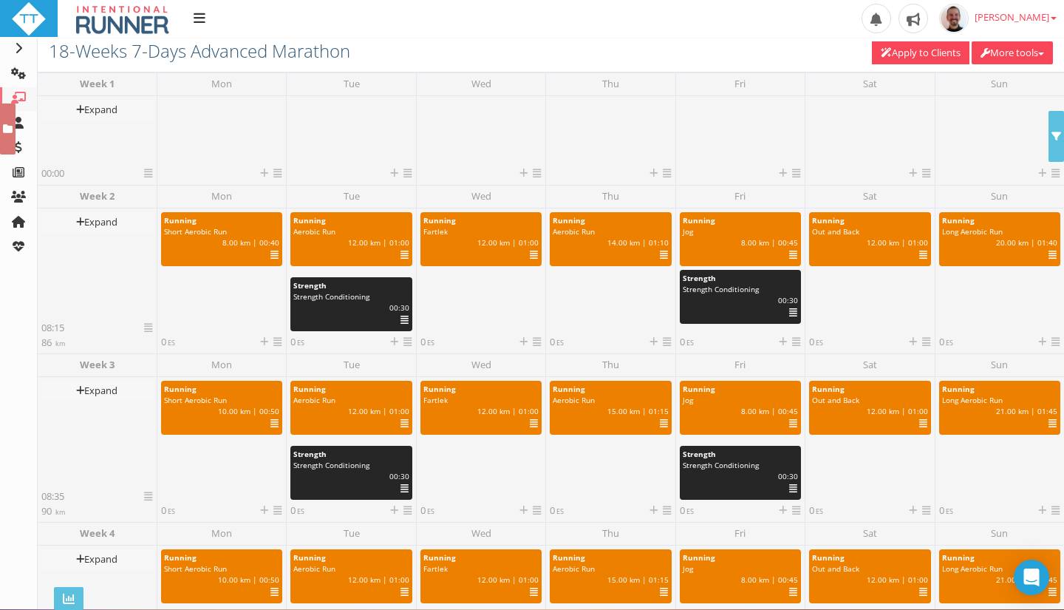
click at [148, 176] on icon at bounding box center [148, 173] width 8 height 10
click at [180, 197] on link "Select week" at bounding box center [193, 196] width 95 height 18
click at [146, 174] on icon at bounding box center [148, 173] width 8 height 10
click at [184, 196] on link "Select week" at bounding box center [193, 196] width 95 height 18
click at [149, 328] on icon at bounding box center [148, 328] width 8 height 10
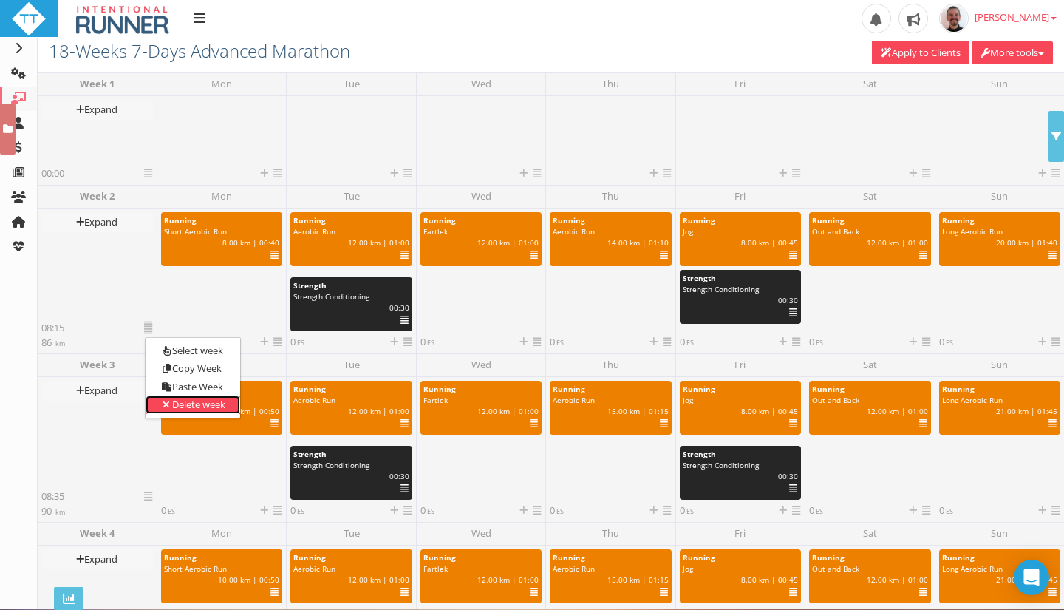
click at [171, 403] on icon at bounding box center [166, 405] width 12 height 10
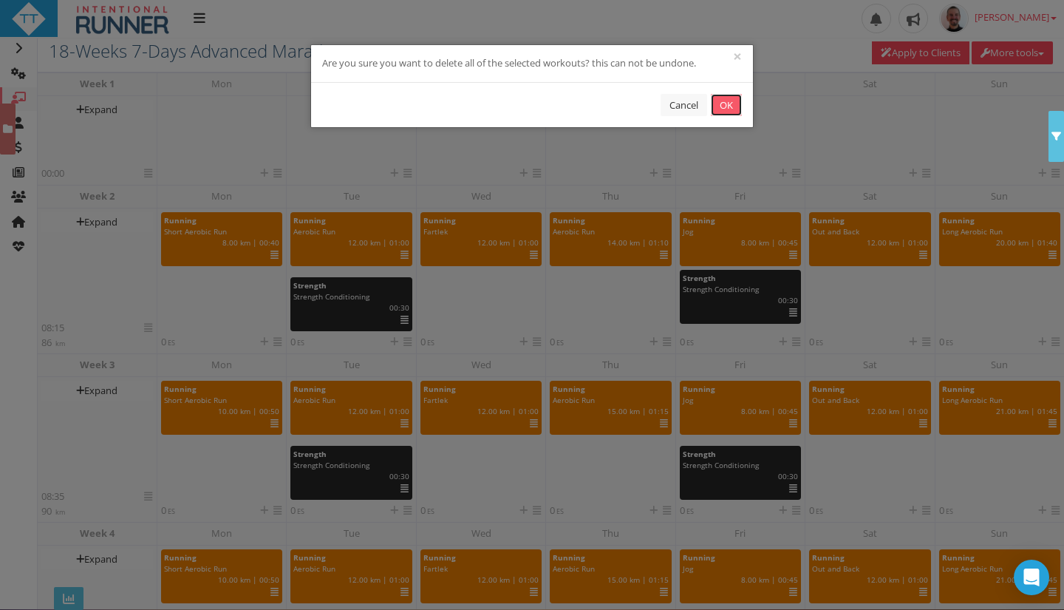
click at [734, 106] on button "OK" at bounding box center [726, 105] width 31 height 23
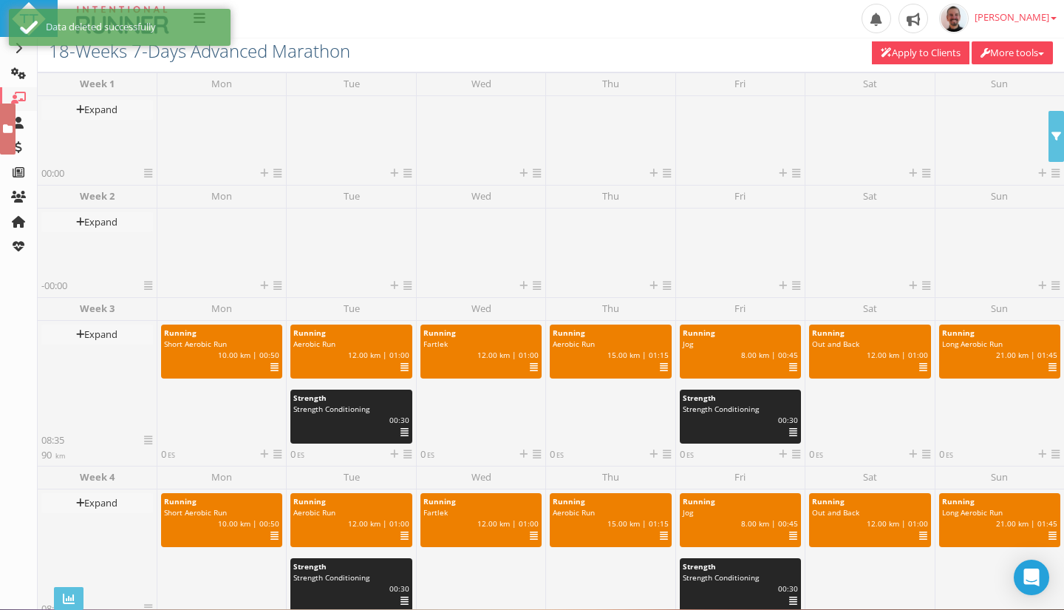
click at [148, 443] on icon at bounding box center [148, 440] width 8 height 10
click at [175, 522] on link "Delete week" at bounding box center [193, 517] width 95 height 18
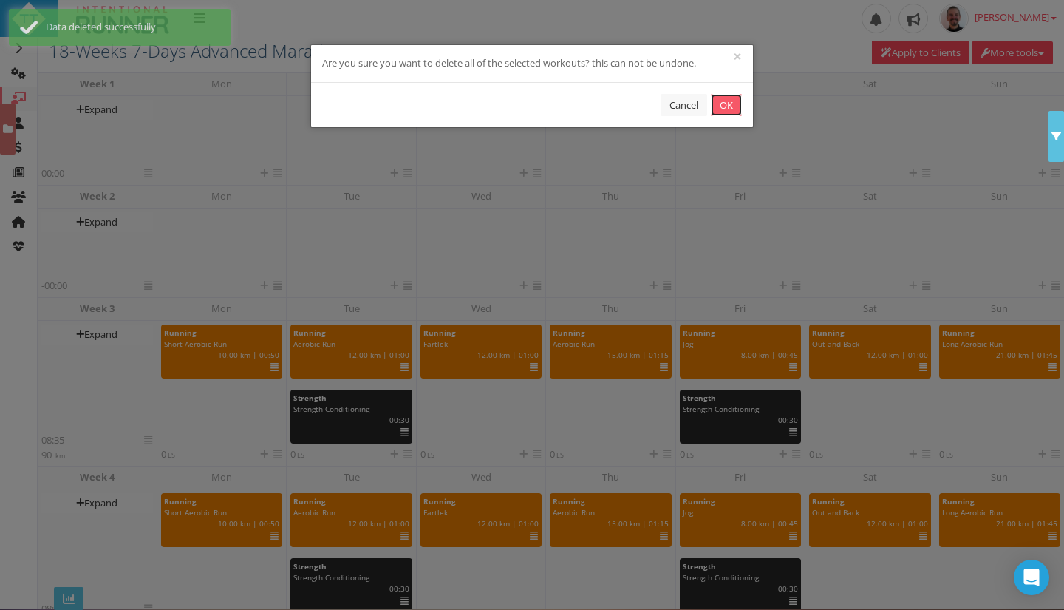
click at [733, 104] on button "OK" at bounding box center [726, 105] width 31 height 23
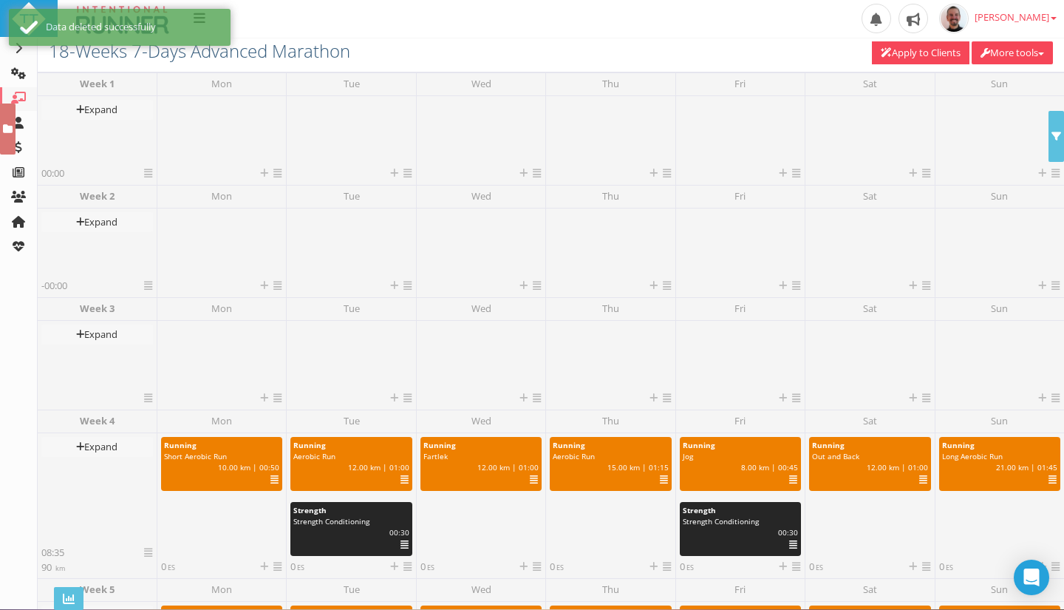
click at [1058, 62] on div "Delete 0 selected workouts Deselect all workouts Today Date September 2025 Su M…" at bounding box center [765, 53] width 599 height 25
click at [1041, 53] on span "button" at bounding box center [1041, 53] width 6 height 3
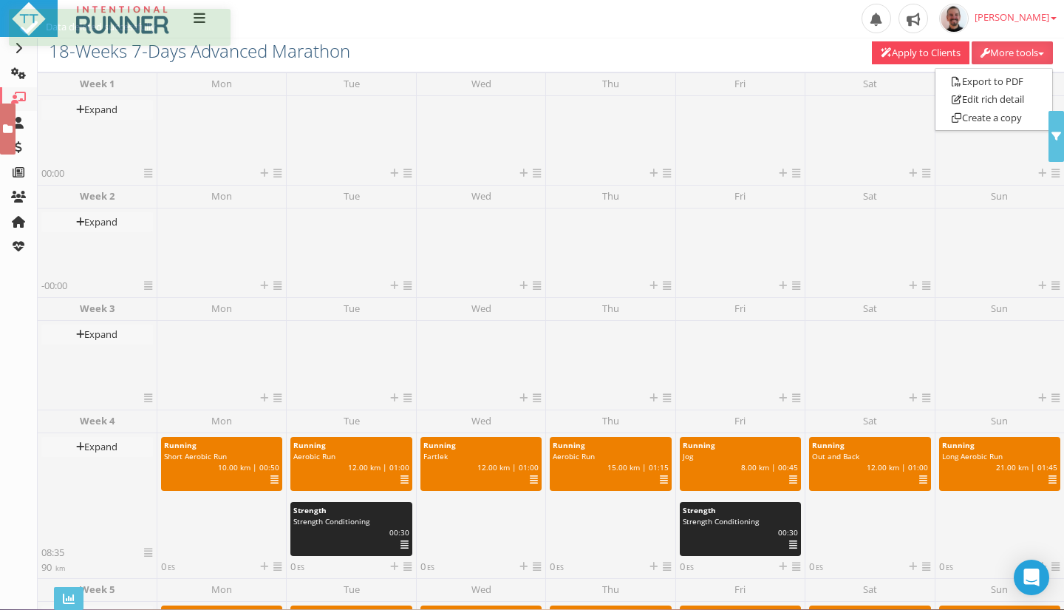
click at [1034, 53] on button "More tools" at bounding box center [1012, 52] width 81 height 23
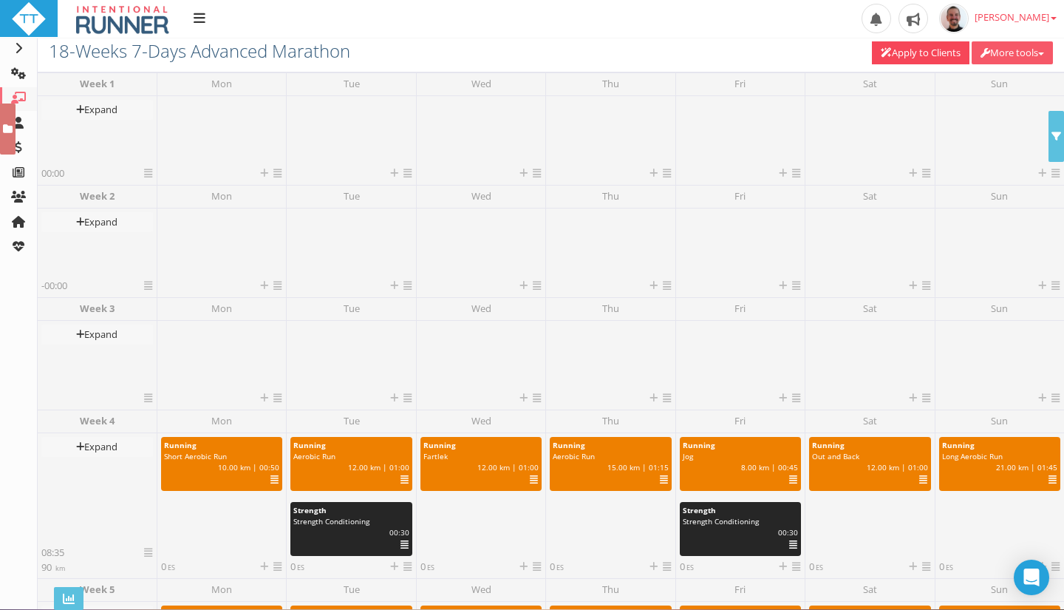
click at [1003, 50] on button "More tools" at bounding box center [1012, 52] width 81 height 23
click at [1002, 98] on link "Edit rich detail" at bounding box center [993, 99] width 117 height 18
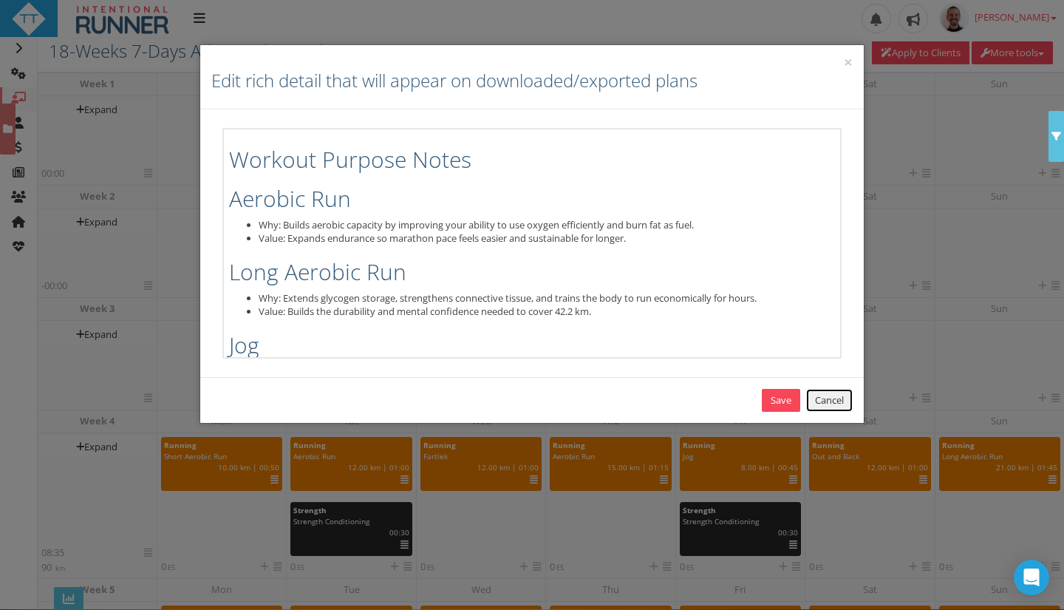
click at [836, 396] on link "Cancel" at bounding box center [829, 400] width 47 height 23
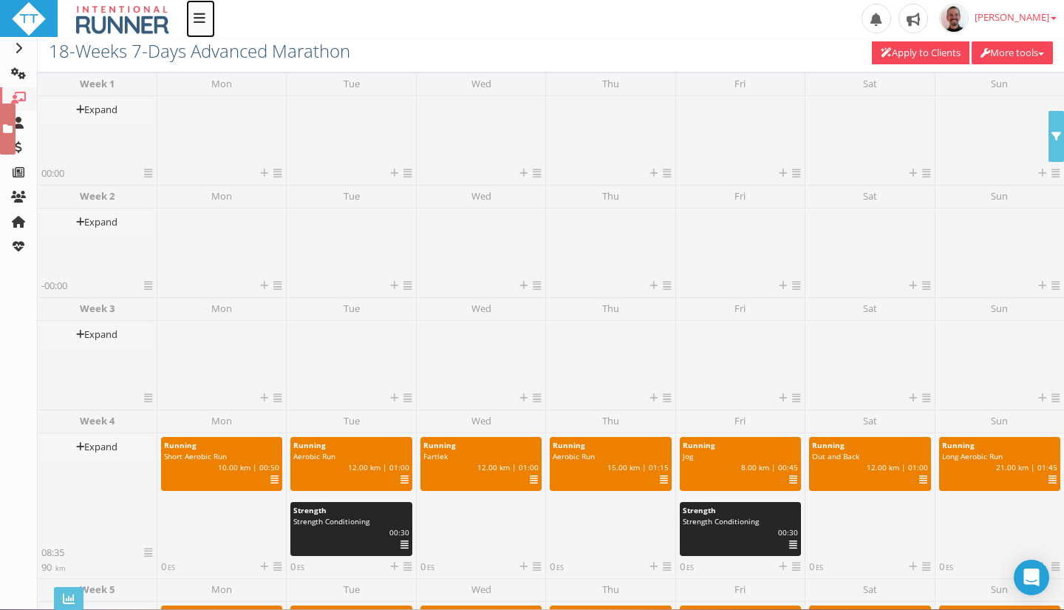
click at [196, 13] on icon at bounding box center [200, 17] width 12 height 13
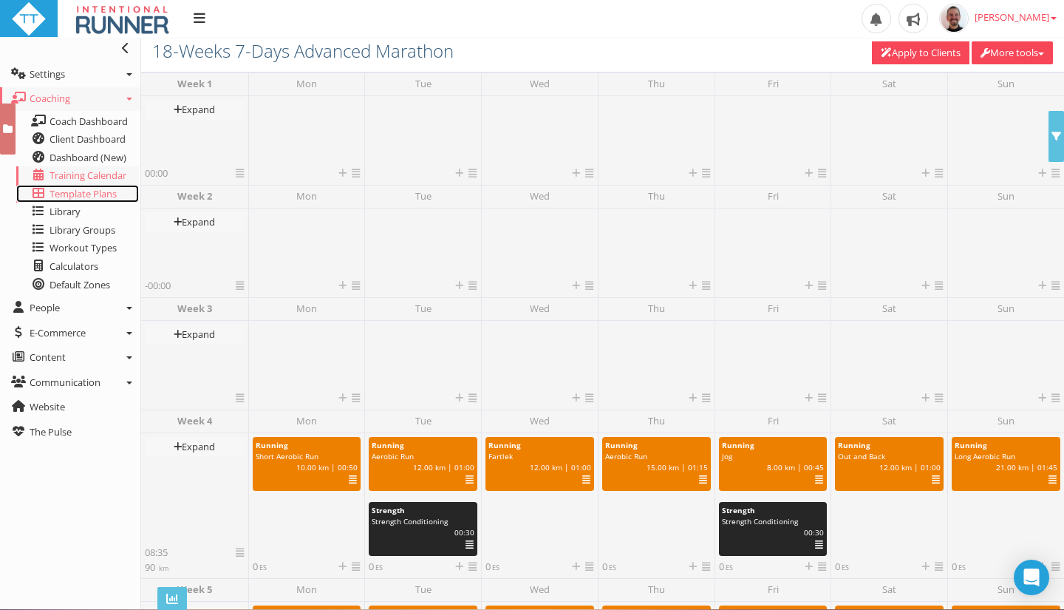
click at [73, 197] on span "Template Plans" at bounding box center [83, 193] width 67 height 13
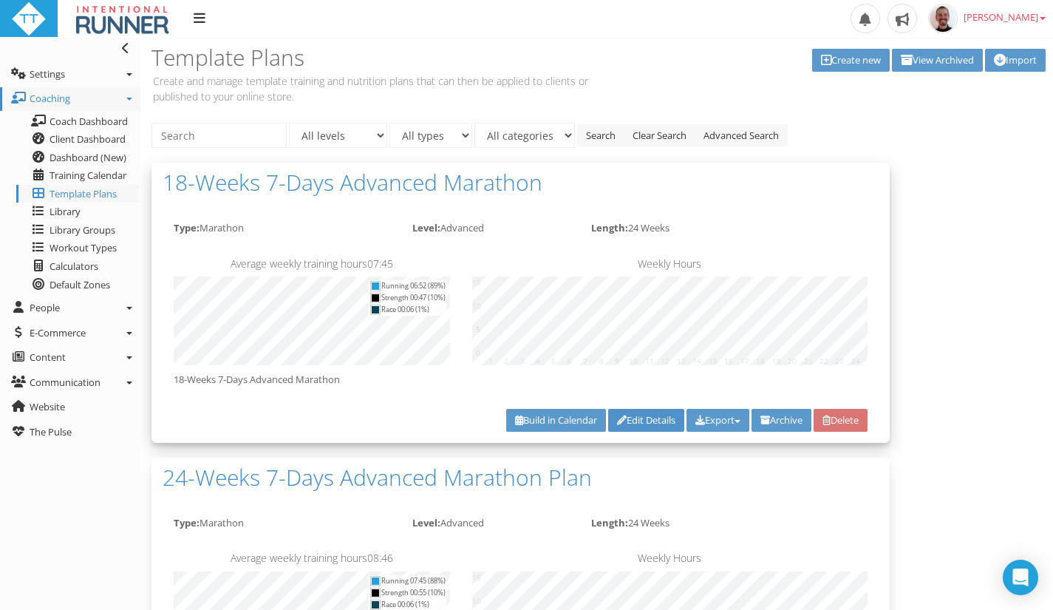
click at [657, 417] on link "Edit Details" at bounding box center [646, 420] width 76 height 23
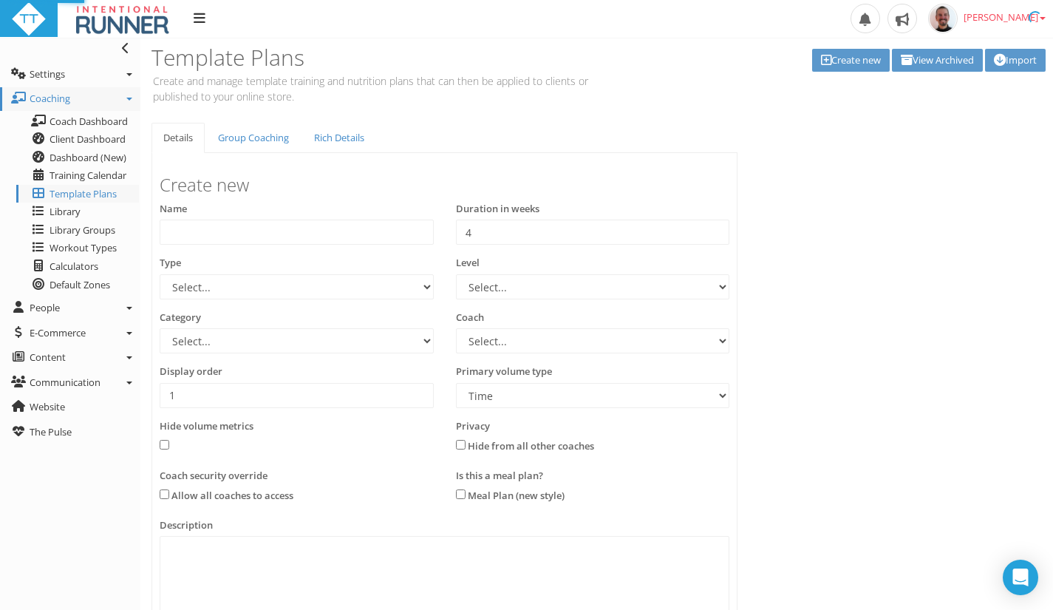
type input "18-Weeks 7-Days Advanced Marathon"
type input "24"
select select "e9f700ef-c7b0-454b-a1c4-b807a94b53fd"
select select "b4a6f3e7-80c3-4d5d-a8e4-55c7883a4233"
select select "83dda298-cc14-45e7-8a93-a341a370ea63"
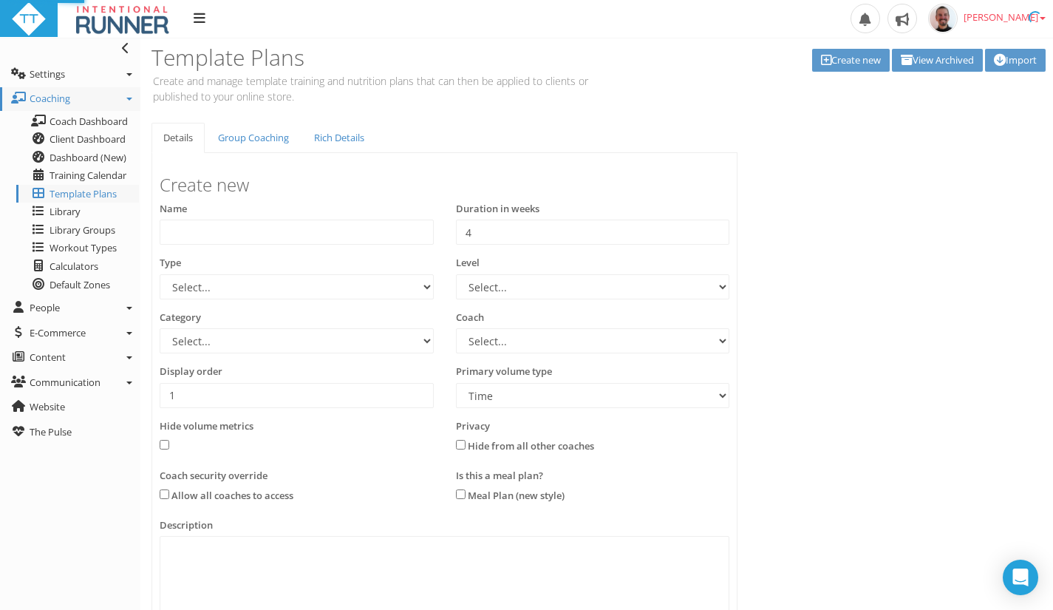
select select "8e01a150-34d1-4ba0-a989-bb0e31ace1ab"
select select "Distance"
type textarea "18-Weeks 7-Days Advanced Marathon"
select select "e9f700ef-c7b0-454b-a1c4-b807a94b53fd"
select select "b4a6f3e7-80c3-4d5d-a8e4-55c7883a4233"
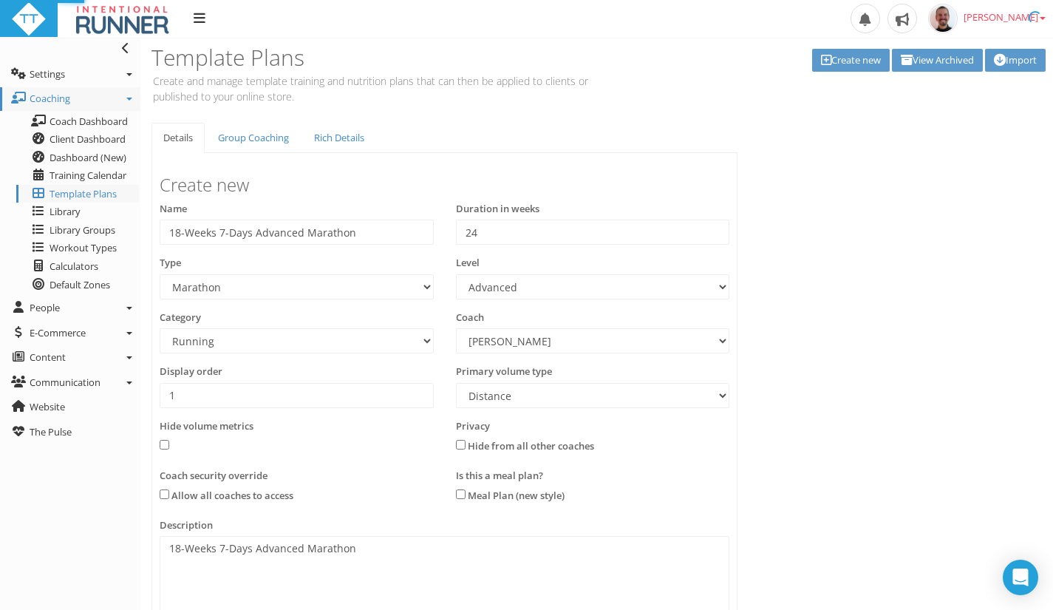
select select "83dda298-cc14-45e7-8a93-a341a370ea63"
select select "8e01a150-34d1-4ba0-a989-bb0e31ace1ab"
select select "Distance"
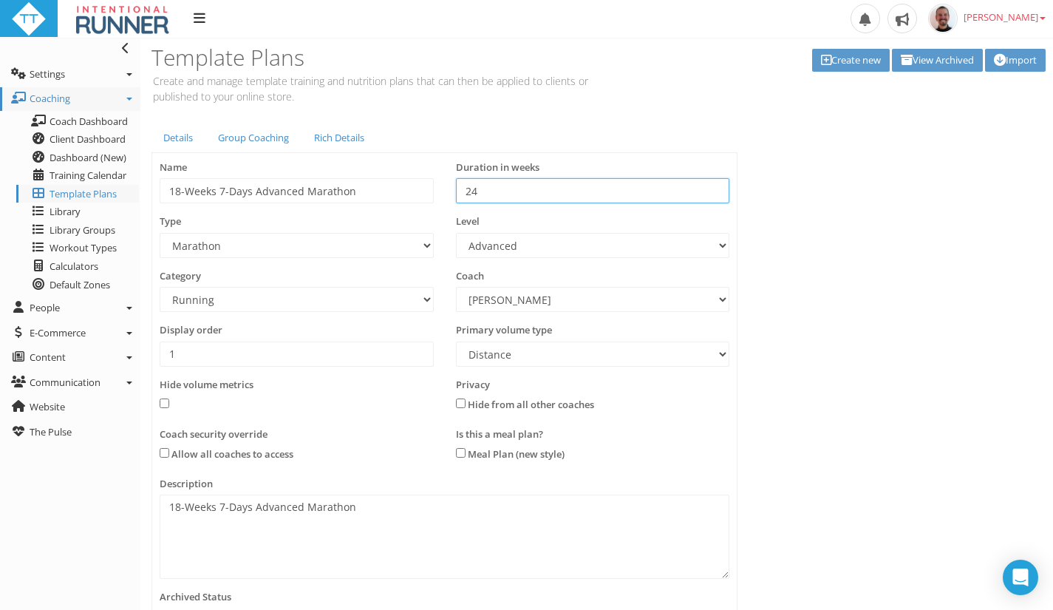
drag, startPoint x: 537, startPoint y: 194, endPoint x: 441, endPoint y: 185, distance: 96.5
click at [441, 185] on div "Name 18-Weeks 7-Days Advanced Marathon Duration in weeks 24 24" at bounding box center [445, 187] width 592 height 55
click at [757, 157] on div "Details Group Coaching Rich Details Create new Name 18-Weeks 7-Days Advanced Ma…" at bounding box center [596, 434] width 913 height 623
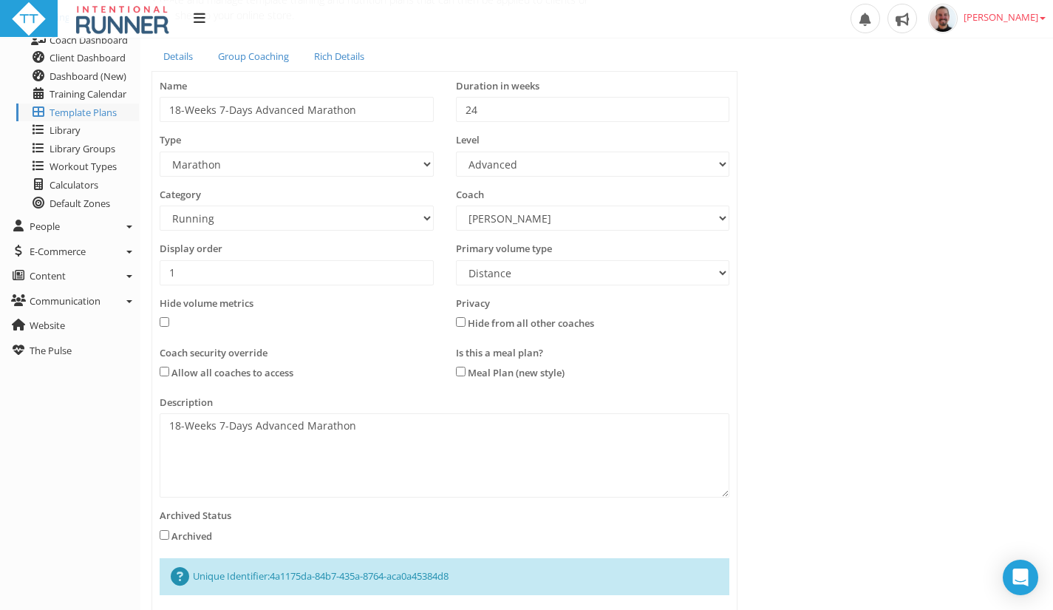
scroll to position [158, 0]
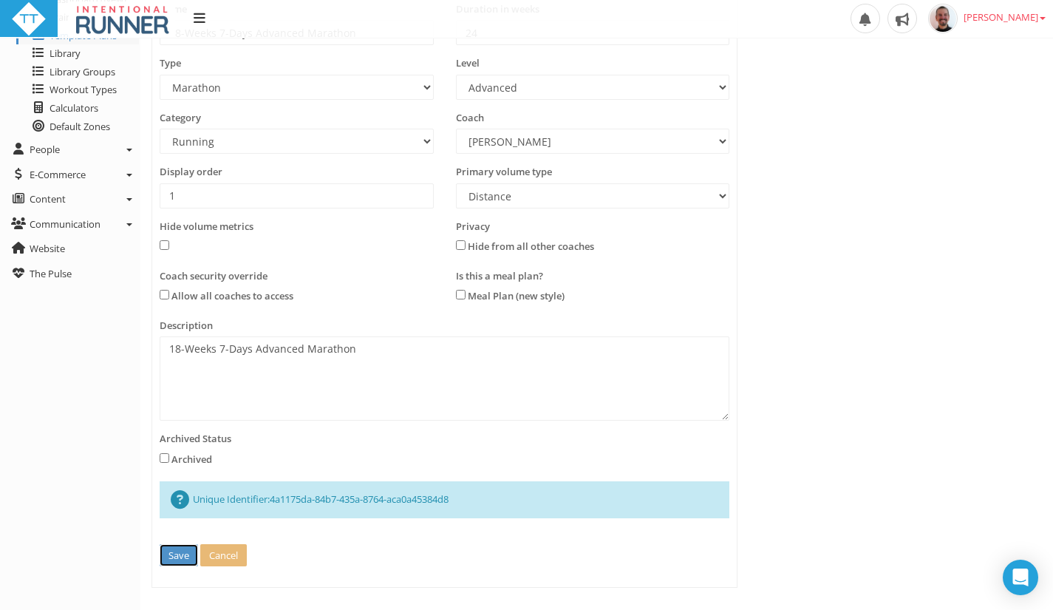
click at [175, 550] on button "Save" at bounding box center [179, 555] width 38 height 23
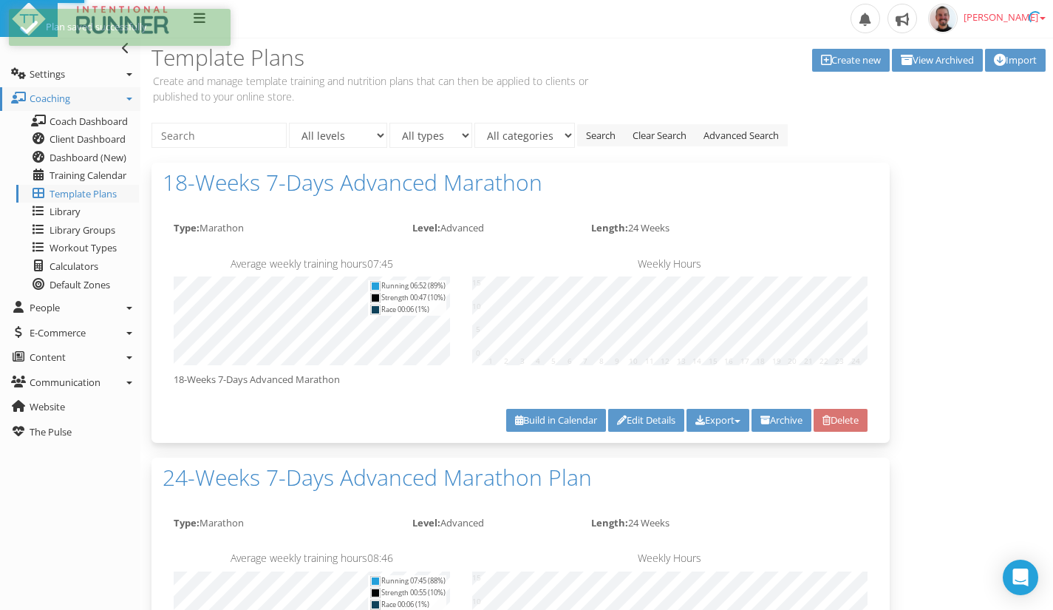
click at [175, 550] on div "Average weekly training hours 08:46 Running 07:45 (88%) Strength 00:55 (10%) Ra…" at bounding box center [312, 602] width 299 height 115
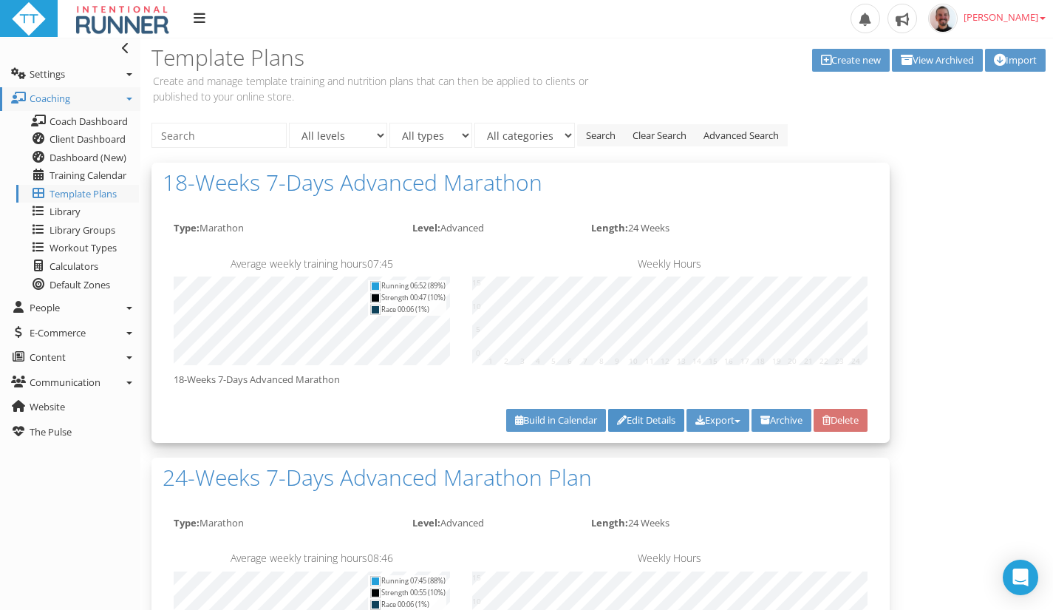
click at [639, 420] on link "Edit Details" at bounding box center [646, 420] width 76 height 23
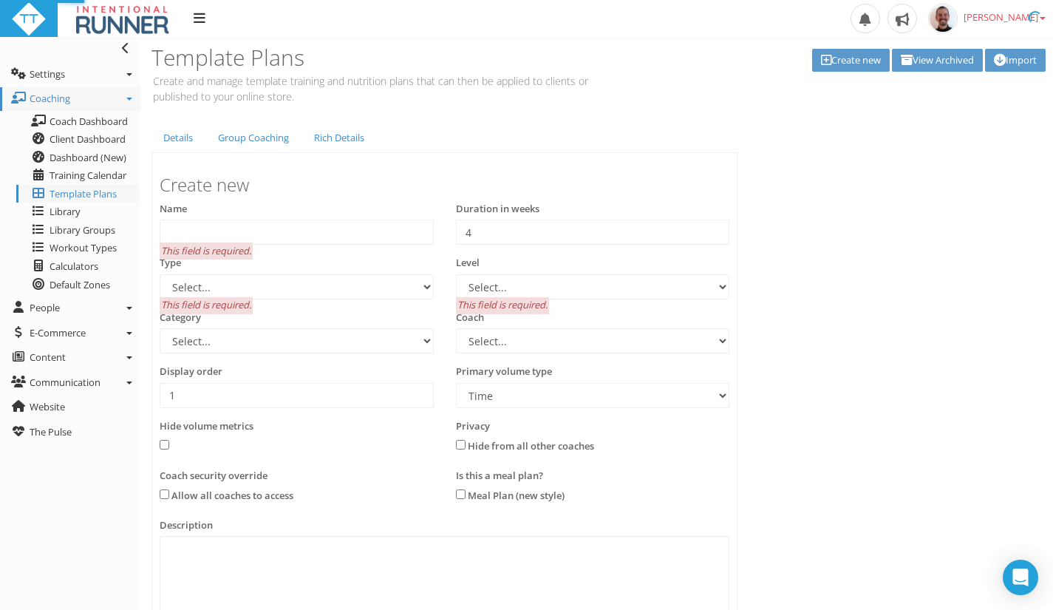
type input "18-Weeks 7-Days Advanced Marathon"
type input "24"
select select "e9f700ef-c7b0-454b-a1c4-b807a94b53fd"
select select "b4a6f3e7-80c3-4d5d-a8e4-55c7883a4233"
select select "83dda298-cc14-45e7-8a93-a341a370ea63"
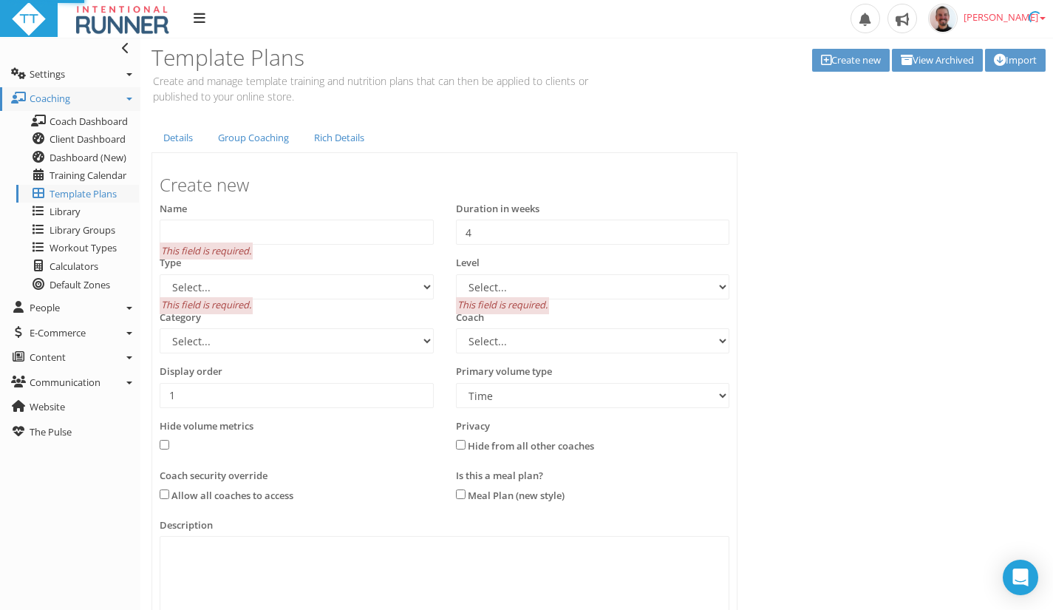
select select "8e01a150-34d1-4ba0-a989-bb0e31ace1ab"
select select "Distance"
type textarea "18-Weeks 7-Days Advanced Marathon"
select select "e9f700ef-c7b0-454b-a1c4-b807a94b53fd"
select select "b4a6f3e7-80c3-4d5d-a8e4-55c7883a4233"
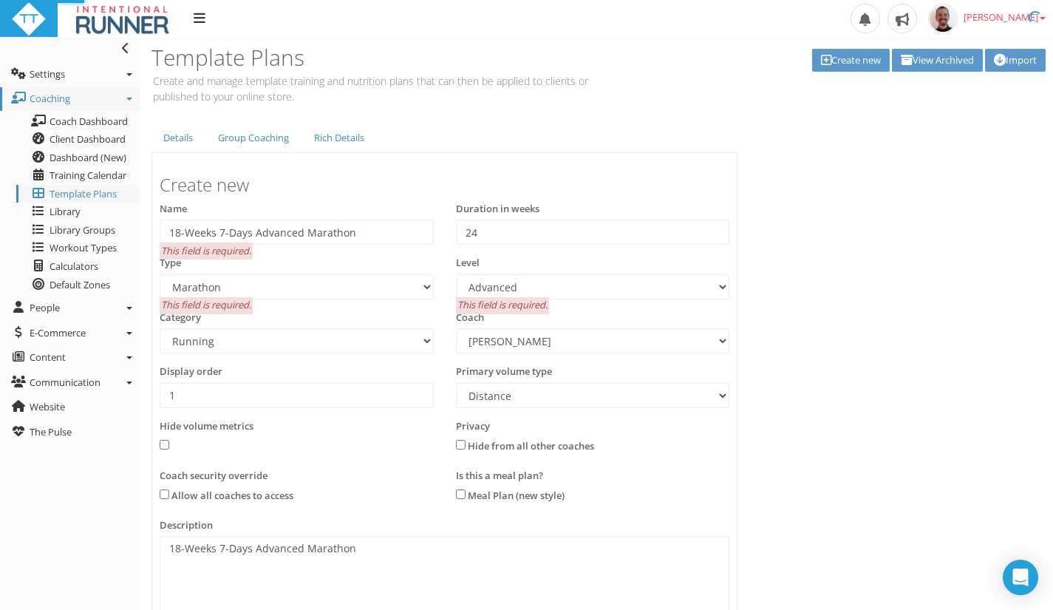
select select "83dda298-cc14-45e7-8a93-a341a370ea63"
select select "8e01a150-34d1-4ba0-a989-bb0e31ace1ab"
select select "Distance"
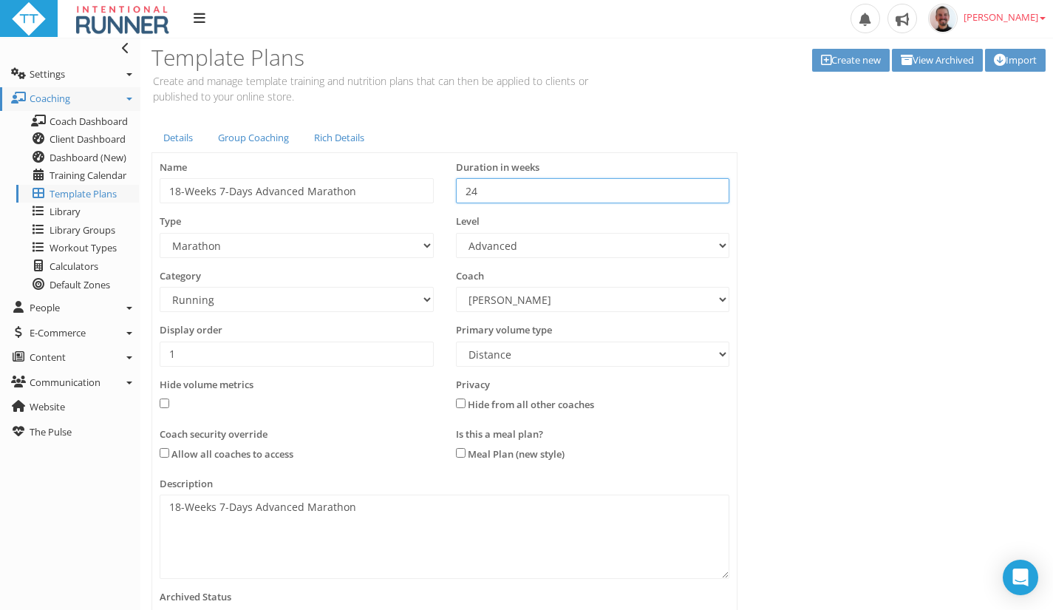
drag, startPoint x: 484, startPoint y: 189, endPoint x: 425, endPoint y: 197, distance: 59.6
click at [425, 197] on div "Name 18-Weeks 7-Days Advanced Marathon Duration in weeks 24 24" at bounding box center [445, 187] width 592 height 55
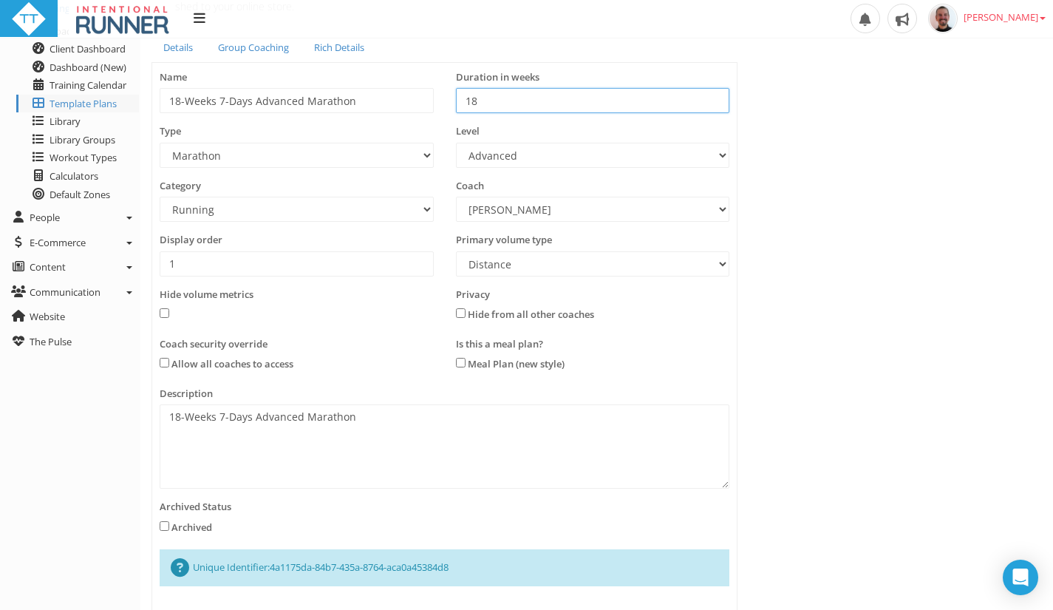
scroll to position [175, 0]
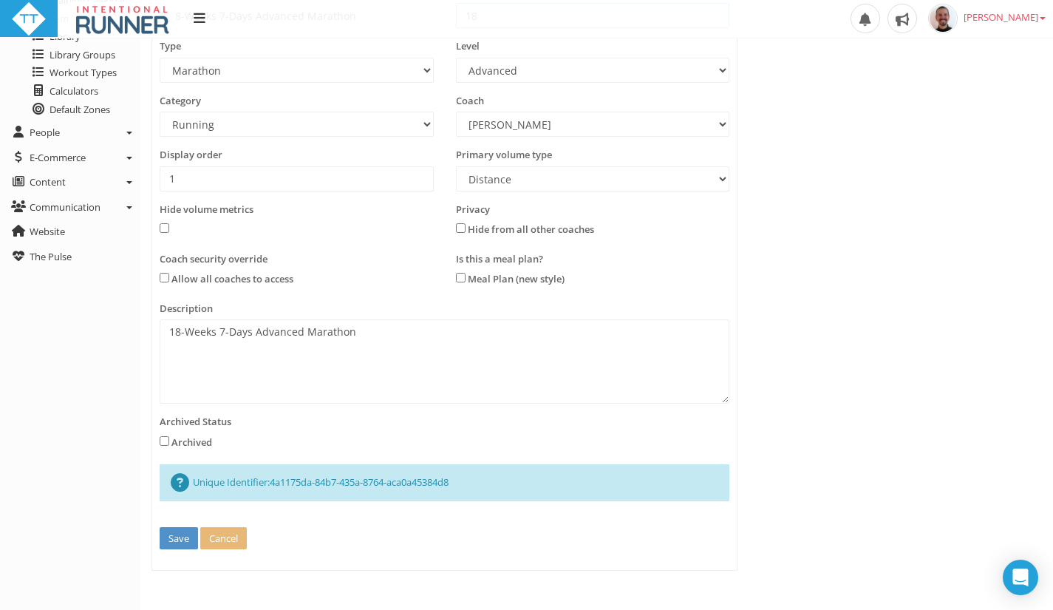
type input "18"
click at [177, 529] on button "Save" at bounding box center [179, 538] width 38 height 23
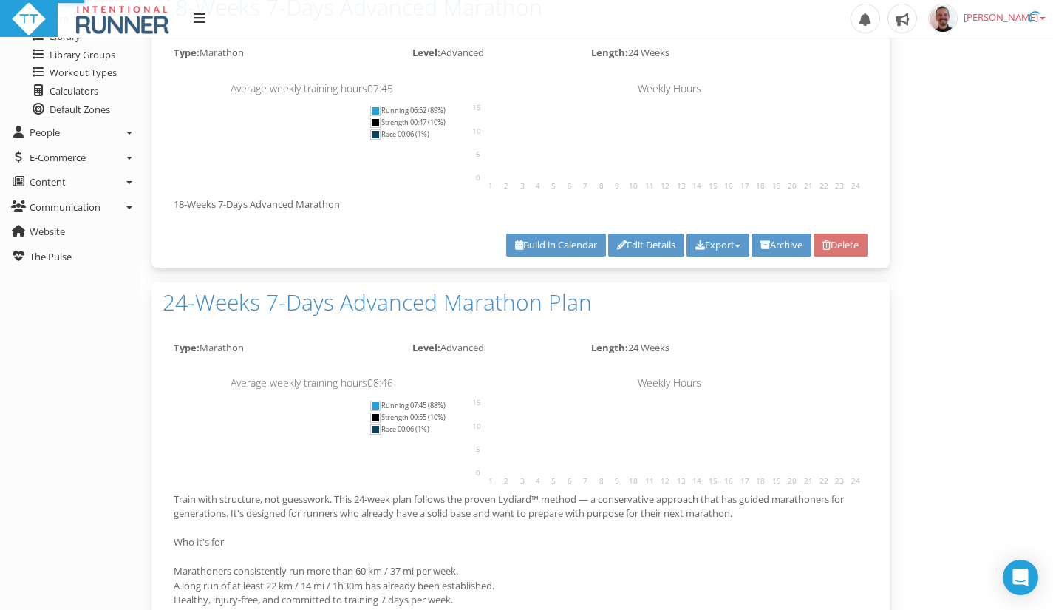
scroll to position [0, 0]
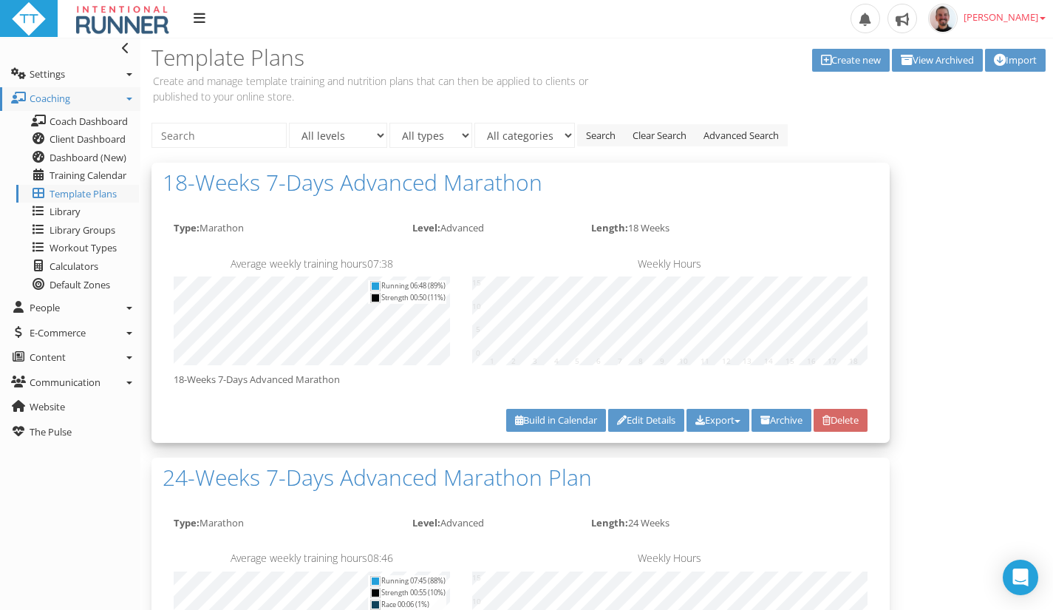
click at [843, 426] on link "Delete" at bounding box center [841, 420] width 54 height 23
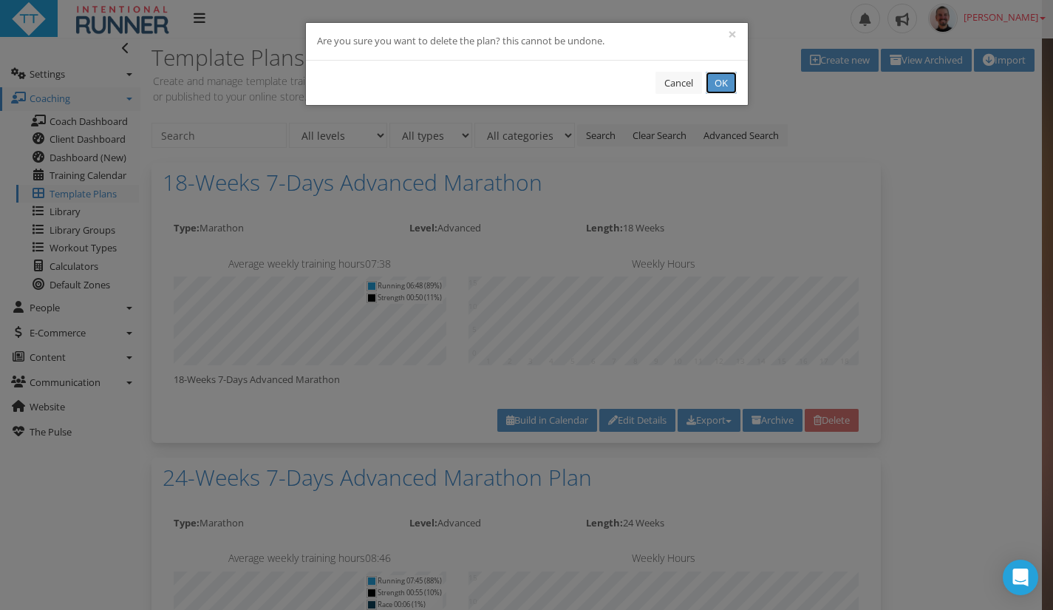
click at [721, 79] on button "OK" at bounding box center [721, 83] width 31 height 23
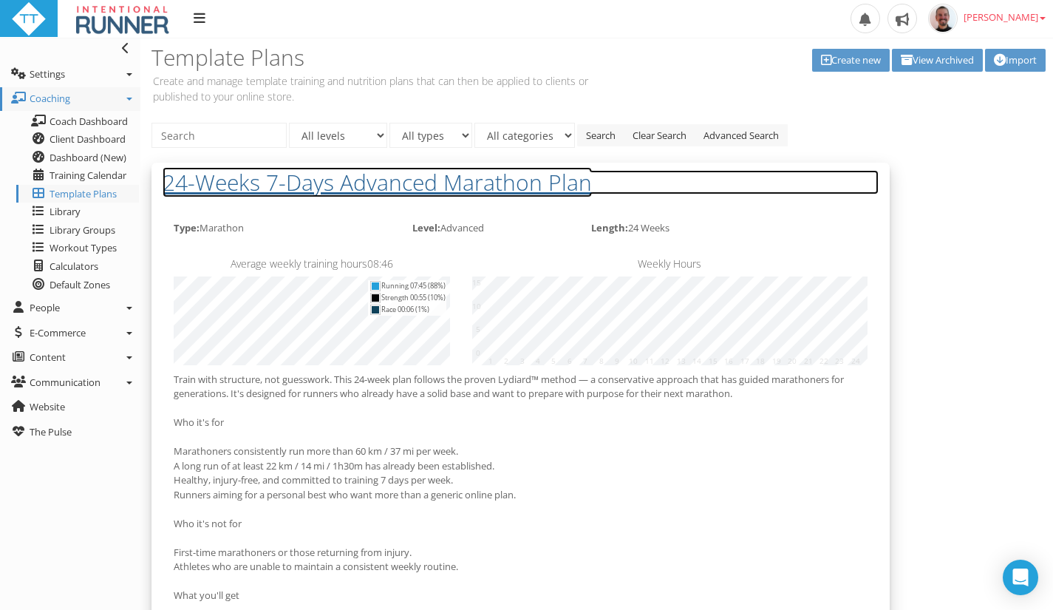
click at [485, 176] on h2 "24-Weeks 7-Days Advanced Marathon Plan" at bounding box center [521, 182] width 716 height 24
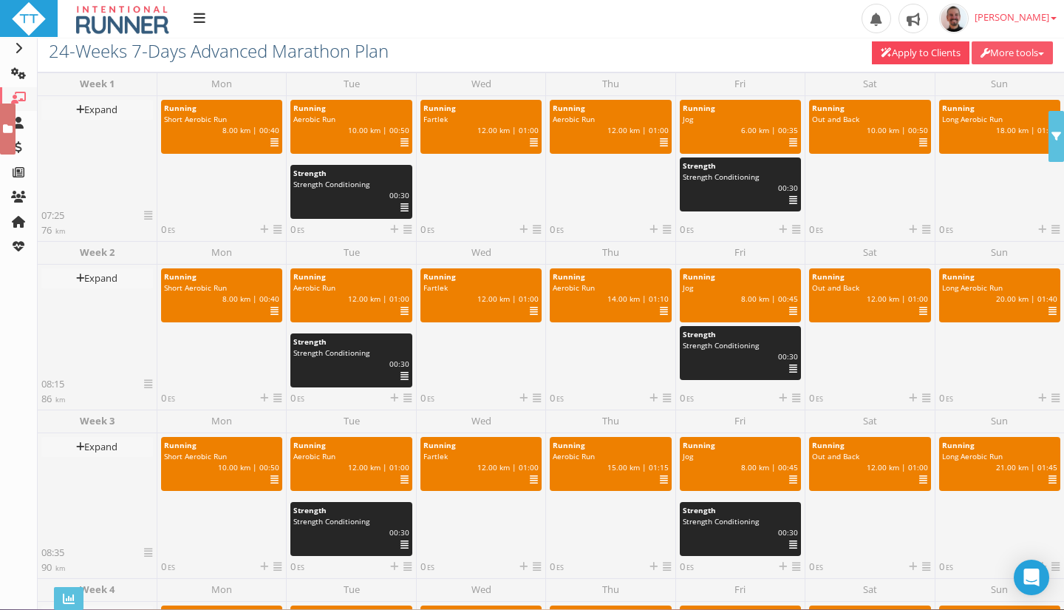
click at [1029, 55] on button "More tools" at bounding box center [1012, 52] width 81 height 23
click at [1028, 55] on button "More tools" at bounding box center [1012, 52] width 81 height 23
click at [150, 220] on link at bounding box center [148, 214] width 8 height 13
click at [1037, 53] on button "More tools" at bounding box center [1012, 52] width 81 height 23
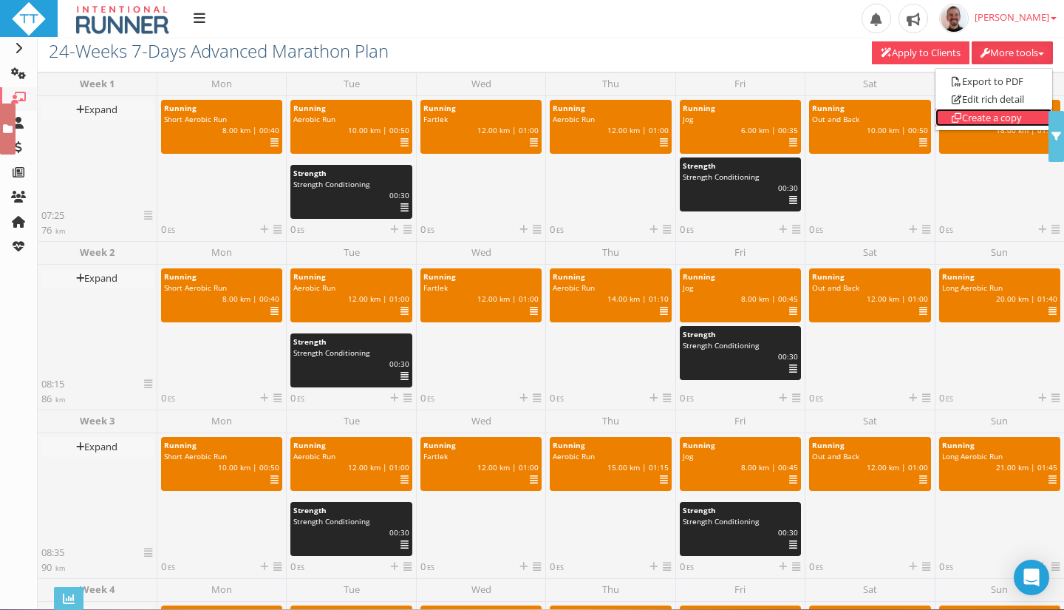
click at [974, 120] on link "Create a copy" at bounding box center [993, 118] width 117 height 18
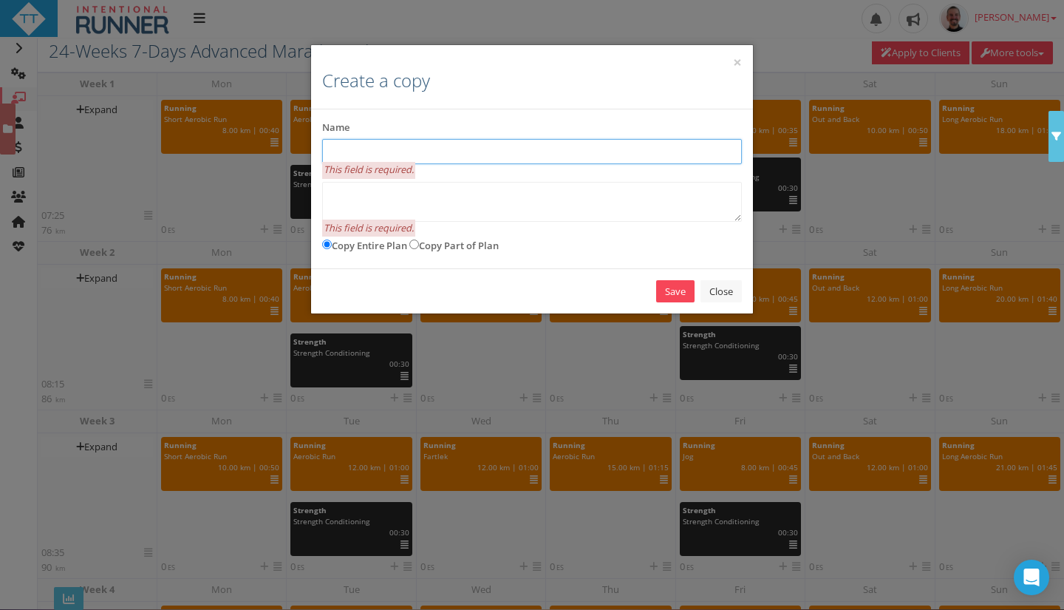
click at [587, 152] on input "text" at bounding box center [532, 151] width 420 height 25
type input "18-Weeks 7-Days Advanced Marathon"
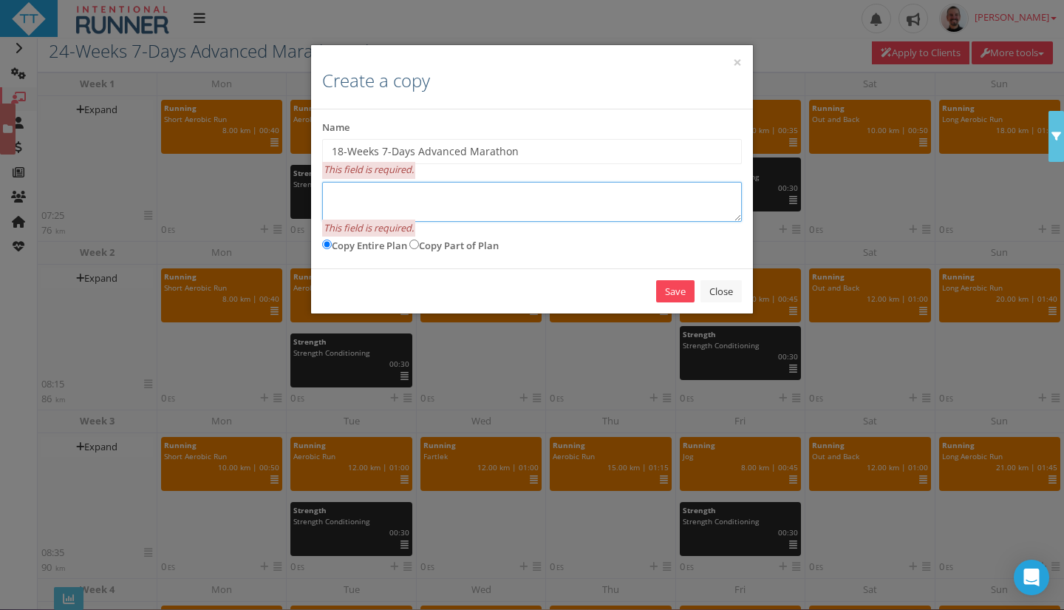
click at [500, 197] on textarea at bounding box center [532, 202] width 420 height 40
paste textarea "18-Weeks 7-Days Advanced Marathon"
type textarea "18-Weeks 7-Days Advanced Marathon"
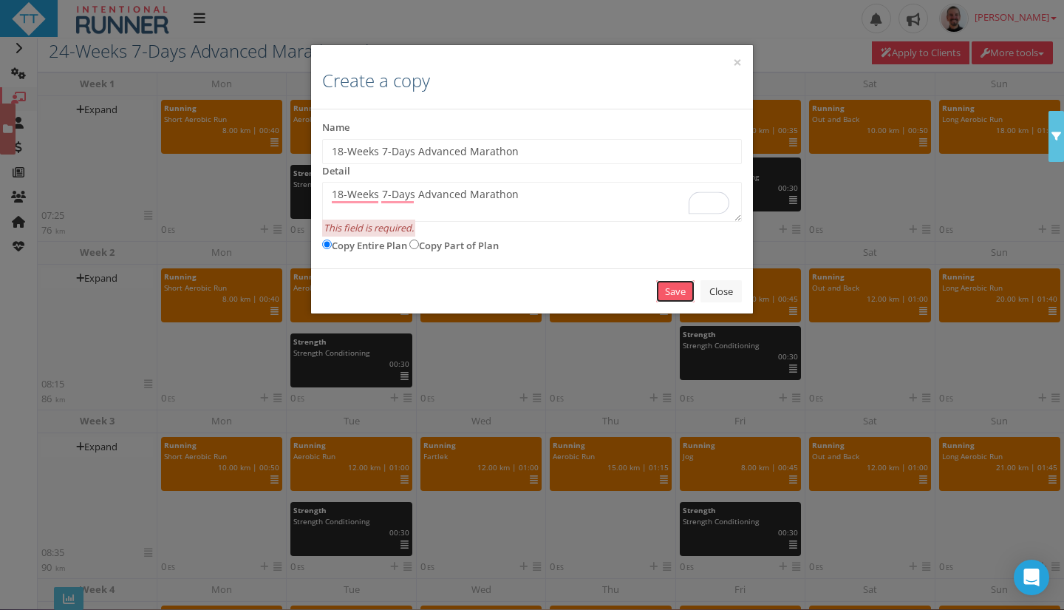
click at [685, 293] on link "Save" at bounding box center [675, 291] width 38 height 23
